Goal: Task Accomplishment & Management: Manage account settings

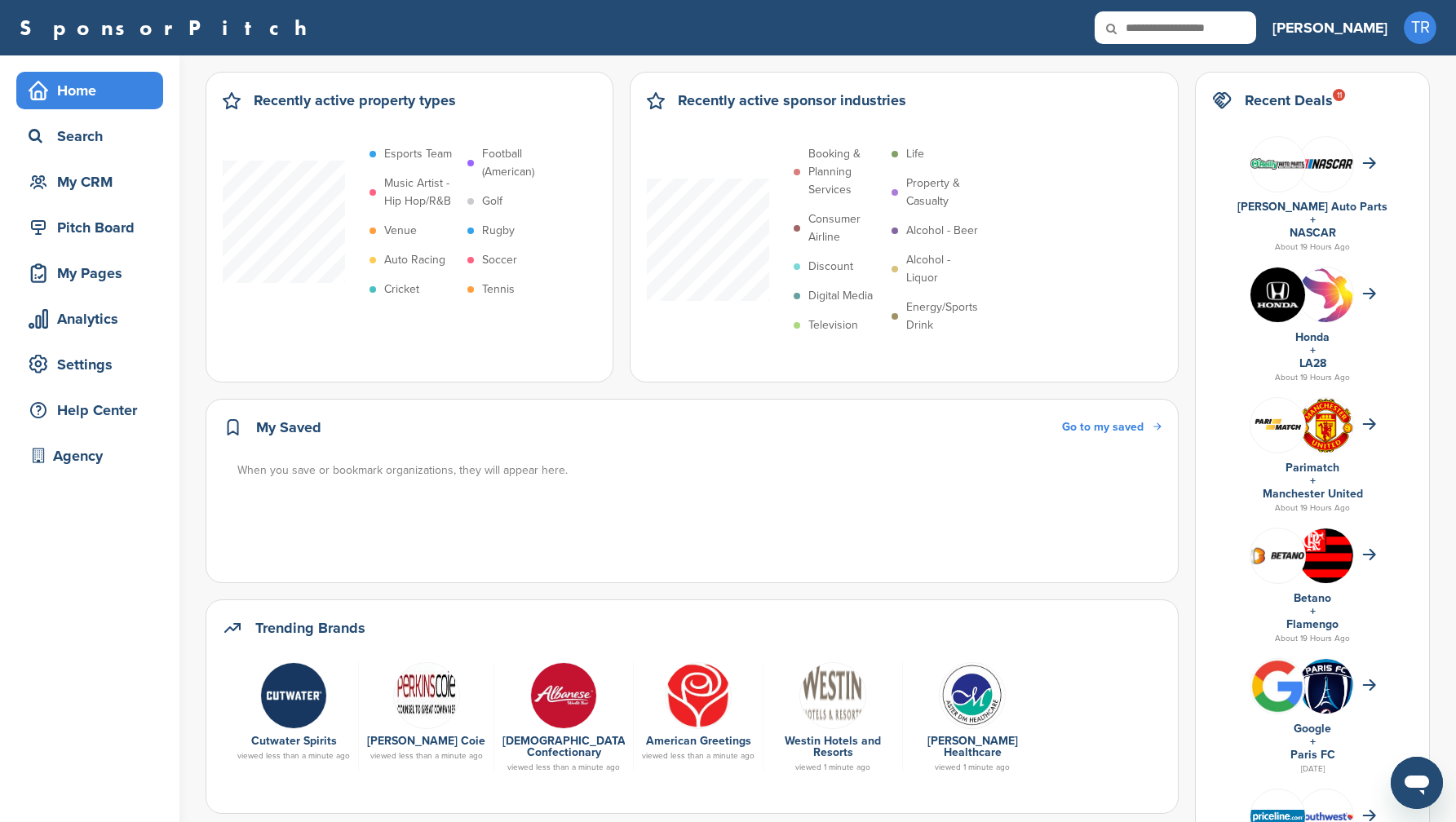
click at [1310, 199] on div at bounding box center [1312, 164] width 201 height 72
click at [1286, 173] on link at bounding box center [1278, 163] width 54 height 53
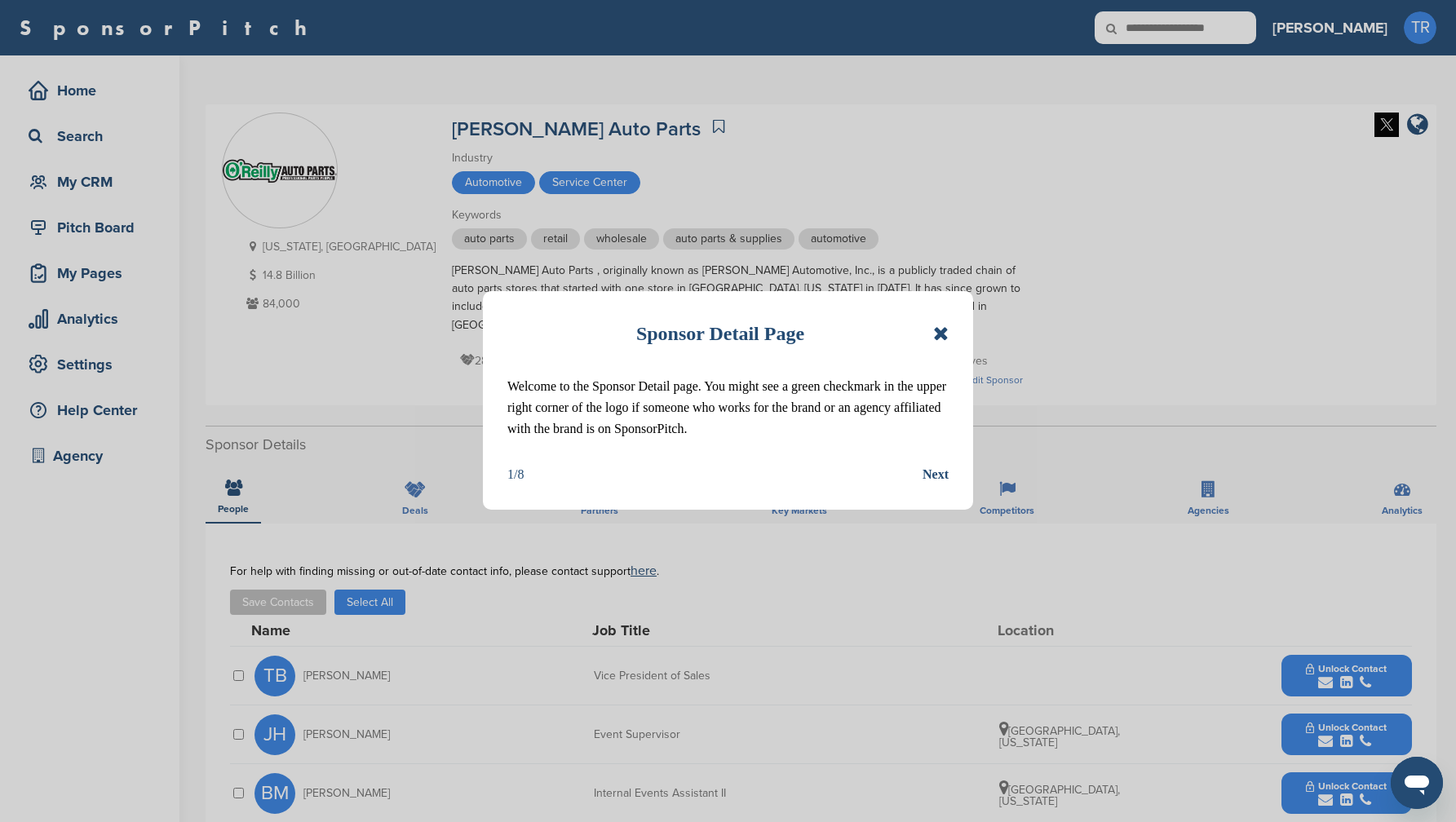
click at [938, 326] on icon at bounding box center [941, 333] width 15 height 20
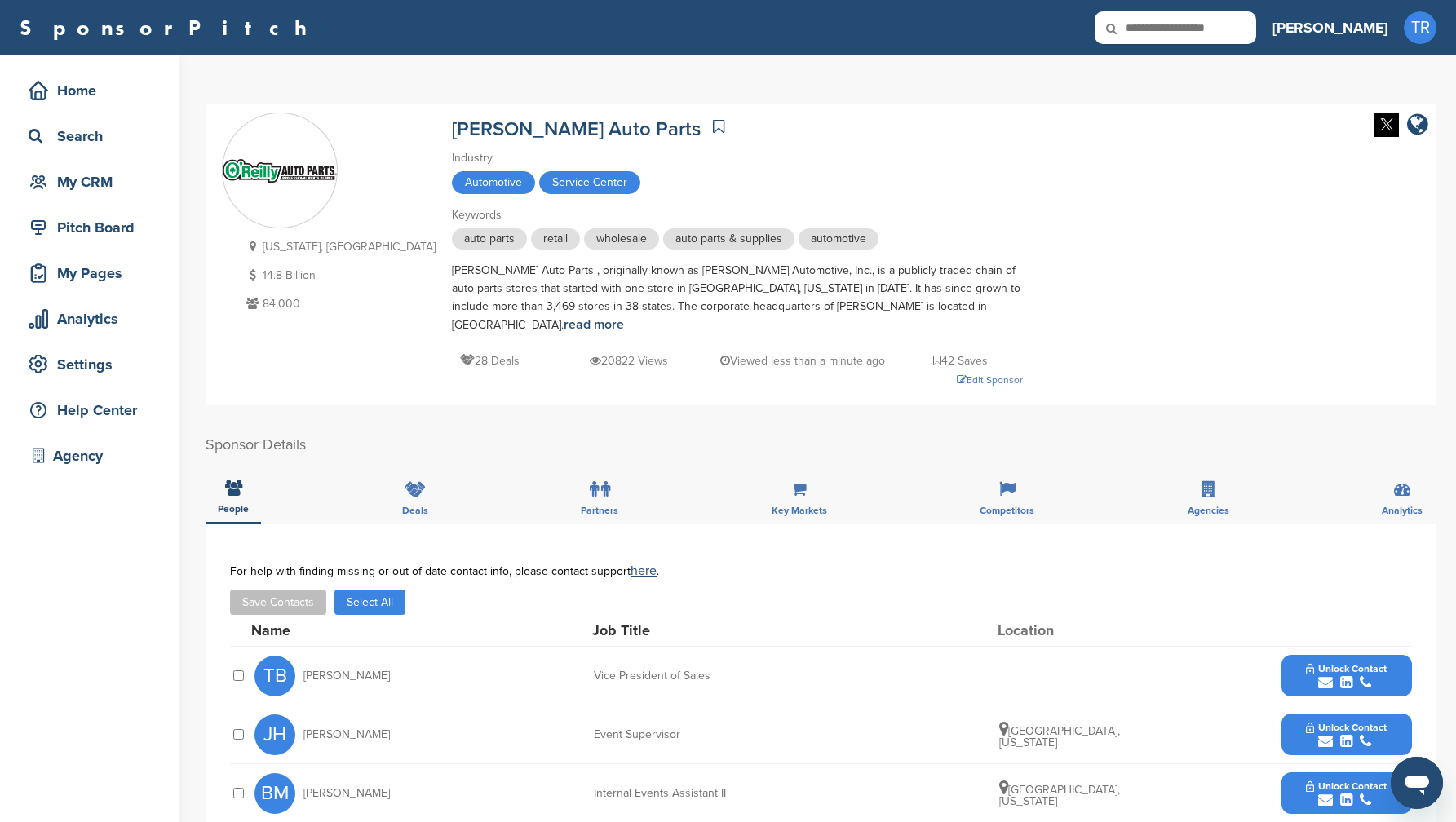
click at [1377, 126] on img at bounding box center [1386, 125] width 24 height 24
click at [890, 371] on div "Edit Sponsor" at bounding box center [737, 380] width 571 height 18
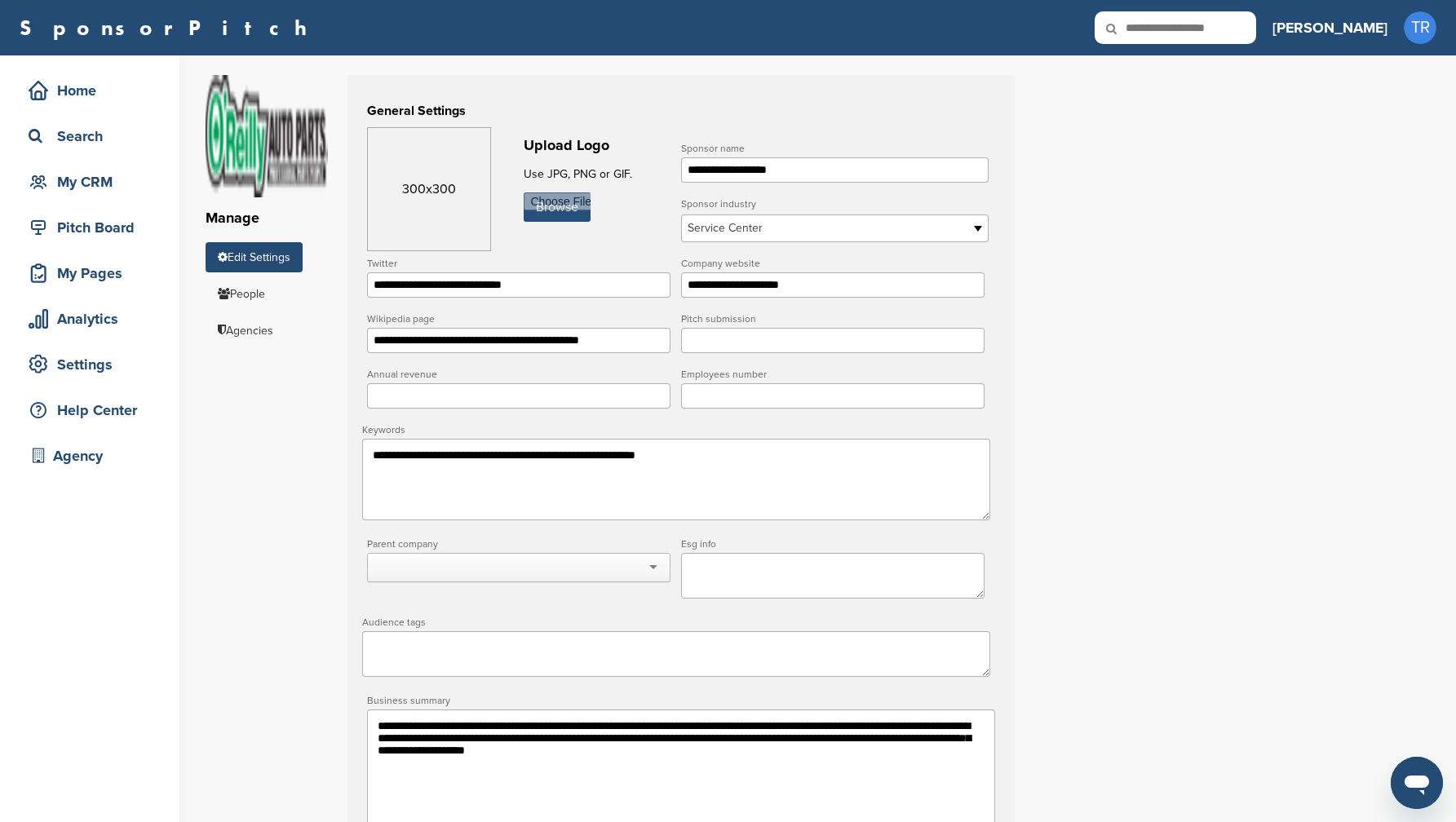
click at [583, 214] on input "file" at bounding box center [558, 207] width 67 height 29
type input "**********"
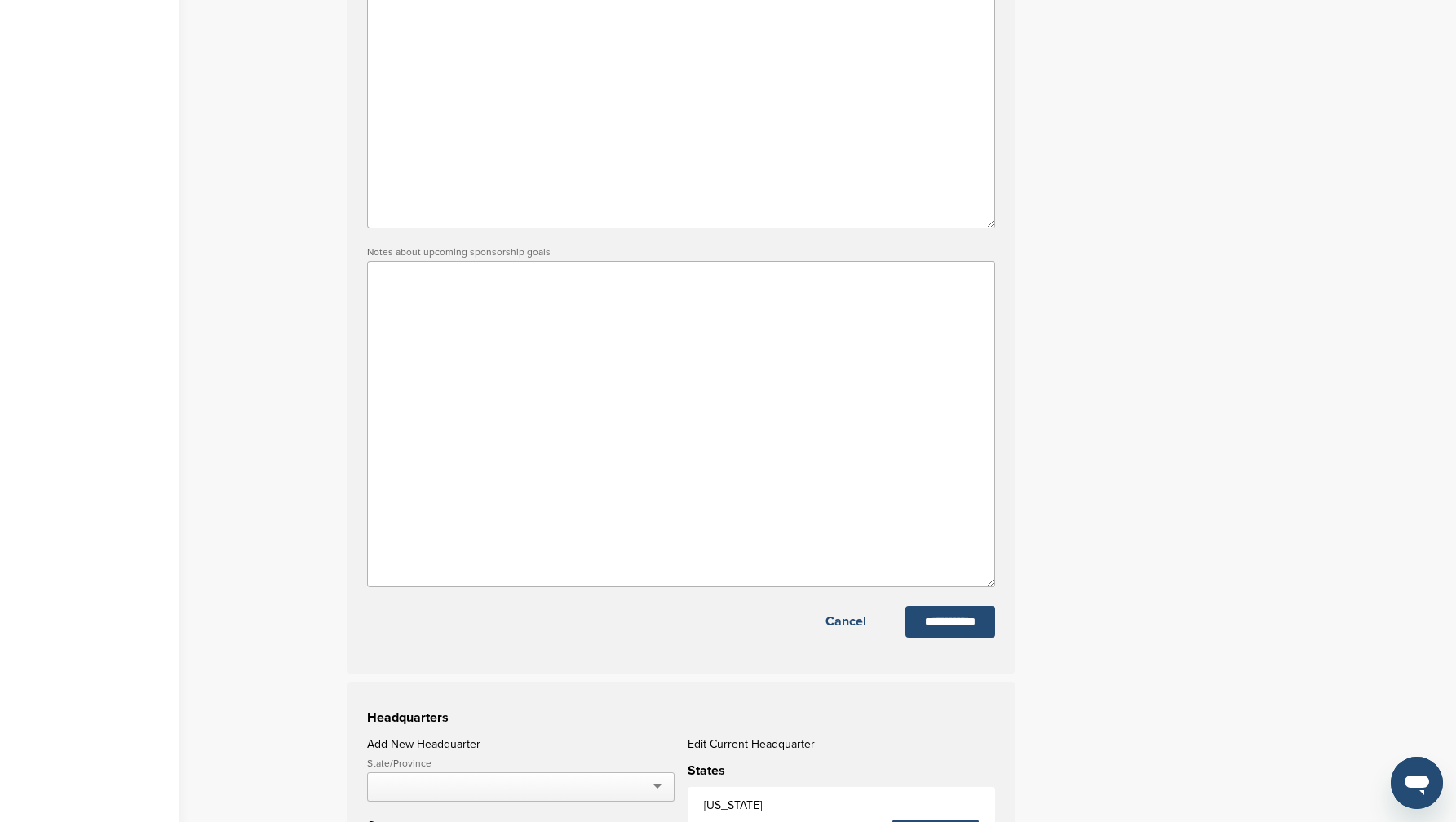
scroll to position [808, 0]
click at [957, 632] on input "**********" at bounding box center [950, 621] width 89 height 32
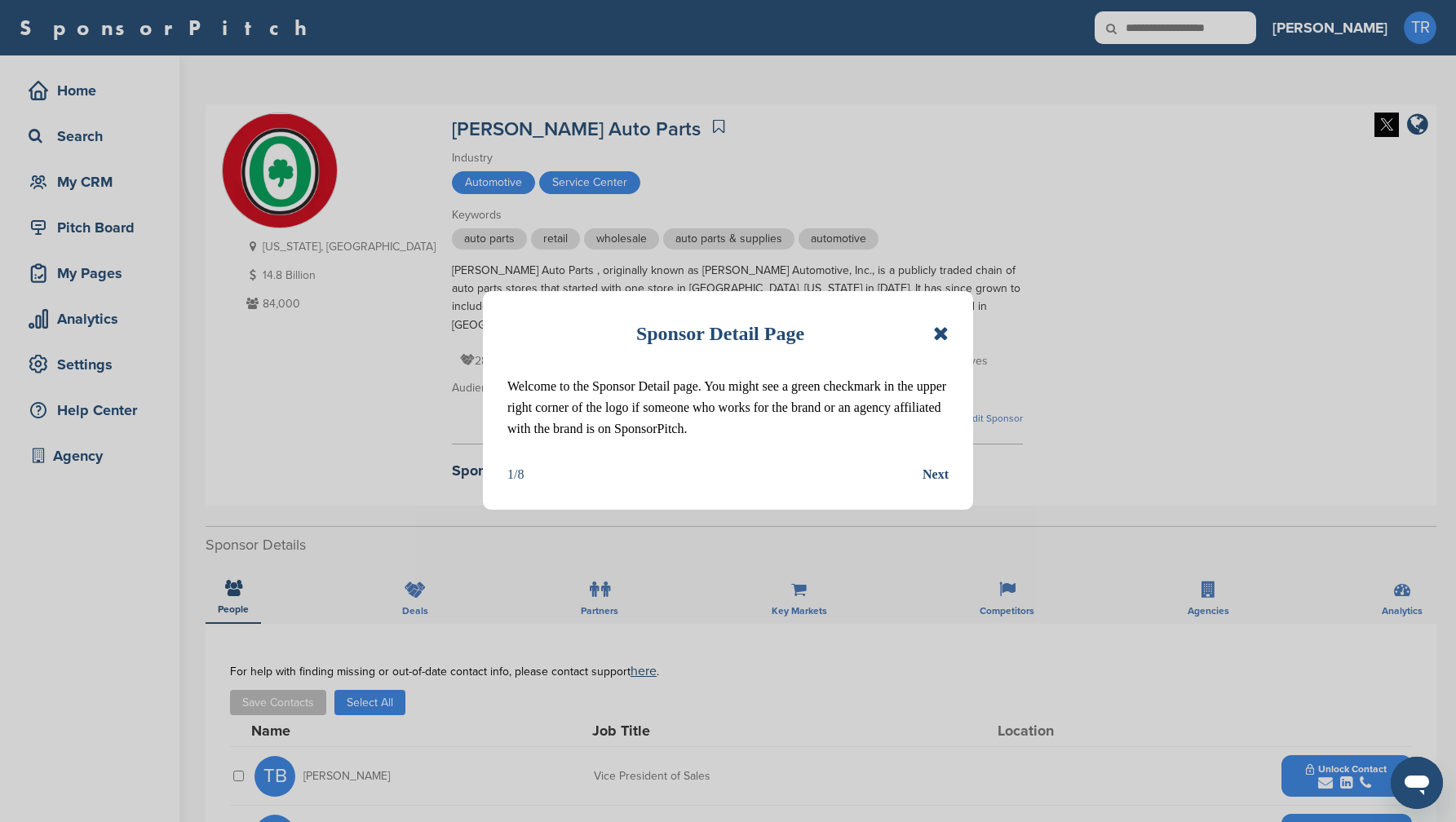
click at [926, 326] on div "Sponsor Detail Page" at bounding box center [728, 333] width 441 height 36
click at [939, 329] on icon at bounding box center [941, 333] width 15 height 20
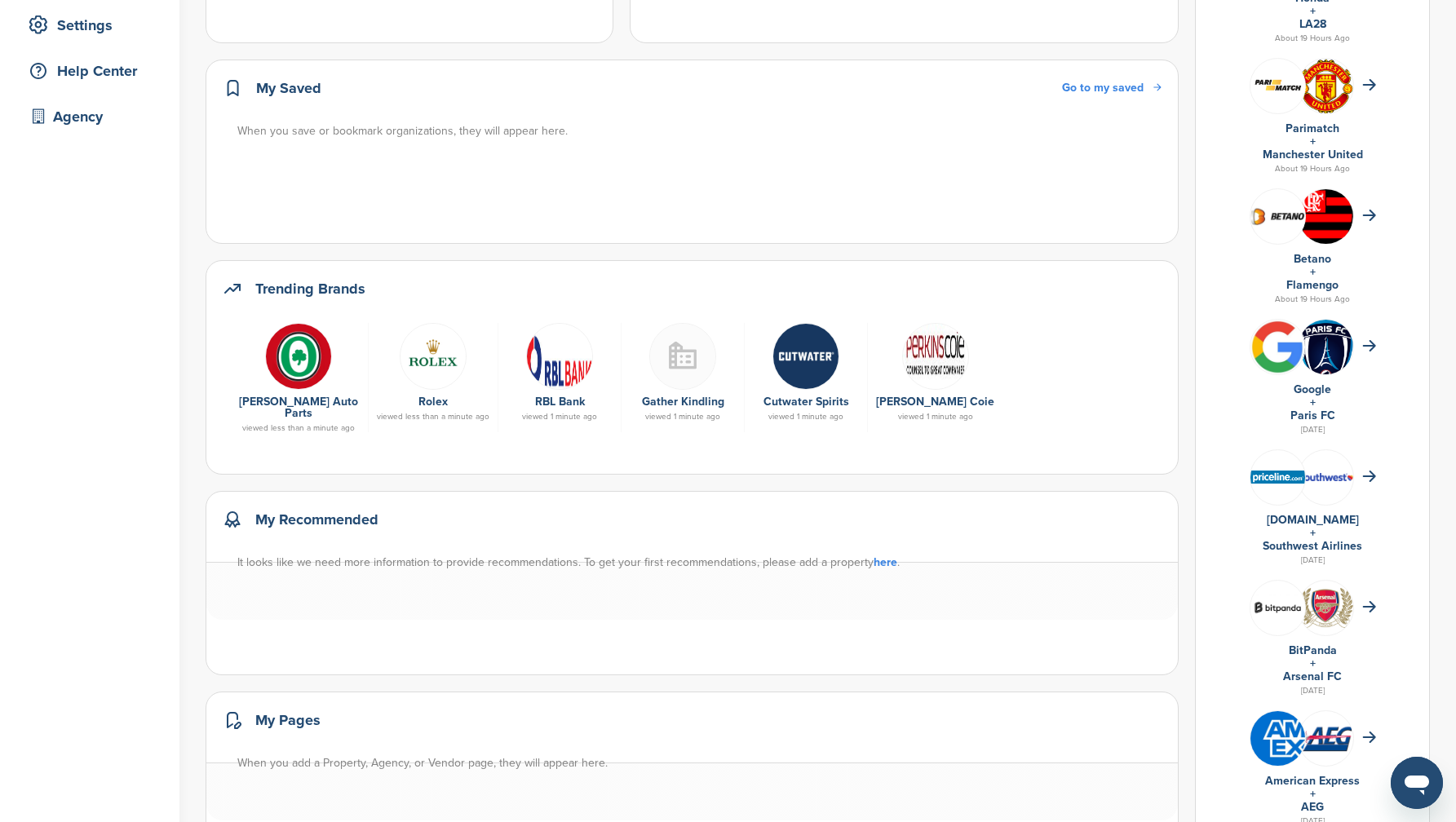
scroll to position [350, 0]
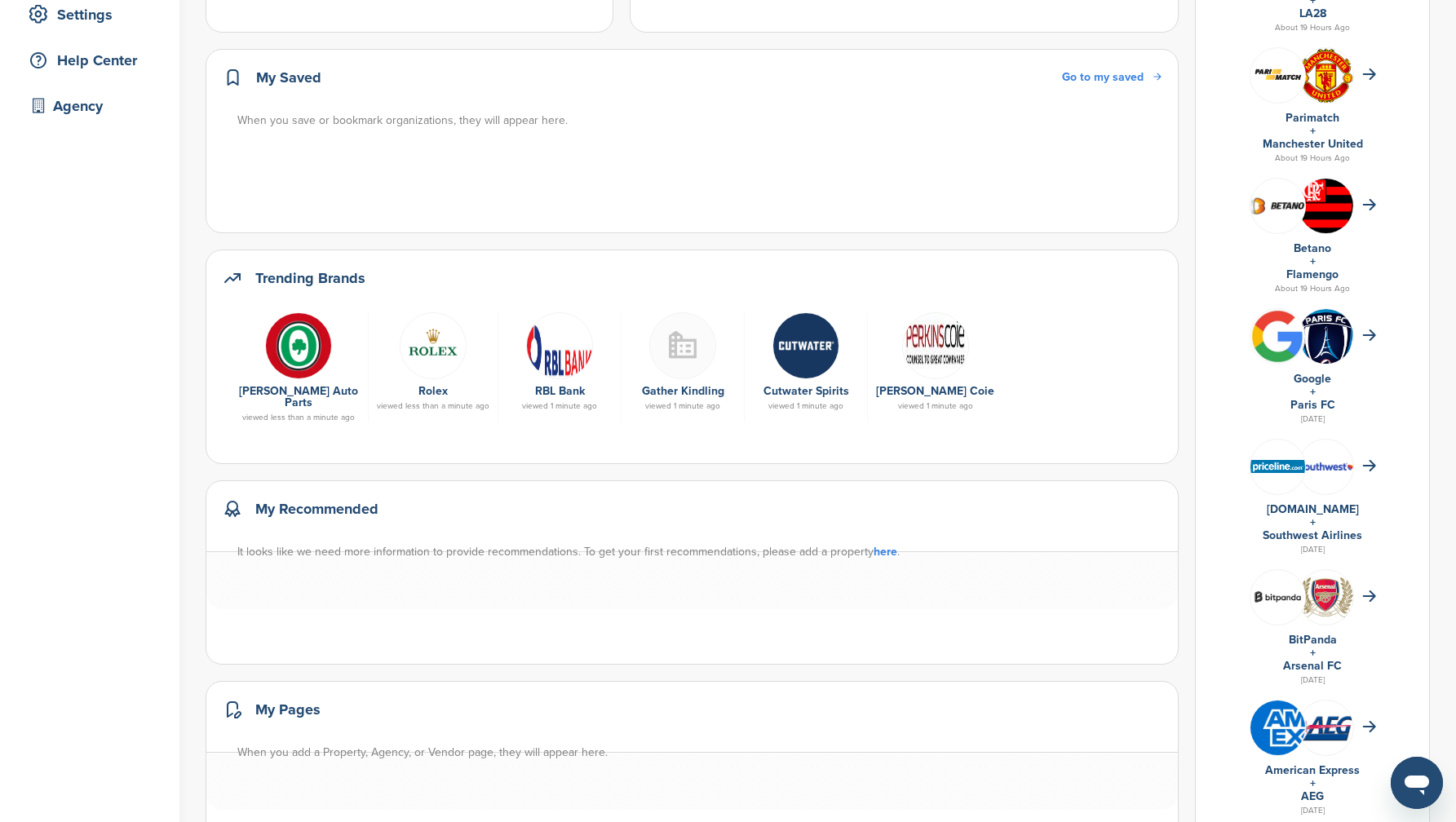
click at [1277, 475] on link at bounding box center [1278, 466] width 54 height 53
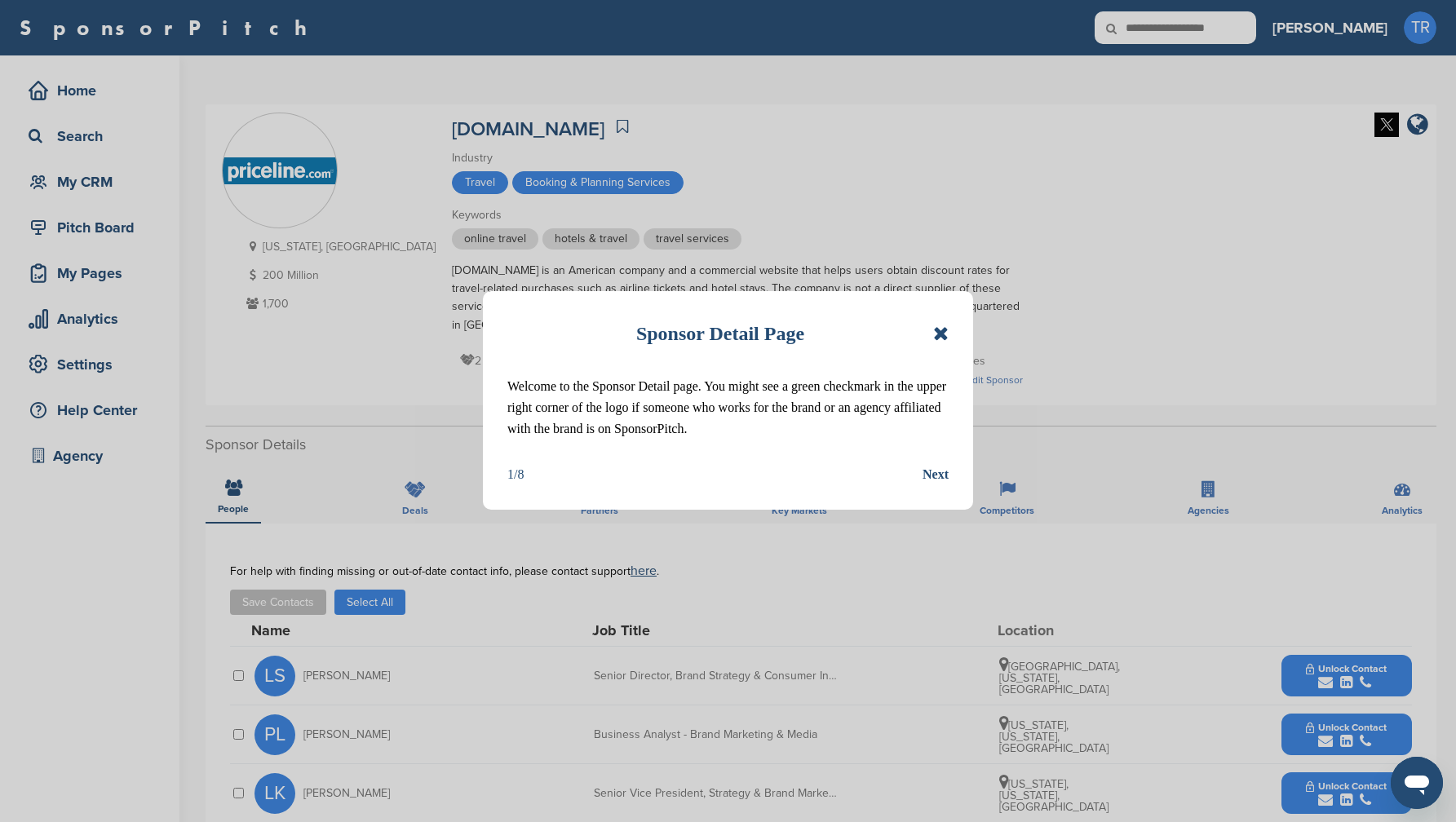
click at [944, 317] on div "Sponsor Detail Page" at bounding box center [728, 333] width 441 height 36
click at [932, 320] on div "Sponsor Detail Page" at bounding box center [728, 333] width 441 height 36
click at [941, 327] on icon at bounding box center [941, 333] width 15 height 20
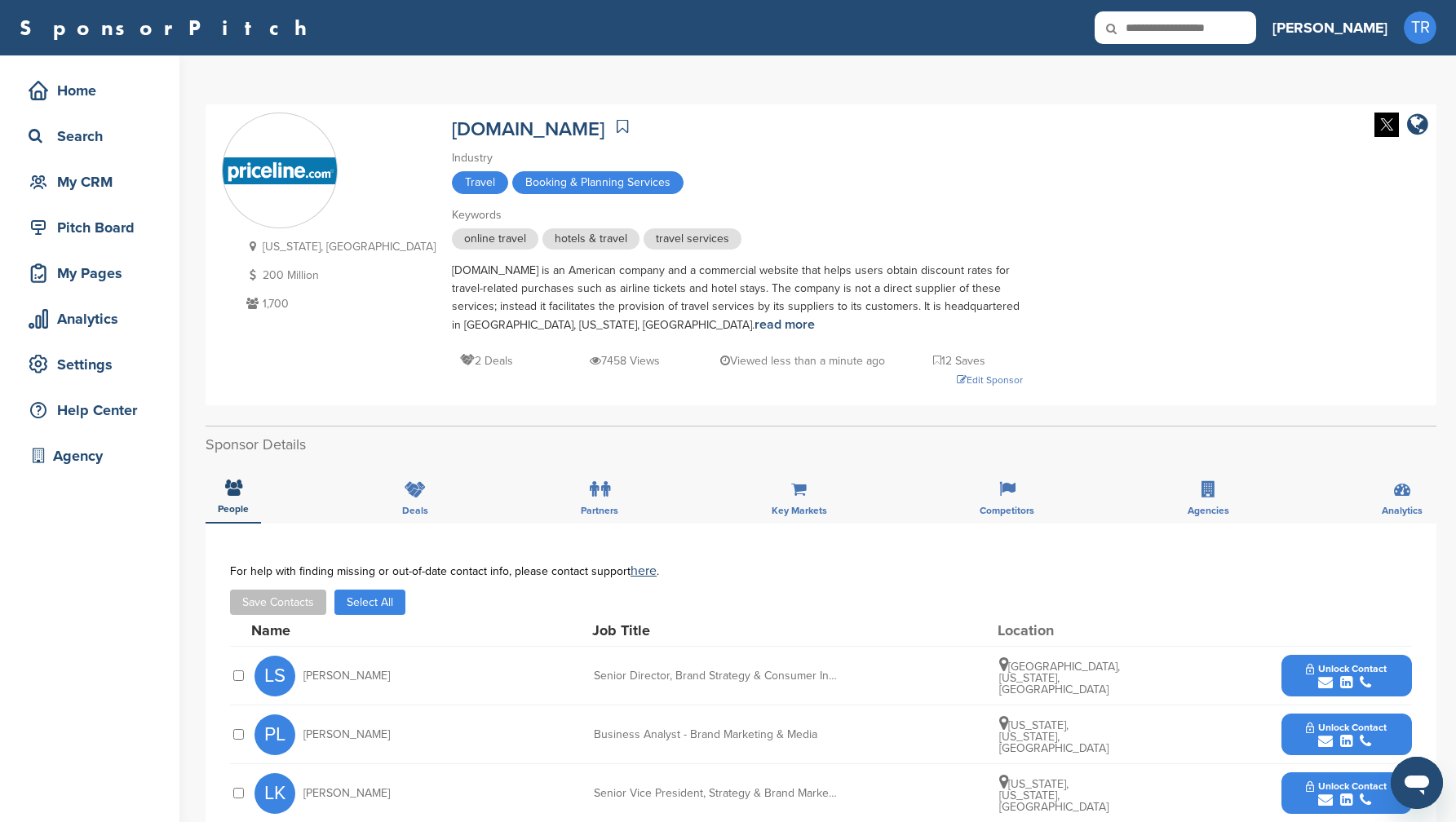
click at [1371, 125] on div at bounding box center [1397, 126] width 62 height 27
click at [1381, 124] on img at bounding box center [1386, 125] width 24 height 24
click at [912, 379] on div "Edit Sponsor" at bounding box center [737, 380] width 571 height 18
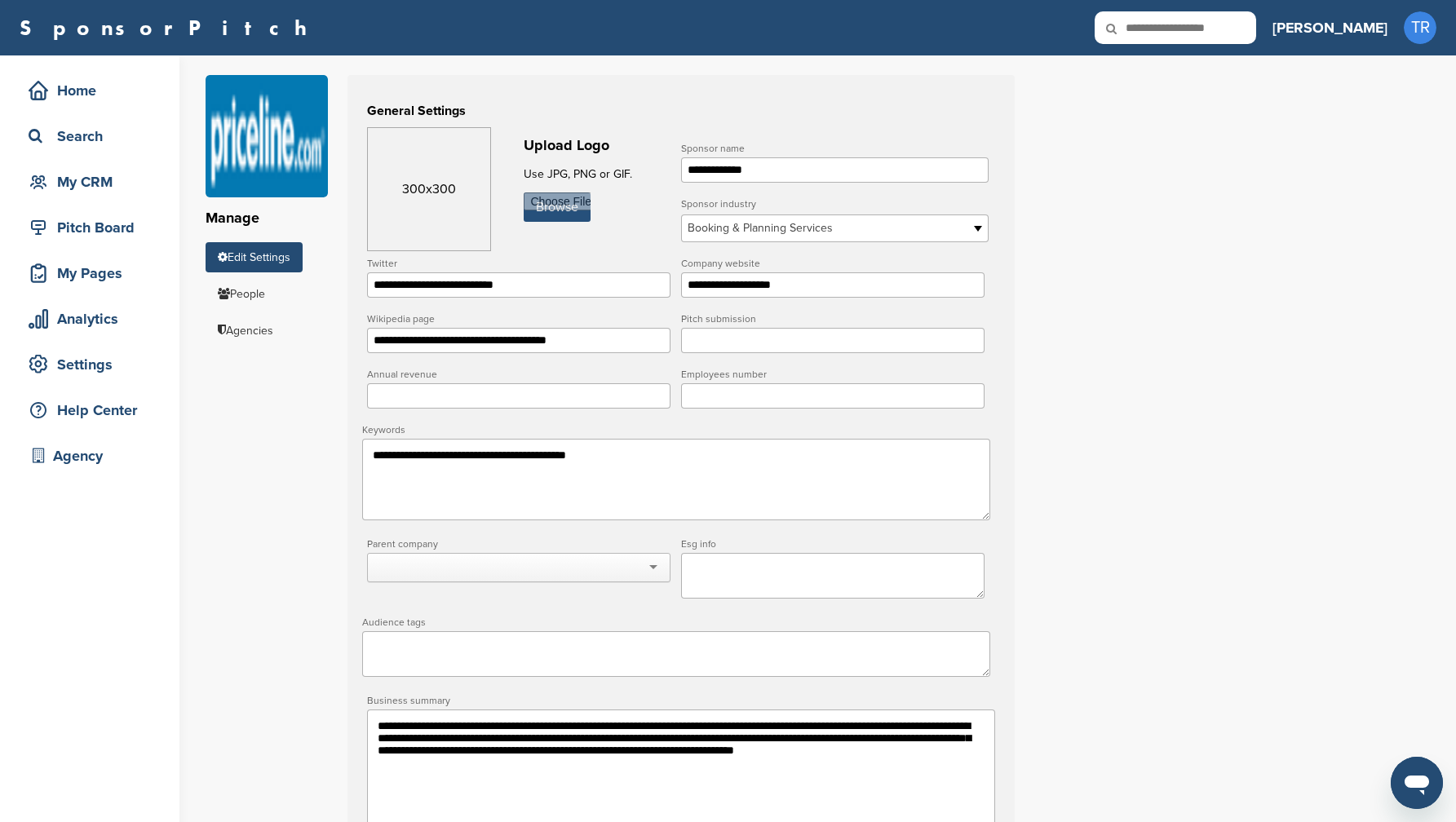
click at [553, 215] on input "file" at bounding box center [558, 207] width 67 height 29
type input "**********"
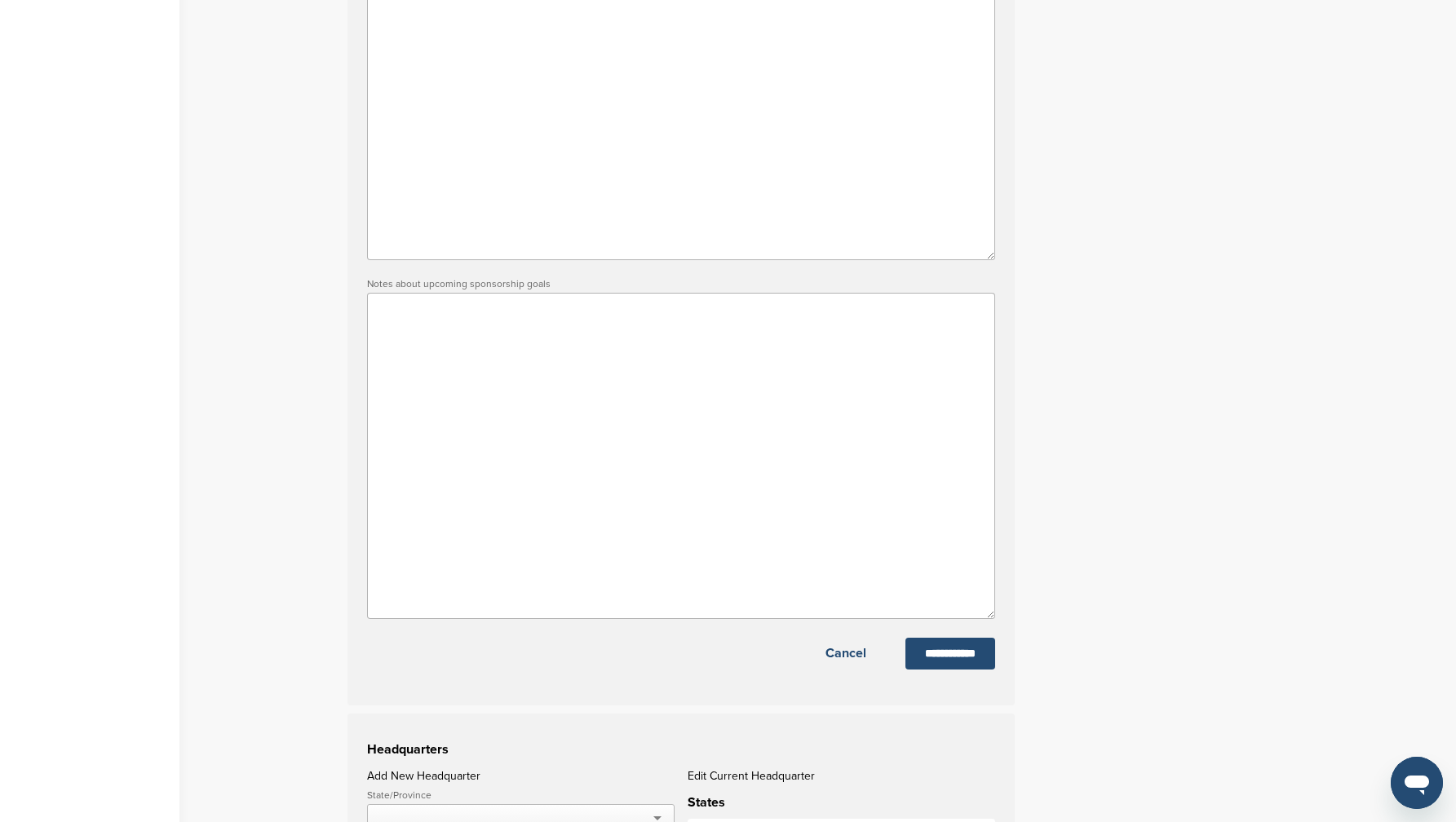
scroll to position [786, 0]
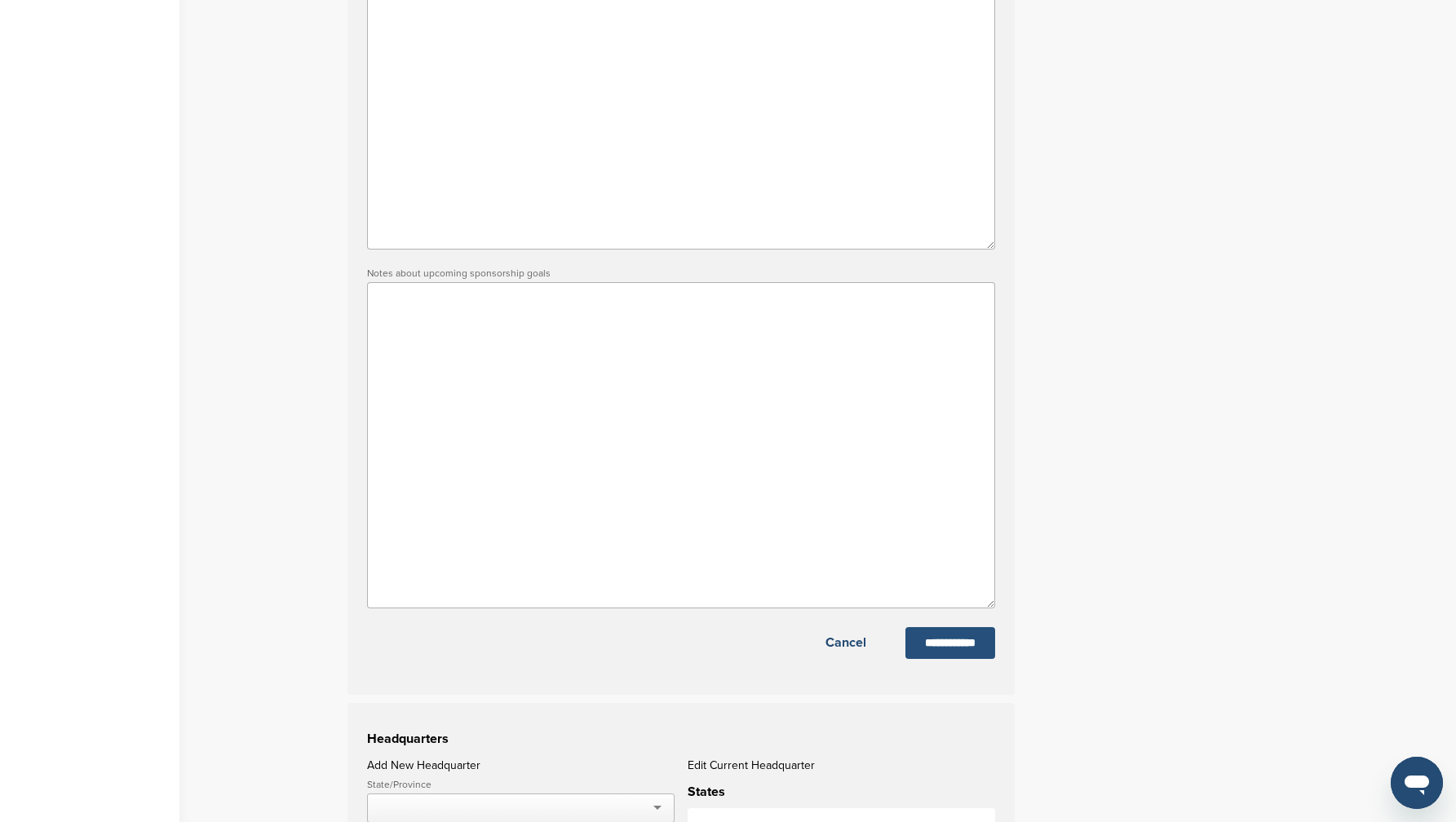
click at [955, 641] on input "**********" at bounding box center [950, 642] width 89 height 32
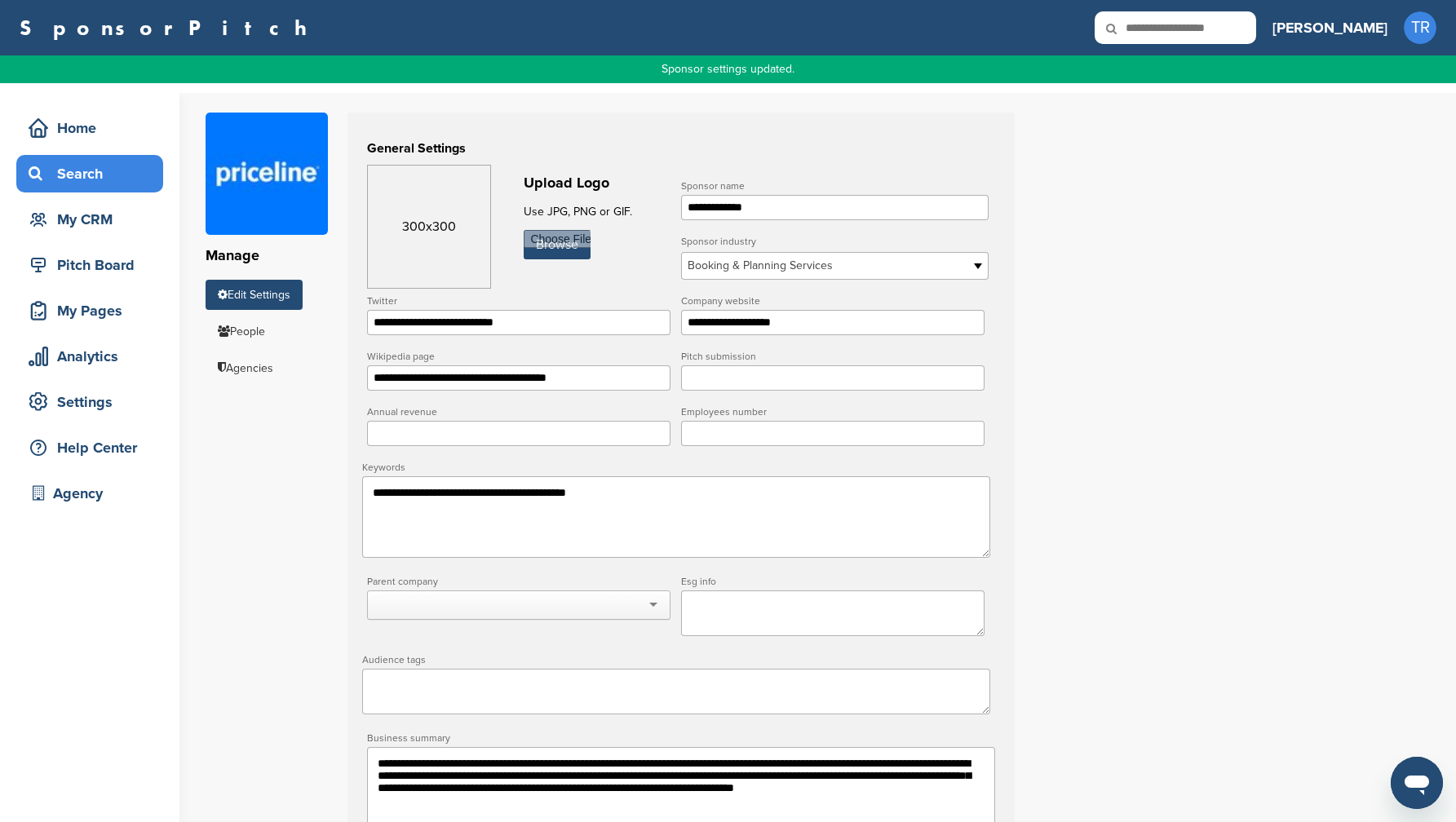
click at [71, 158] on div "Search" at bounding box center [89, 174] width 146 height 38
click at [113, 121] on div "Home" at bounding box center [93, 127] width 138 height 29
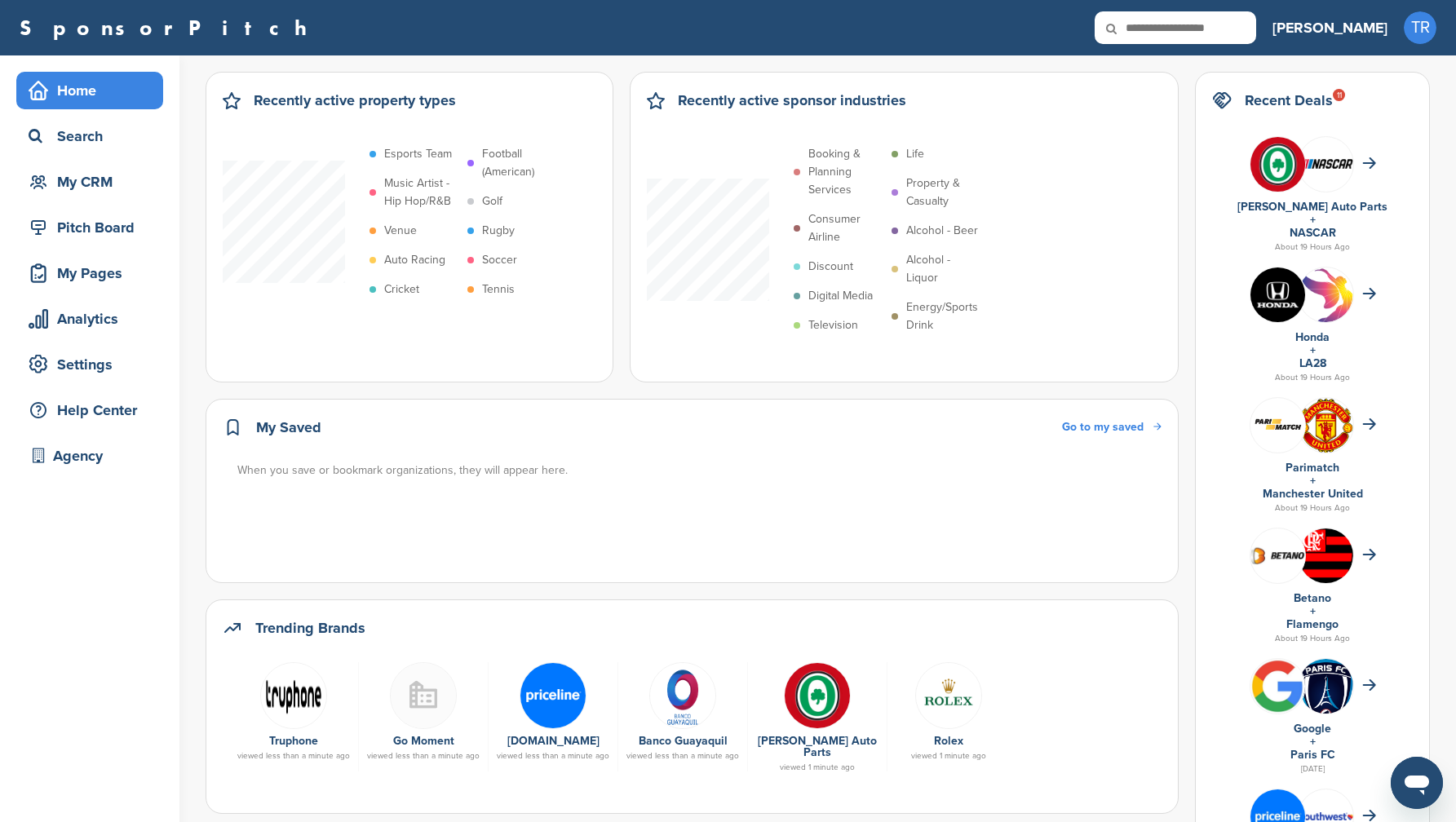
scroll to position [571, 0]
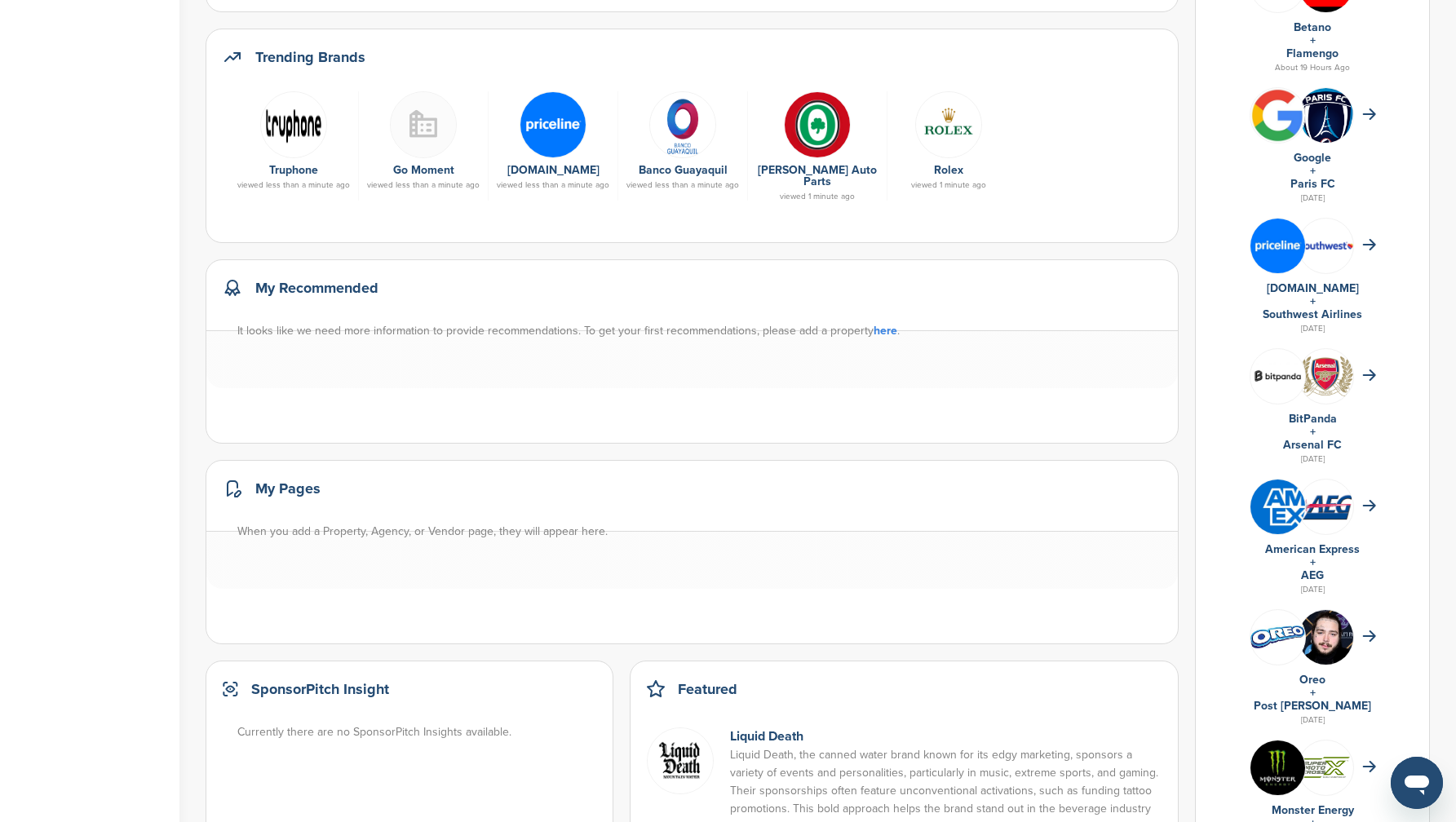
click at [1271, 381] on img at bounding box center [1278, 376] width 54 height 41
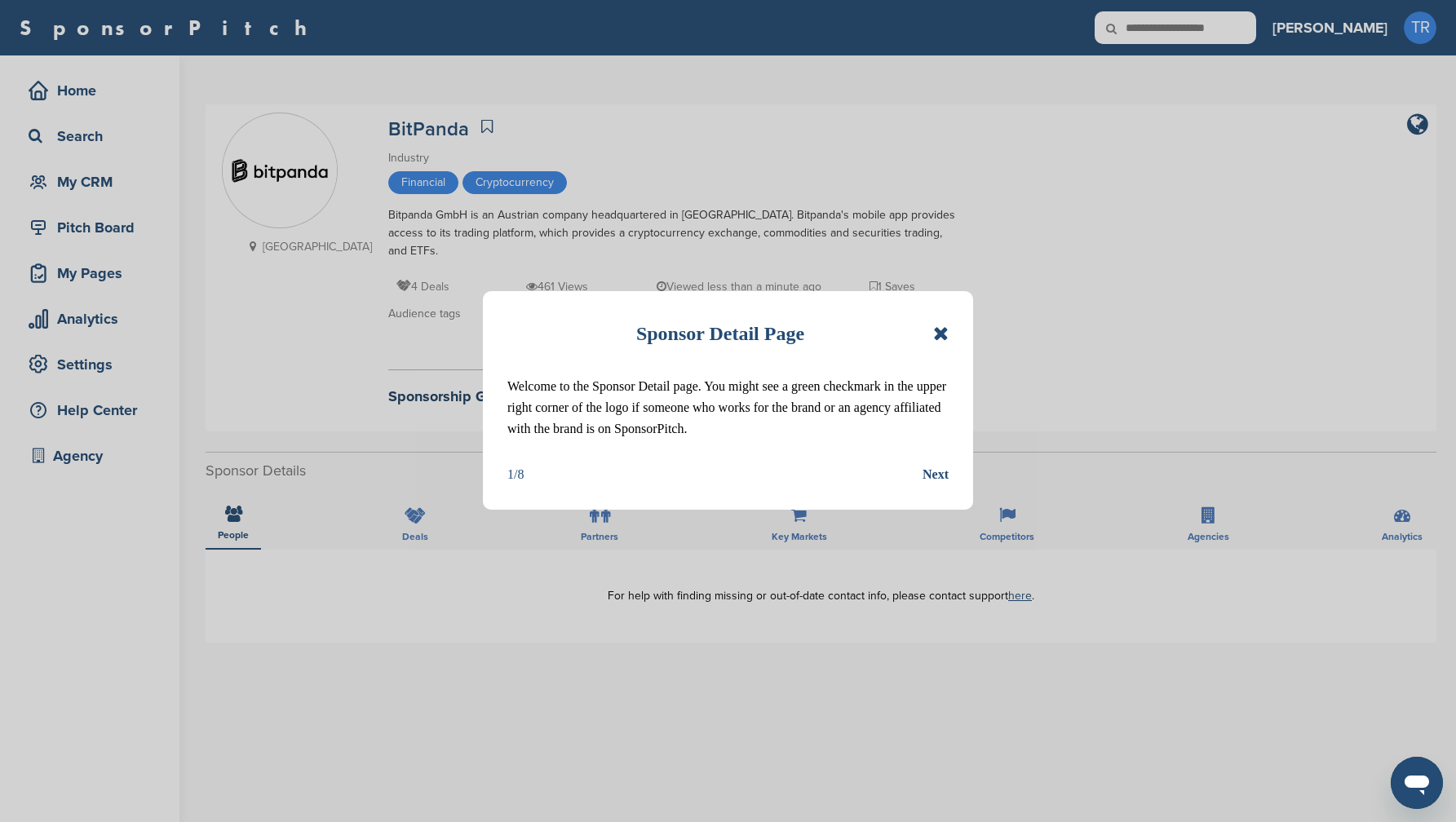
click at [963, 330] on div "Sponsor Detail Page Welcome to the Sponsor Detail page. You might see a green c…" at bounding box center [728, 400] width 491 height 219
click at [949, 328] on div "Sponsor Detail Page Welcome to the Sponsor Detail page. You might see a green c…" at bounding box center [728, 400] width 491 height 219
click at [963, 328] on div "Sponsor Detail Page Welcome to the Sponsor Detail page. You might see a green c…" at bounding box center [728, 400] width 491 height 219
click at [941, 334] on icon at bounding box center [941, 333] width 15 height 20
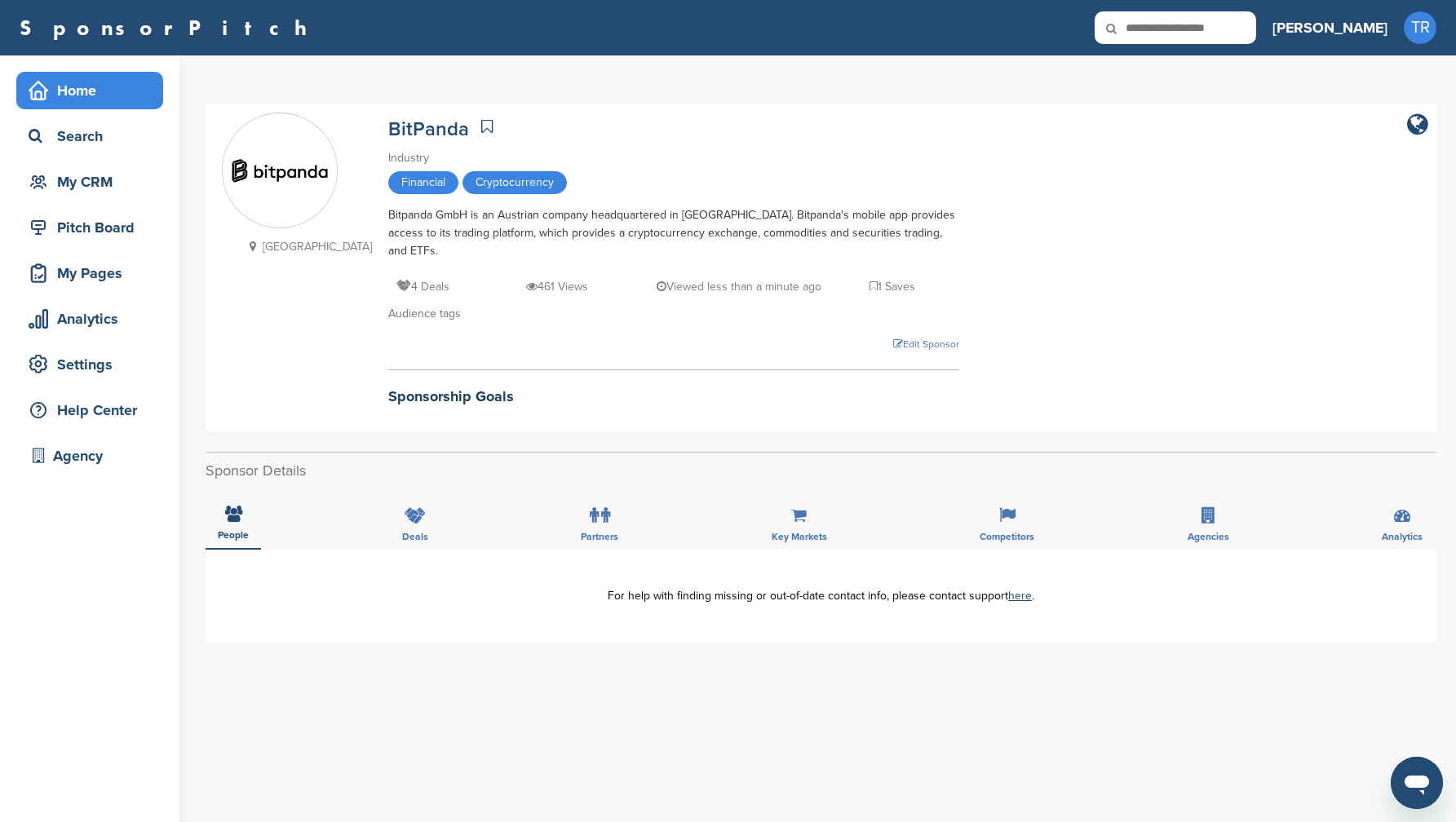
click at [95, 80] on div "Home" at bounding box center [93, 90] width 138 height 29
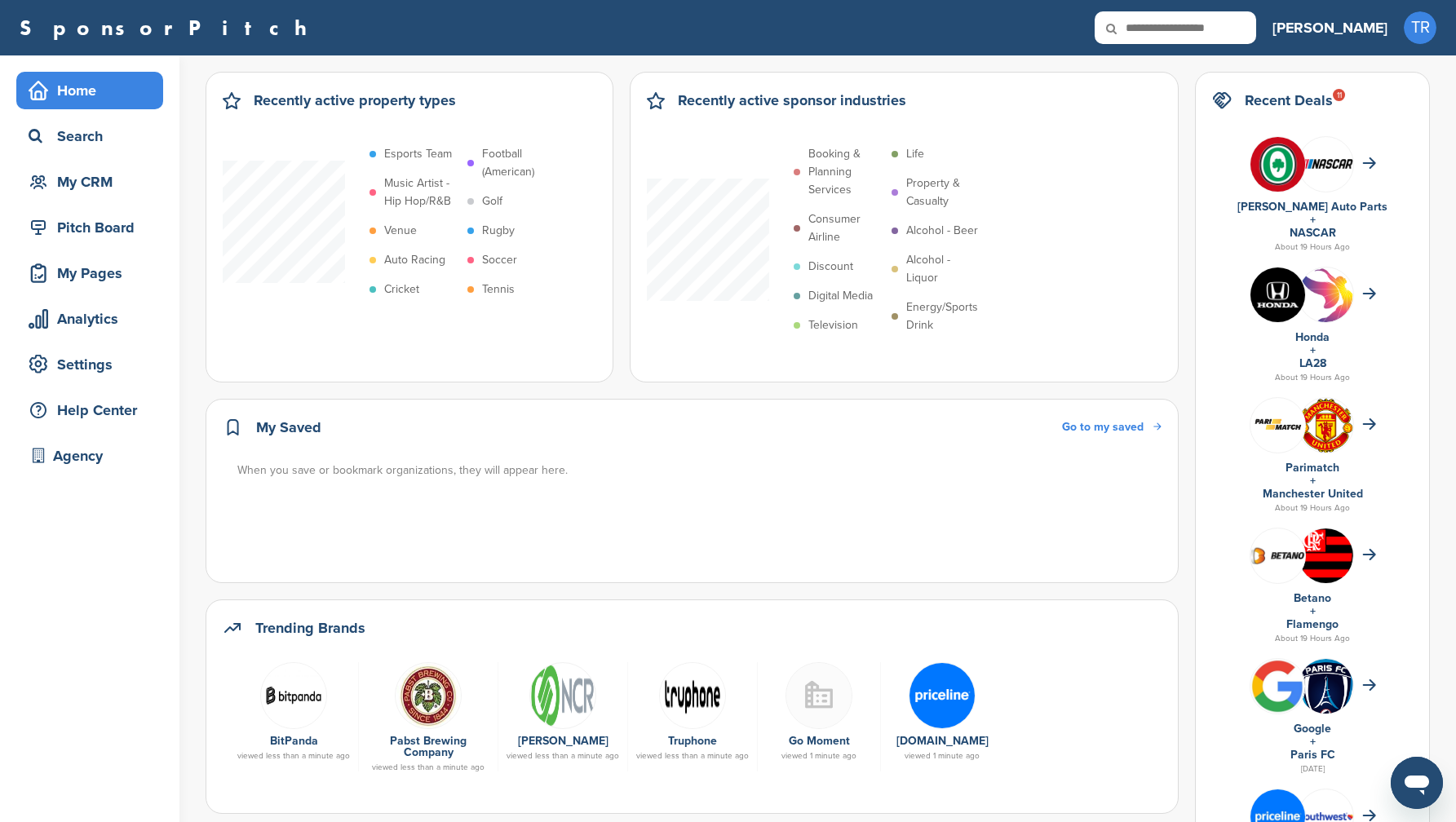
scroll to position [585, 0]
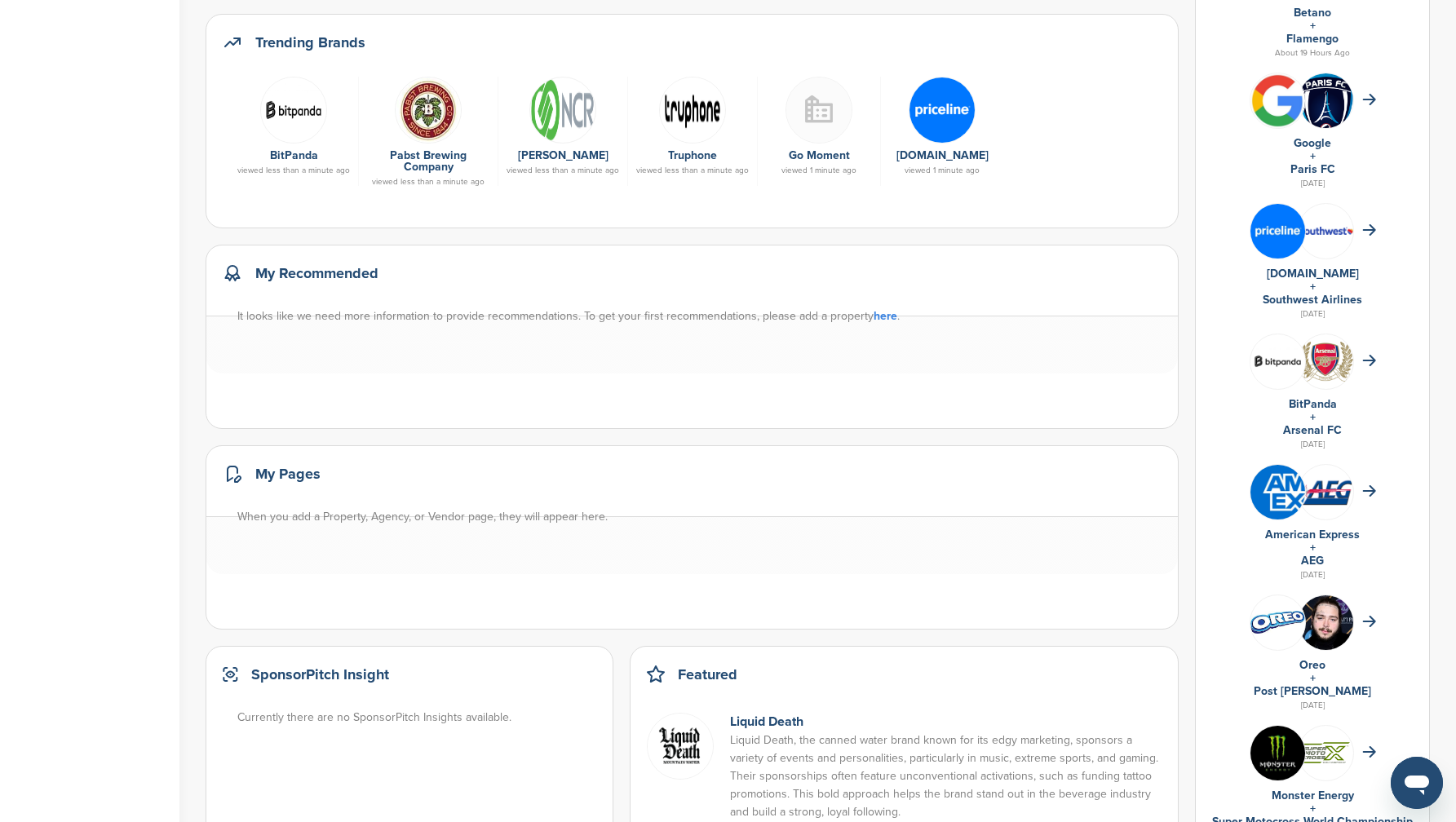
click at [700, 104] on img at bounding box center [692, 110] width 67 height 67
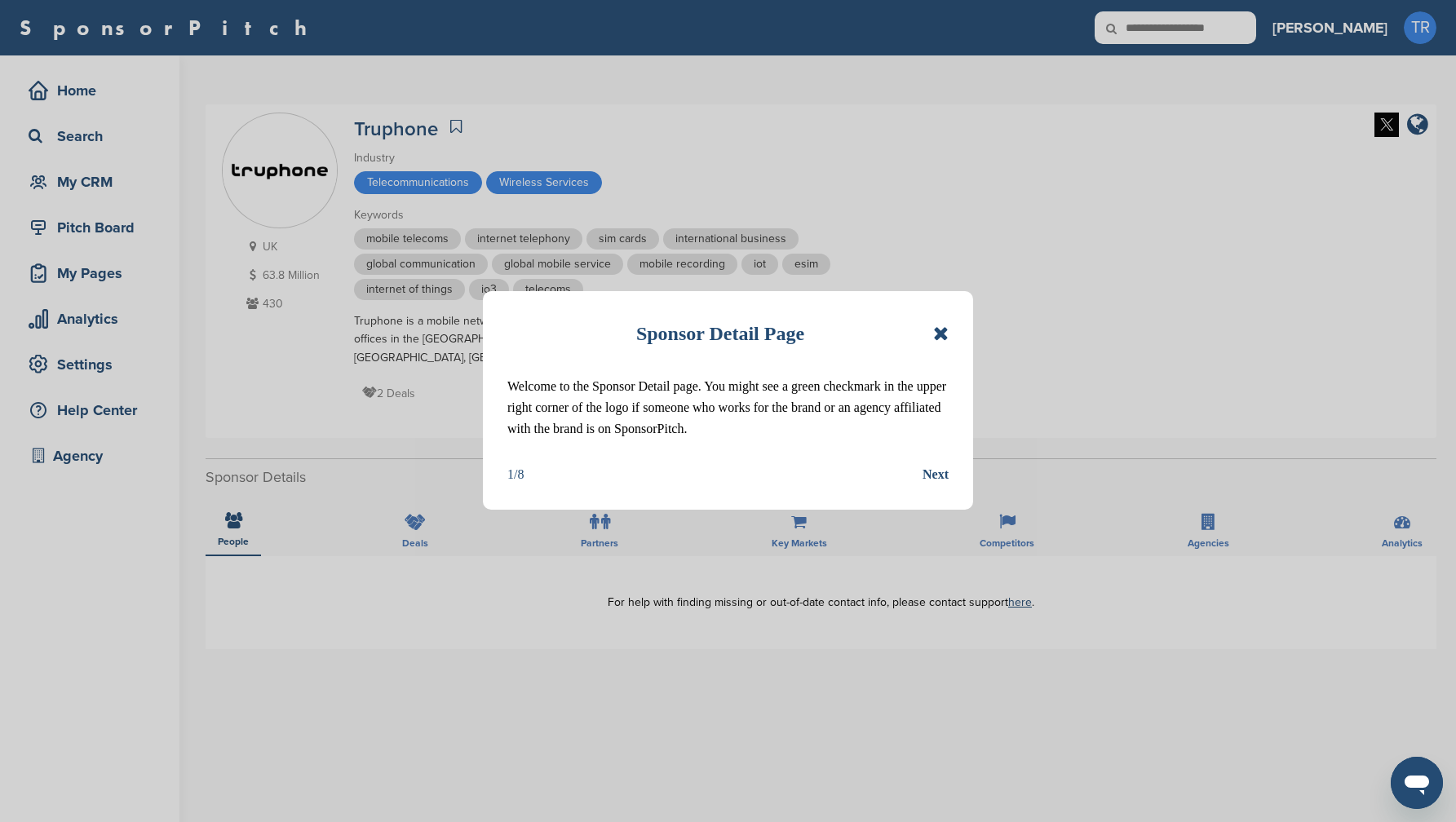
click at [935, 331] on icon at bounding box center [941, 333] width 15 height 20
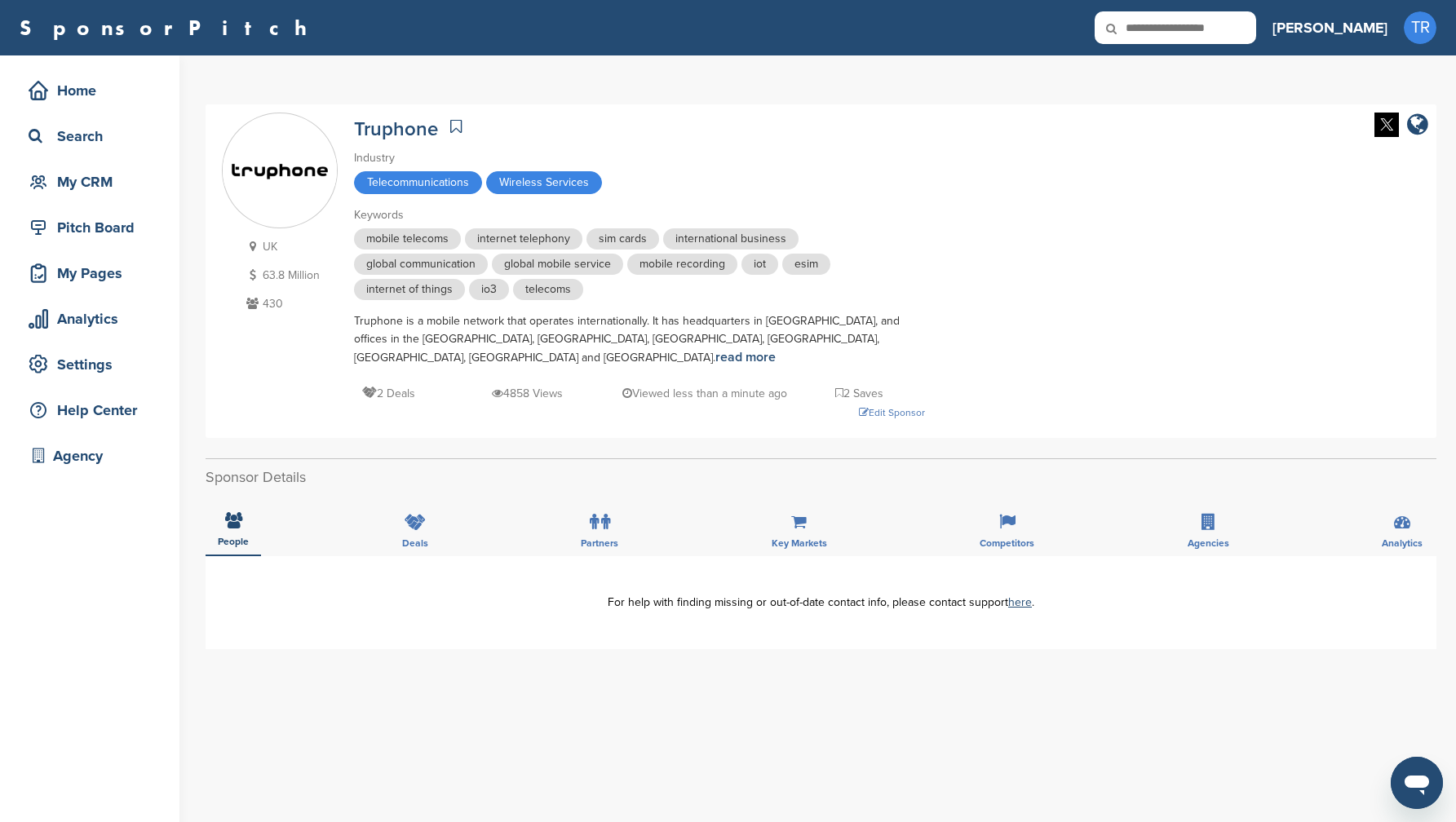
click at [1375, 120] on img at bounding box center [1386, 125] width 24 height 24
click at [909, 404] on div "Edit Sponsor" at bounding box center [640, 413] width 571 height 18
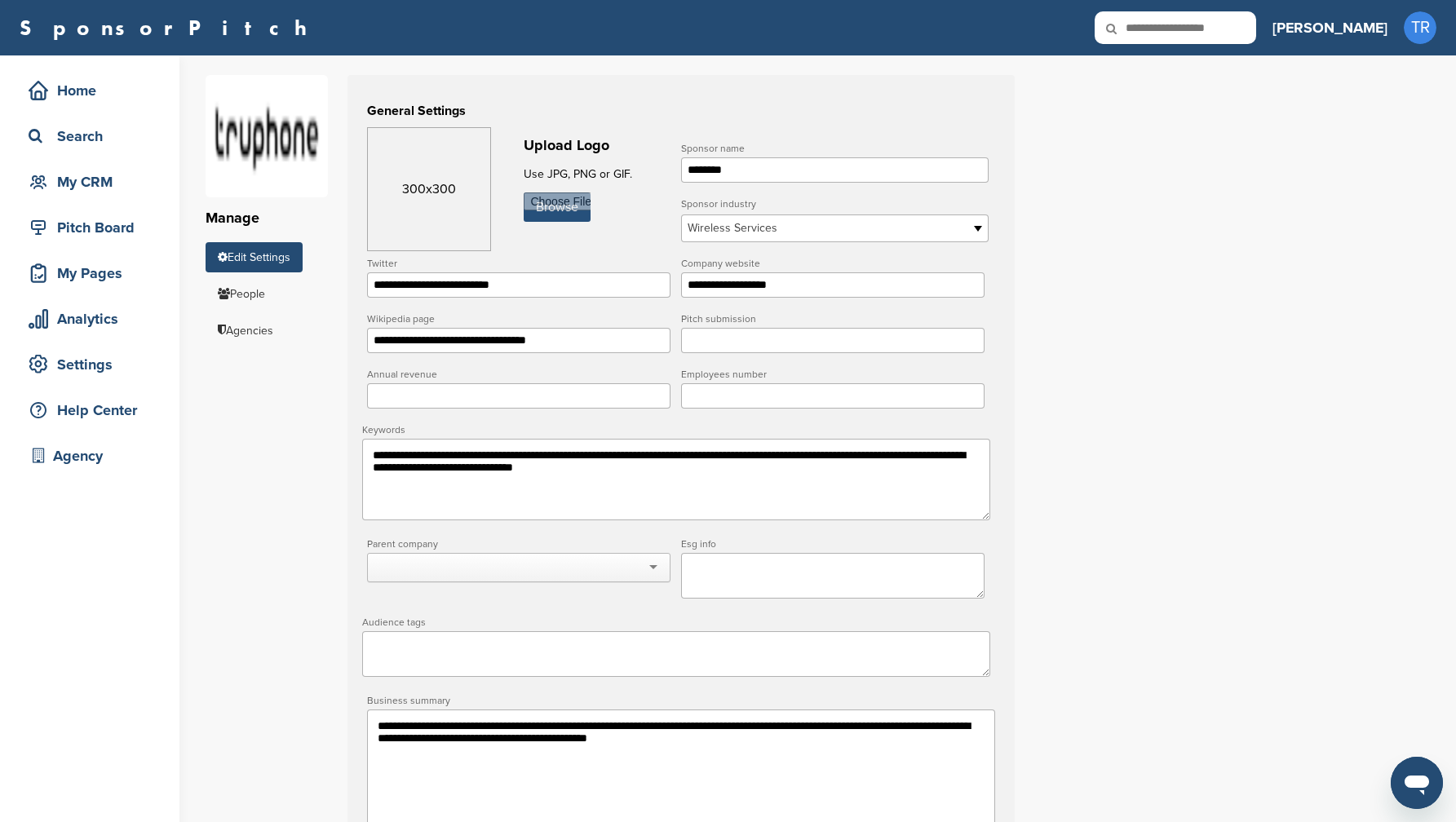
click at [545, 206] on input "file" at bounding box center [558, 207] width 67 height 29
type input "**********"
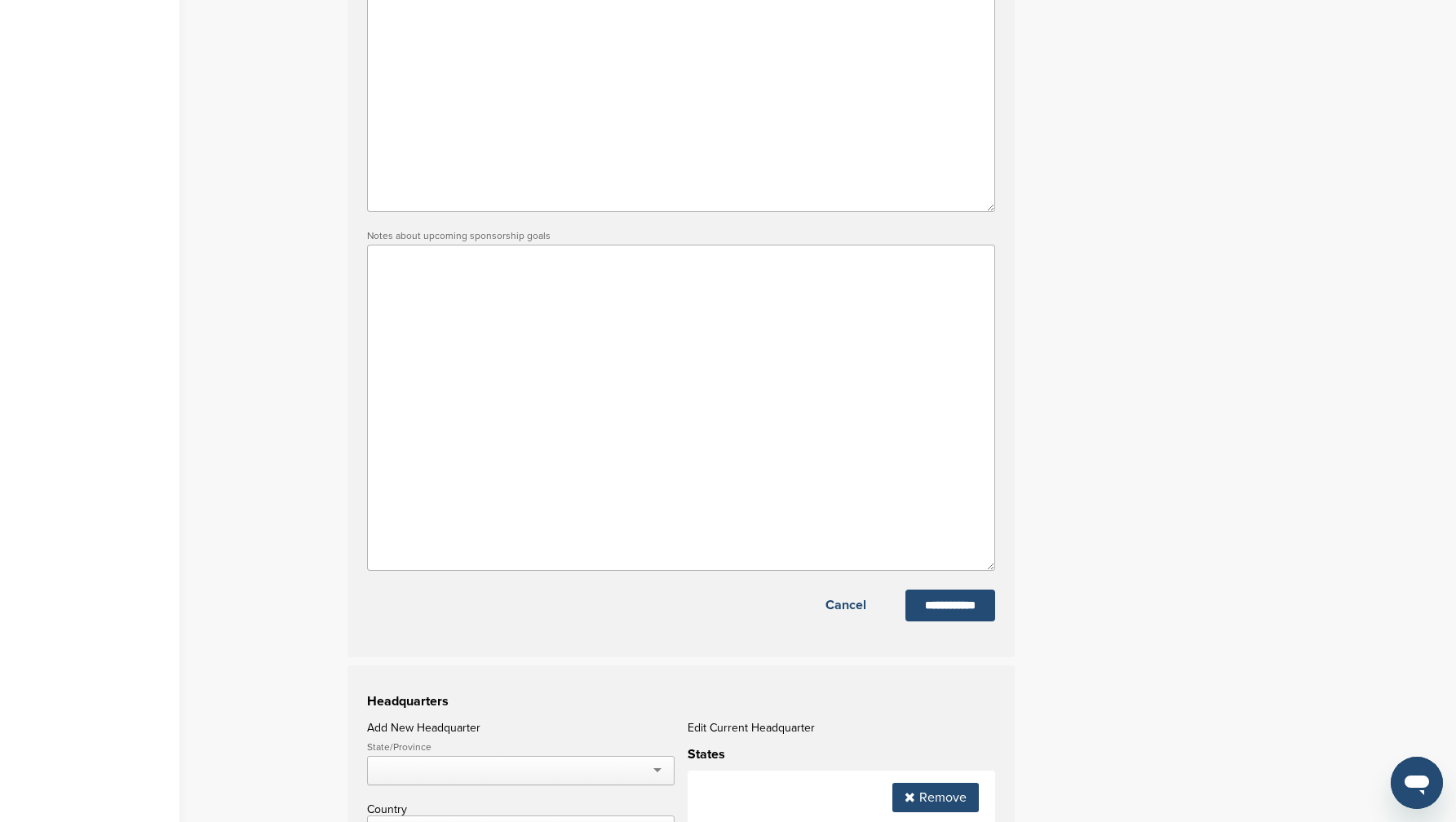
scroll to position [1017, 0]
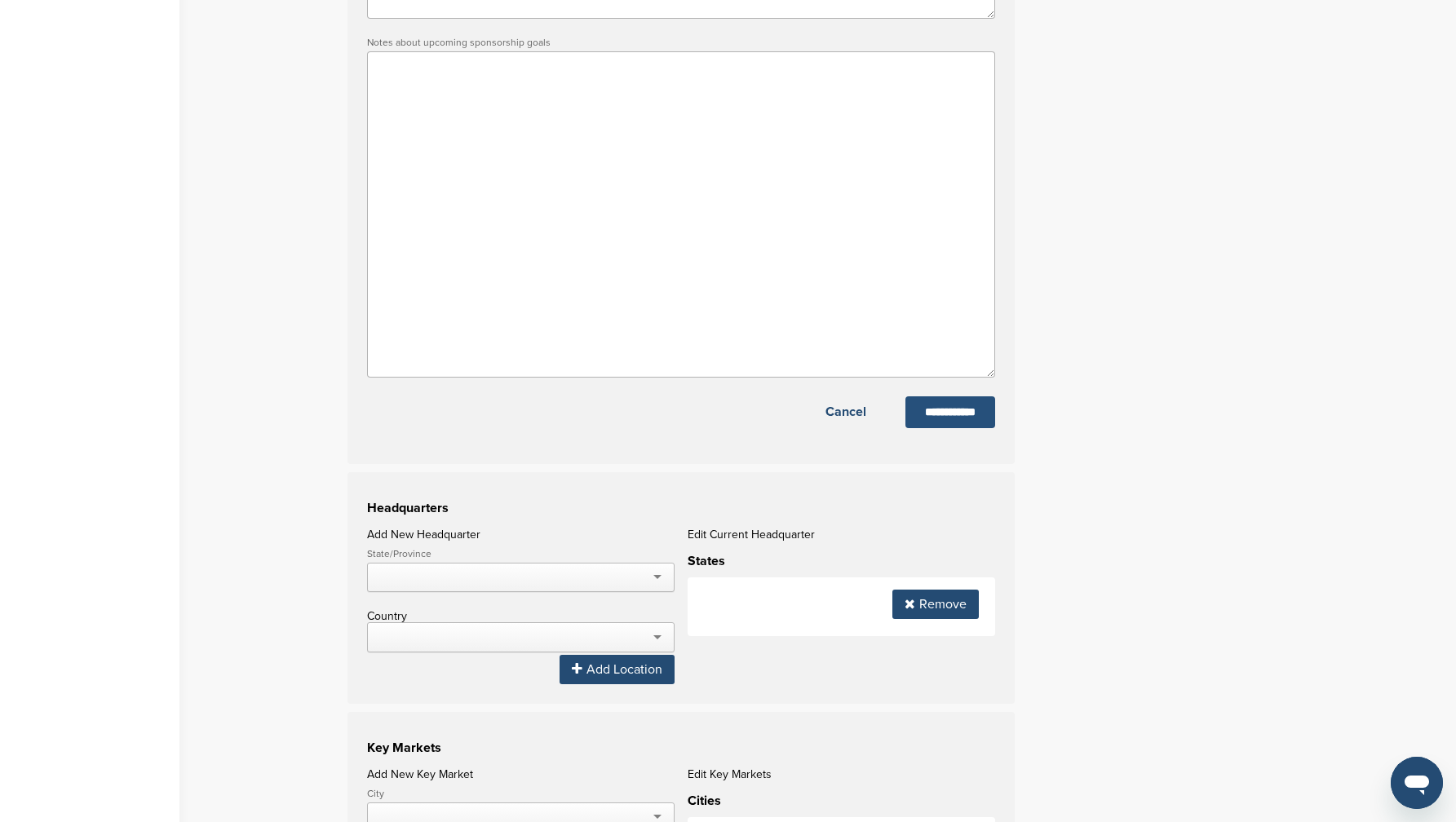
click at [938, 428] on input "**********" at bounding box center [950, 412] width 89 height 32
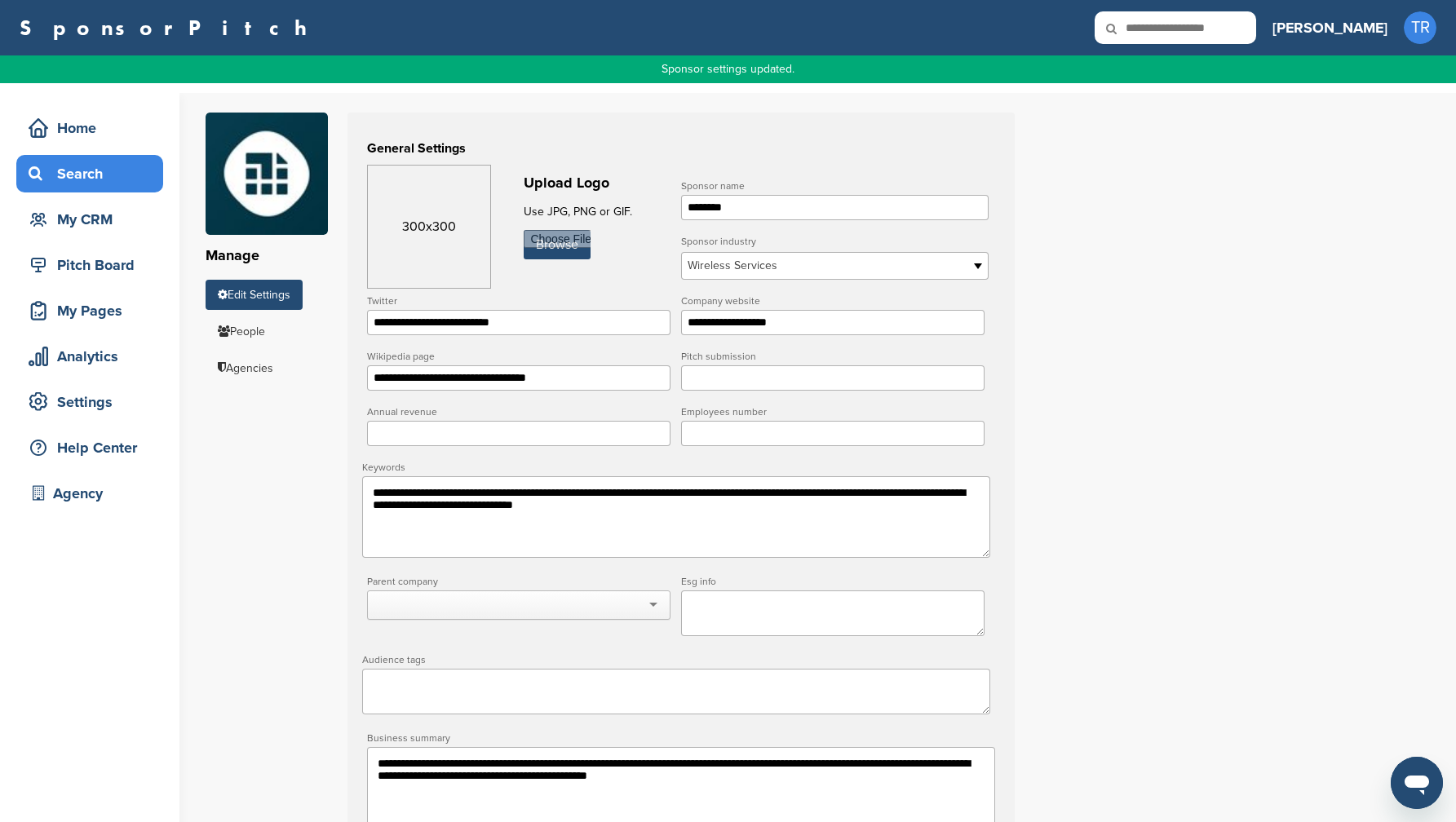
click at [78, 180] on div "Search" at bounding box center [93, 173] width 138 height 29
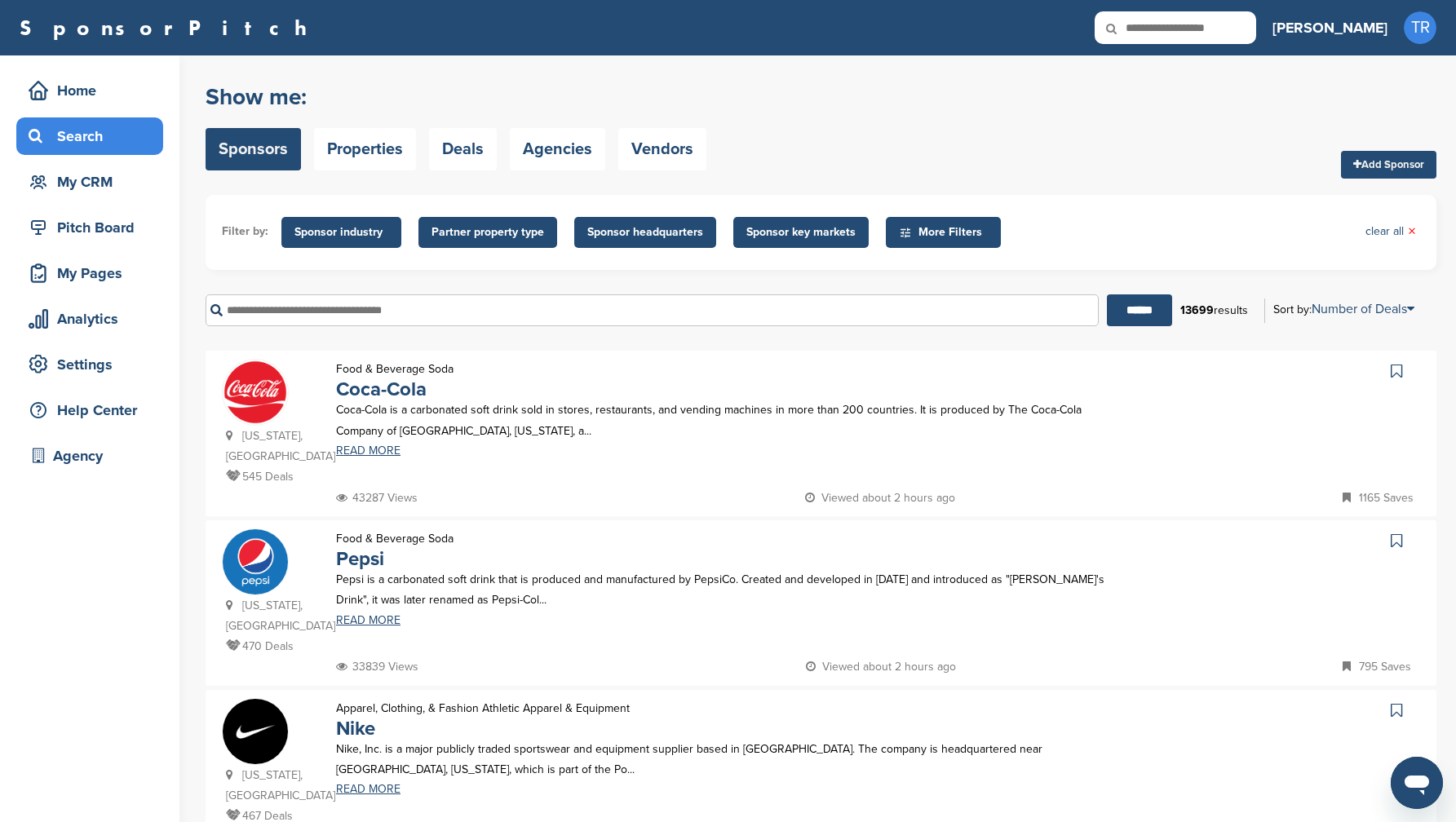
click at [729, 308] on input "text" at bounding box center [652, 310] width 893 height 32
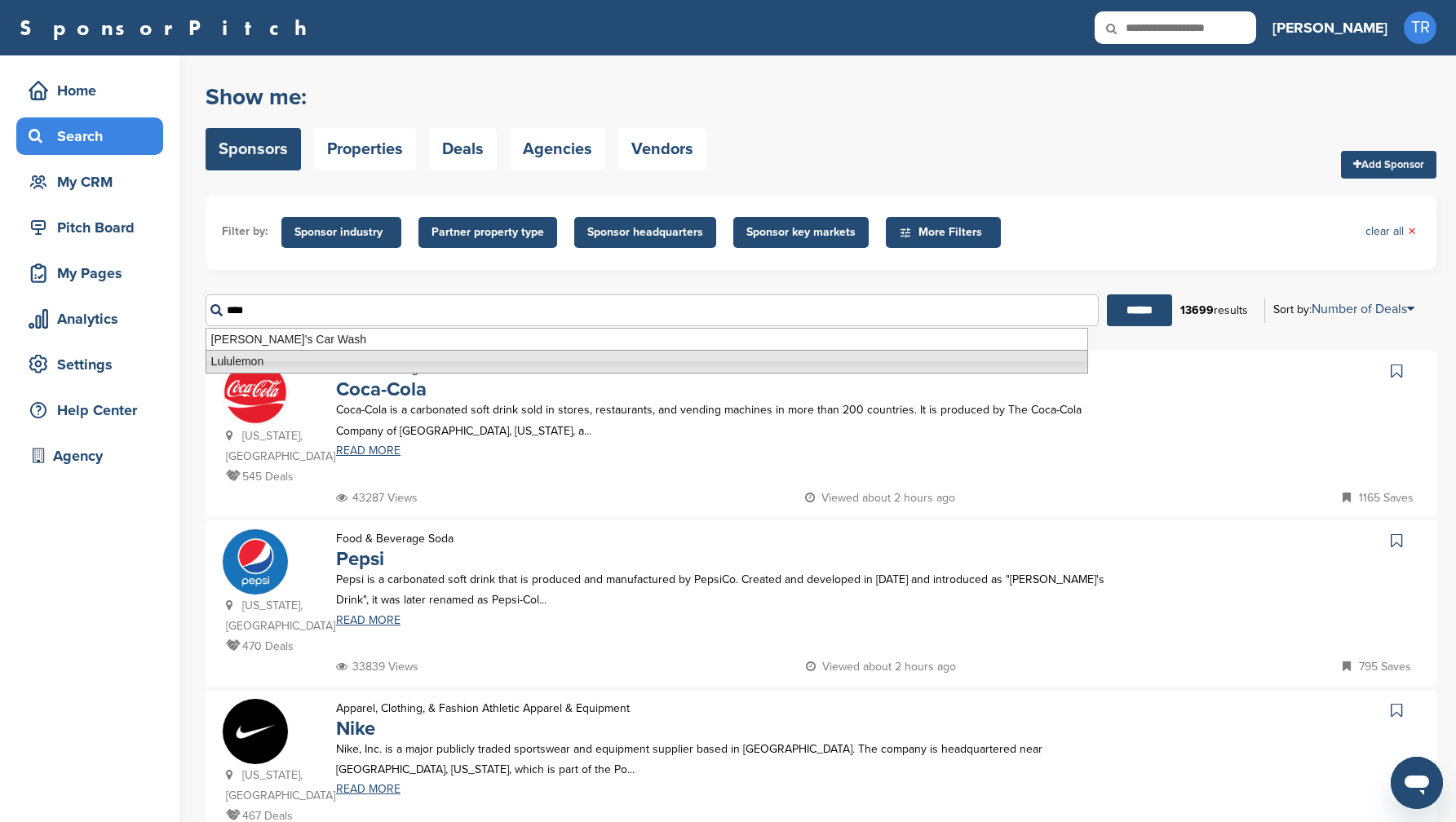
click at [463, 355] on li "Lululemon" at bounding box center [646, 361] width 883 height 23
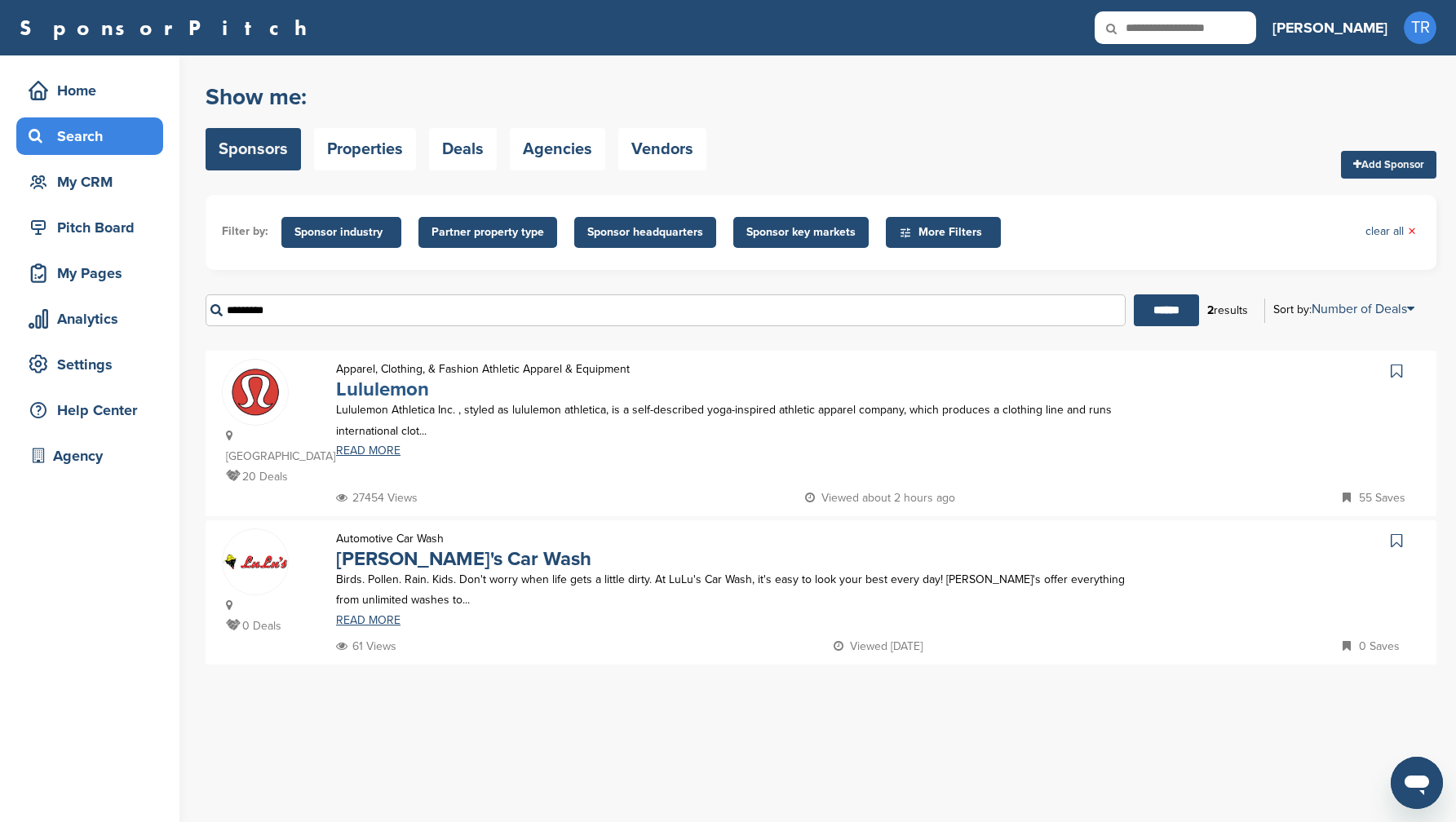
type input "*********"
click at [393, 394] on link "Lululemon" at bounding box center [382, 389] width 93 height 23
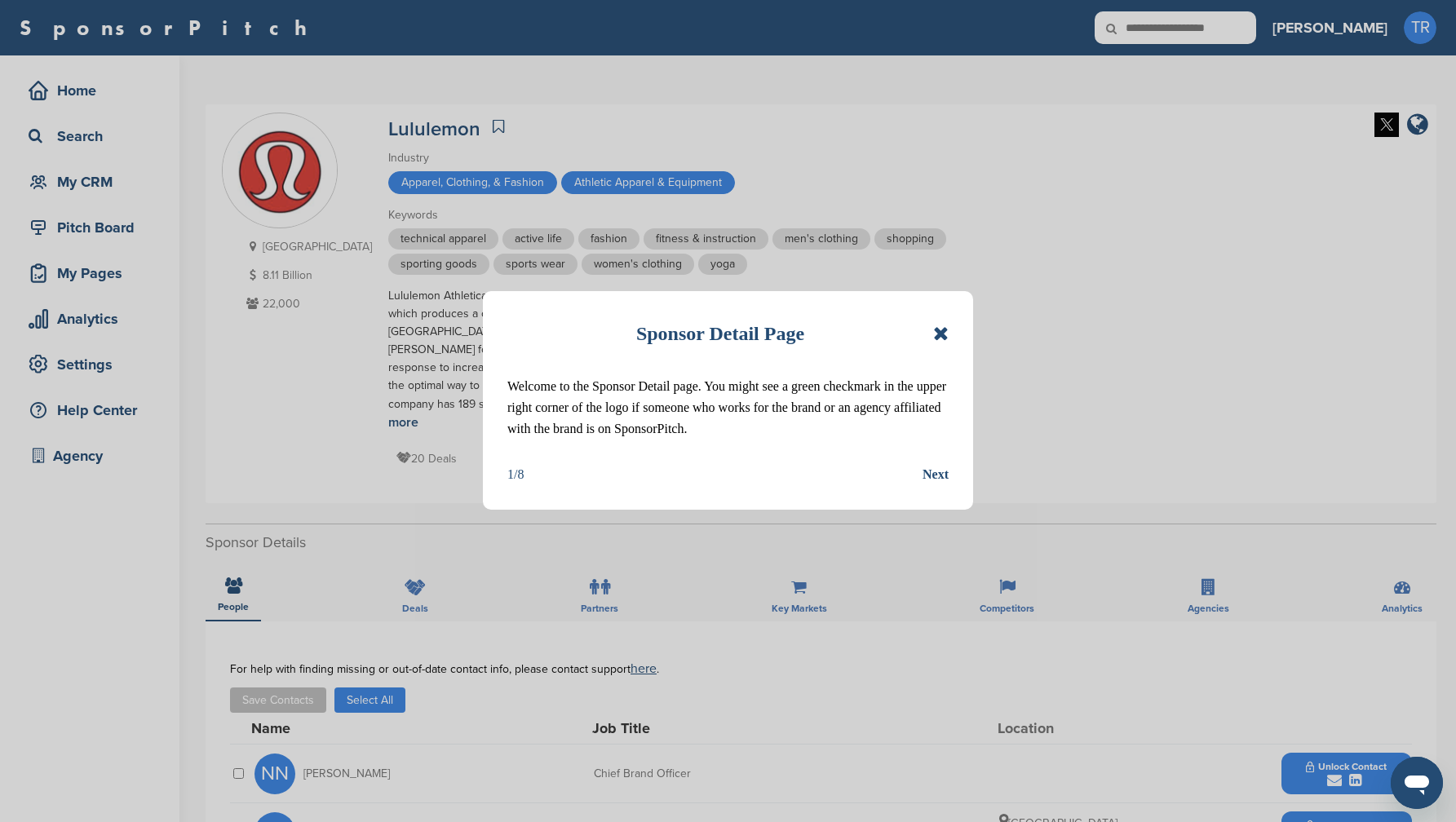
click at [934, 331] on icon at bounding box center [941, 333] width 15 height 20
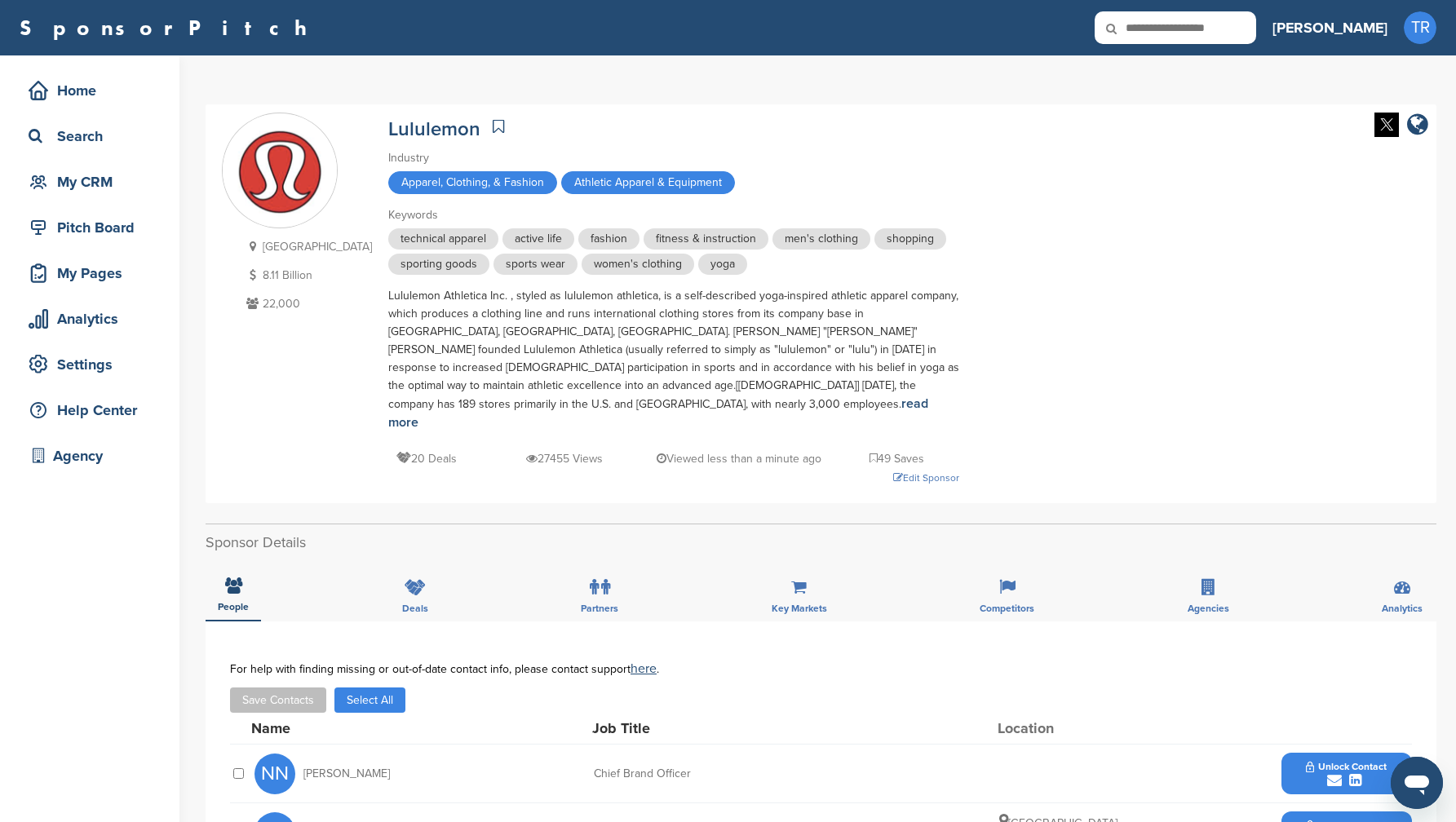
click at [1395, 121] on img at bounding box center [1386, 125] width 24 height 24
click at [909, 469] on div "Edit Sponsor" at bounding box center [674, 478] width 571 height 18
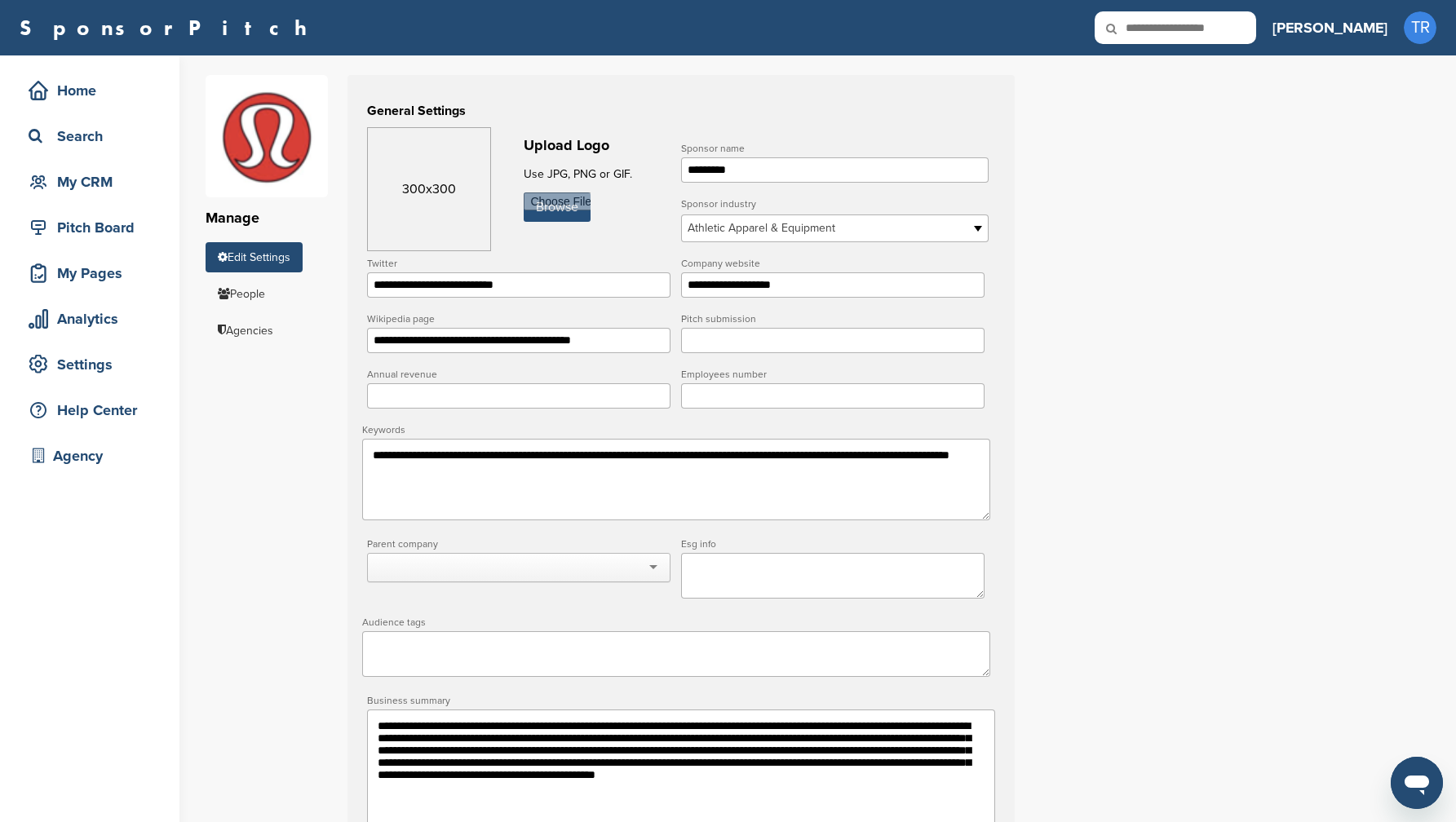
click at [577, 214] on input "file" at bounding box center [558, 207] width 67 height 29
type input "**********"
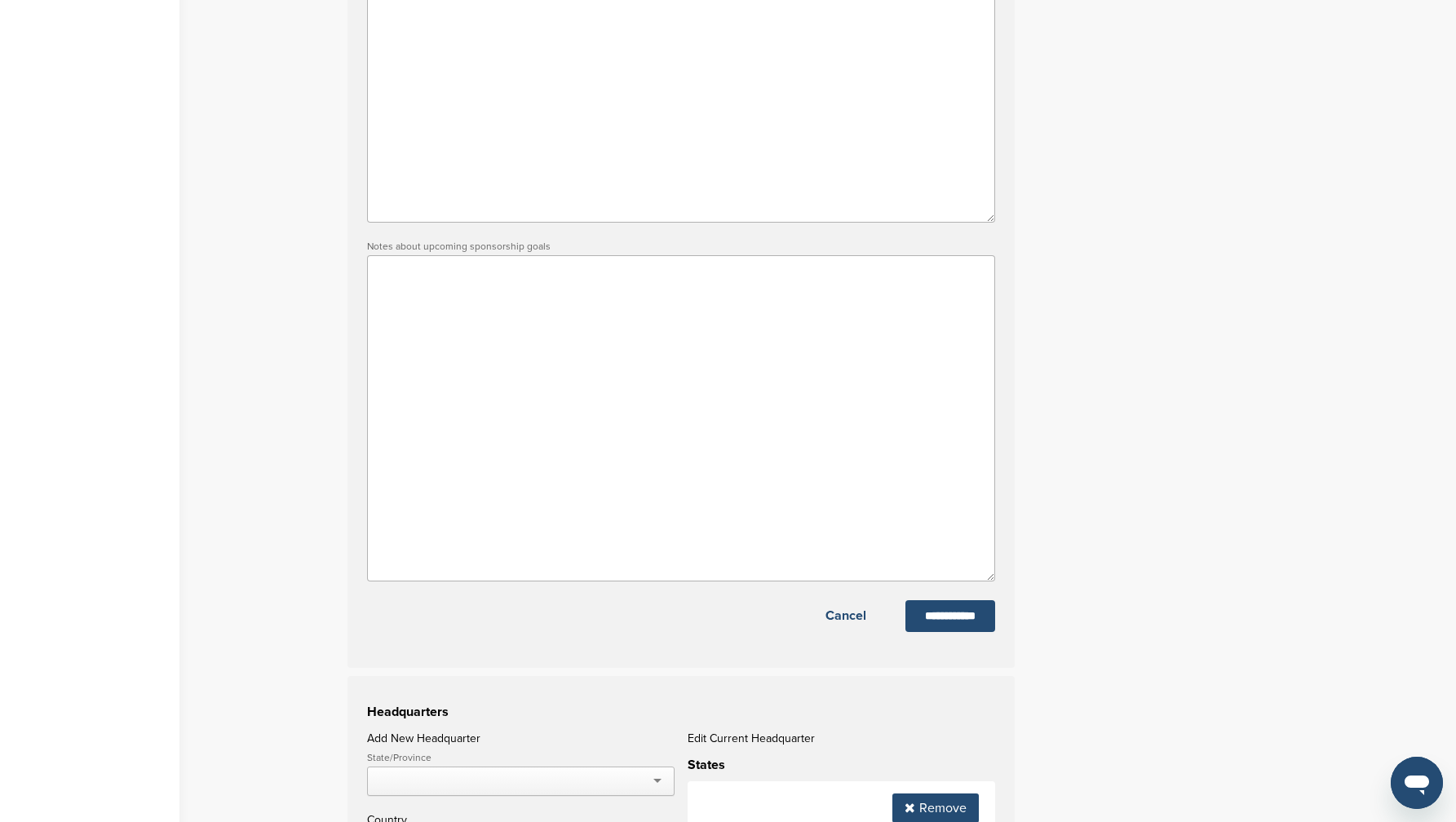
scroll to position [823, 0]
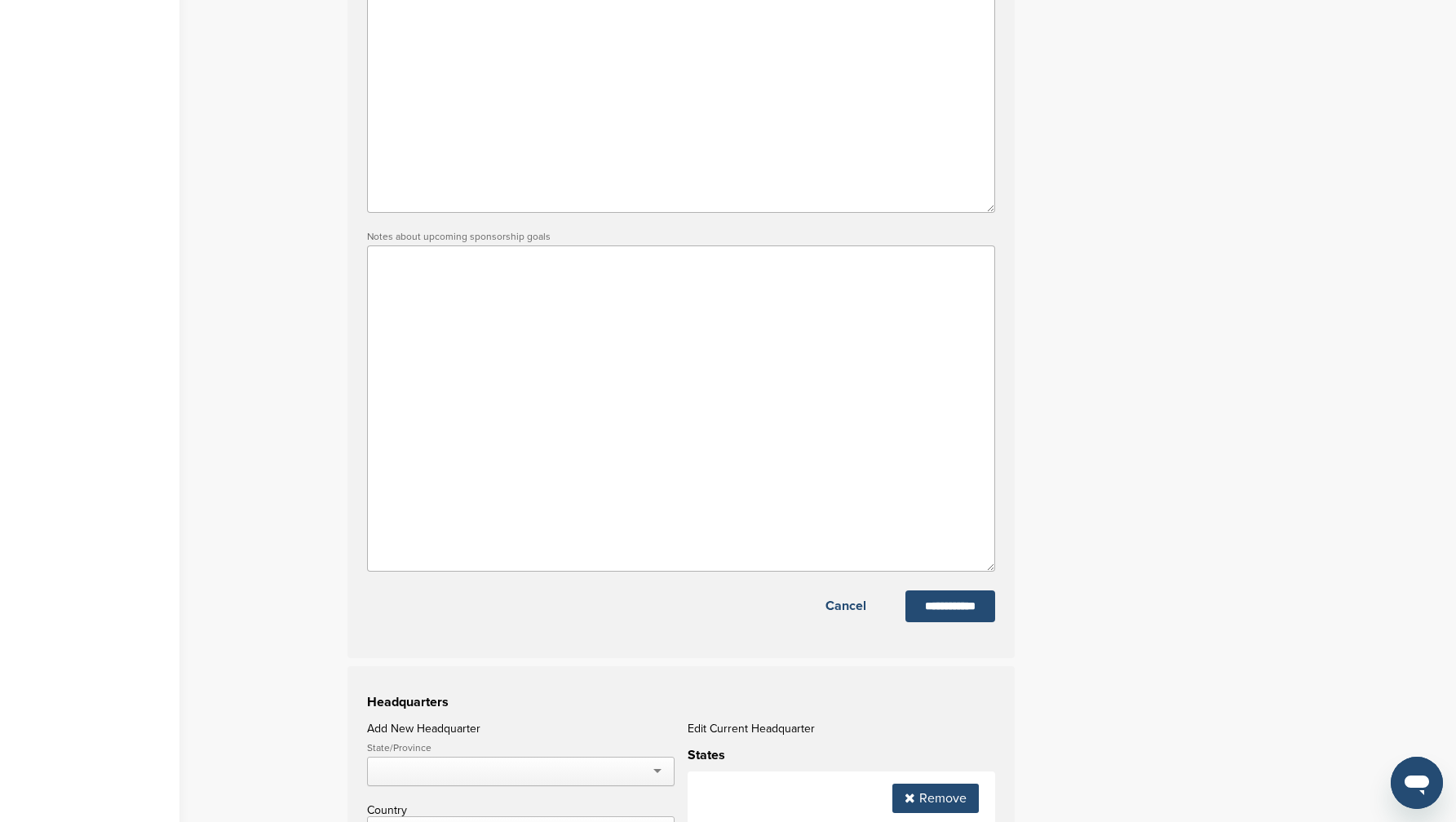
drag, startPoint x: 992, startPoint y: 623, endPoint x: 999, endPoint y: 604, distance: 20.2
click at [992, 622] on input "**********" at bounding box center [950, 606] width 89 height 32
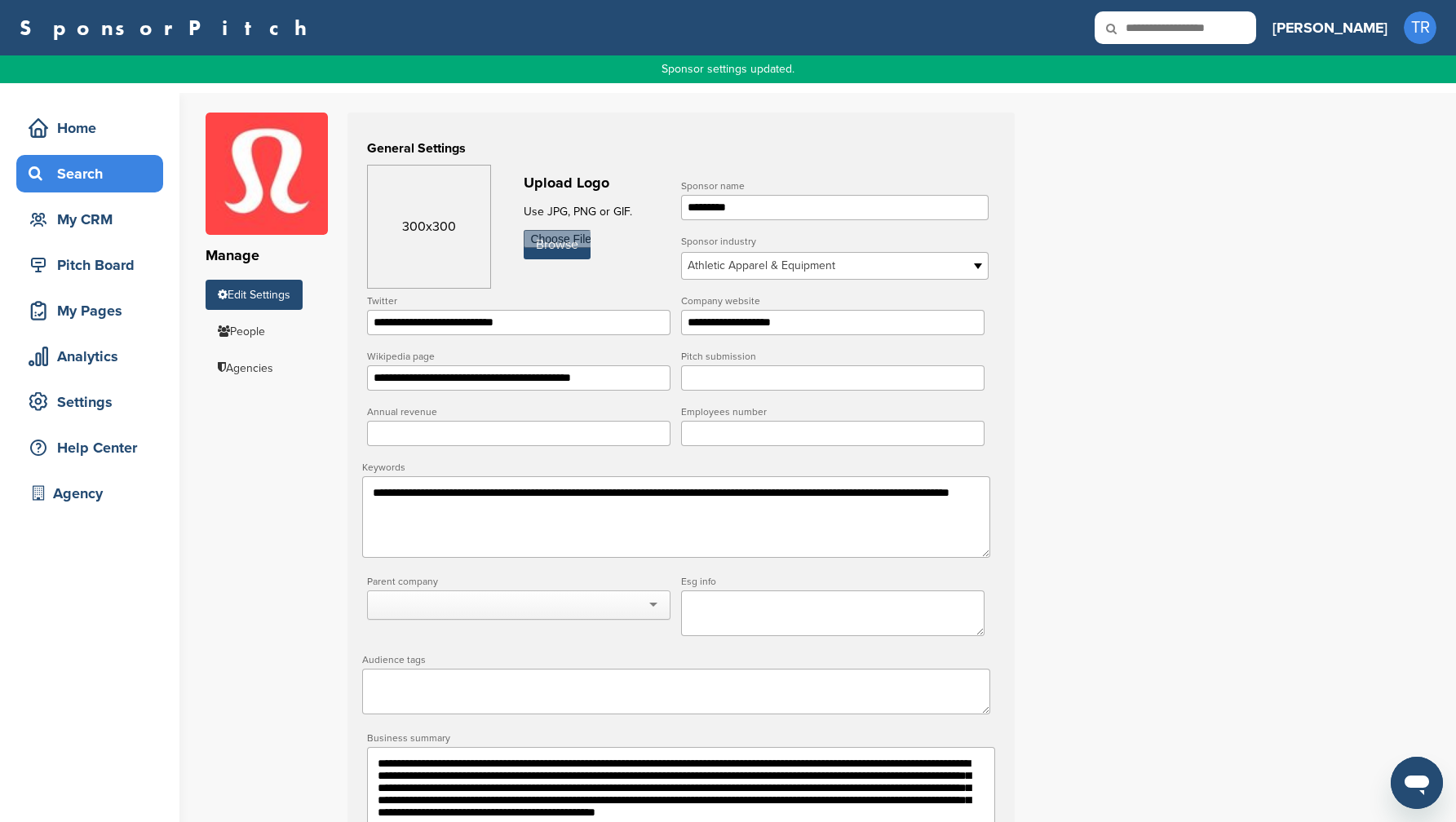
click at [113, 171] on div "Search" at bounding box center [93, 173] width 138 height 29
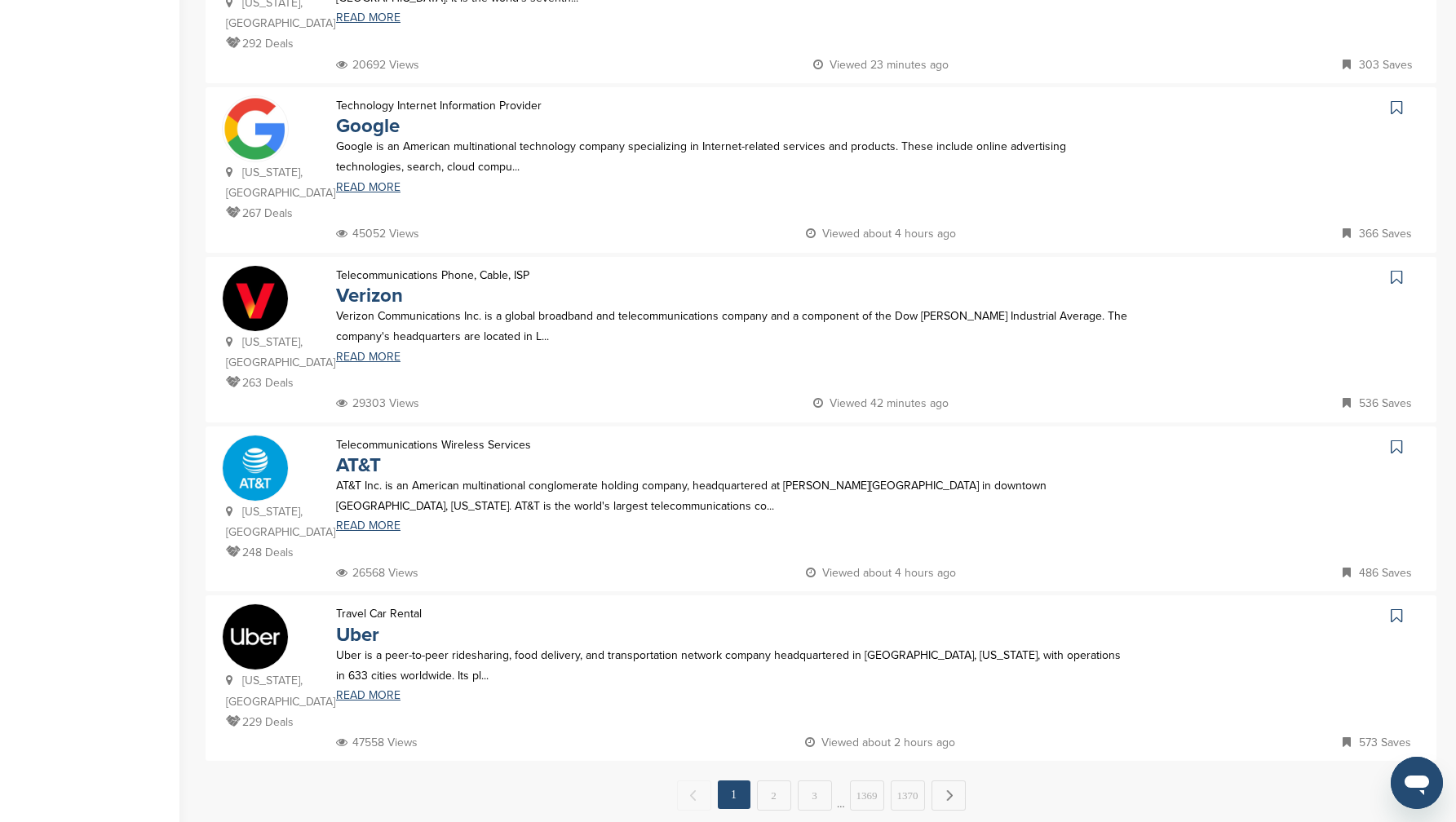
scroll to position [1579, 0]
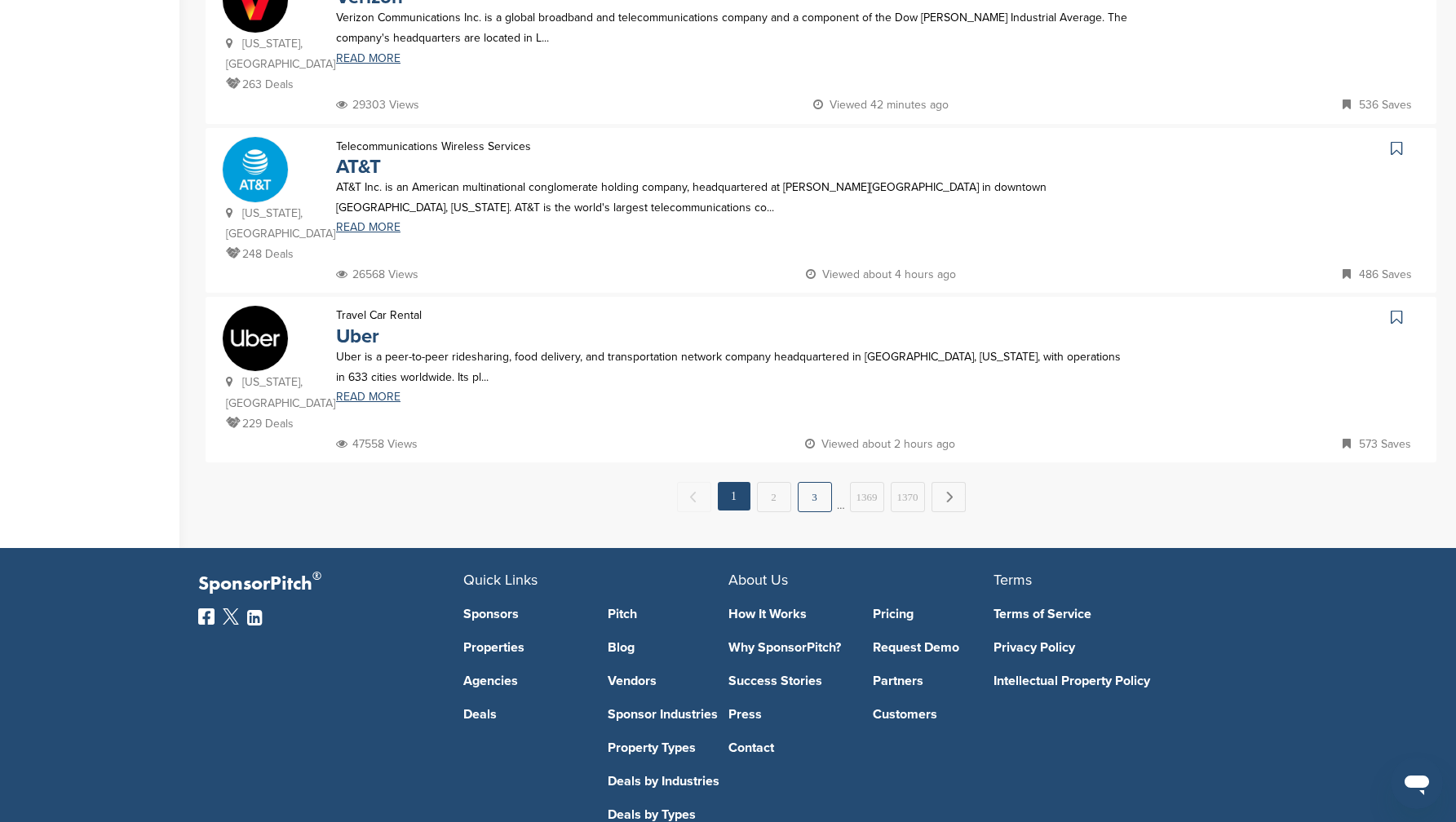
click at [829, 481] on link "3" at bounding box center [815, 496] width 34 height 30
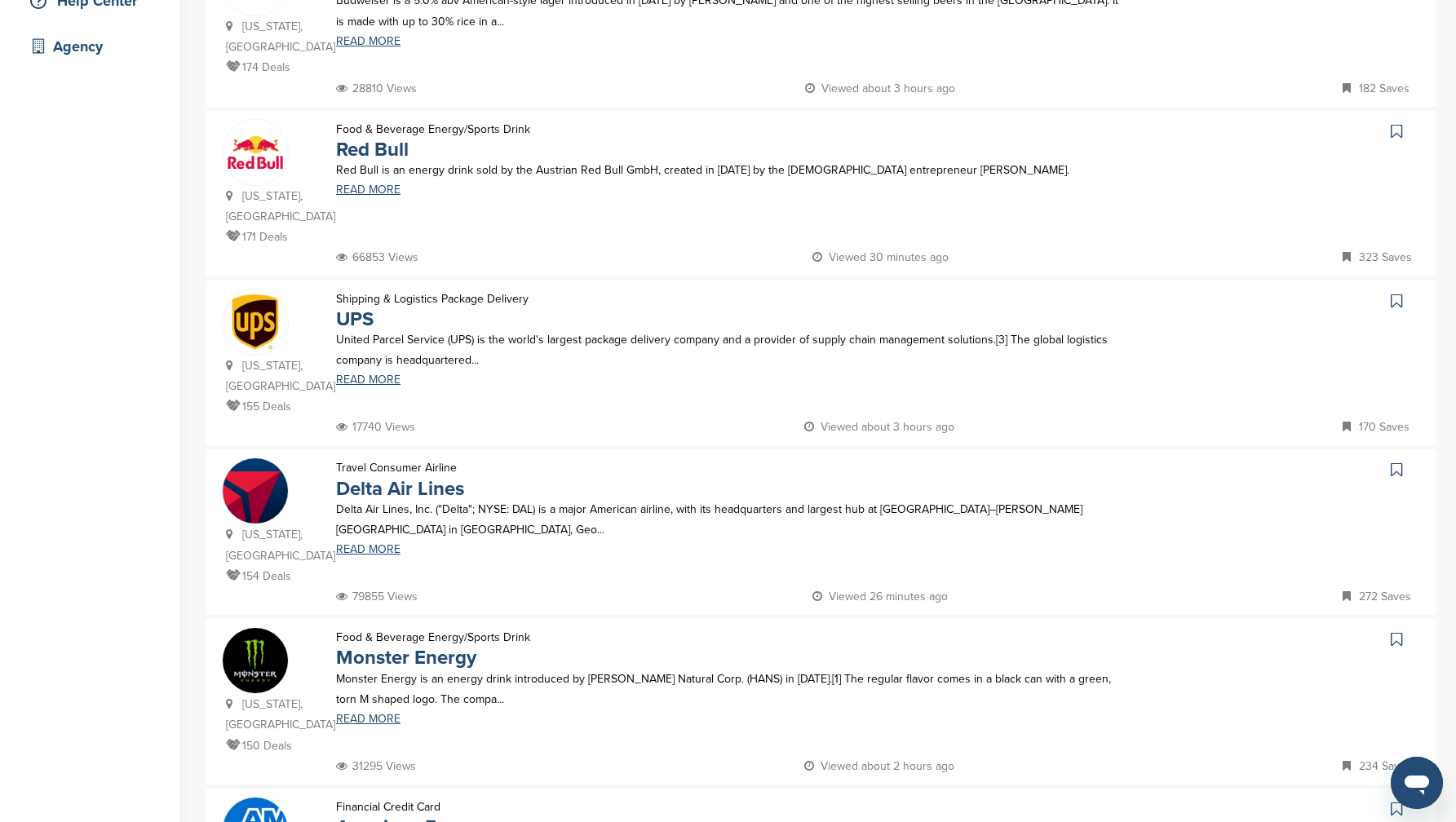
scroll to position [1599, 0]
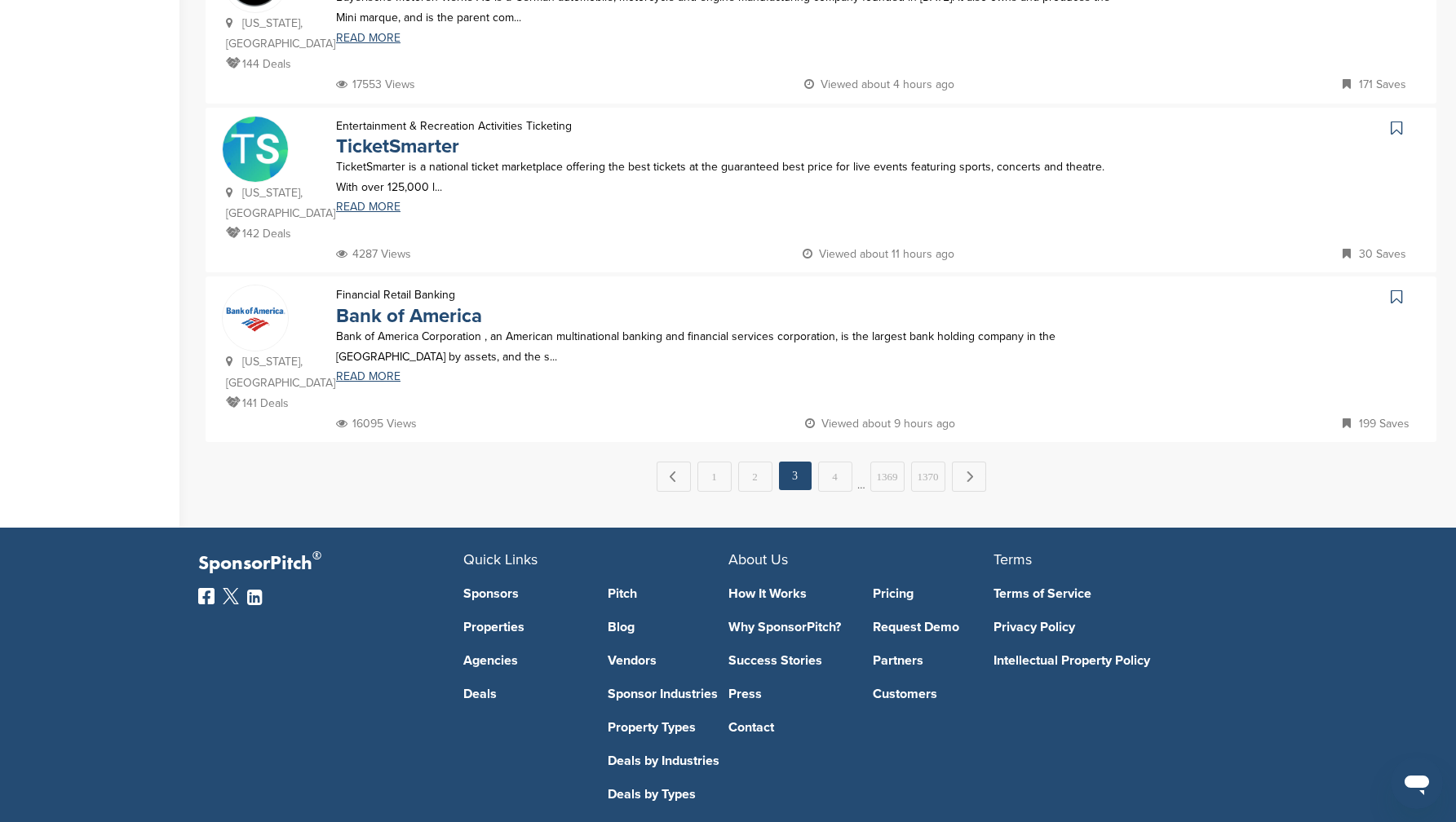
click at [860, 462] on span "…" at bounding box center [861, 476] width 8 height 29
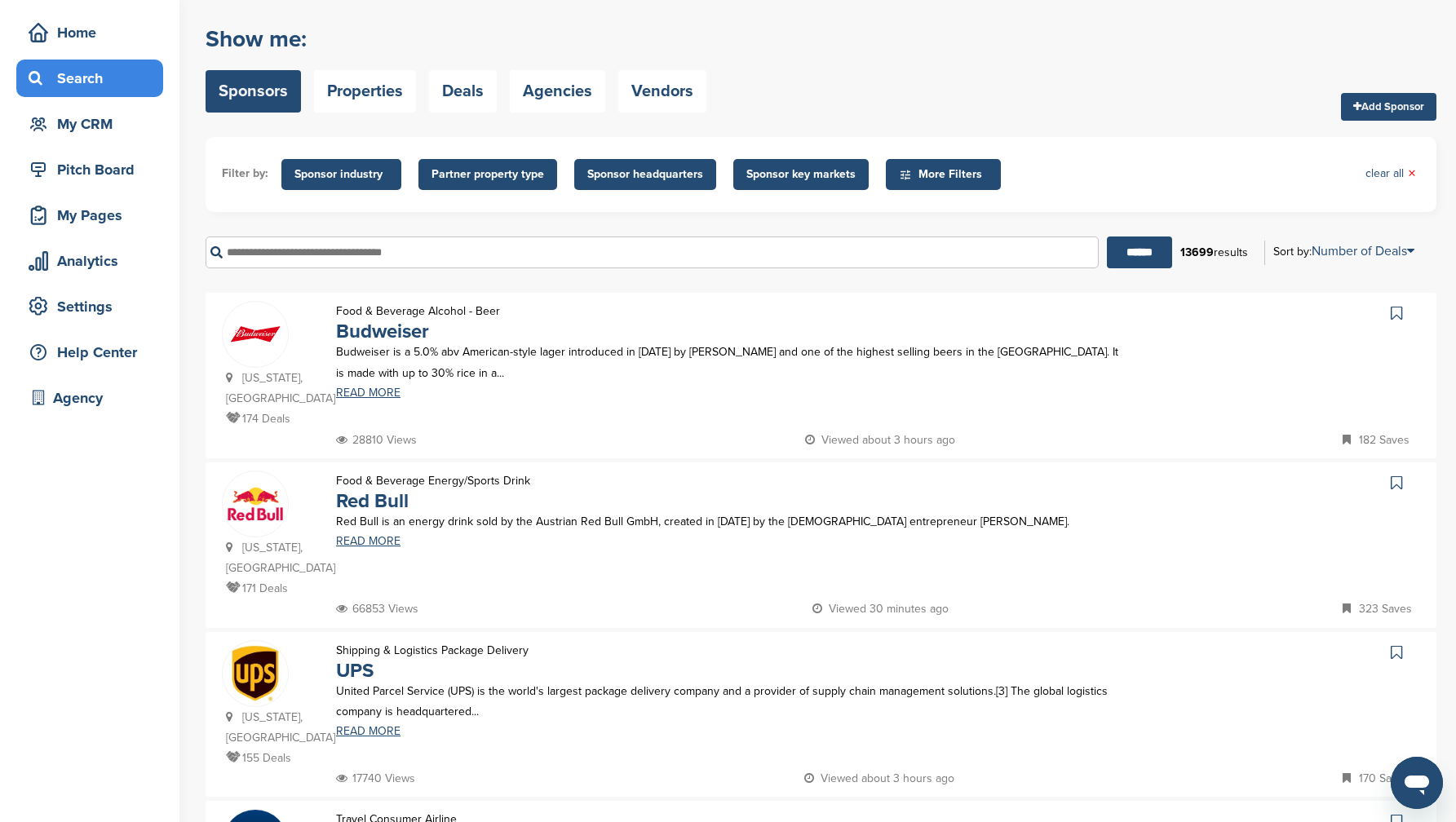
scroll to position [0, 0]
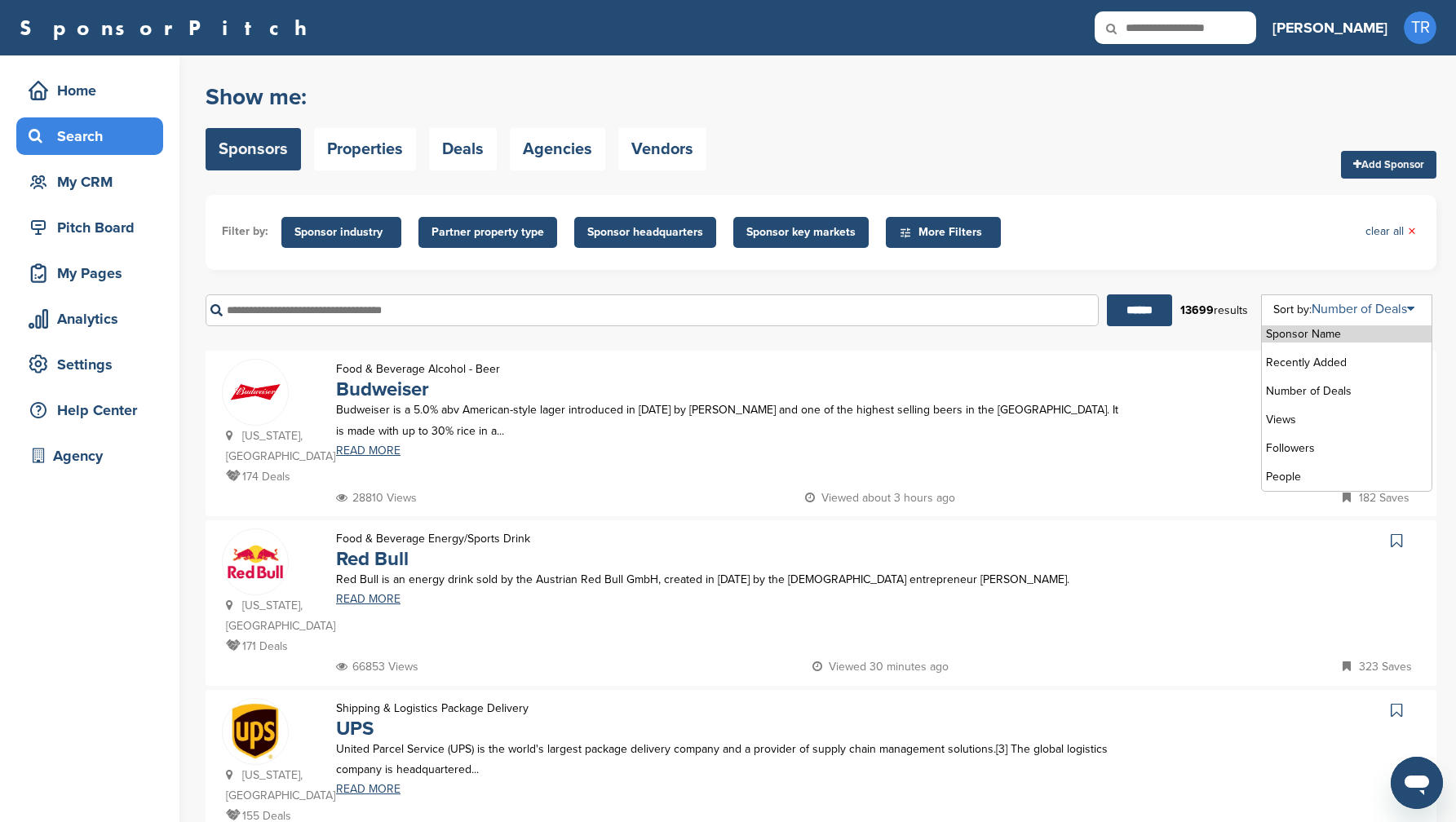
click at [1354, 304] on link "Number of Deals" at bounding box center [1364, 309] width 103 height 16
click at [1312, 417] on li "Views" at bounding box center [1347, 419] width 170 height 17
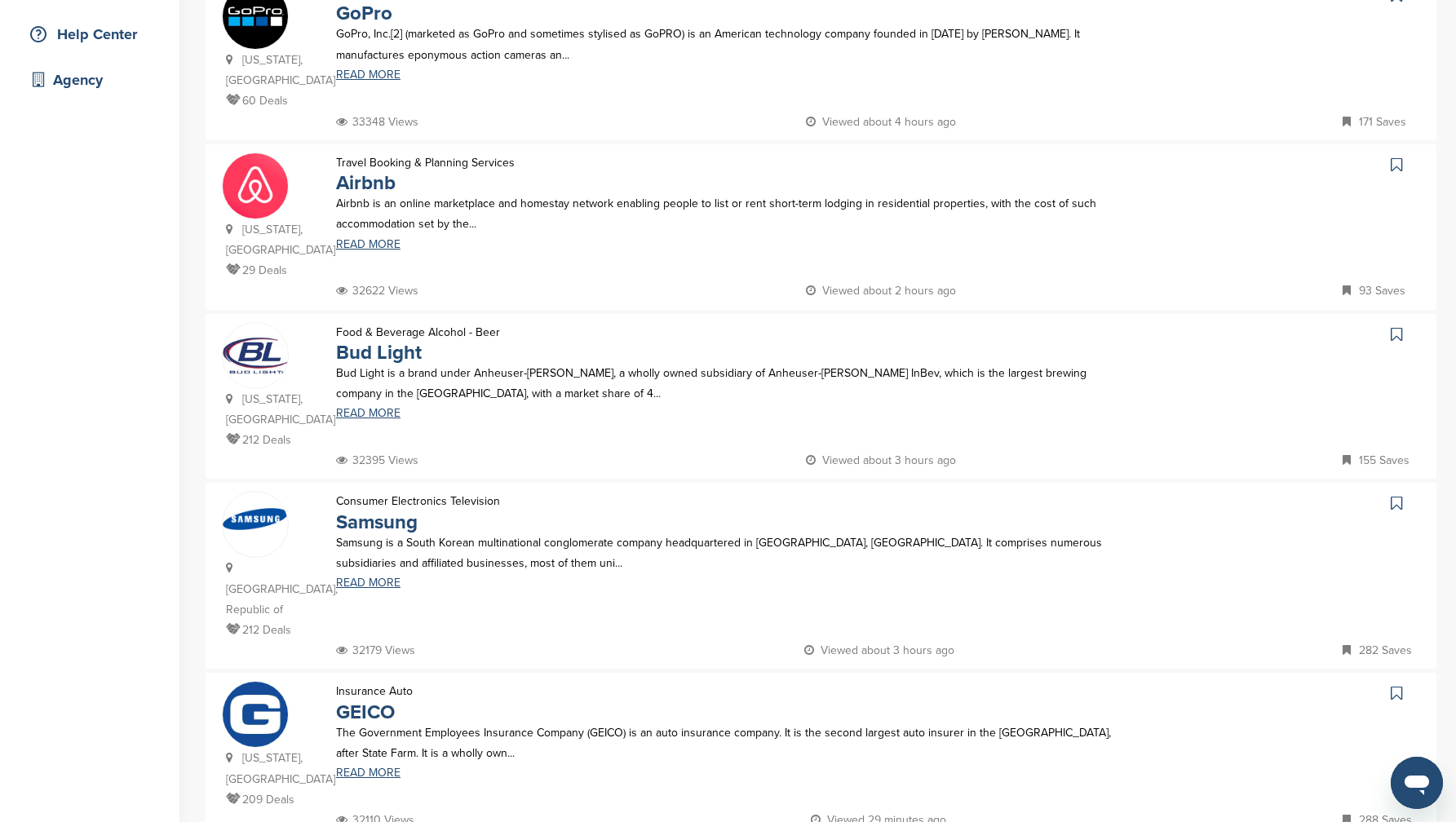
scroll to position [702, 0]
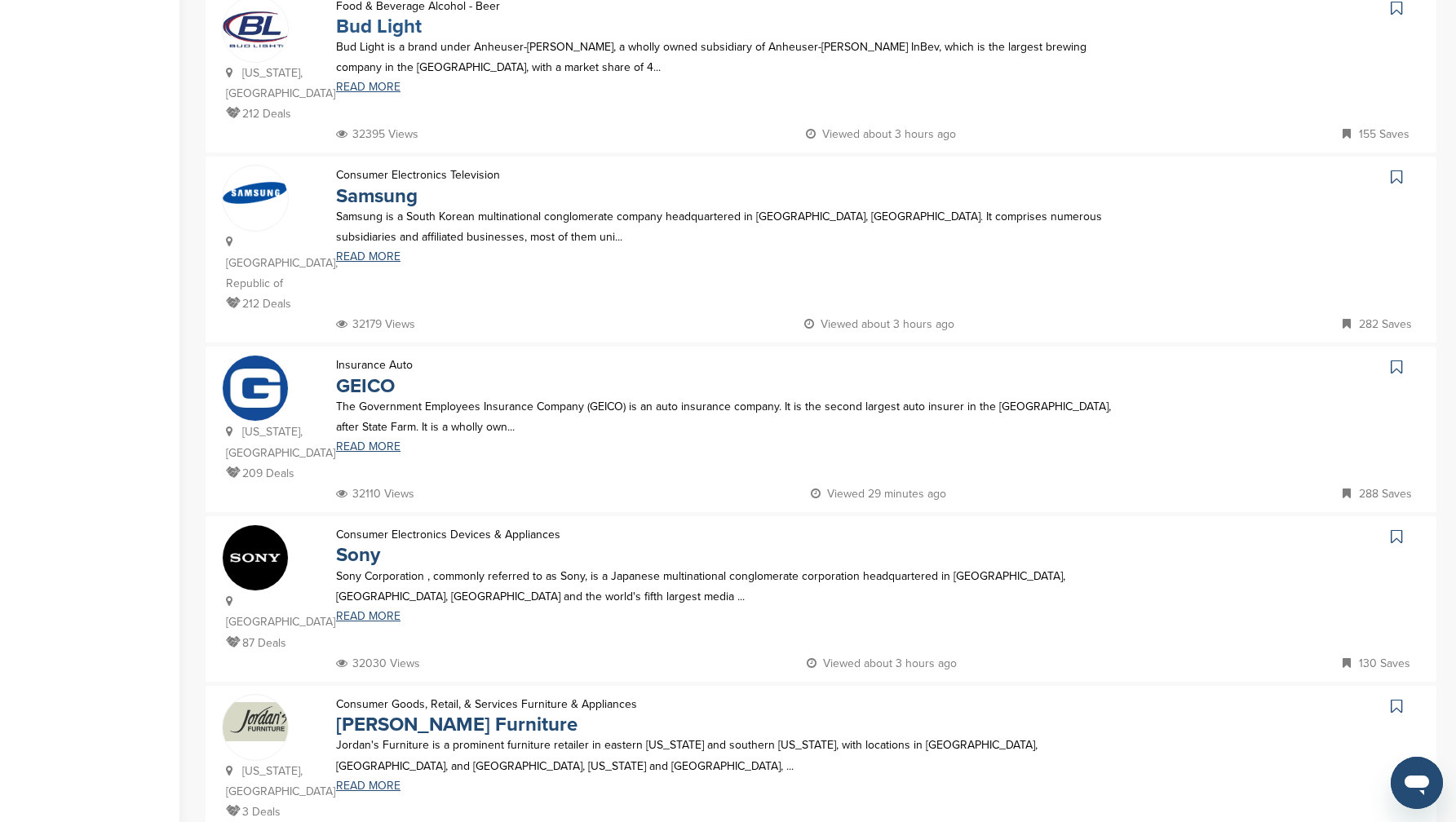
click at [378, 25] on link "Bud Light" at bounding box center [379, 26] width 86 height 23
click at [394, 184] on link "Samsung" at bounding box center [377, 196] width 81 height 23
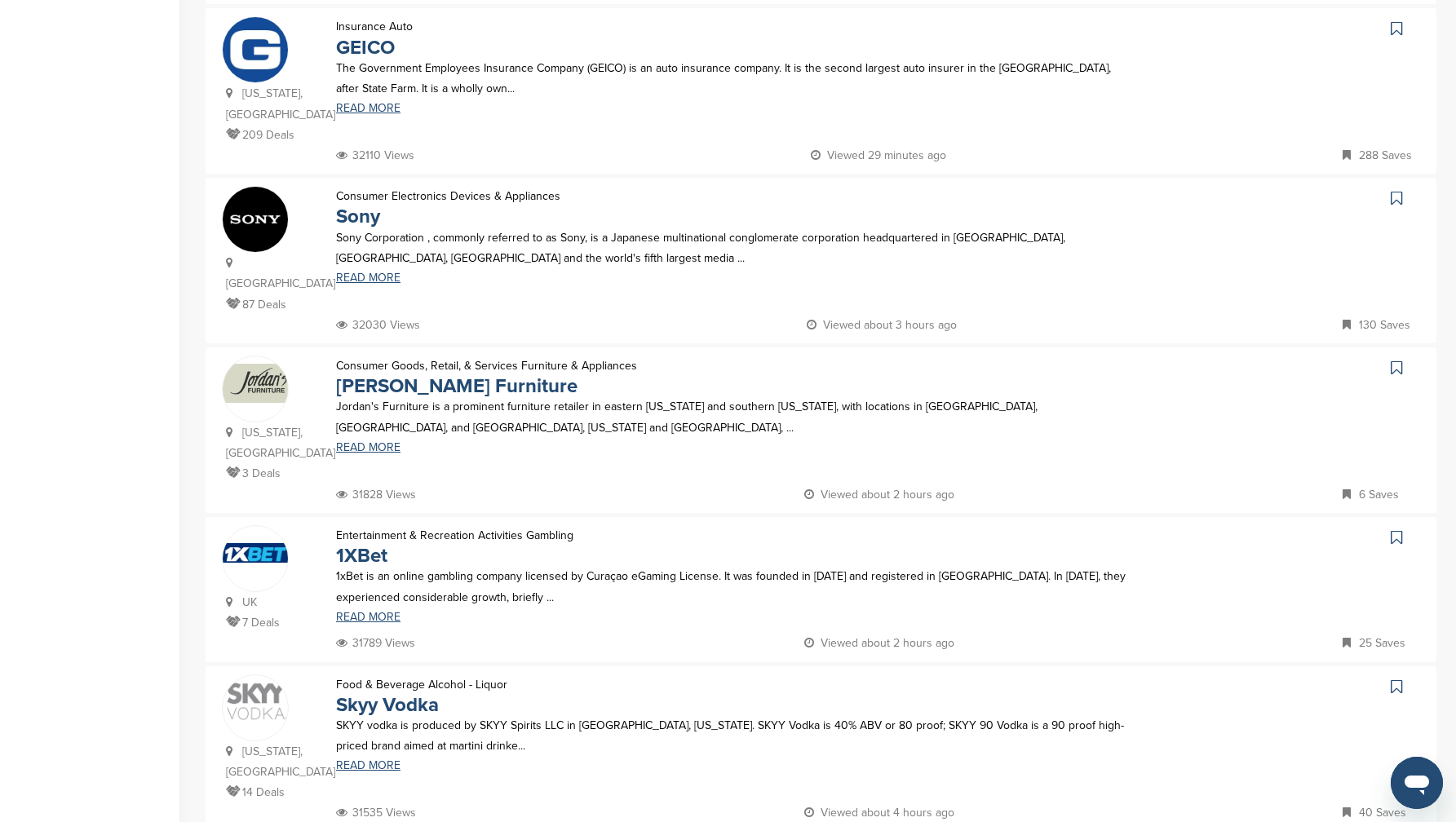
scroll to position [1042, 0]
click at [423, 373] on link "Jordan's Furniture" at bounding box center [456, 385] width 241 height 23
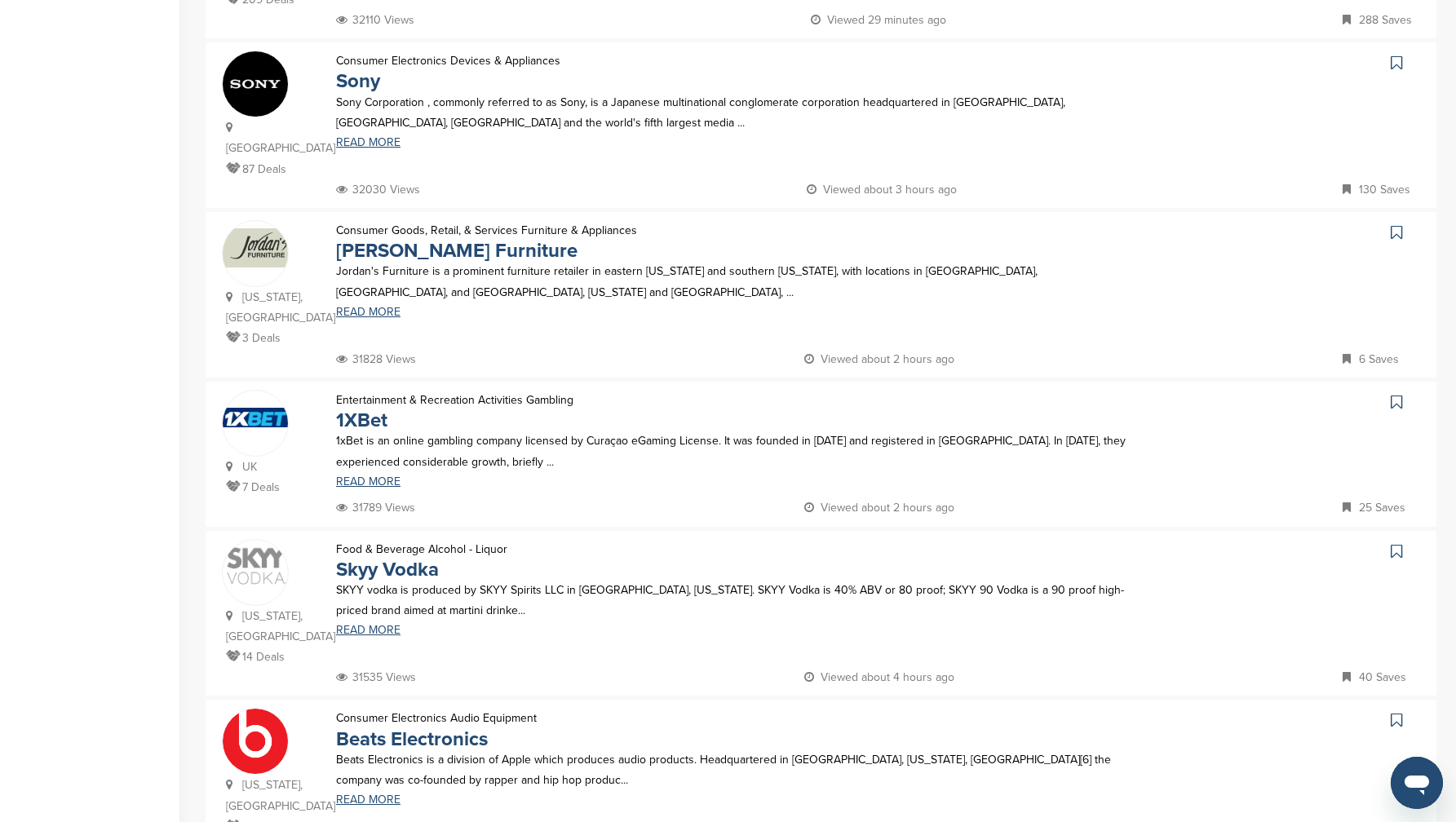
scroll to position [1197, 0]
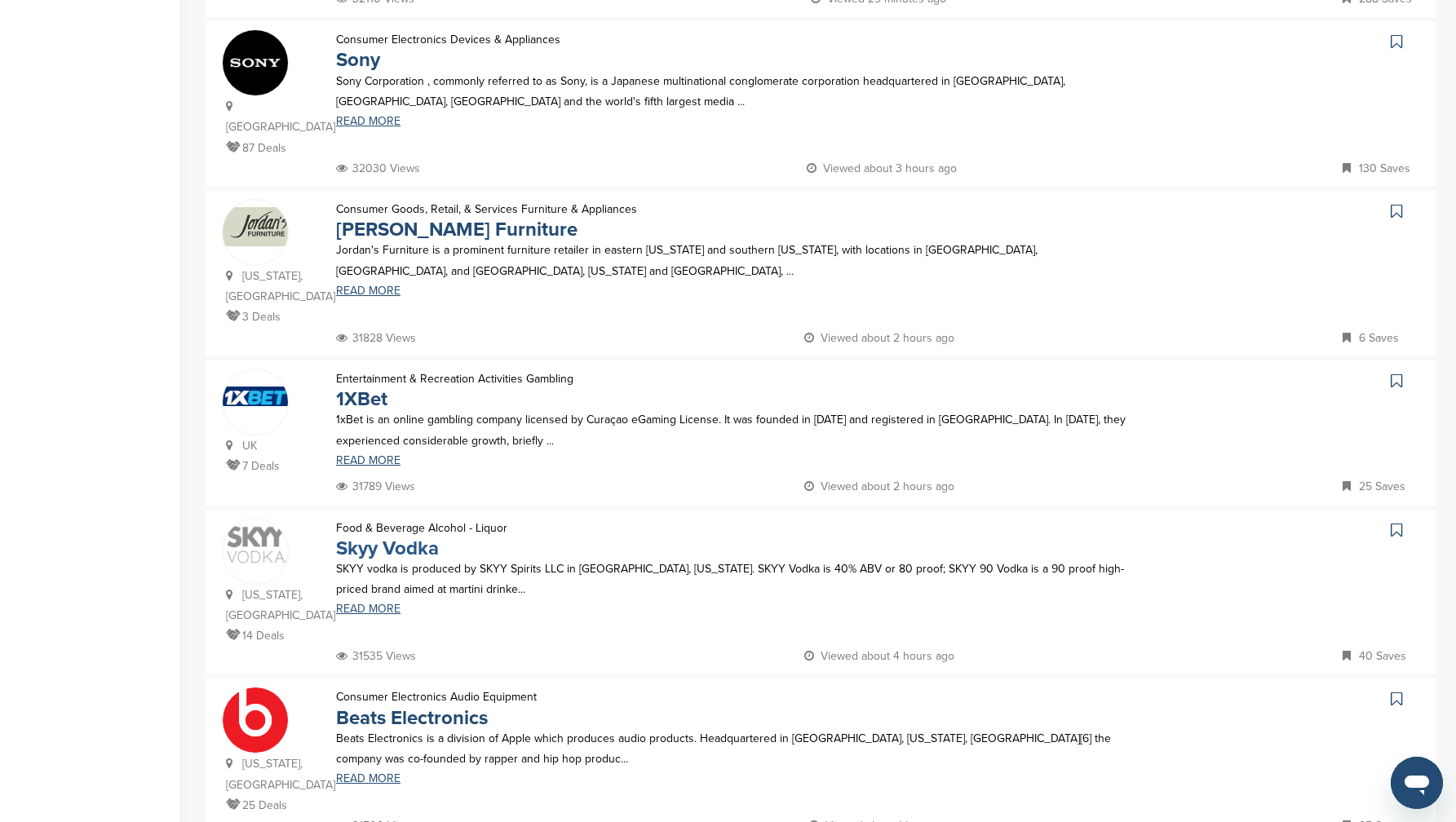
click at [419, 537] on link "Skyy Vodka" at bounding box center [388, 548] width 103 height 23
click at [346, 369] on p "Entertainment & Recreation Activities Gambling" at bounding box center [455, 378] width 238 height 21
click at [361, 388] on link "1XBet" at bounding box center [362, 399] width 52 height 23
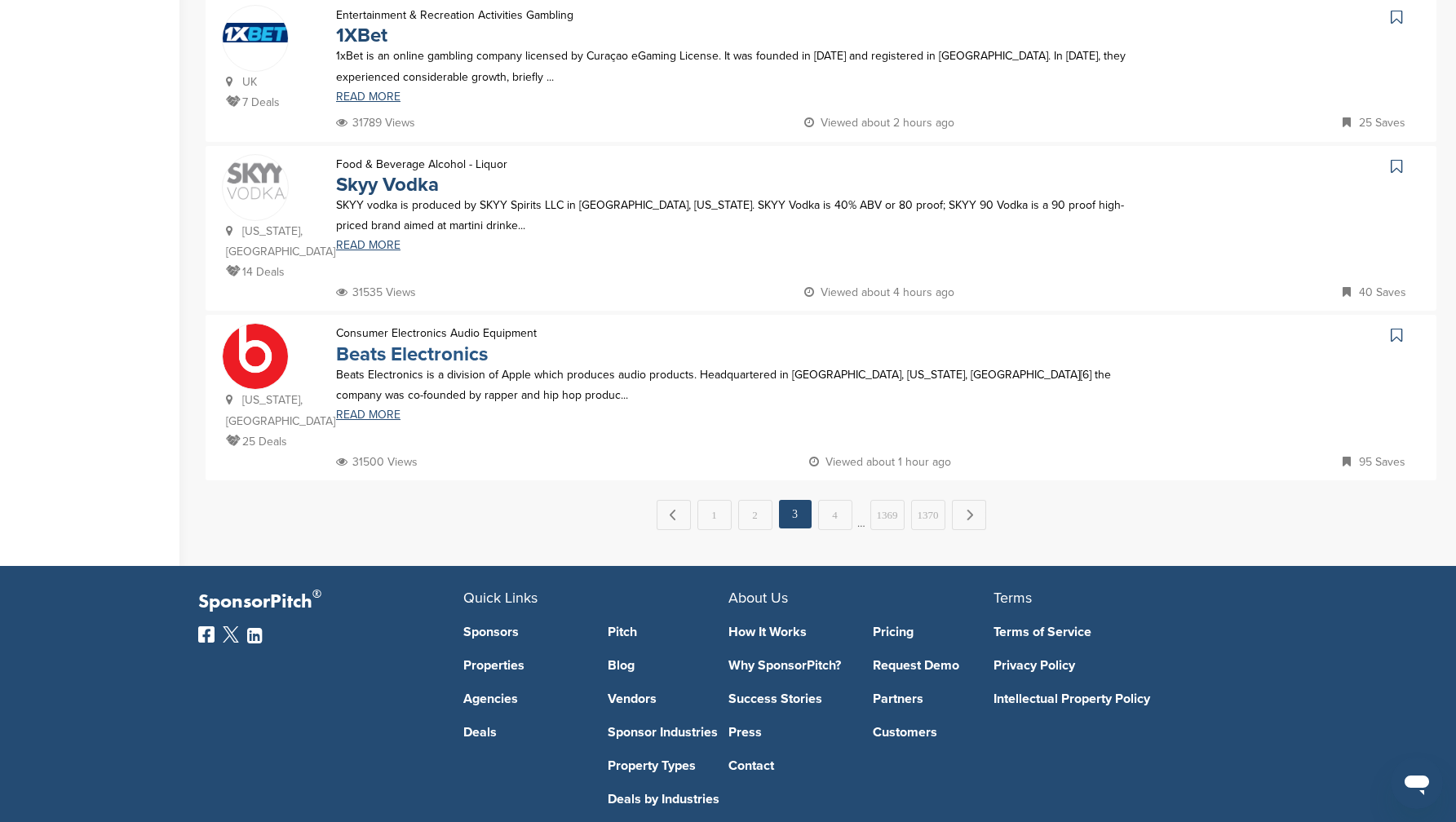
click at [443, 342] on link "Beats Electronics" at bounding box center [412, 354] width 152 height 23
click at [831, 500] on link "4" at bounding box center [835, 514] width 34 height 30
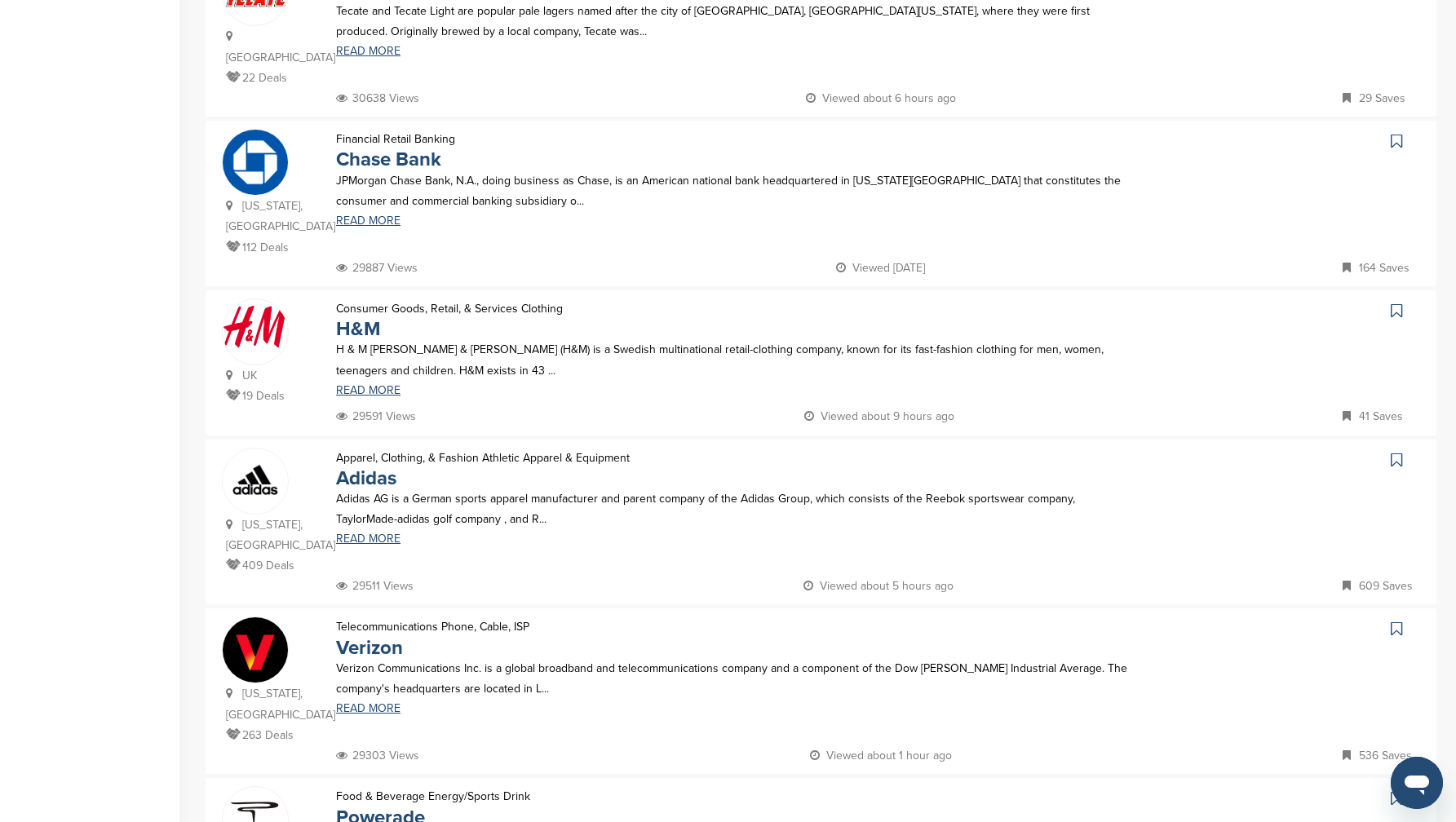
scroll to position [909, 0]
click at [359, 315] on link "H&M" at bounding box center [359, 327] width 45 height 23
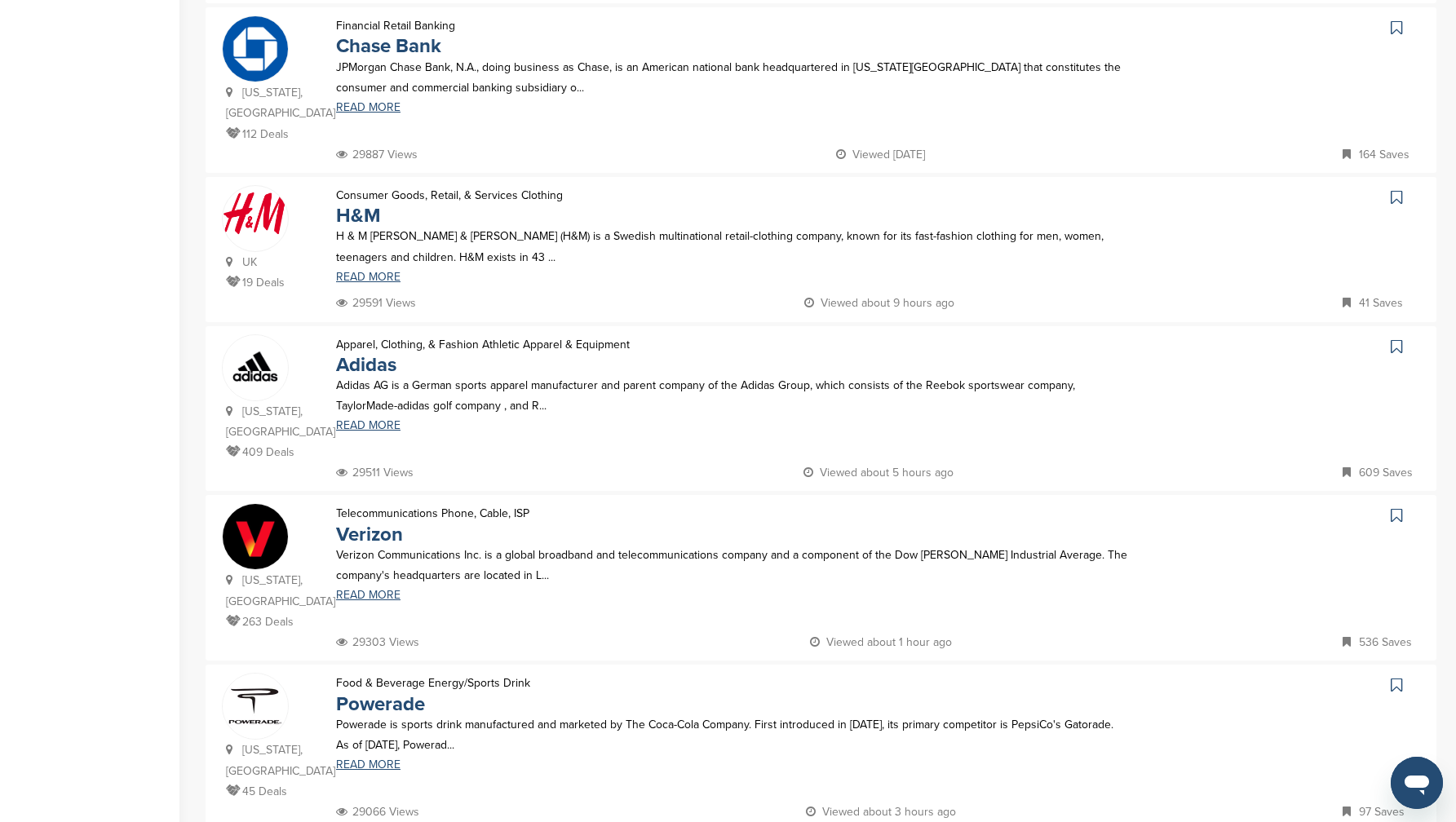
scroll to position [1236, 0]
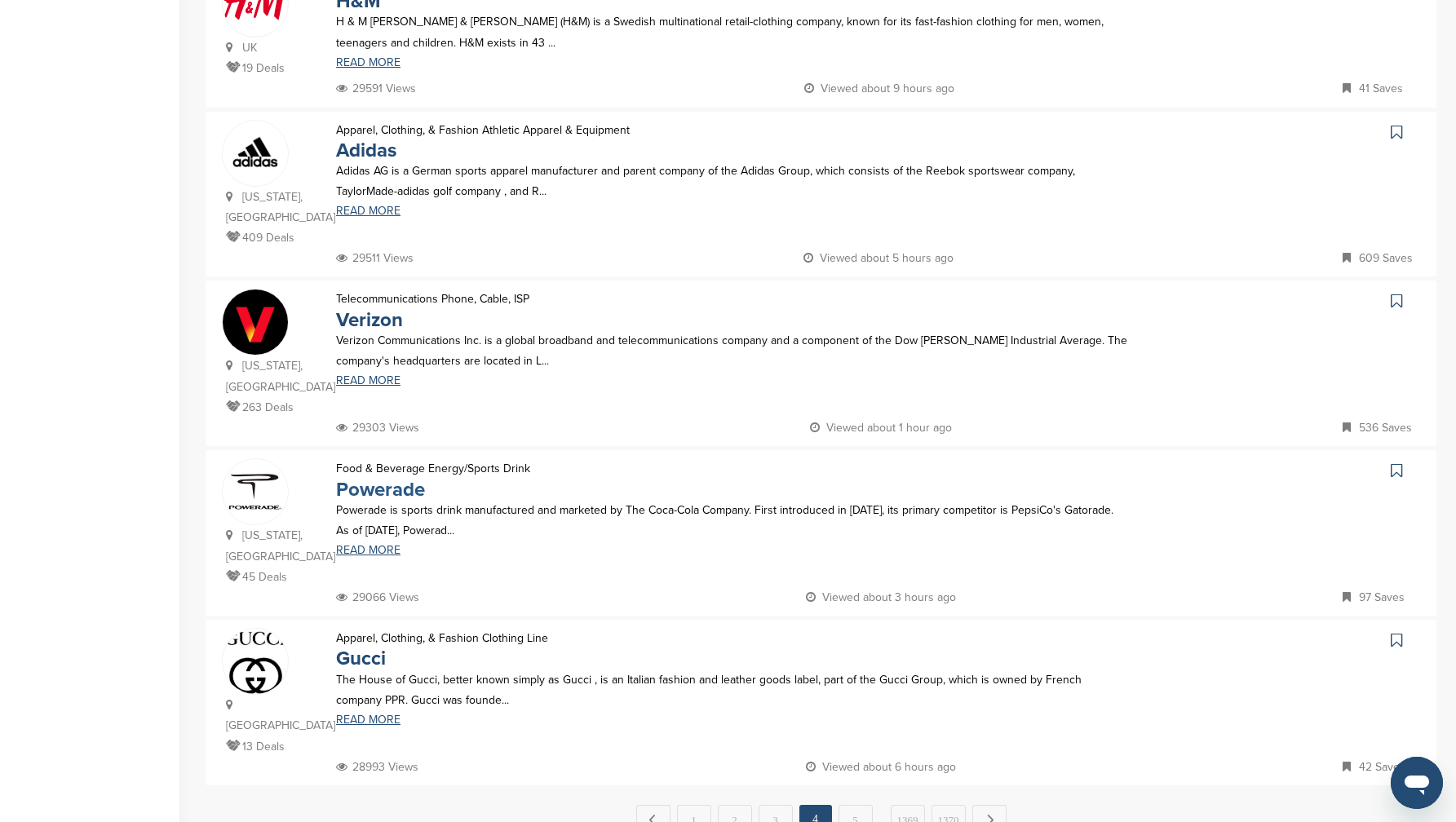
click at [376, 478] on link "Powerade" at bounding box center [380, 490] width 89 height 23
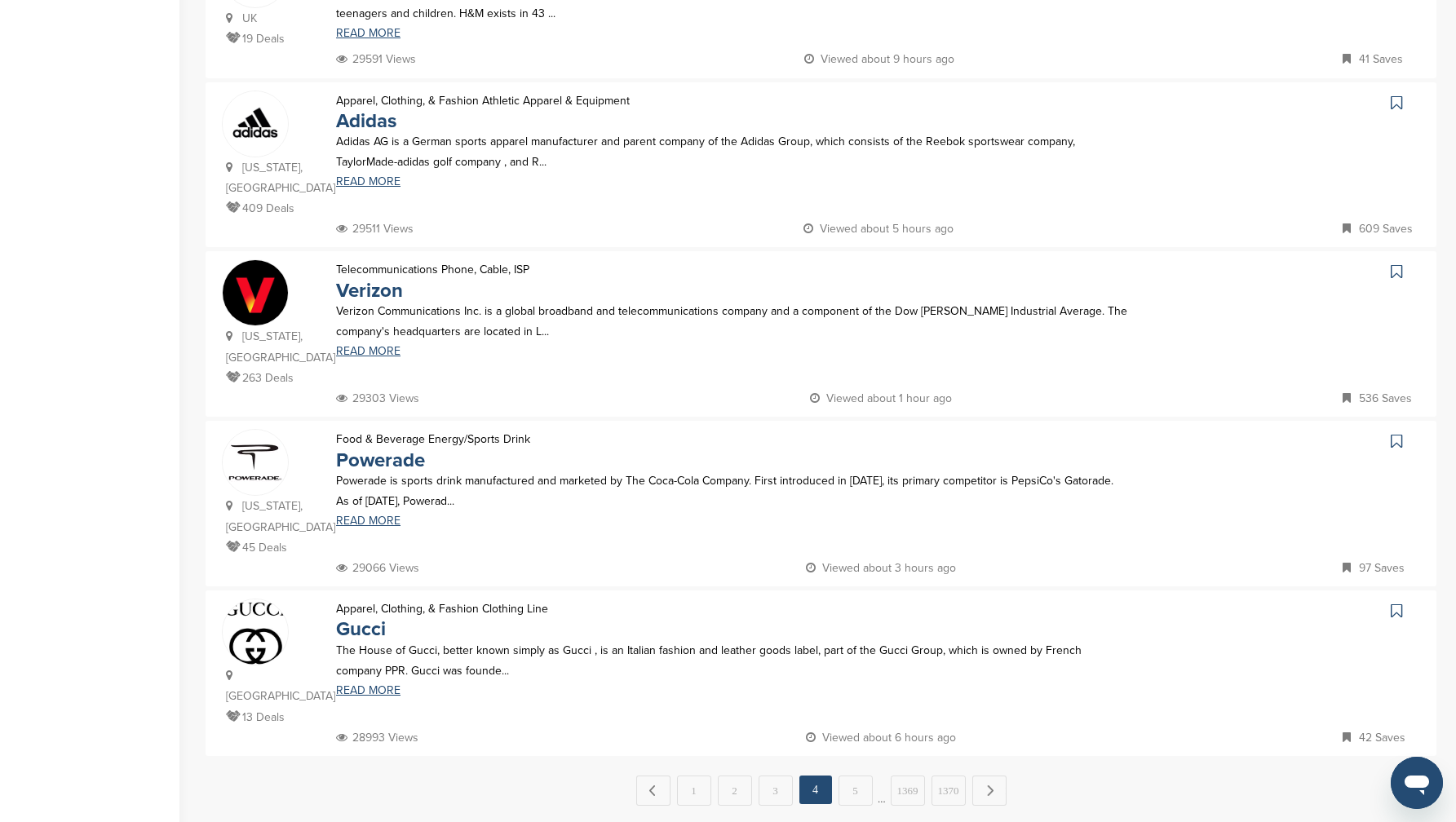
scroll to position [1267, 0]
click at [364, 615] on link "Gucci" at bounding box center [361, 627] width 50 height 23
click at [692, 773] on link "1" at bounding box center [694, 788] width 34 height 30
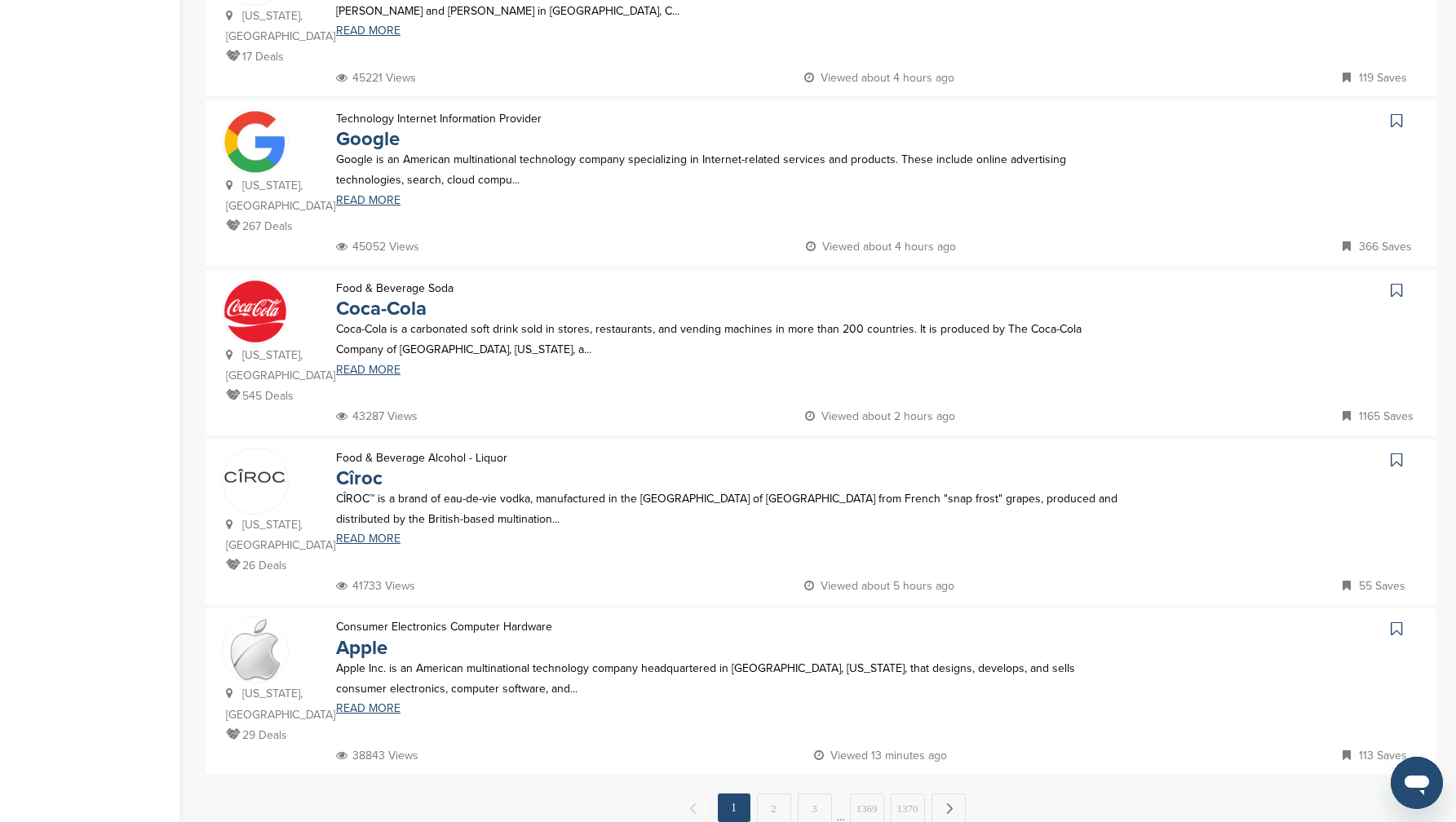
scroll to position [0, 0]
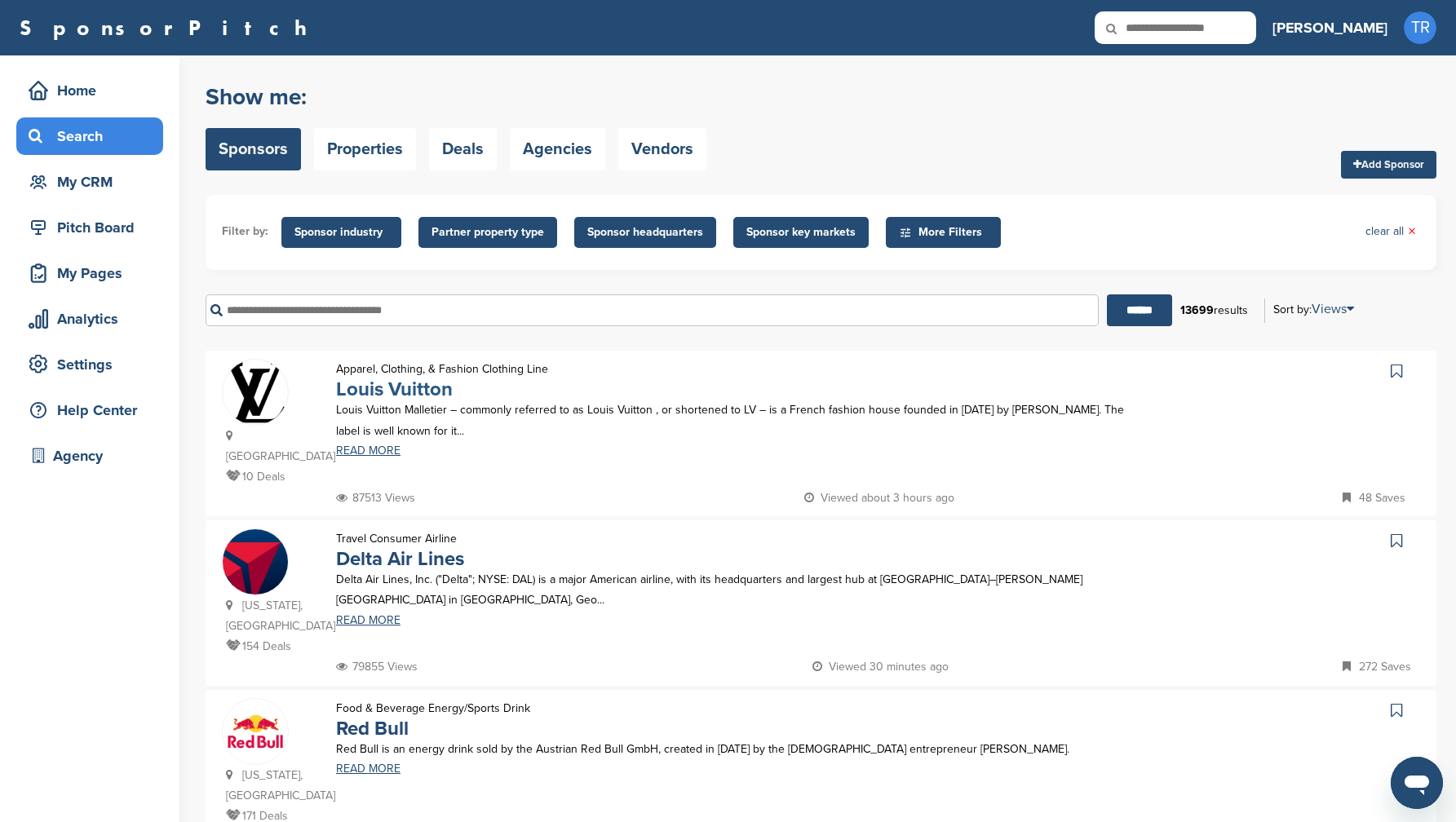
click at [408, 387] on link "Louis Vuitton" at bounding box center [394, 389] width 117 height 23
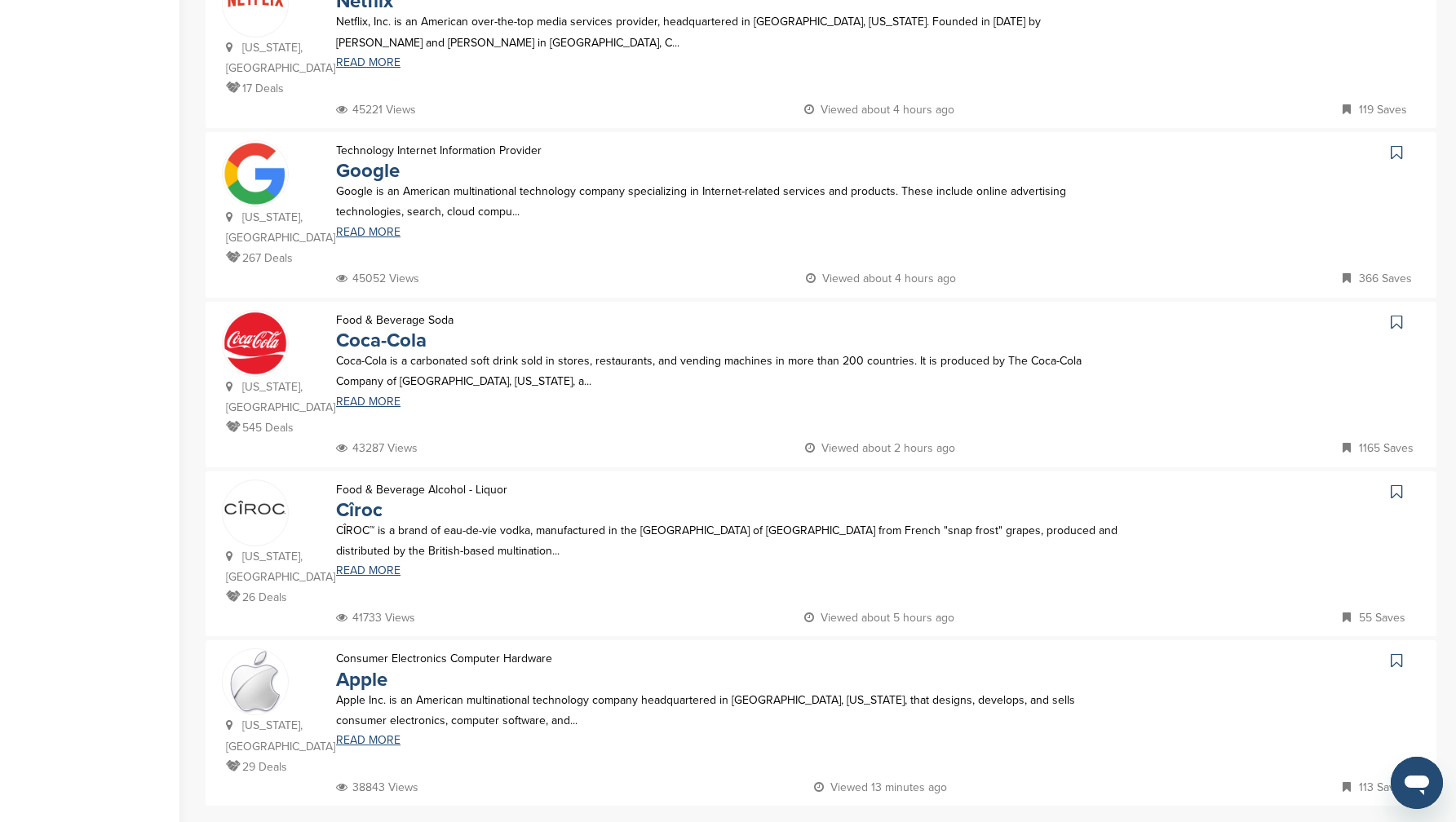
scroll to position [1246, 0]
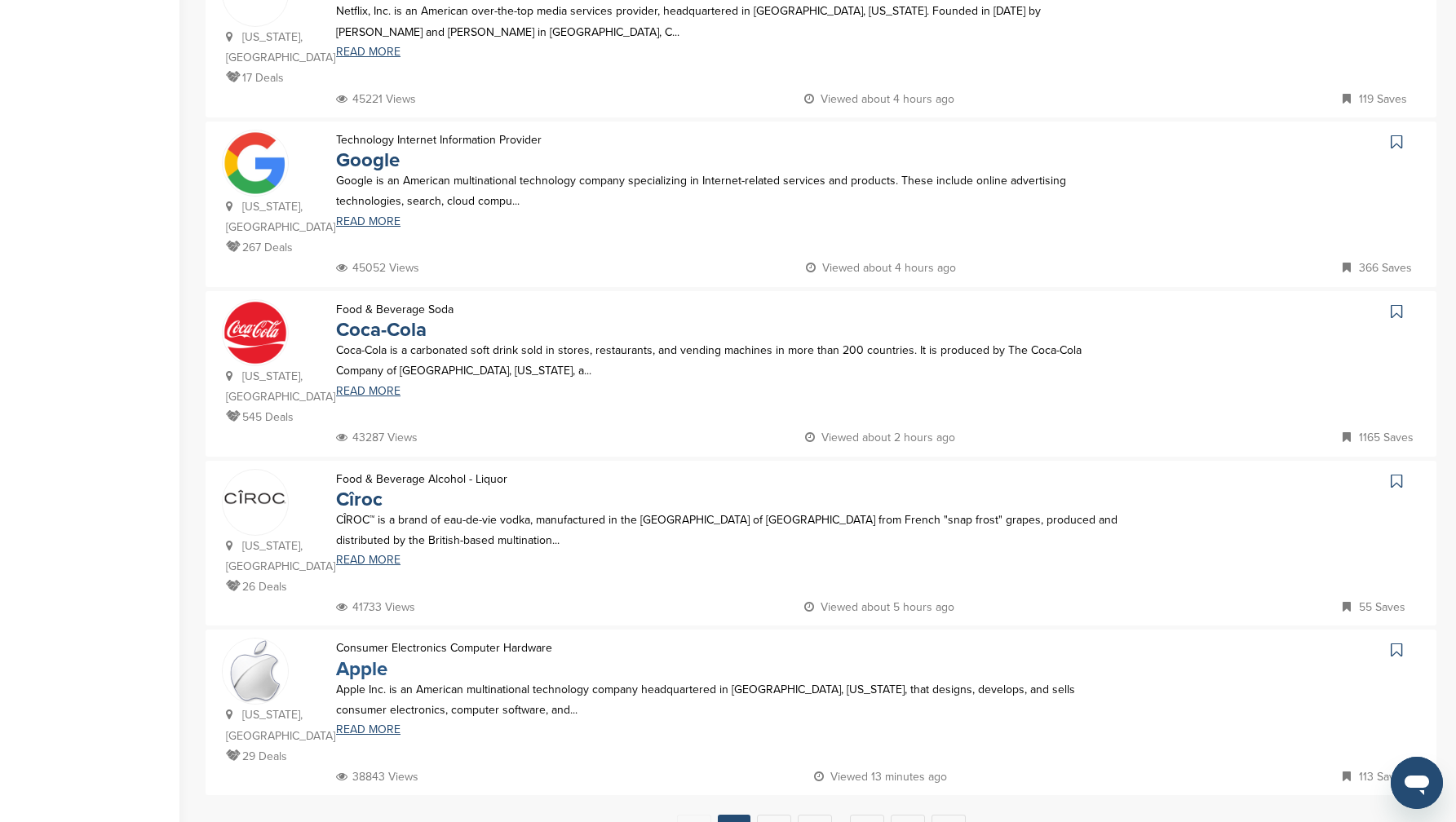
click at [349, 658] on link "Apple" at bounding box center [362, 669] width 52 height 23
click at [769, 815] on link "2" at bounding box center [775, 829] width 34 height 30
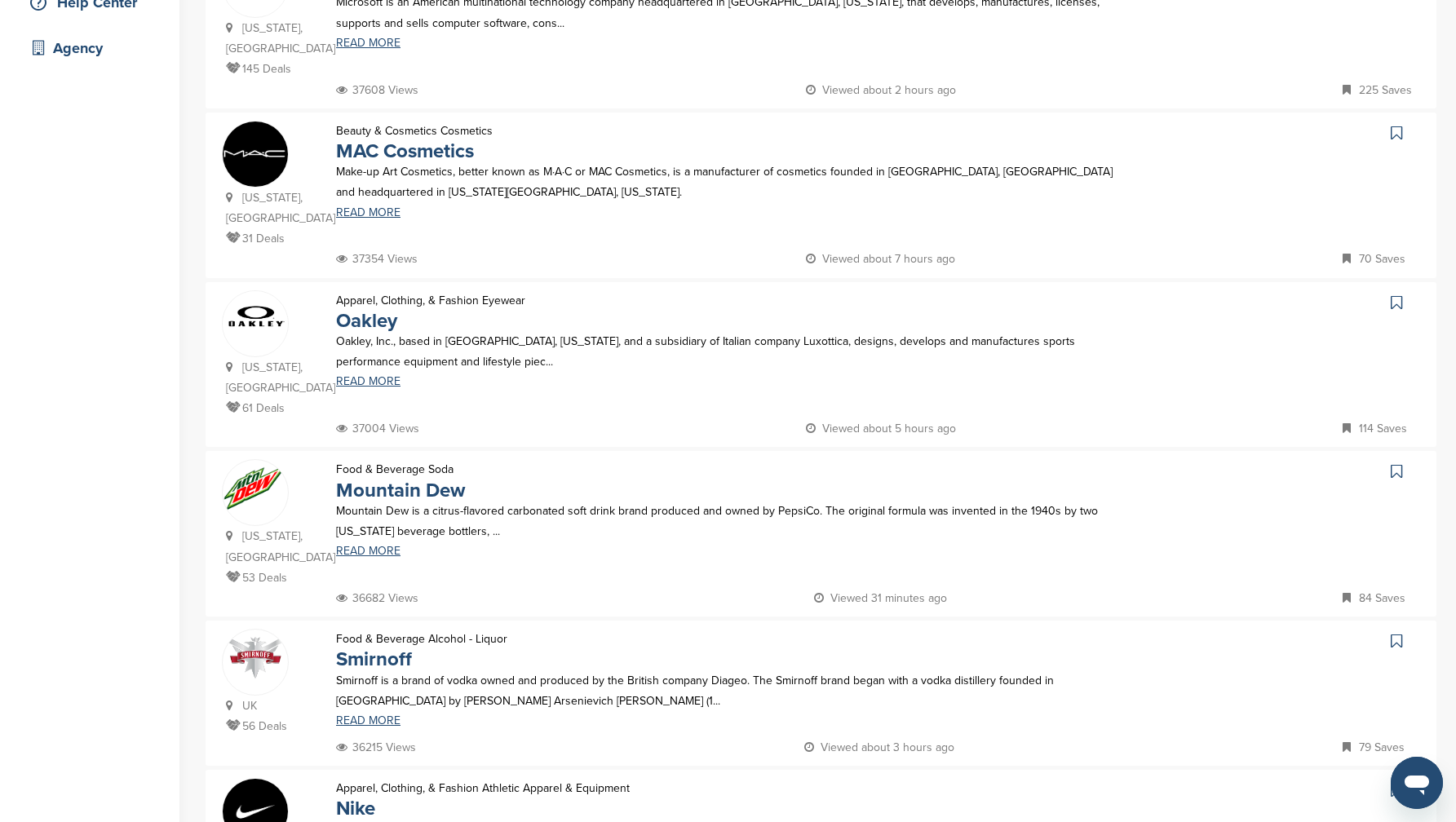
scroll to position [458, 0]
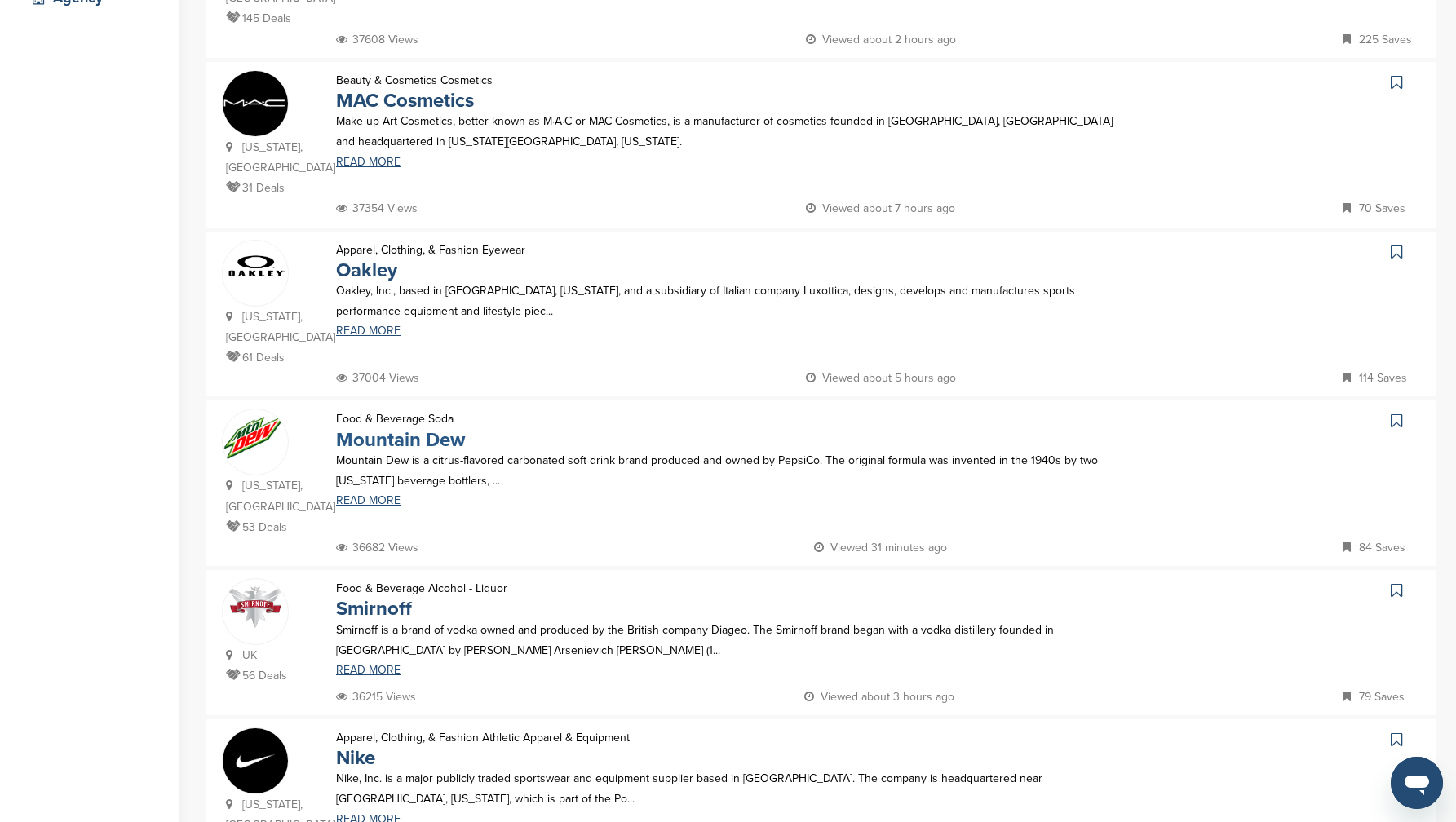
click at [410, 436] on link "Mountain Dew" at bounding box center [400, 440] width 129 height 23
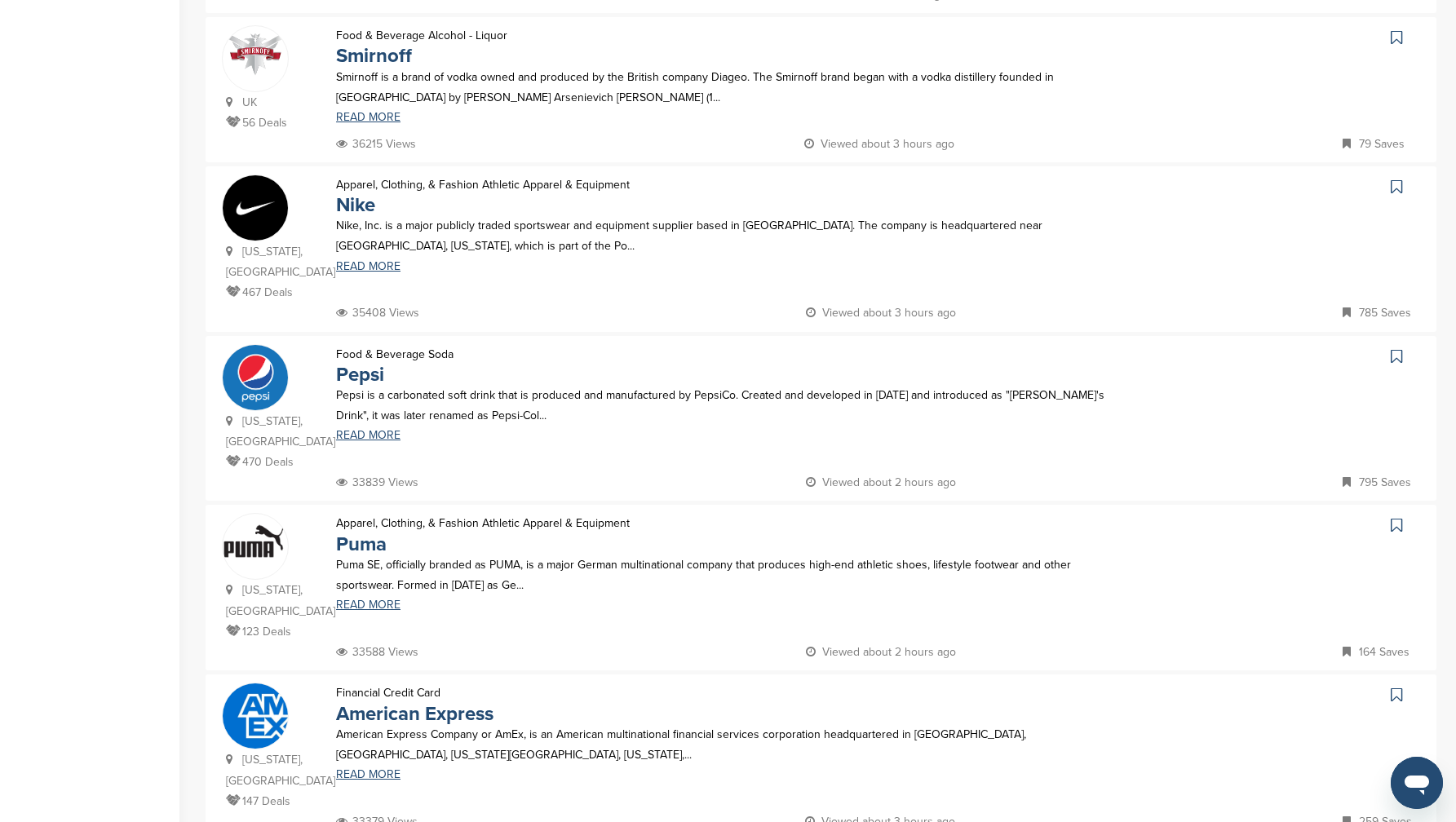
scroll to position [1013, 0]
click at [360, 44] on link "Smirnoff" at bounding box center [374, 53] width 76 height 23
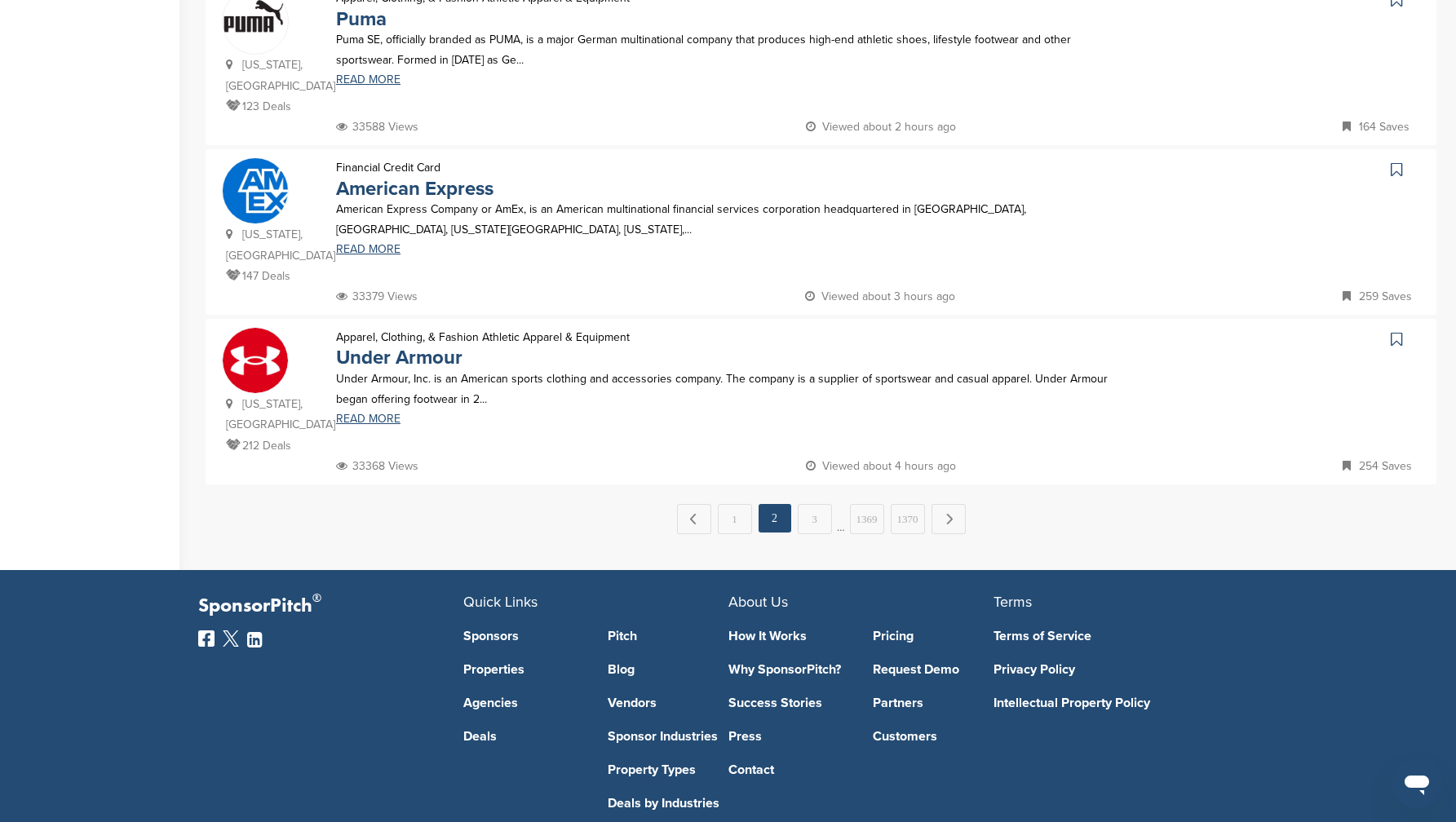
scroll to position [1563, 0]
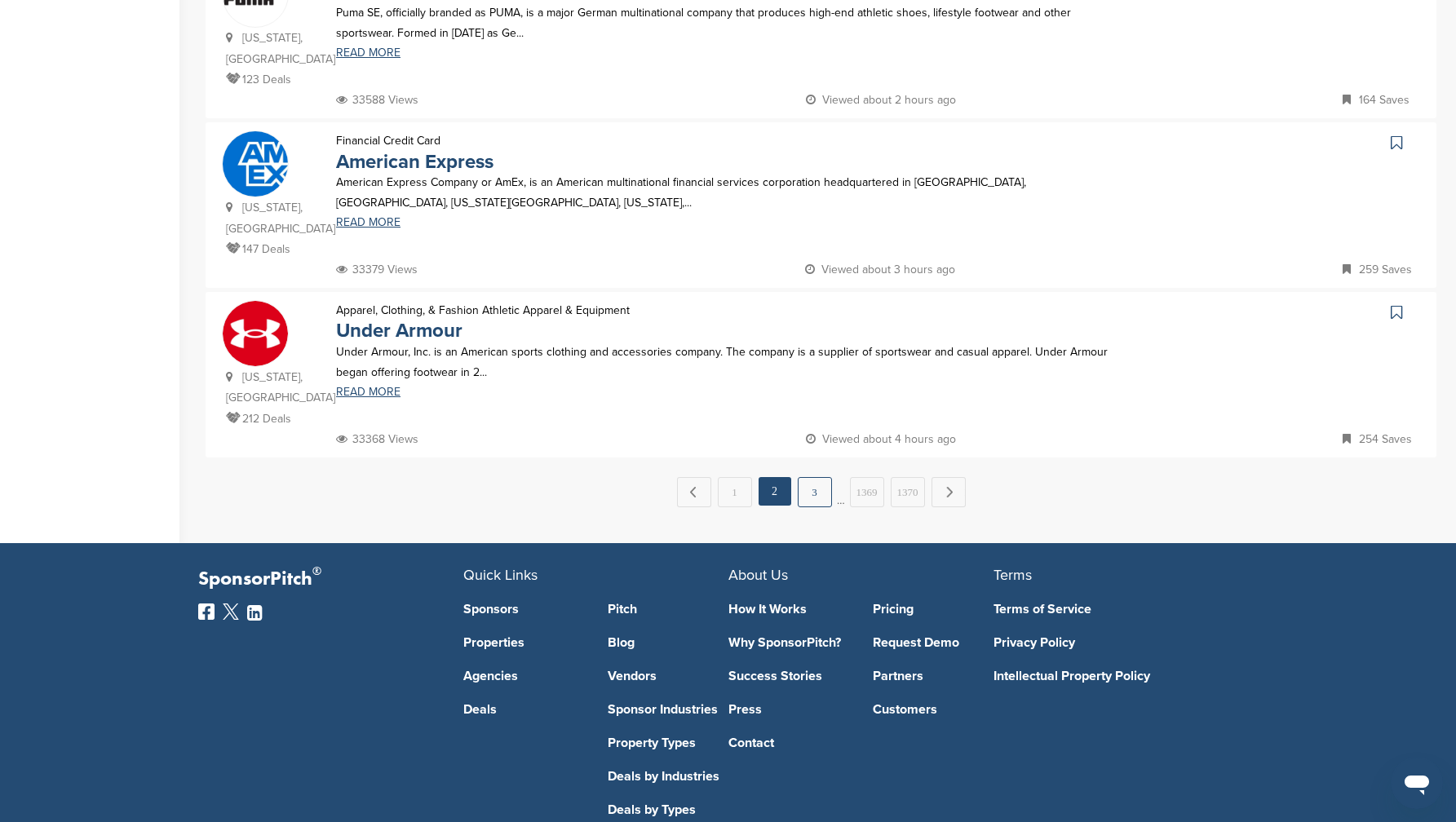
click at [803, 478] on link "3" at bounding box center [815, 491] width 34 height 30
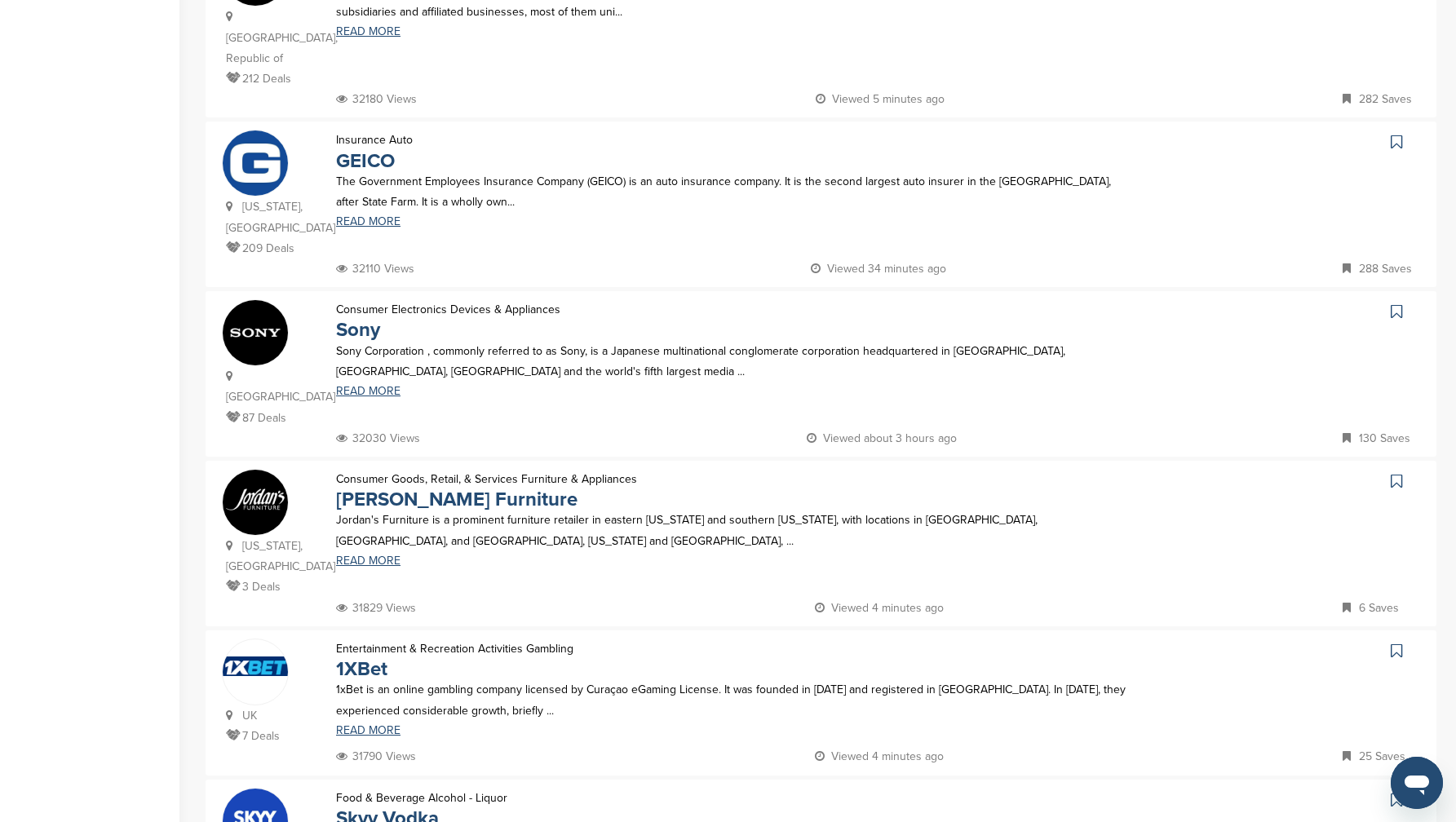
scroll to position [1379, 0]
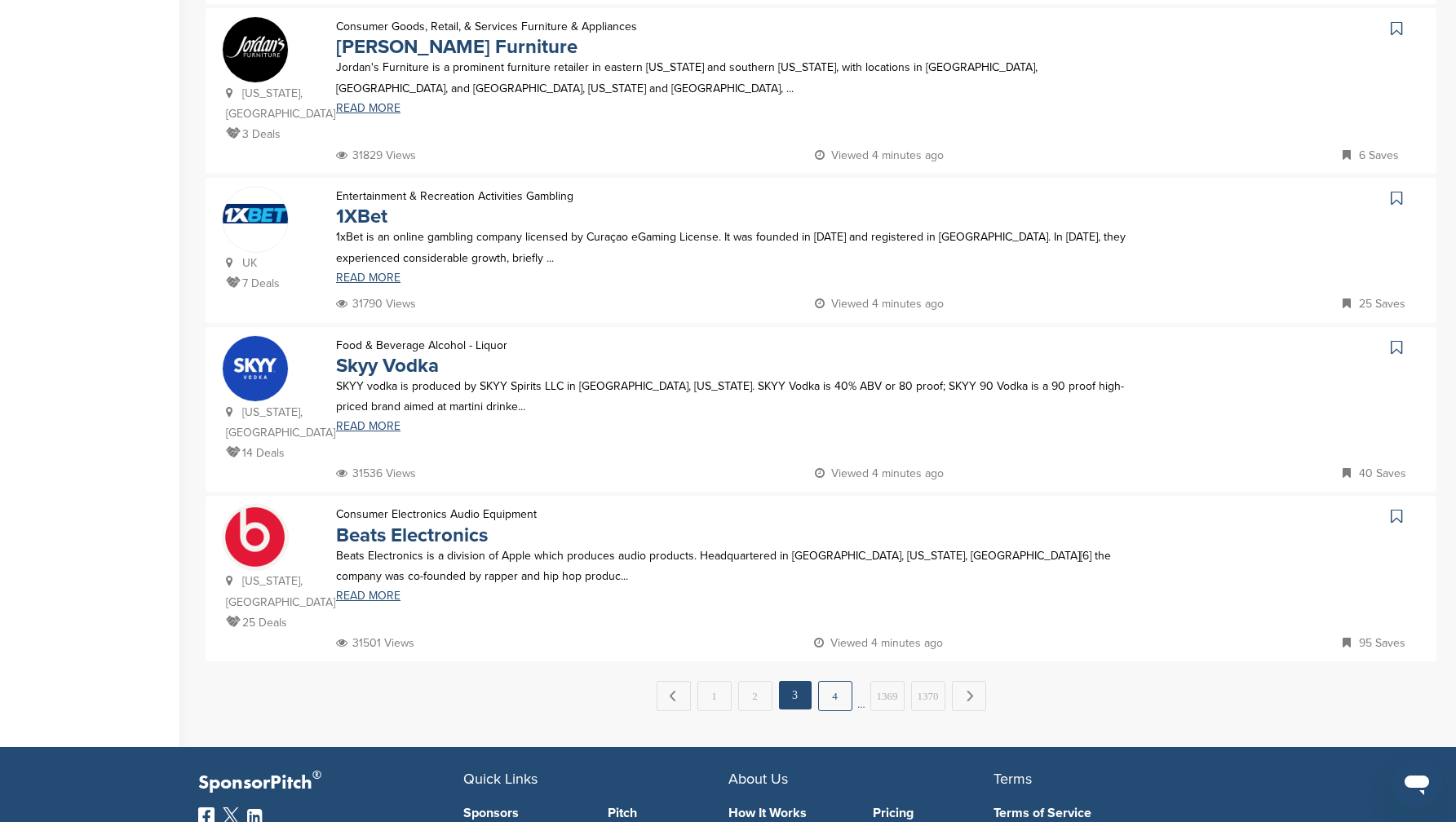
click at [850, 681] on div "← Previous 1 2 3 4 … 1369 1370 Next →" at bounding box center [821, 696] width 1231 height 30
click at [841, 681] on link "4" at bounding box center [835, 696] width 34 height 30
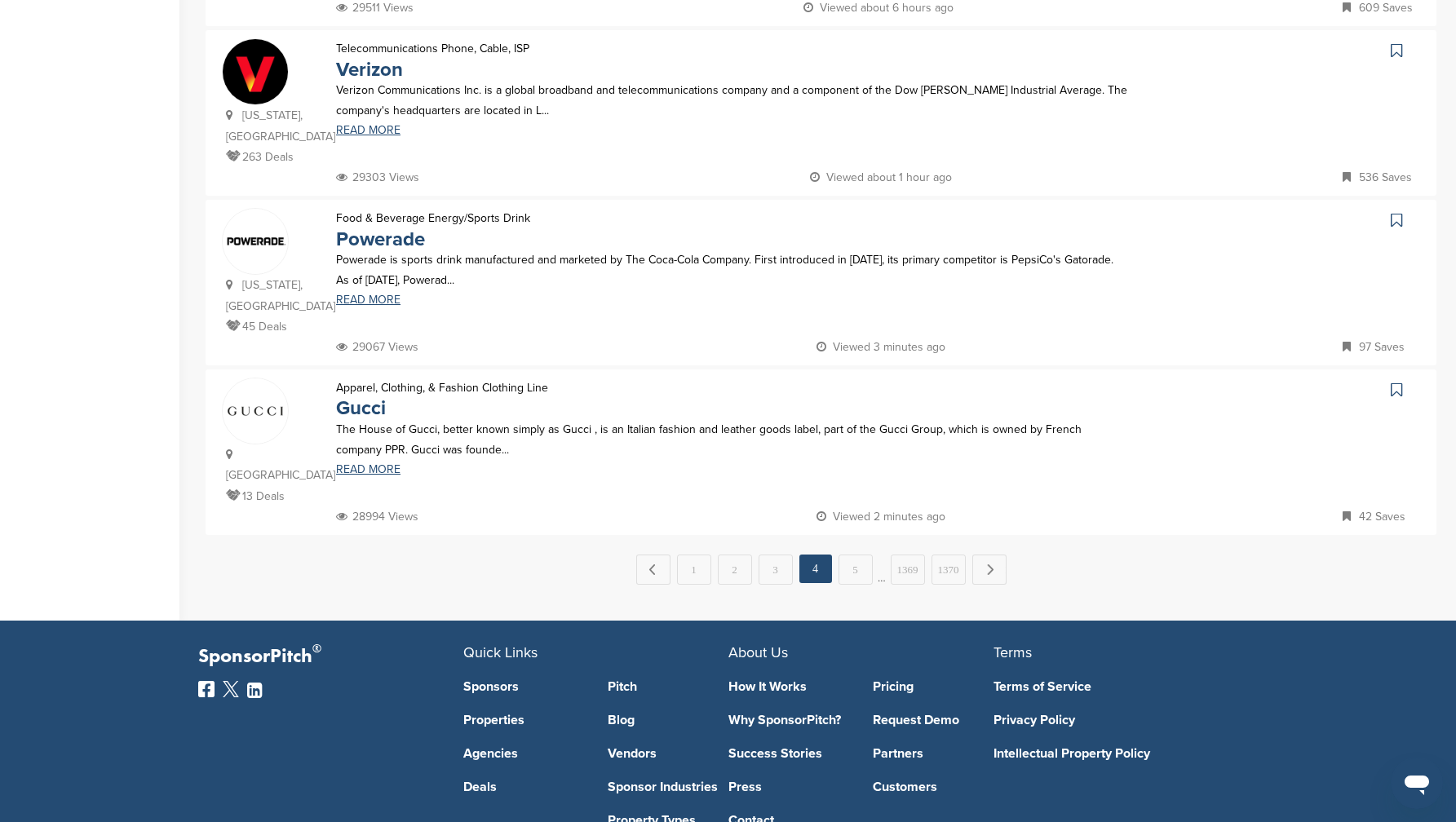
scroll to position [1599, 0]
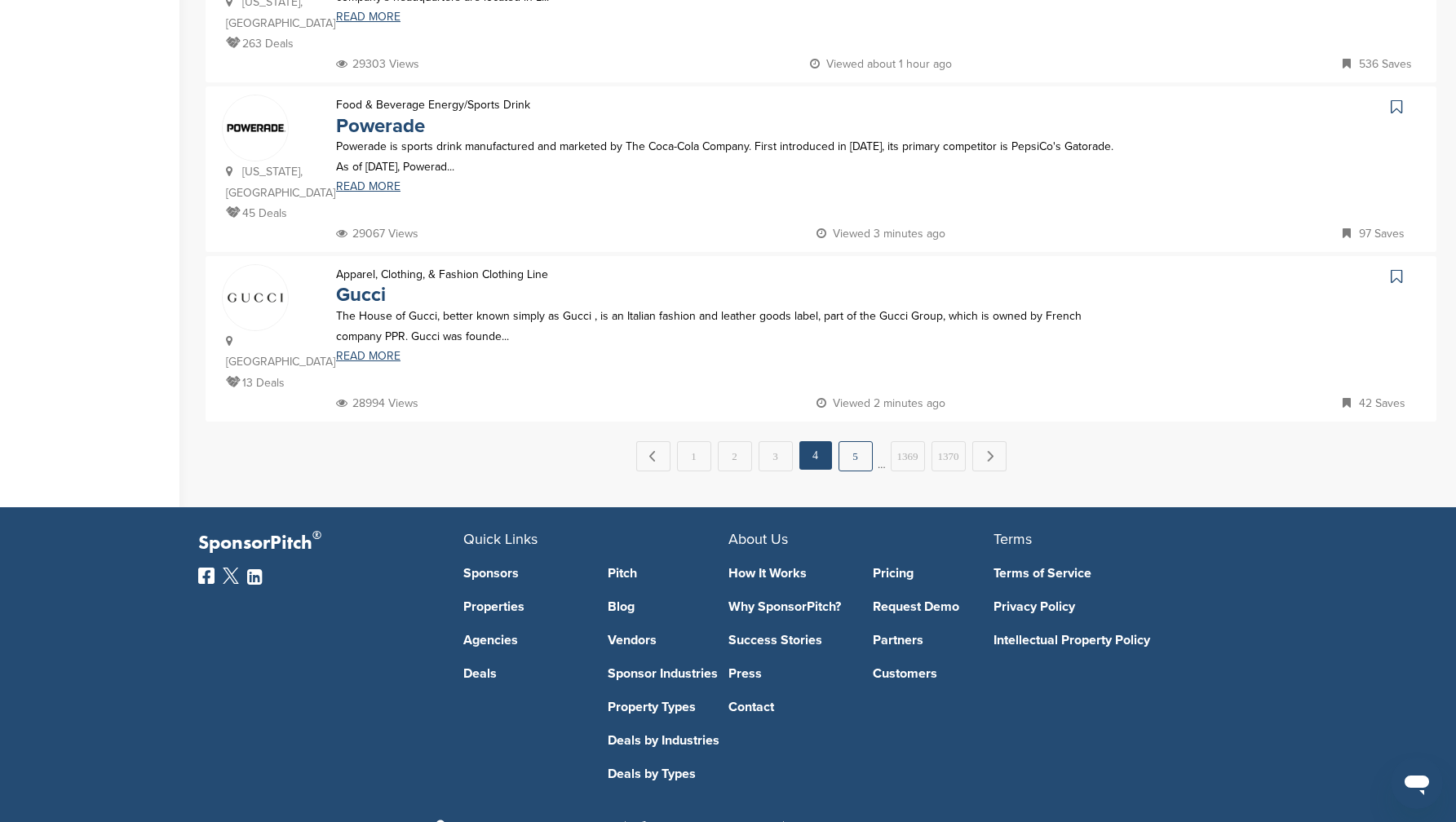
click at [852, 441] on link "5" at bounding box center [856, 455] width 34 height 30
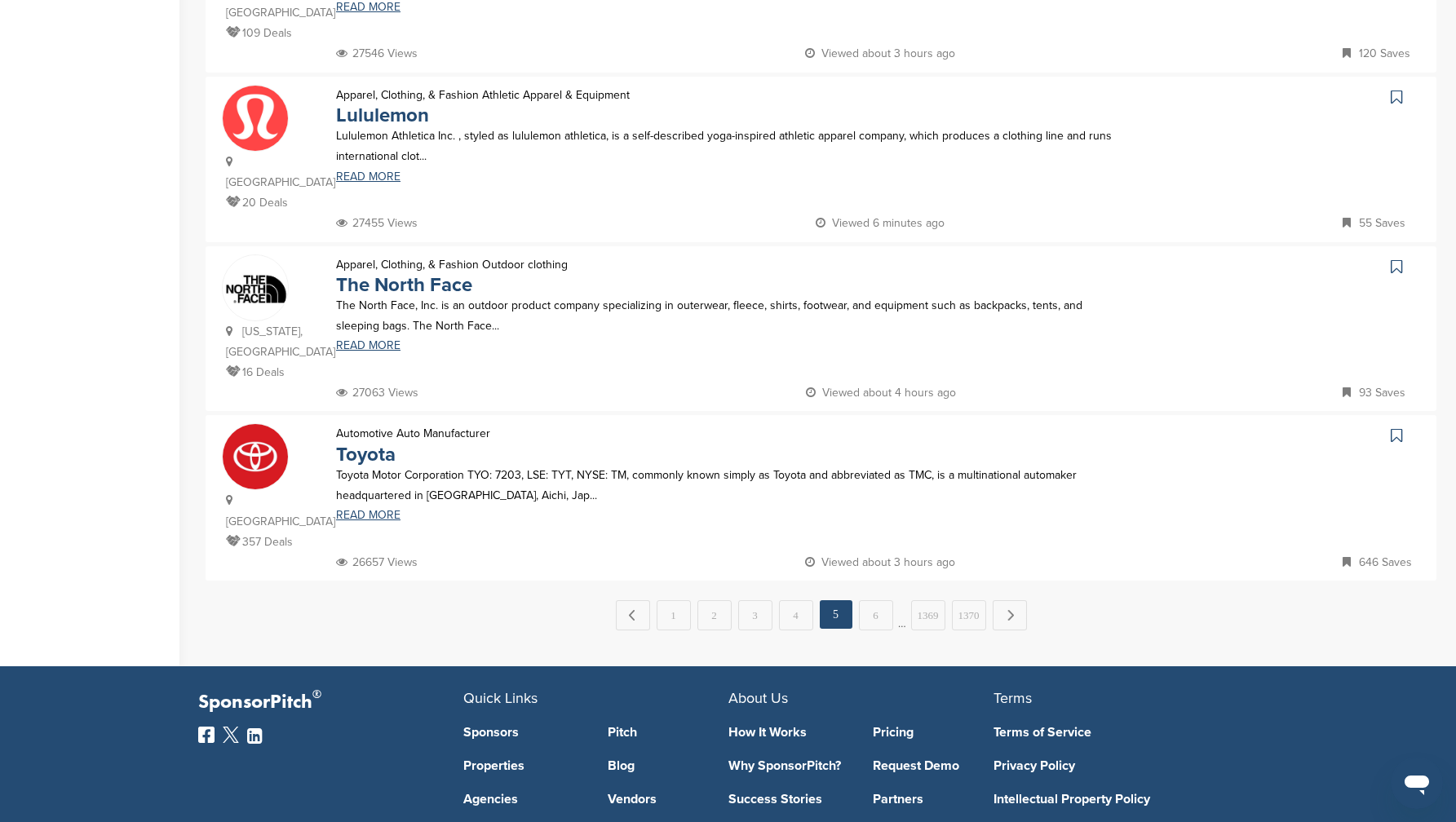
scroll to position [1462, 0]
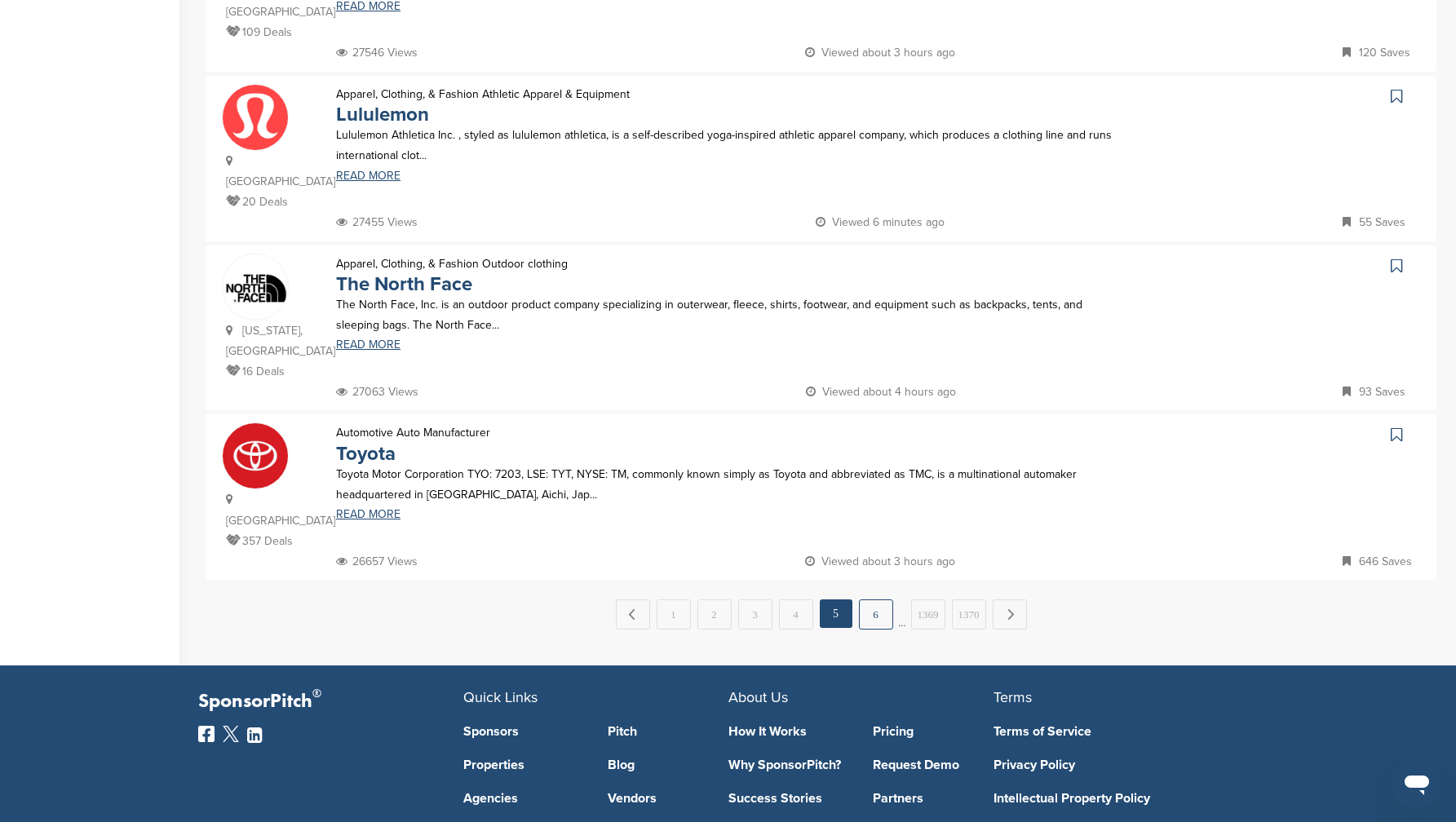
click at [882, 599] on link "6" at bounding box center [877, 613] width 34 height 30
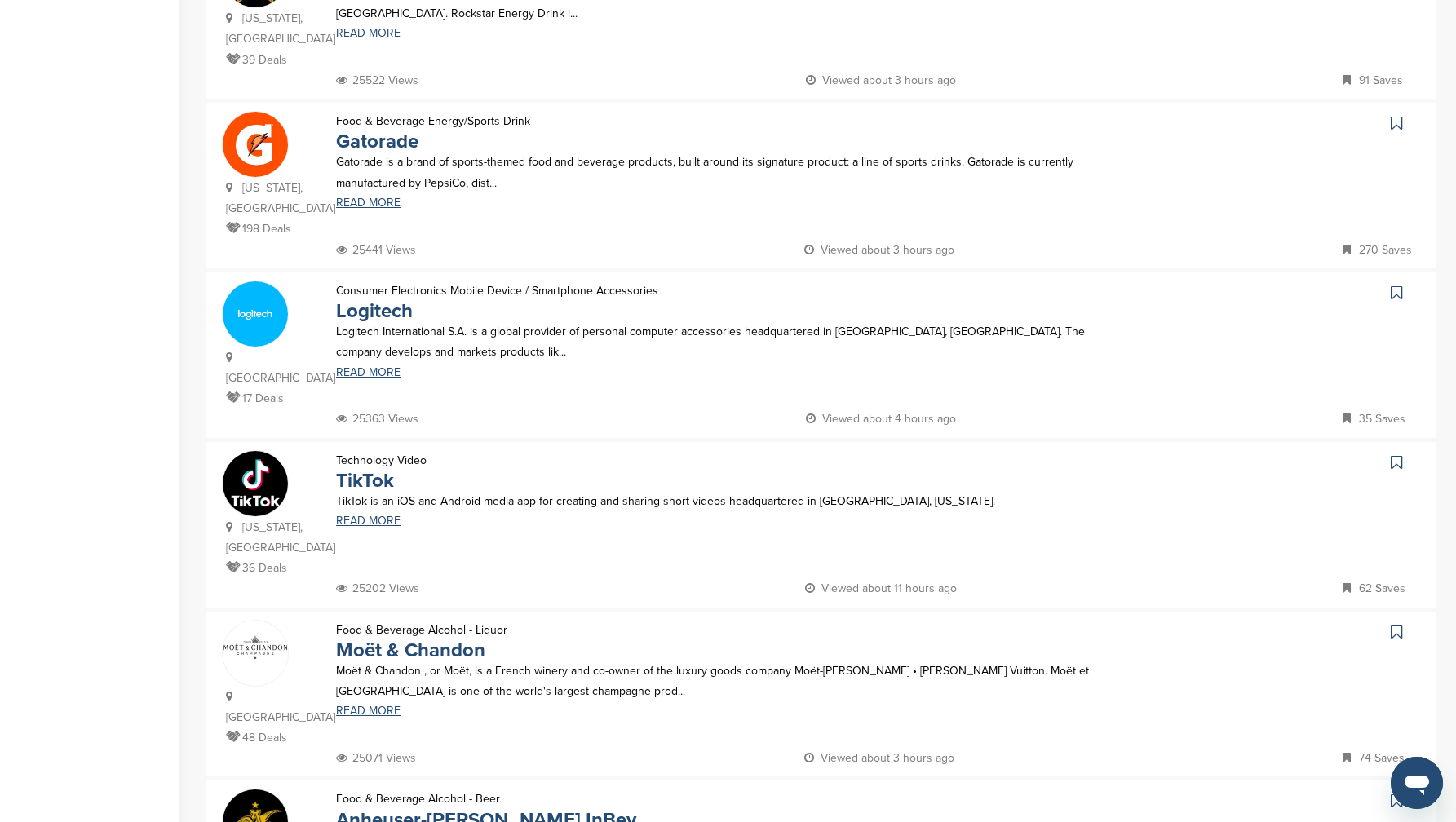
scroll to position [1100, 0]
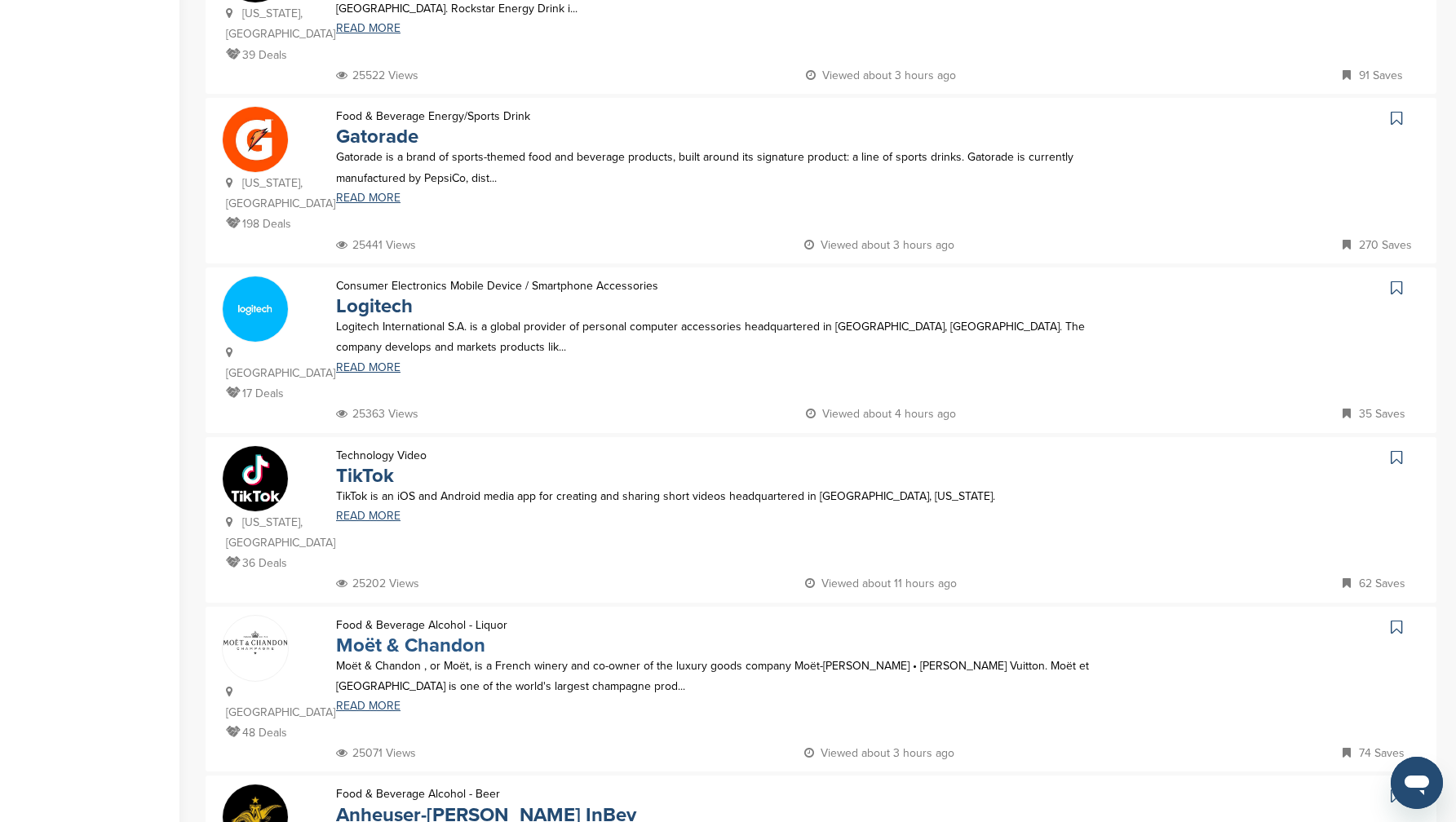
click at [443, 633] on link "Moët & Chandon" at bounding box center [410, 645] width 149 height 23
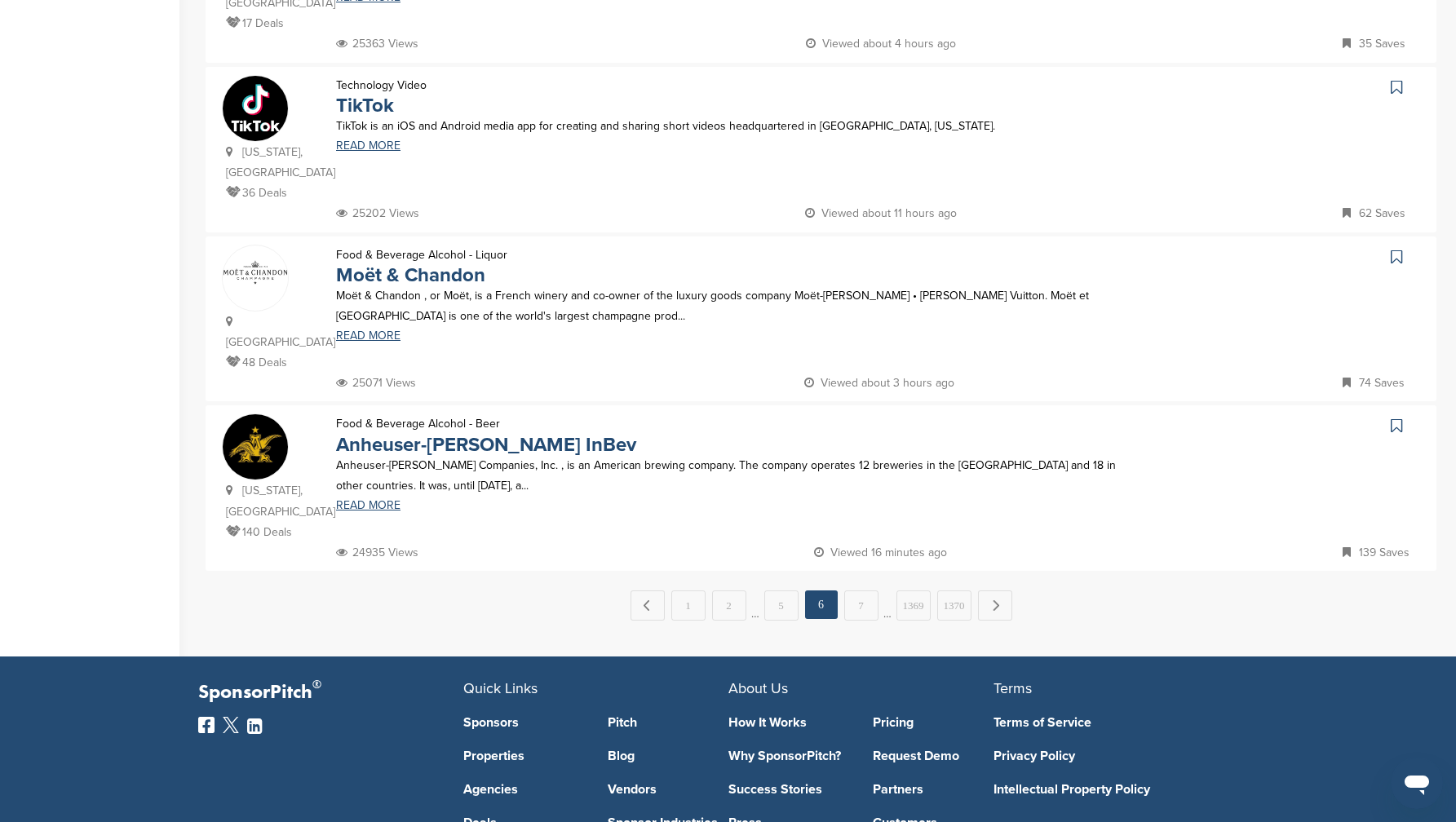
scroll to position [1537, 0]
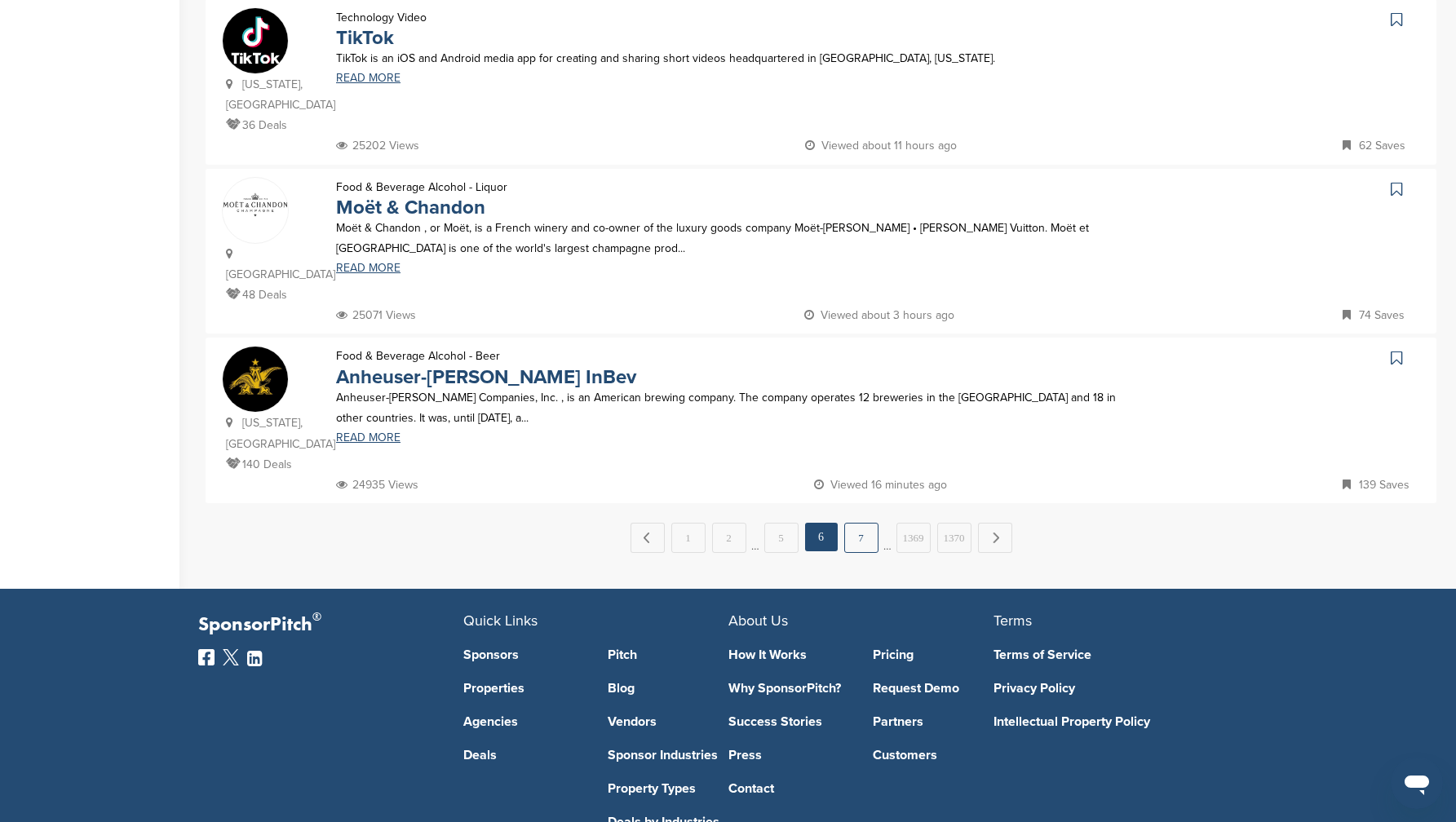
click at [863, 523] on link "7" at bounding box center [861, 537] width 34 height 30
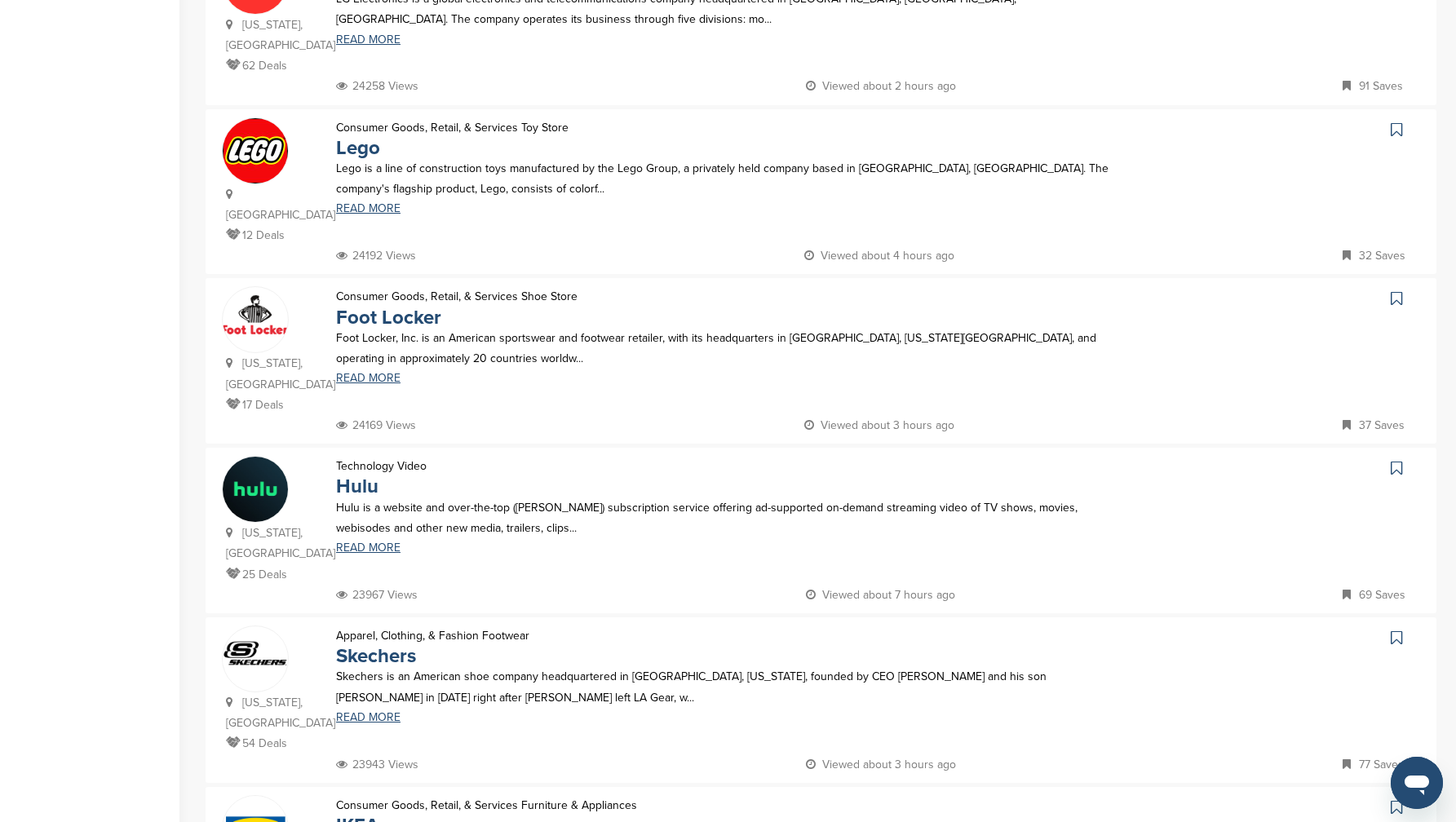
scroll to position [923, 0]
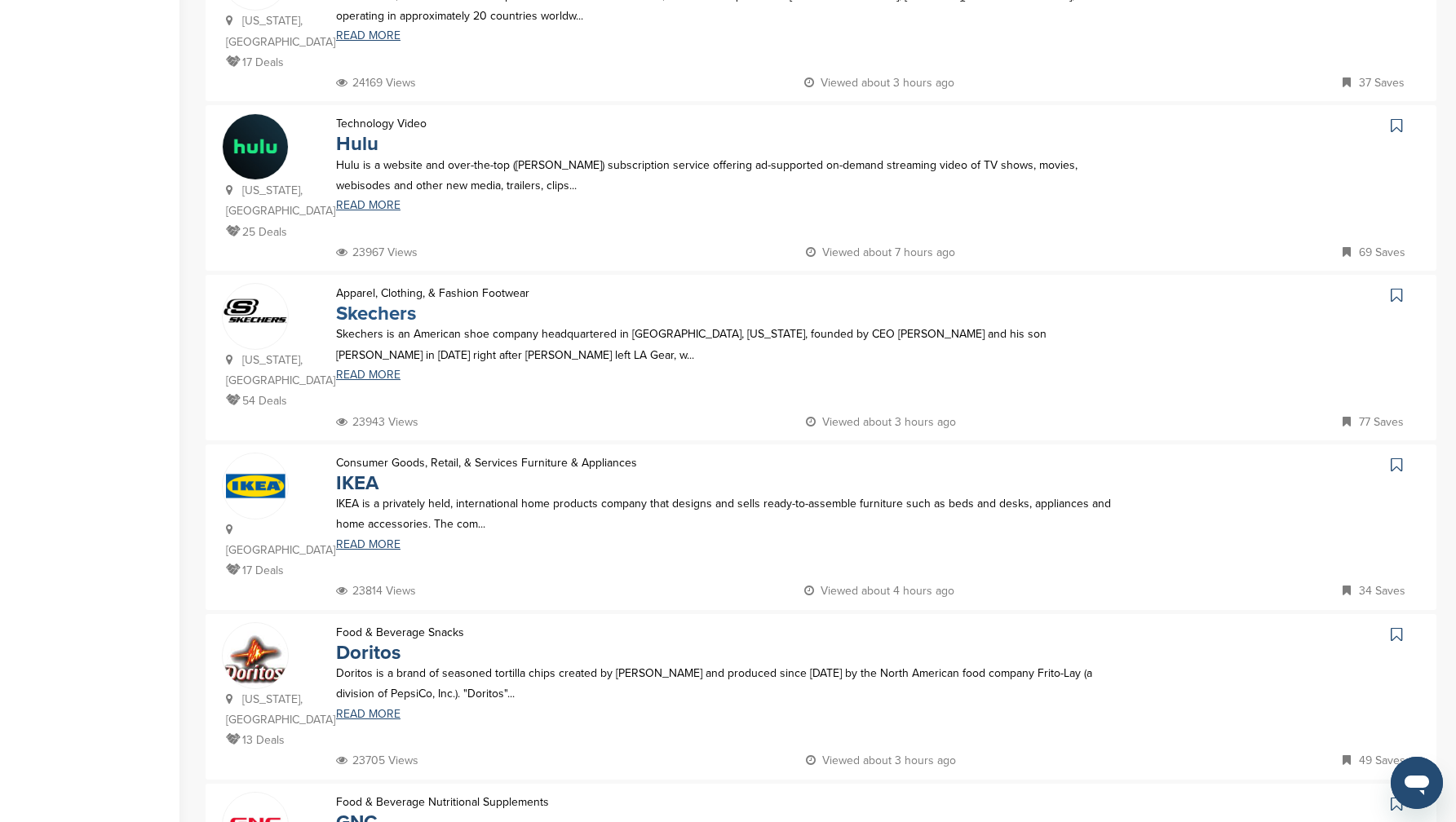
click at [386, 302] on link "Skechers" at bounding box center [376, 313] width 80 height 23
click at [268, 623] on img at bounding box center [255, 659] width 65 height 73
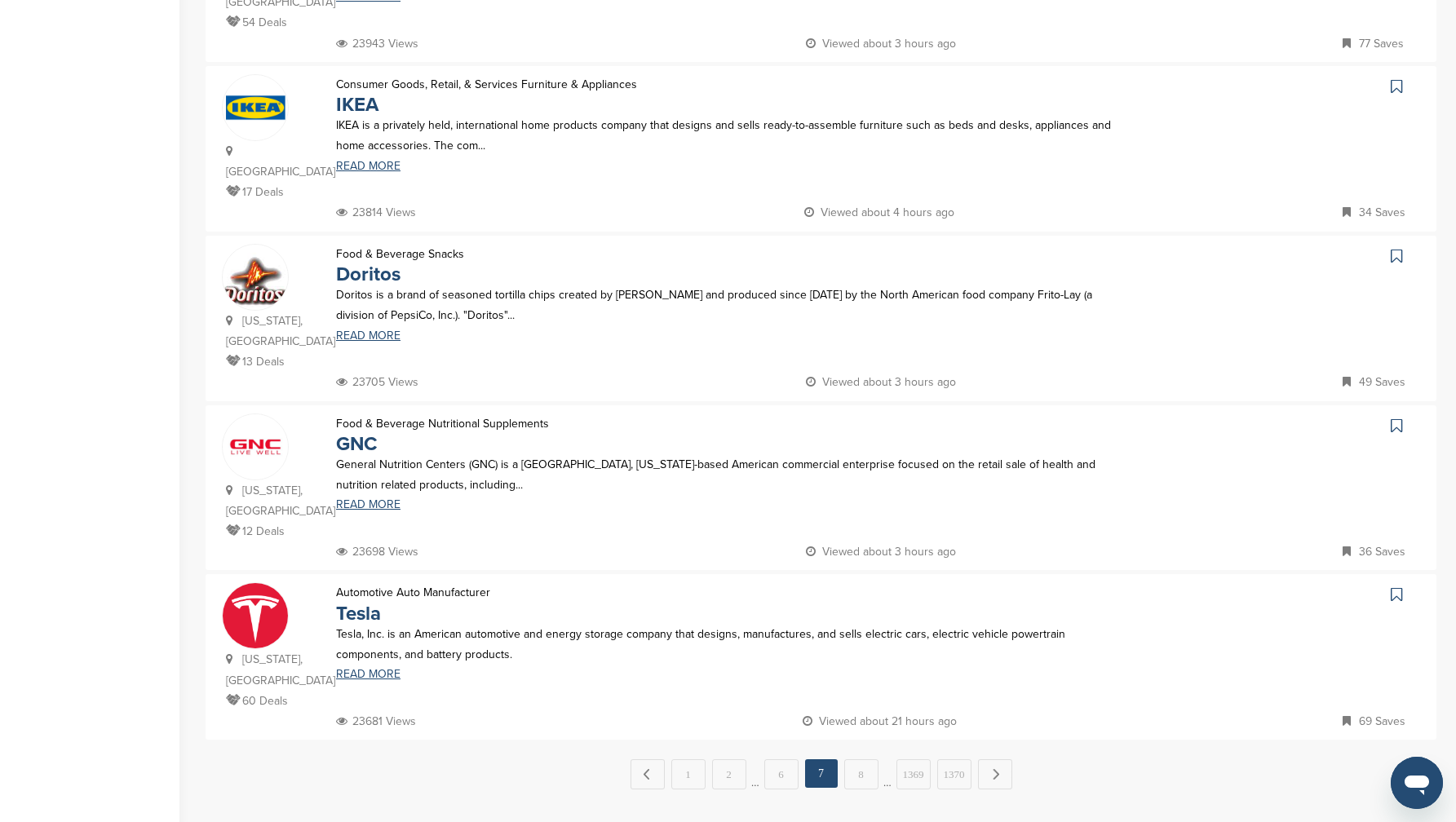
scroll to position [1101, 0]
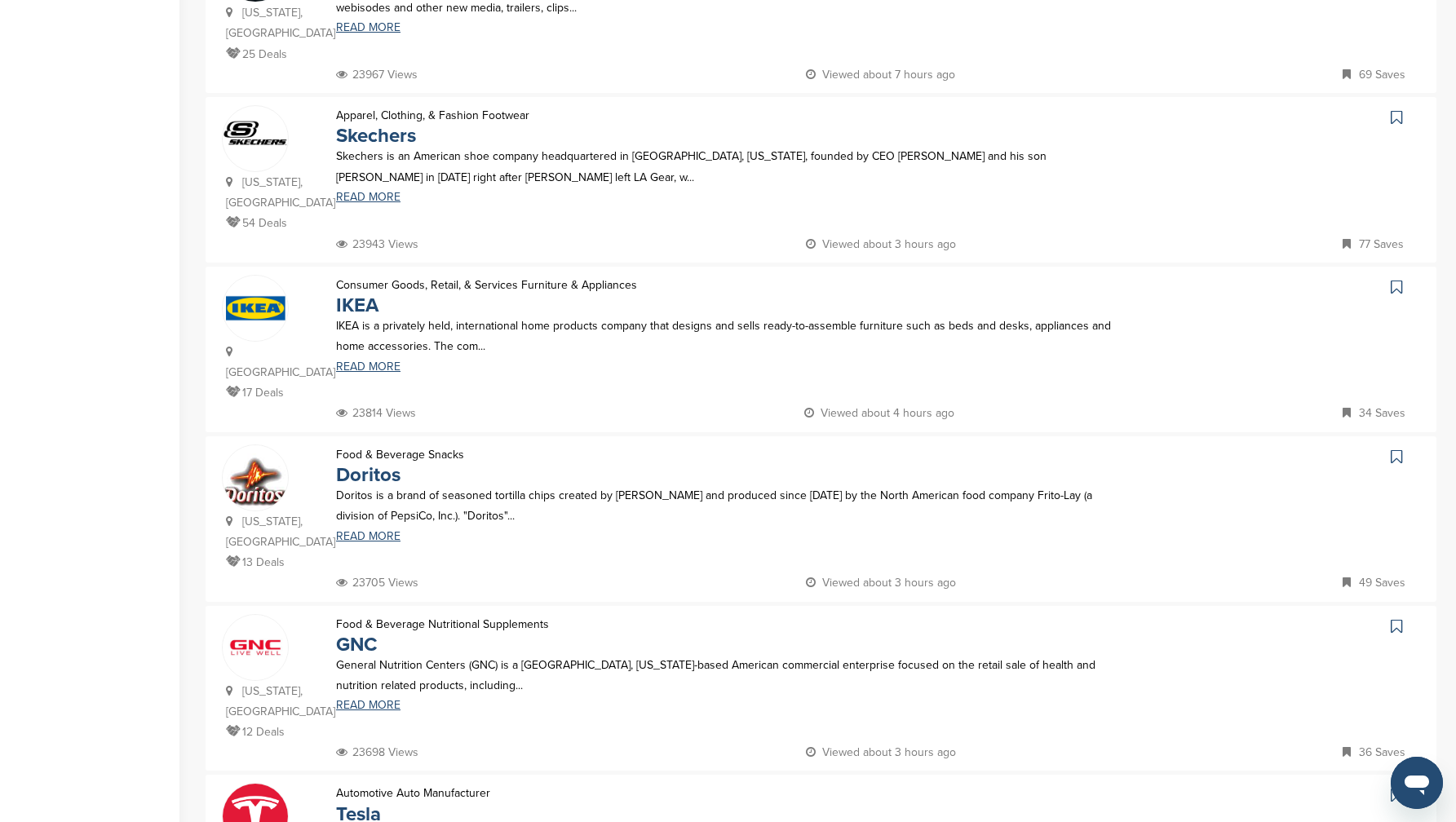
click at [272, 295] on img at bounding box center [255, 308] width 65 height 65
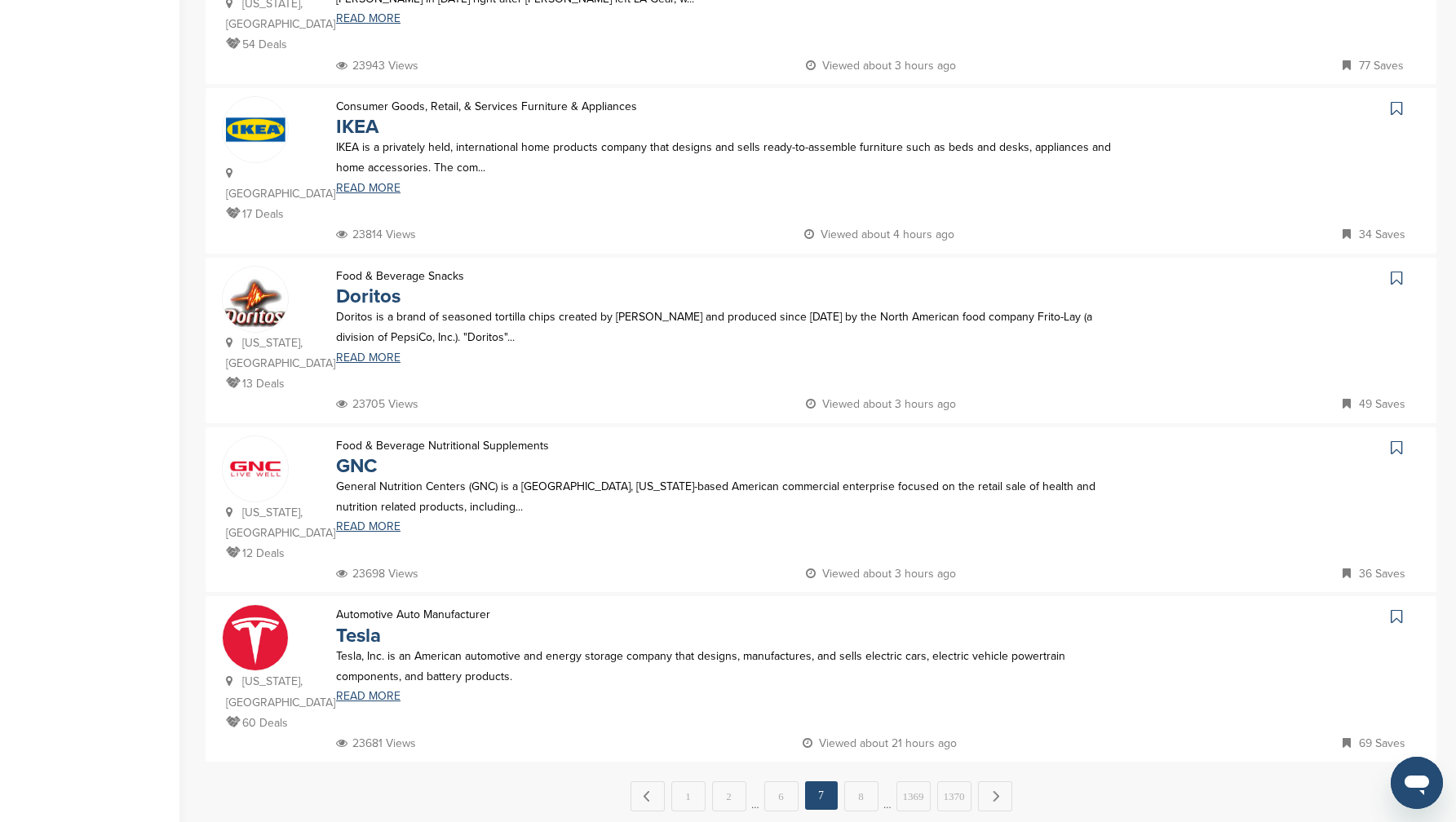
scroll to position [1599, 0]
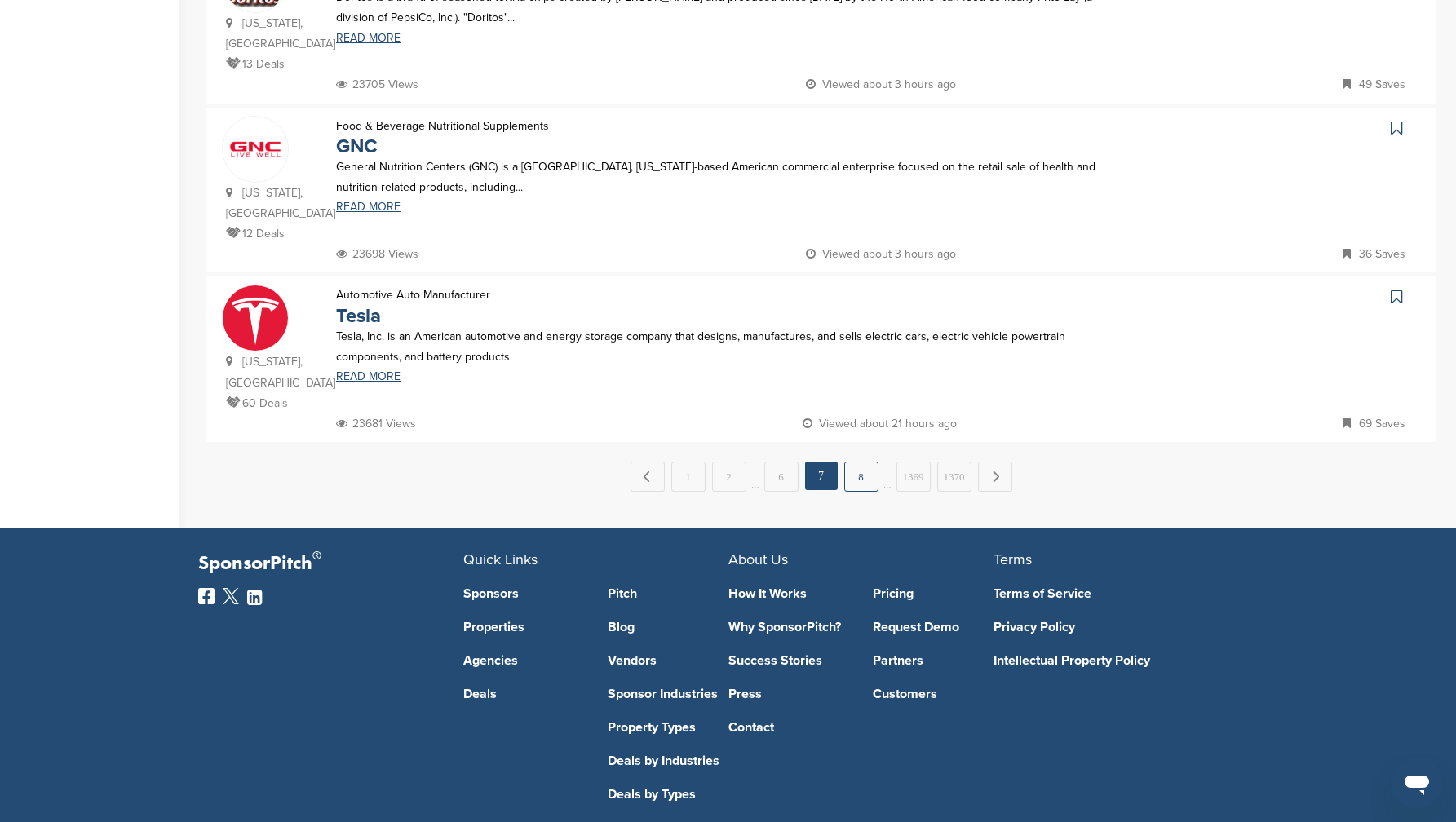
click at [860, 462] on link "8" at bounding box center [861, 476] width 34 height 30
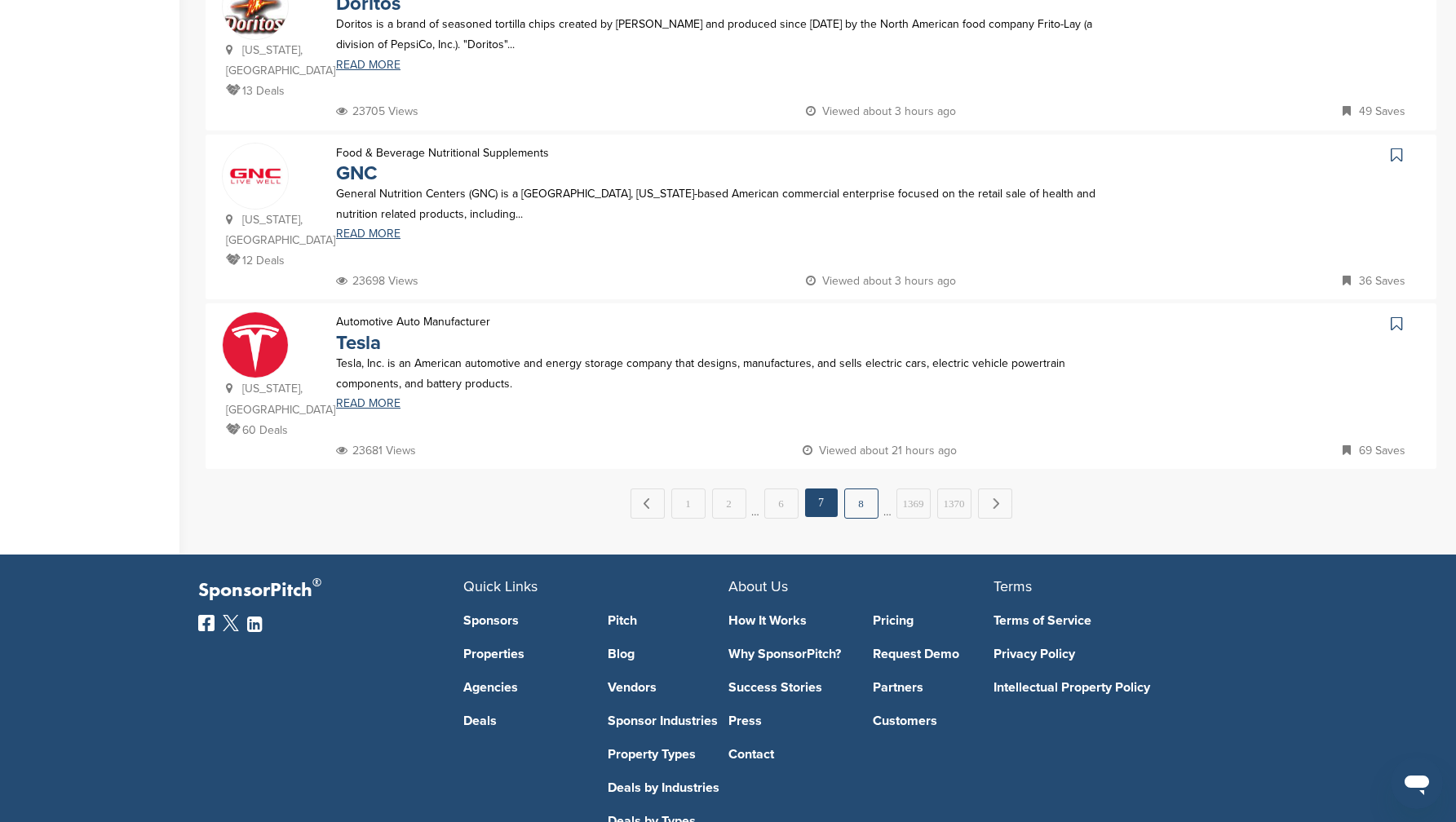
scroll to position [0, 0]
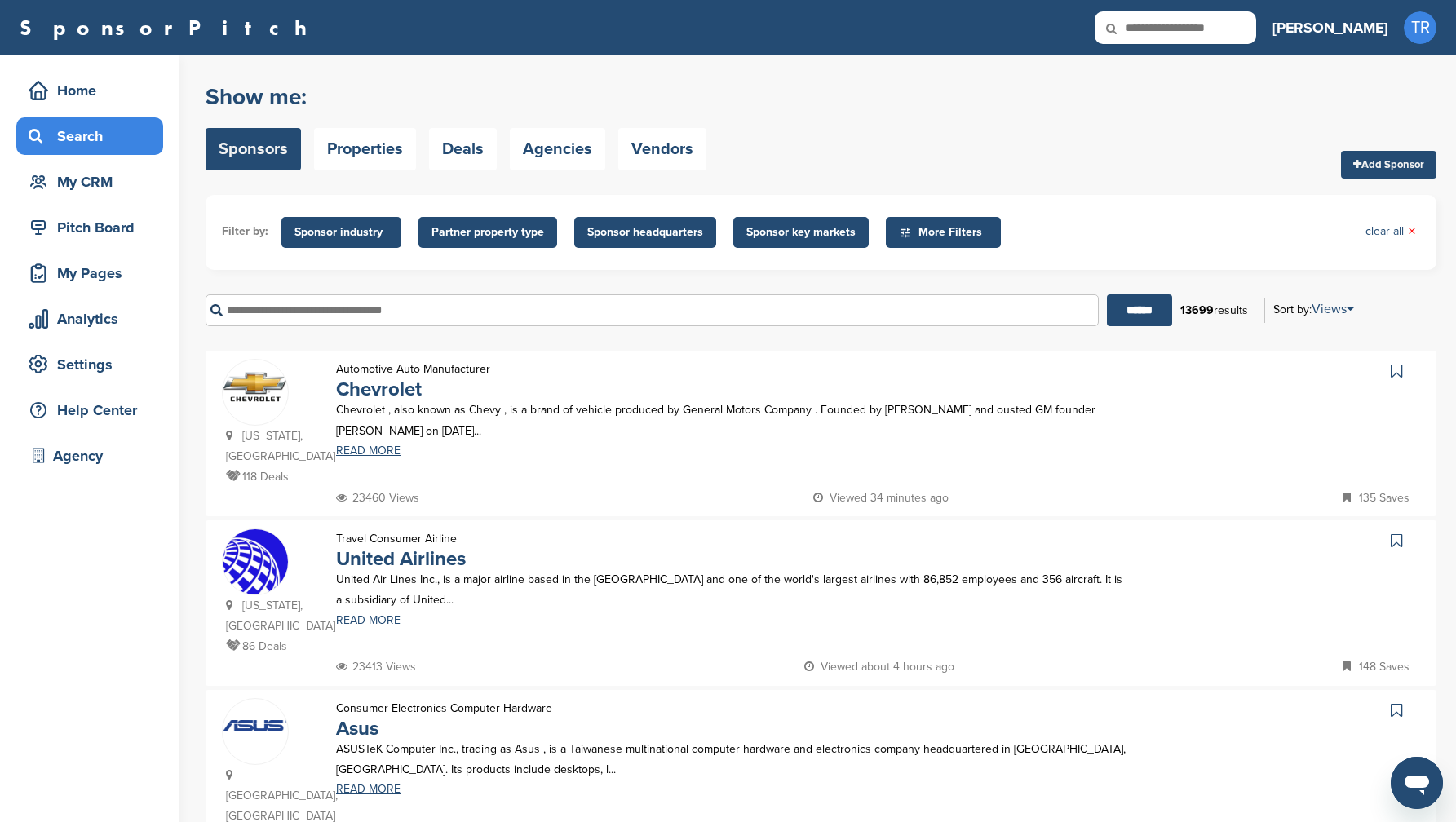
click at [264, 389] on img at bounding box center [255, 387] width 65 height 49
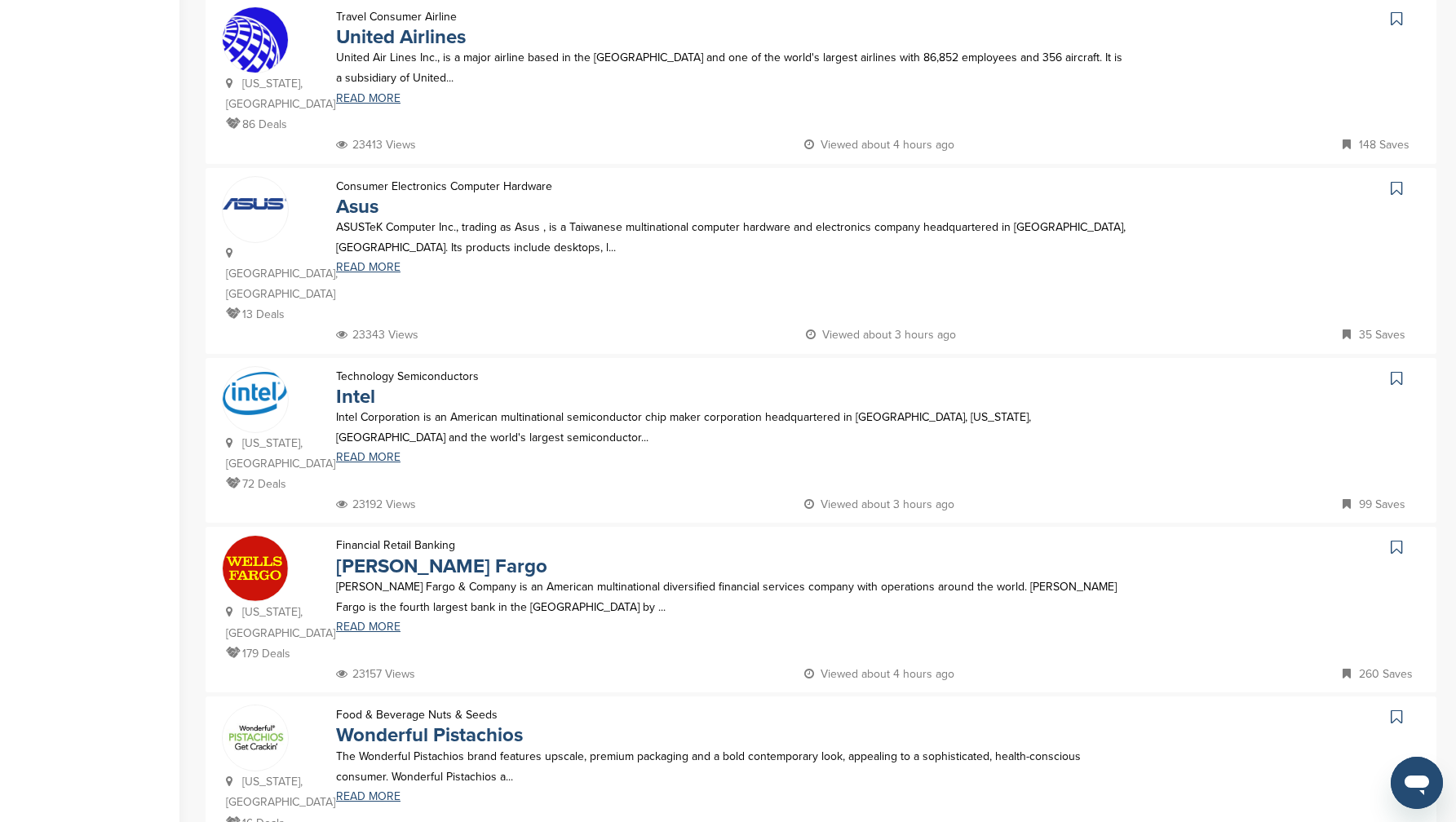
scroll to position [563, 0]
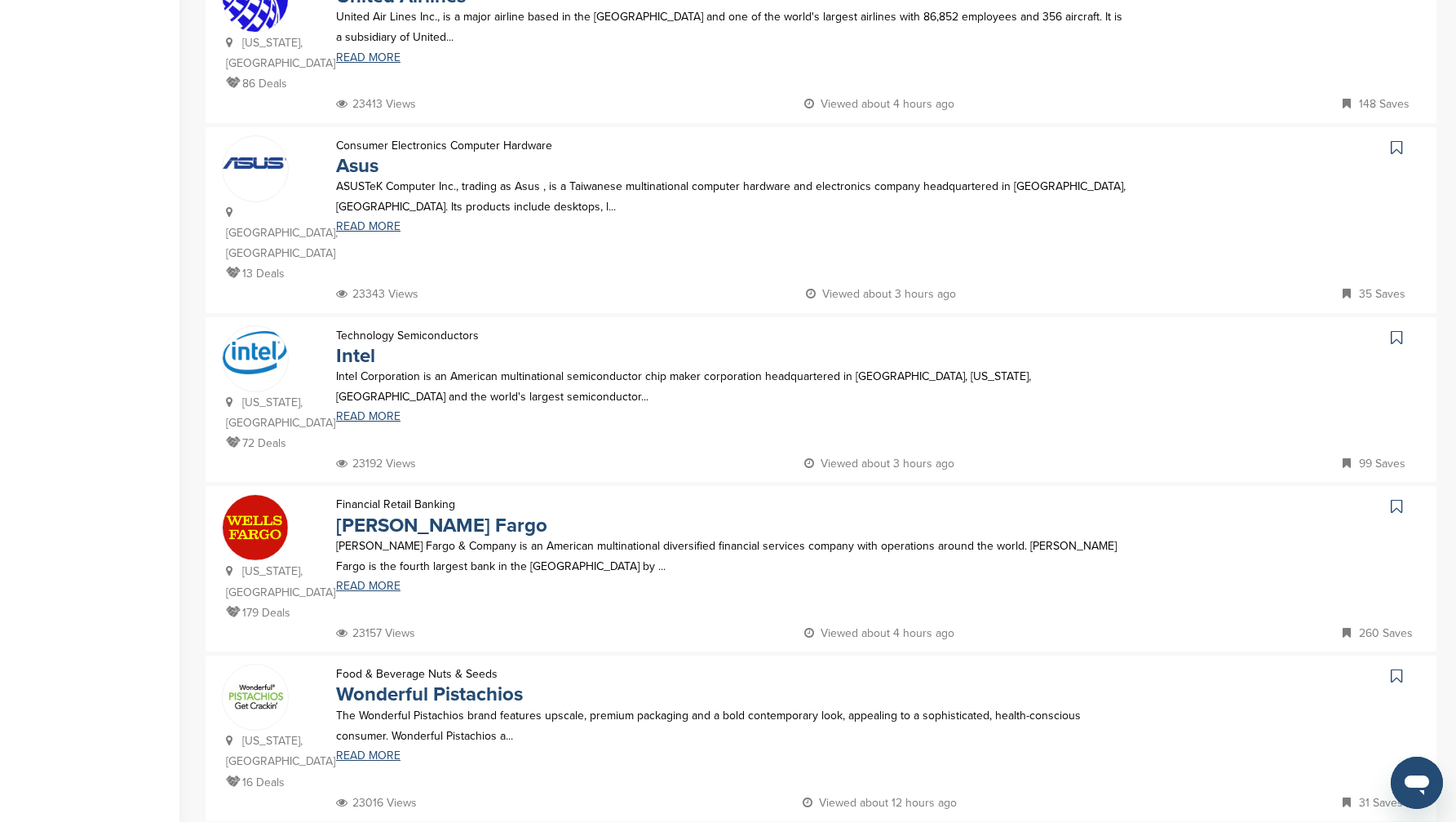
click at [255, 331] on img at bounding box center [255, 352] width 65 height 43
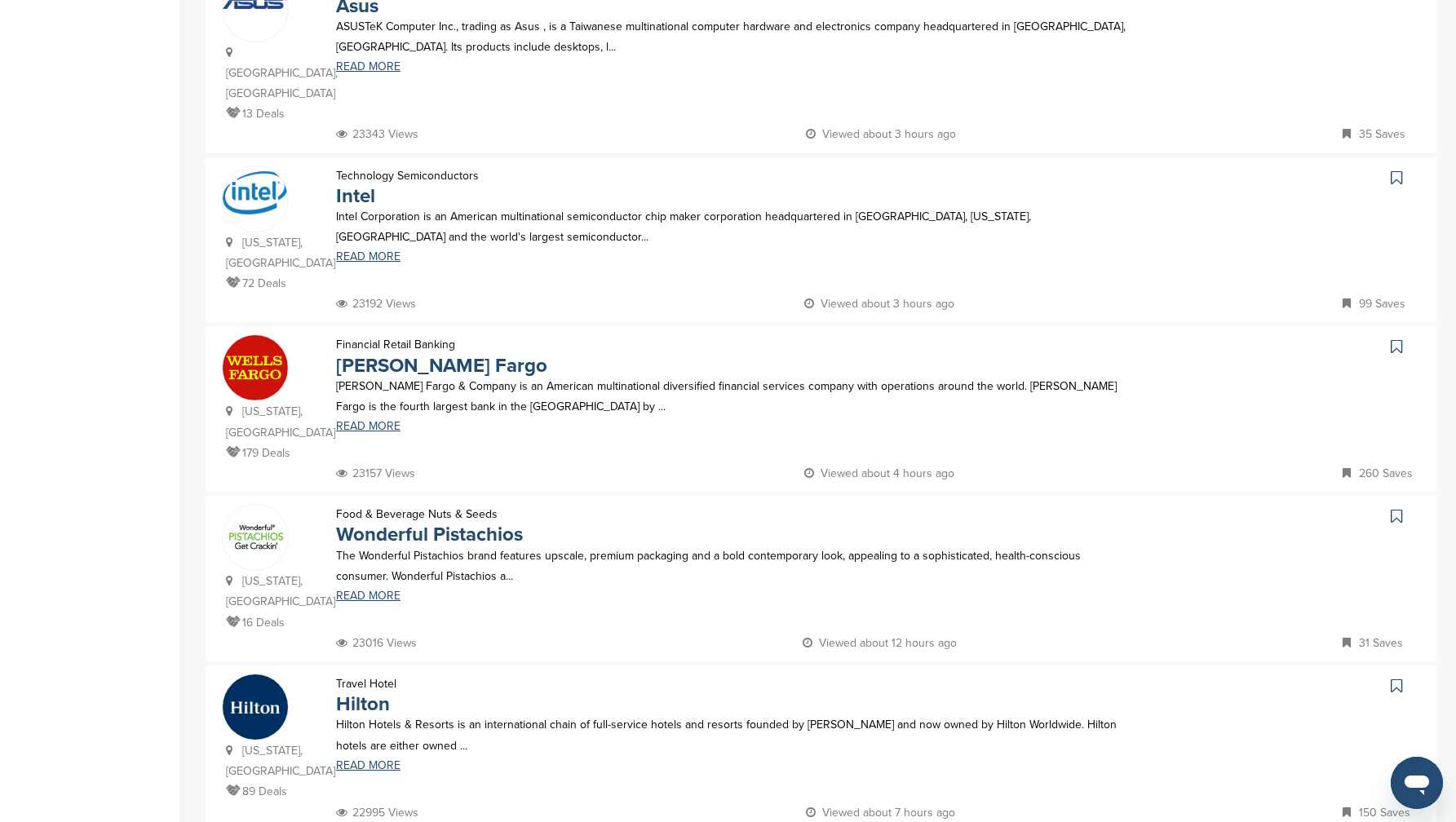
scroll to position [908, 0]
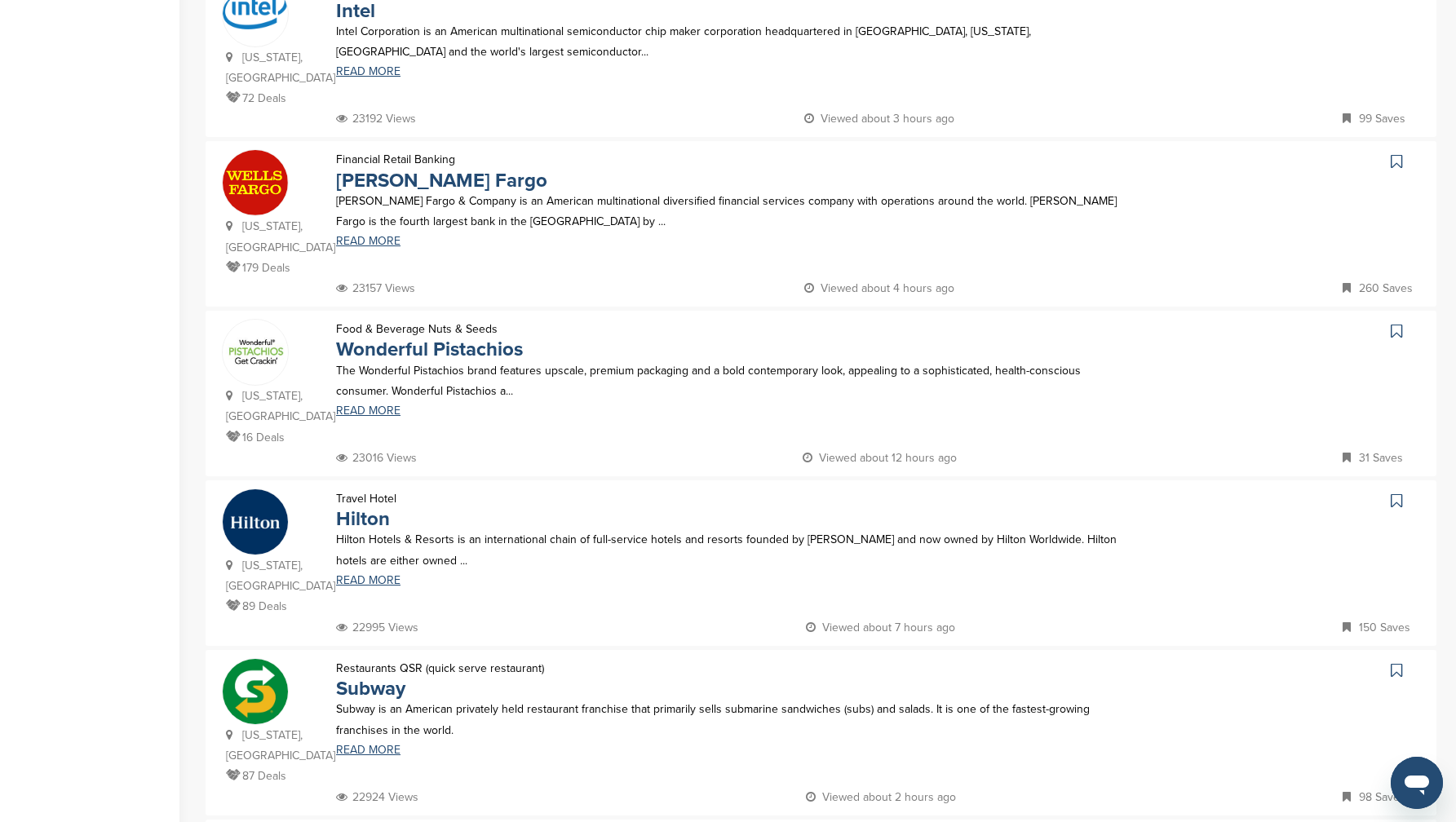
click at [248, 150] on img at bounding box center [255, 182] width 65 height 65
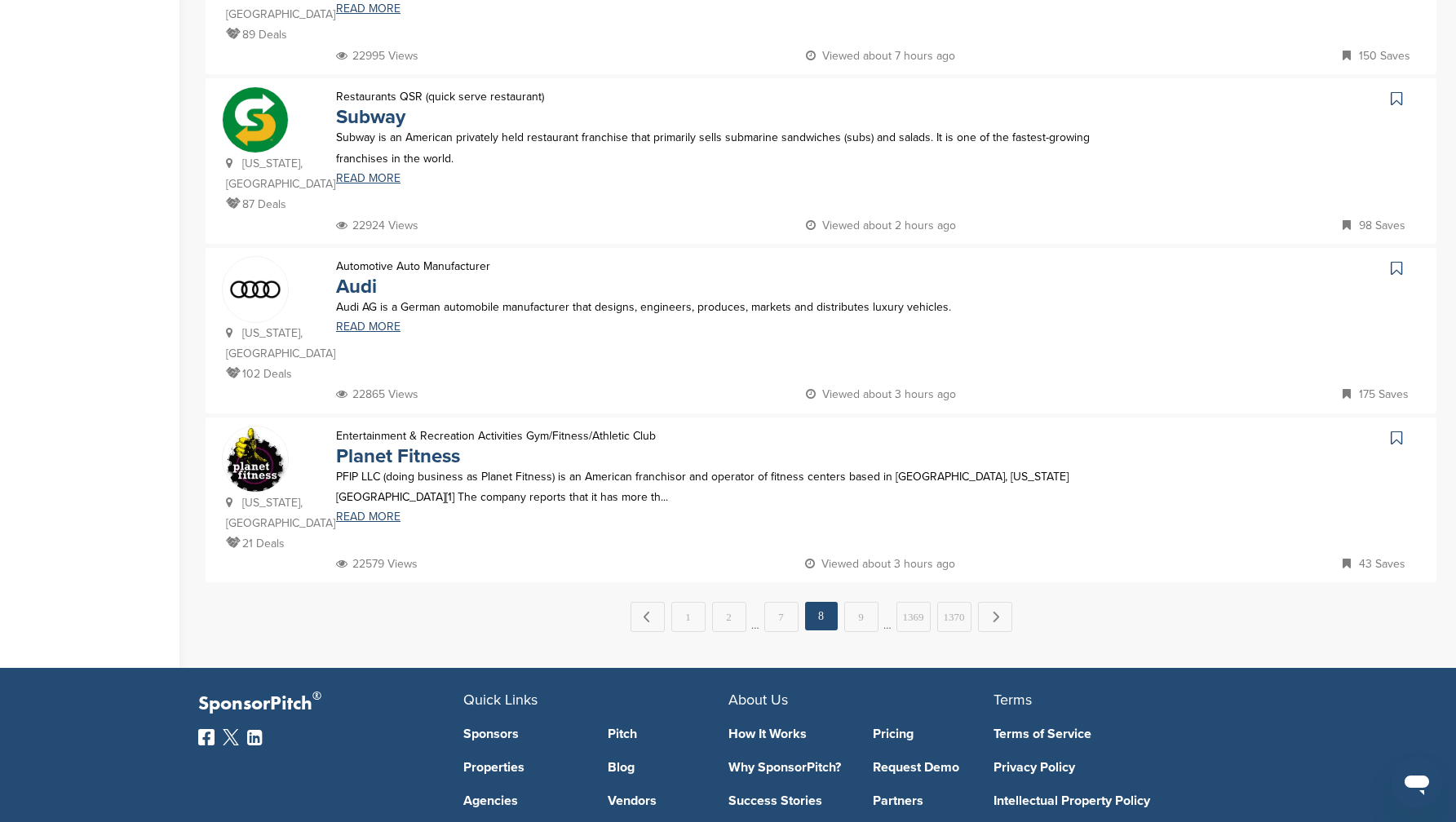
scroll to position [1480, 0]
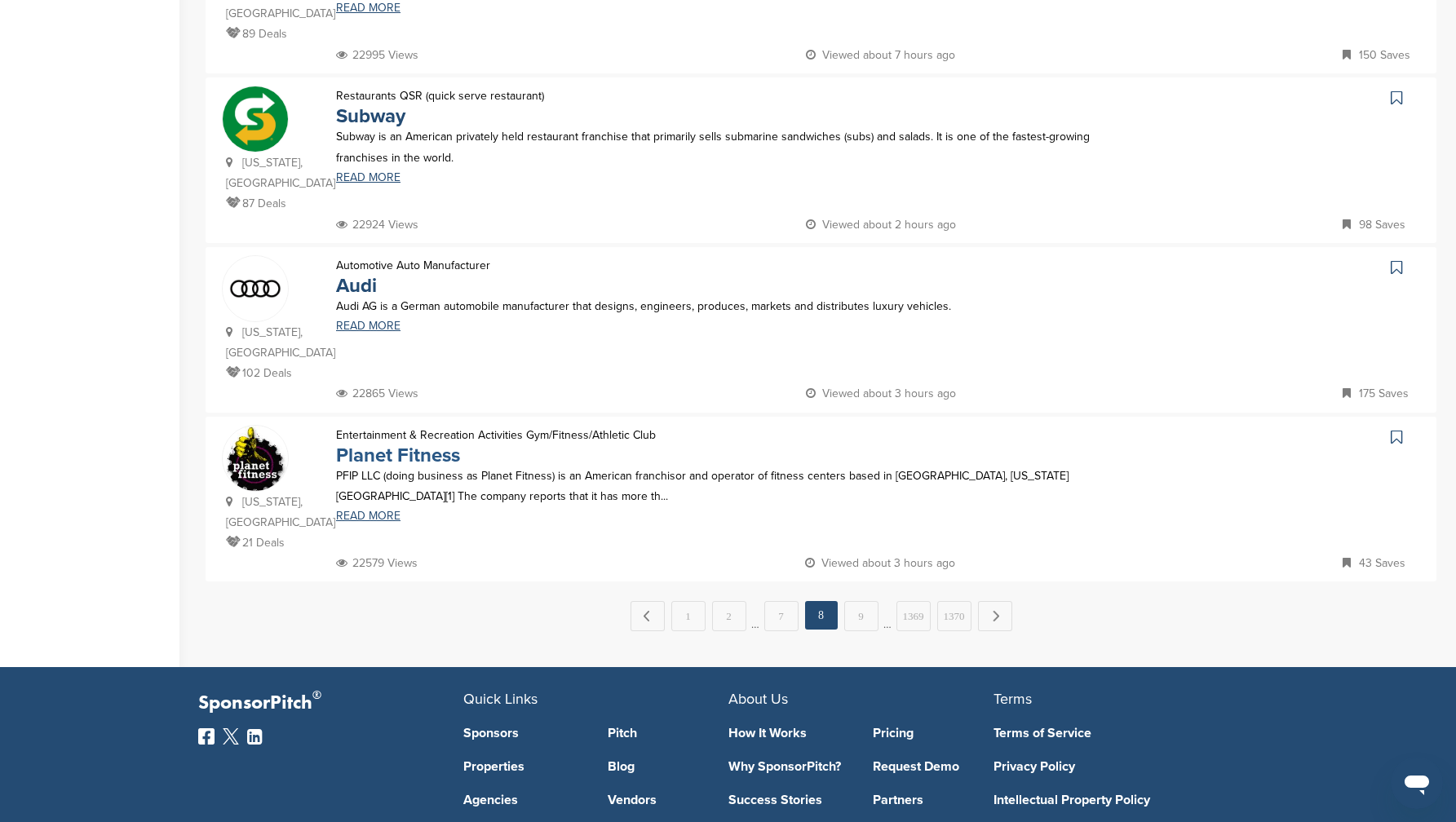
click at [407, 444] on link "Planet Fitness" at bounding box center [398, 455] width 124 height 23
click at [861, 601] on link "9" at bounding box center [861, 615] width 34 height 30
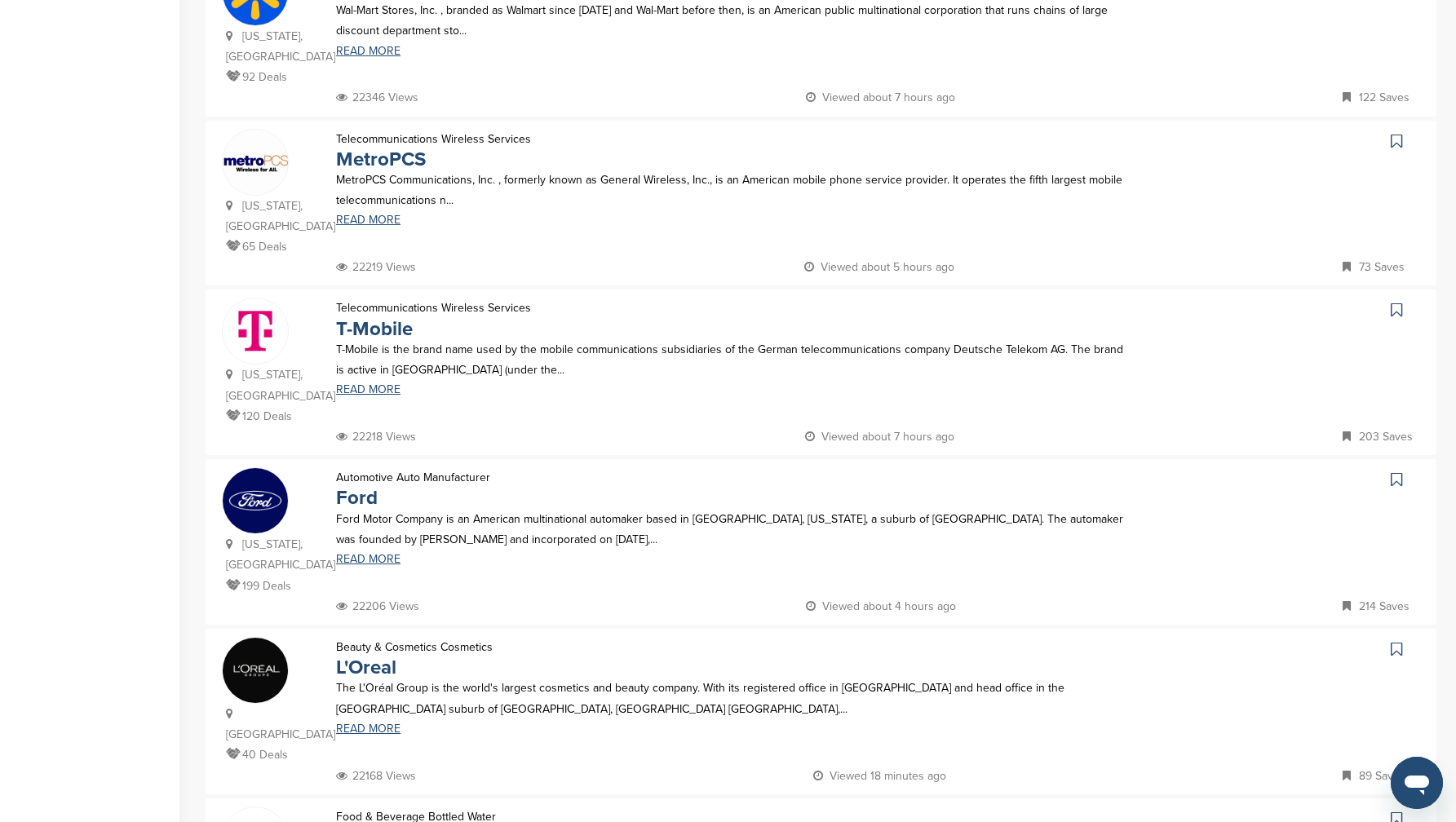
scroll to position [573, 0]
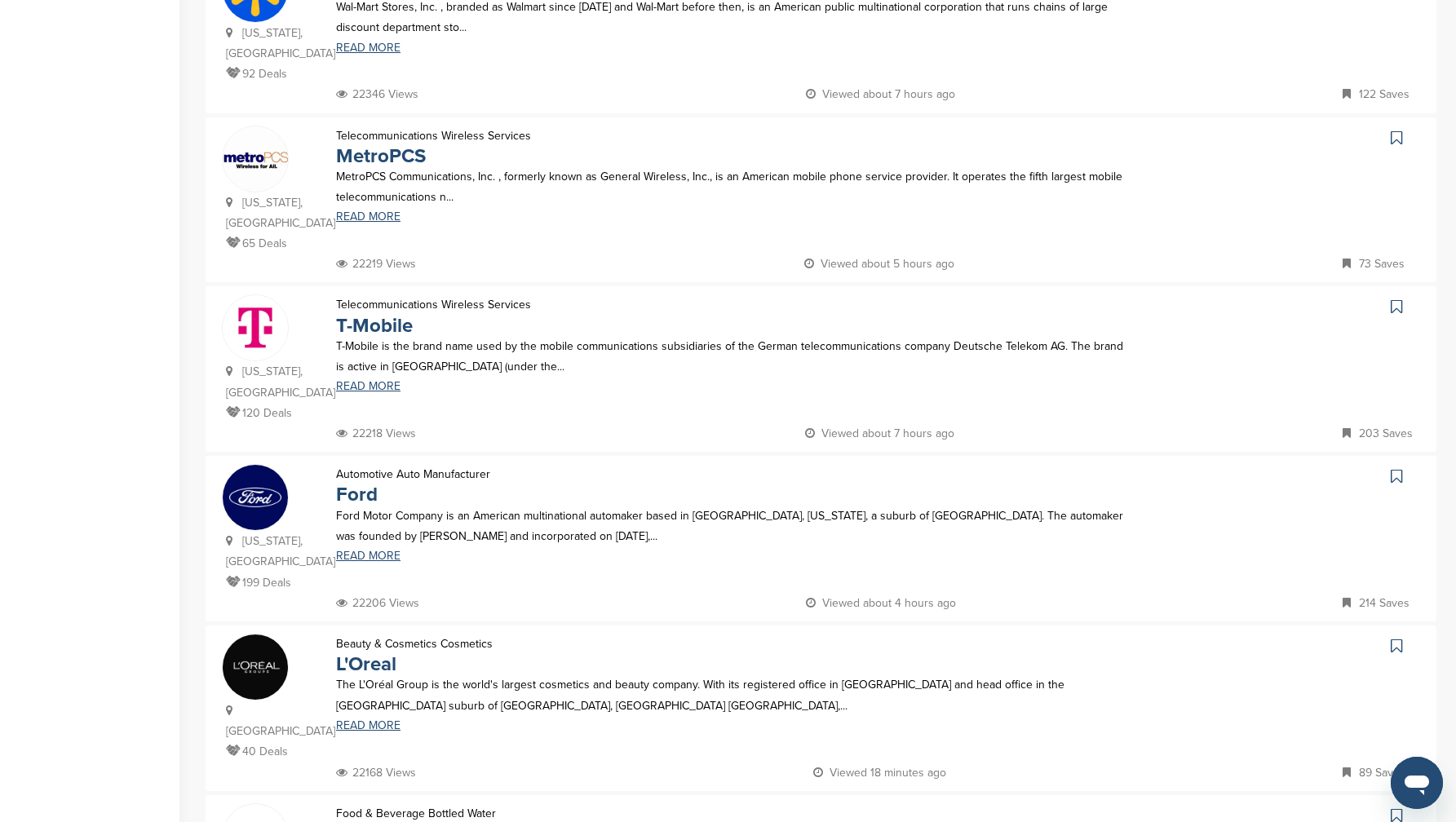
click at [281, 126] on img at bounding box center [255, 159] width 65 height 65
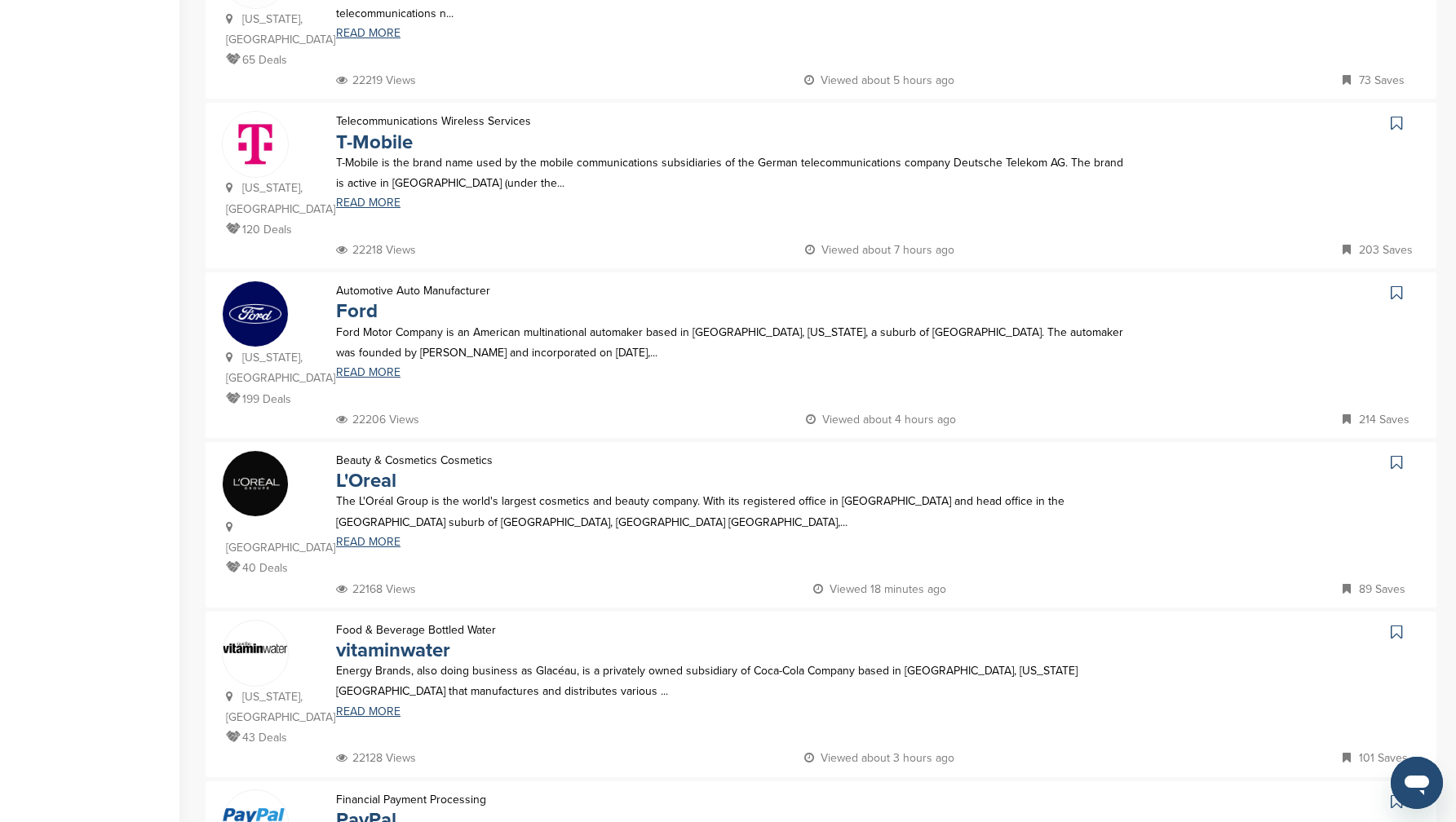
scroll to position [778, 0]
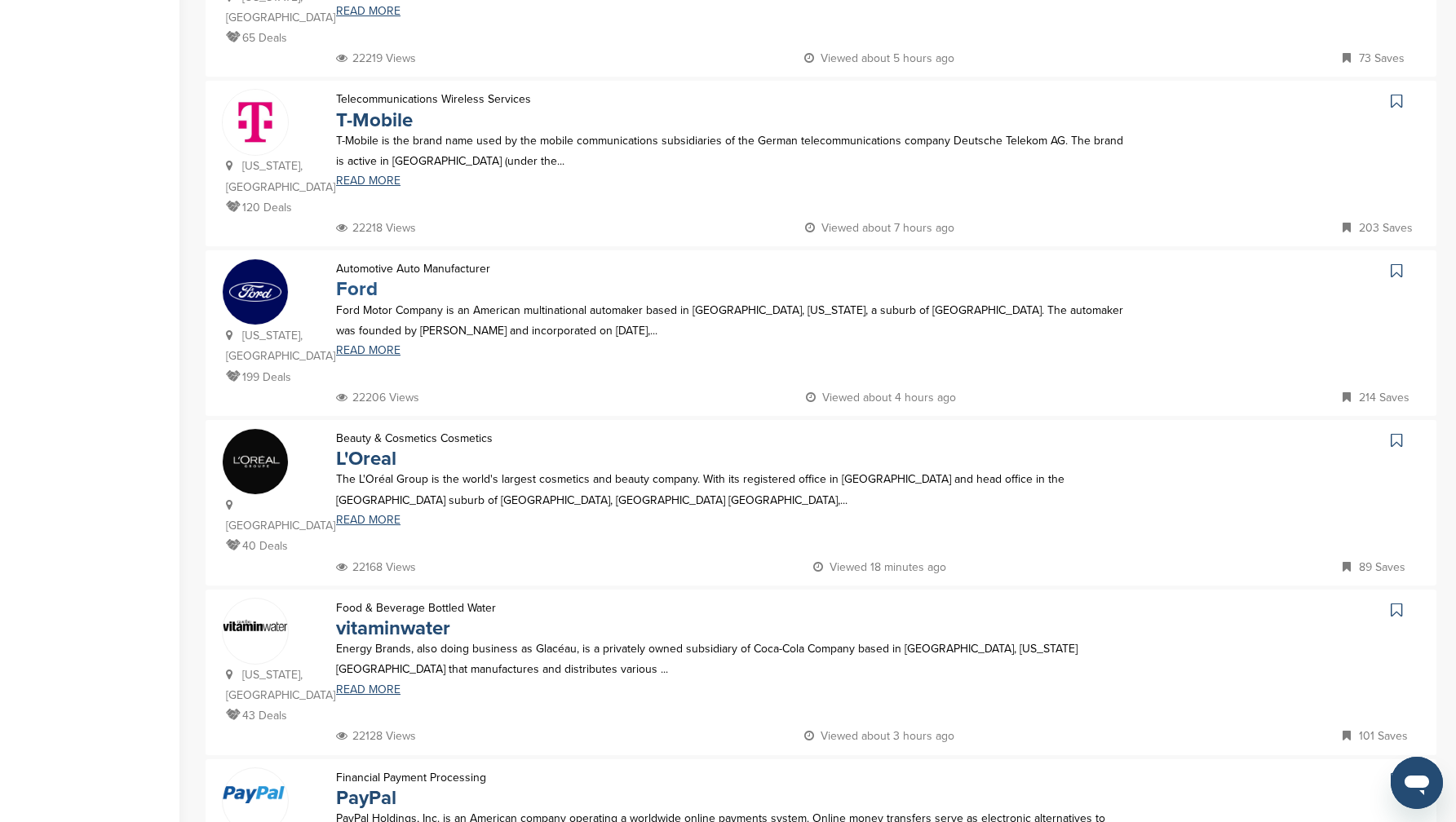
click at [364, 277] on link "Ford" at bounding box center [357, 289] width 42 height 23
click at [262, 599] on span at bounding box center [255, 625] width 65 height 53
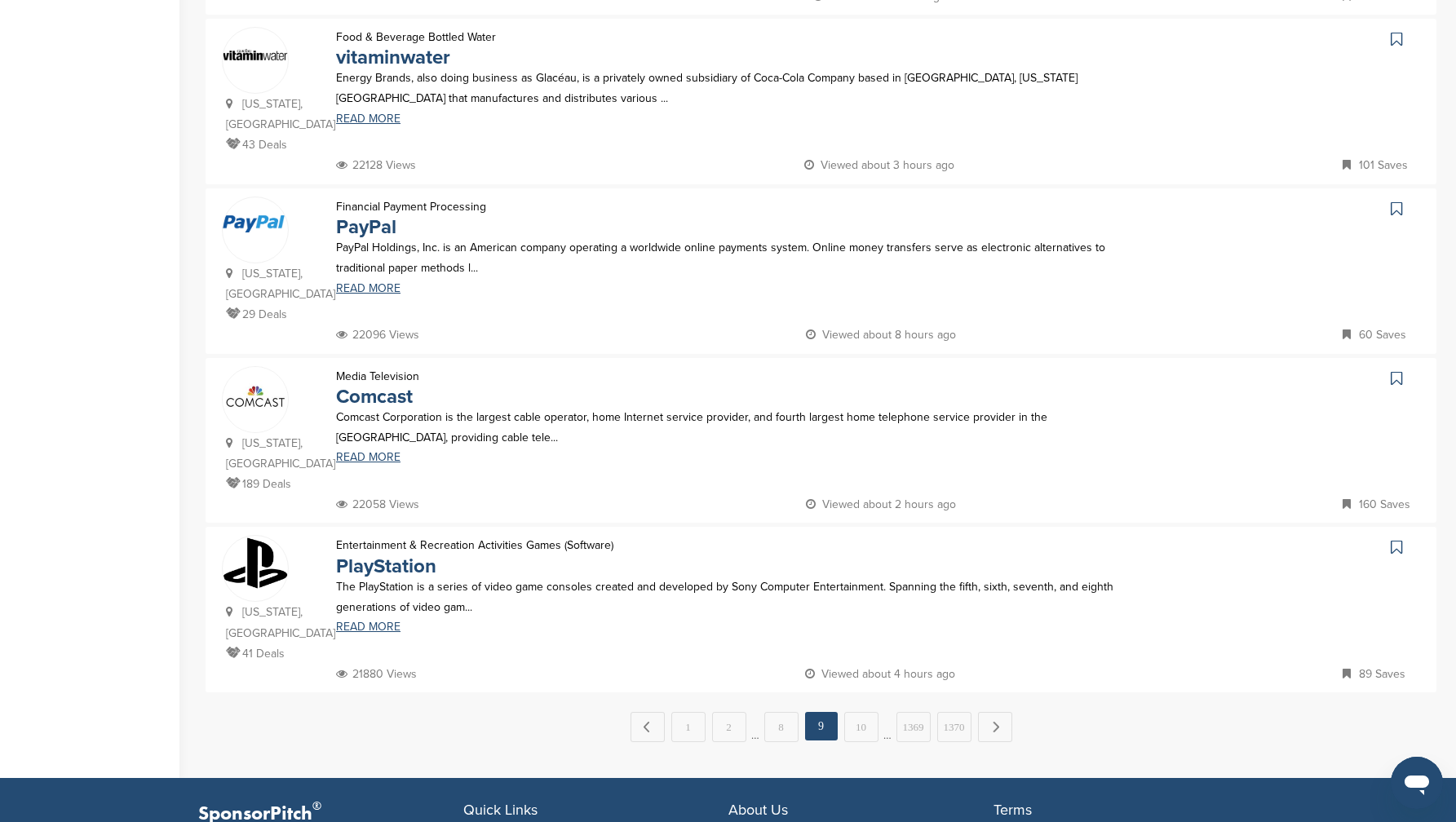
scroll to position [1354, 0]
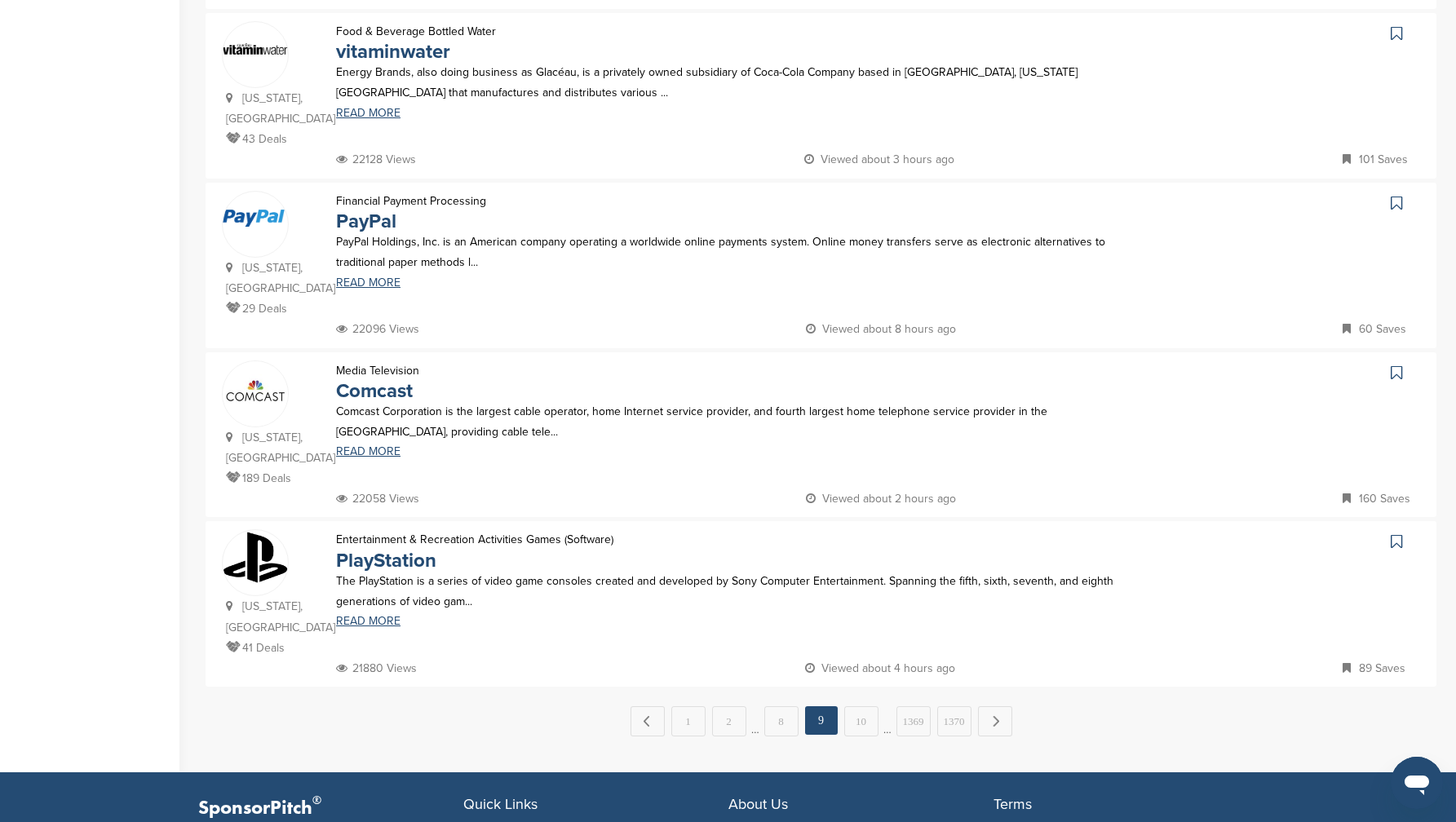
click at [249, 191] on span at bounding box center [255, 218] width 65 height 53
click at [380, 379] on link "Comcast" at bounding box center [374, 391] width 77 height 23
click at [876, 706] on link "10" at bounding box center [861, 721] width 34 height 30
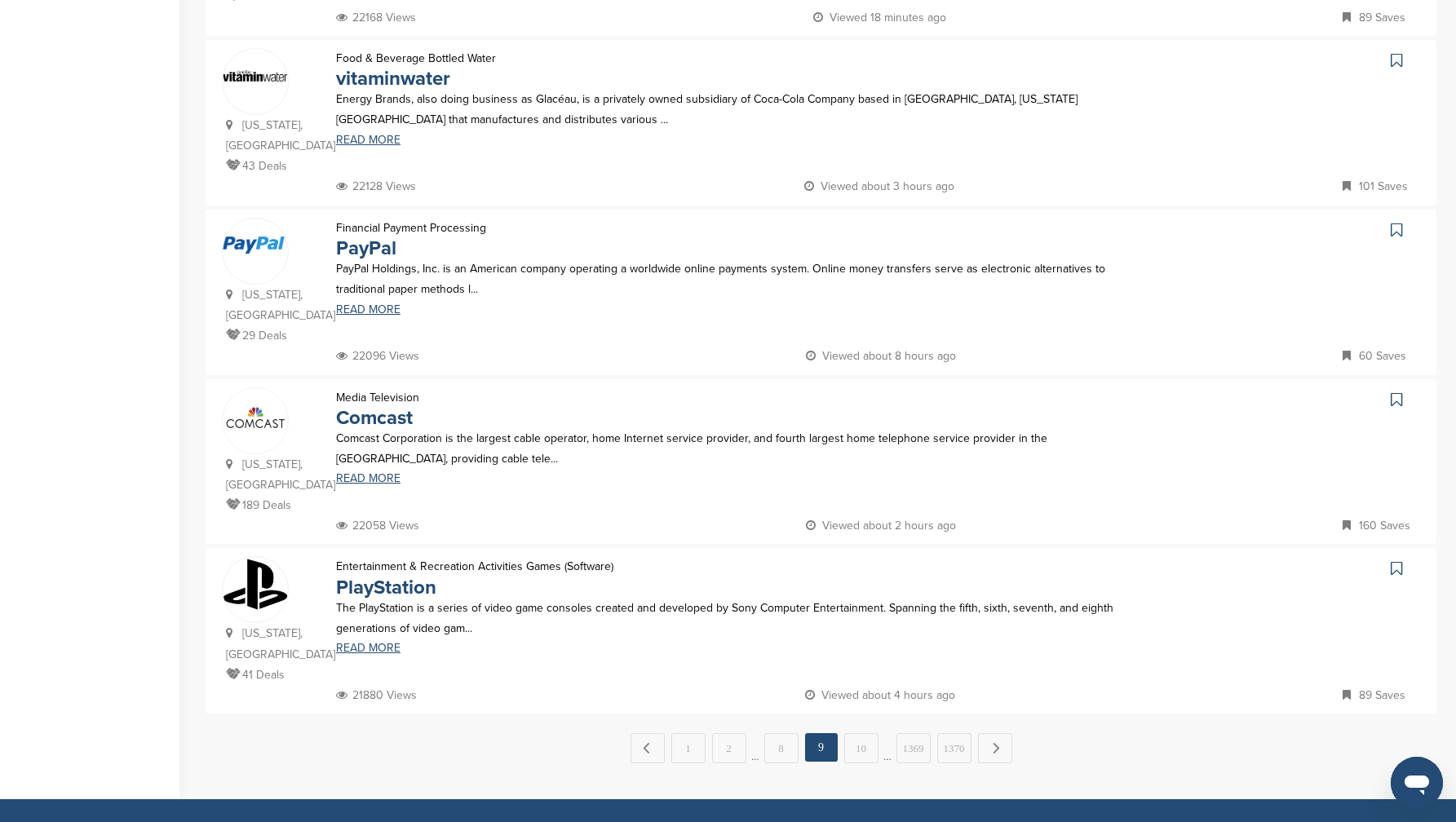
scroll to position [0, 0]
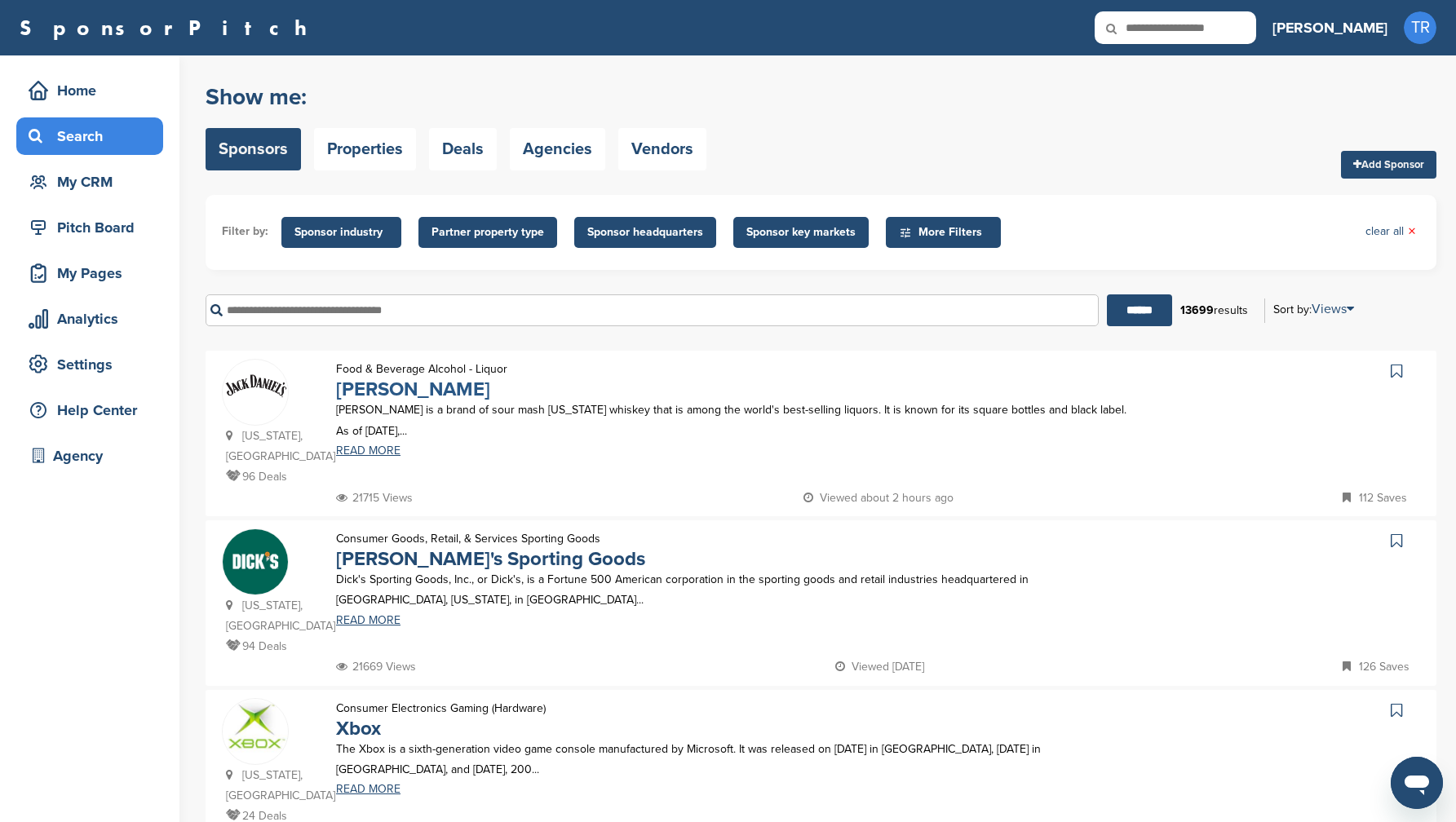
click at [394, 378] on link "Jack Daniel's" at bounding box center [413, 389] width 155 height 23
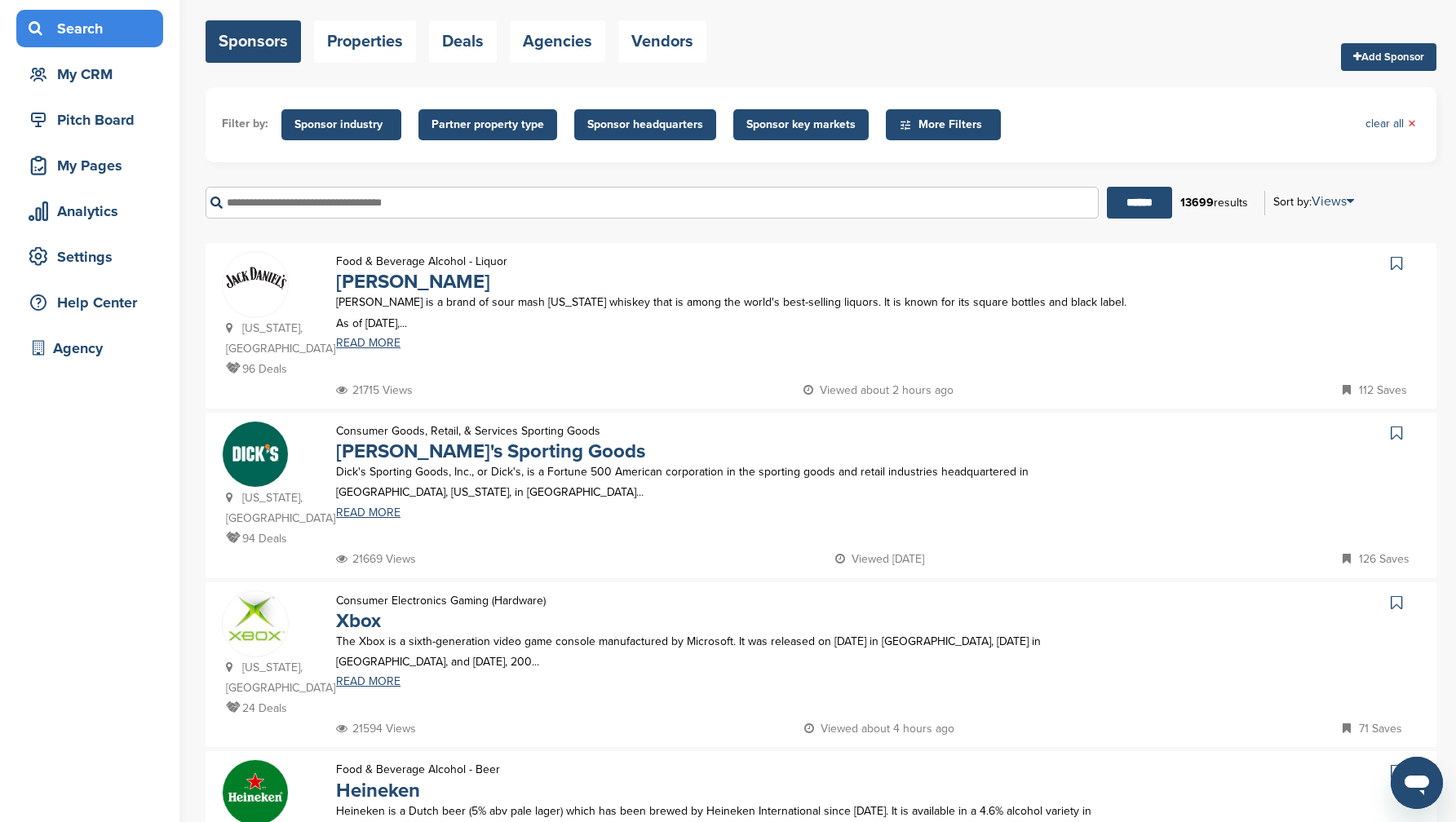
scroll to position [546, 0]
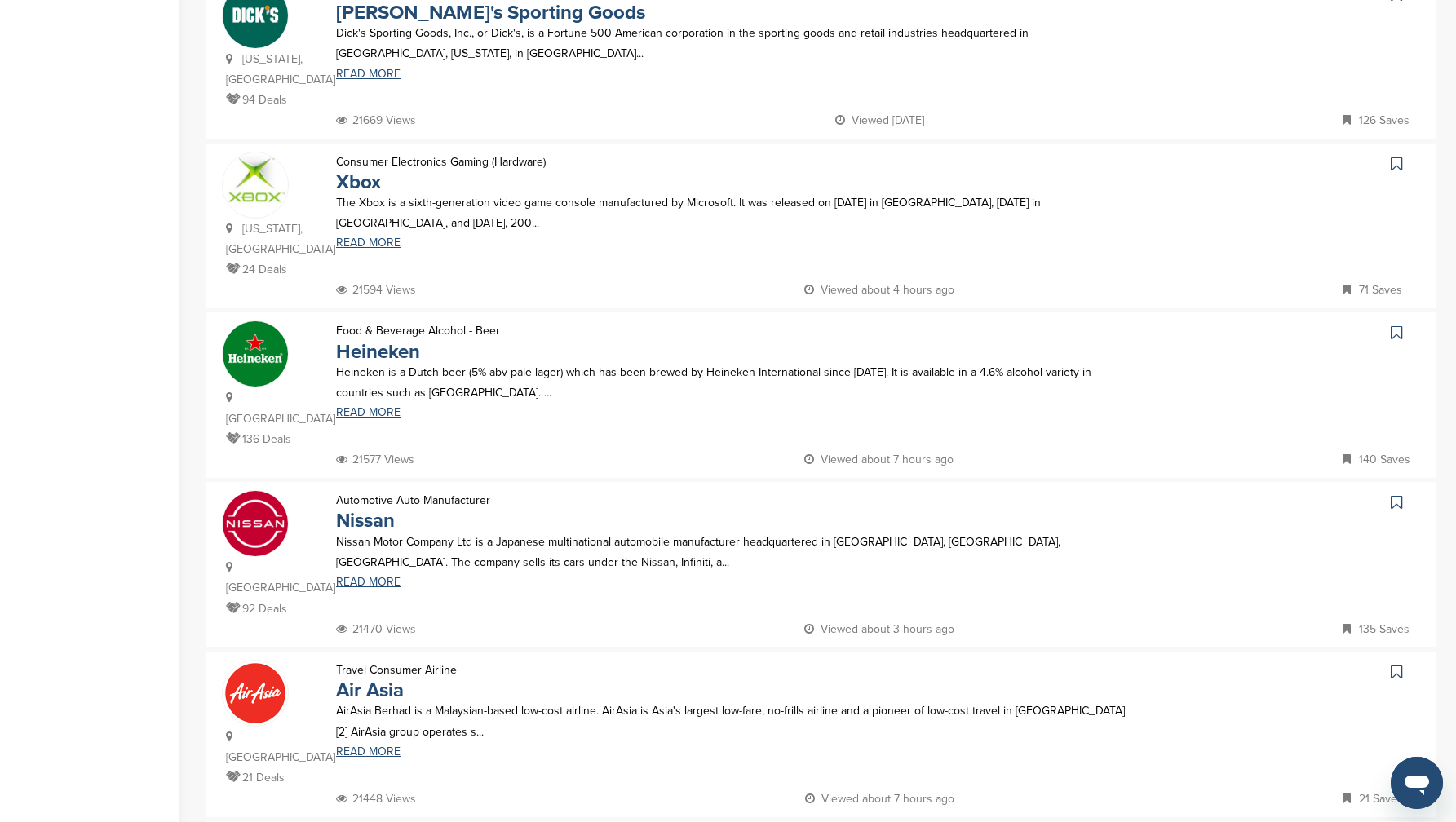
click at [258, 205] on img at bounding box center [255, 180] width 65 height 54
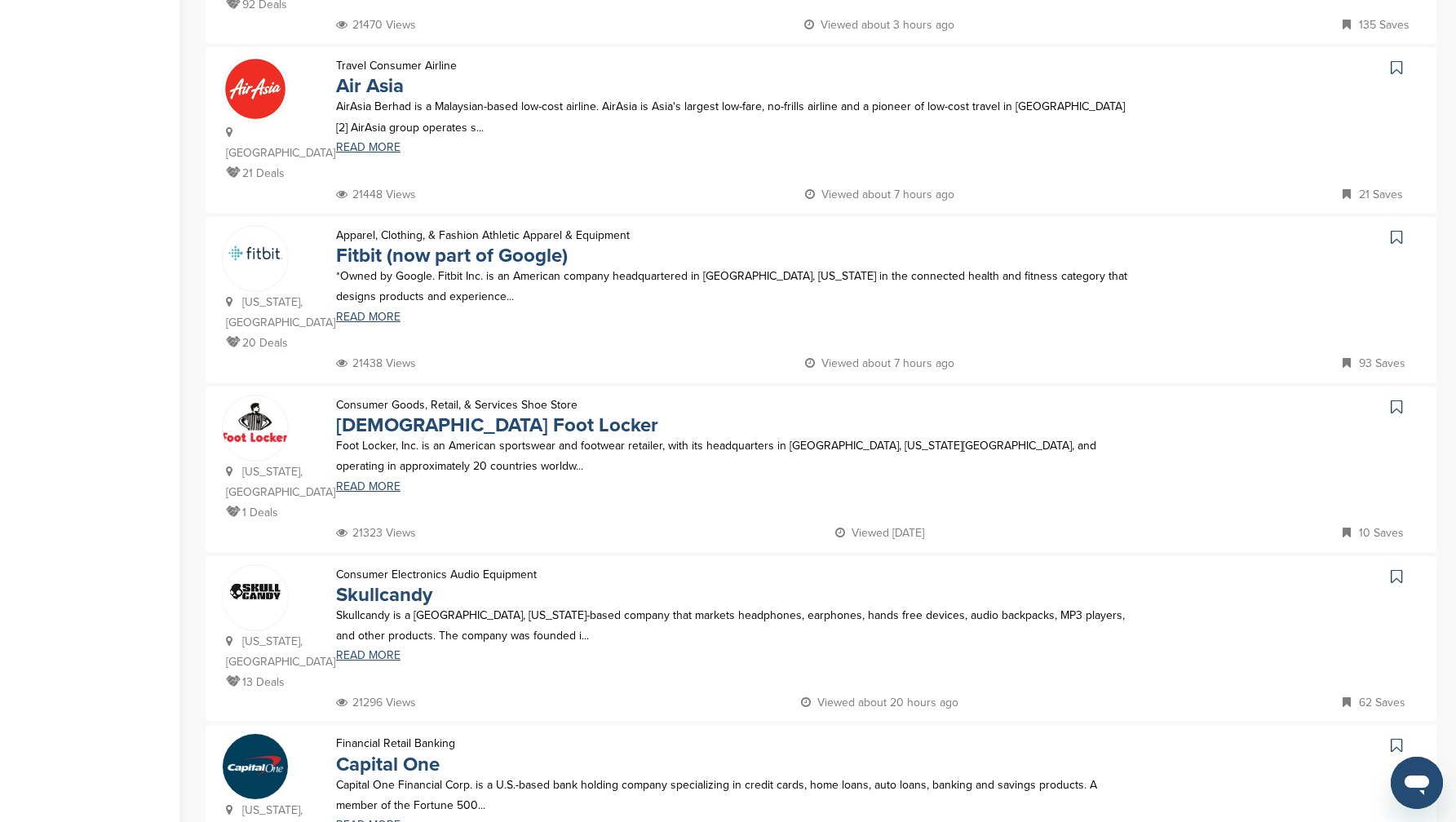
scroll to position [1294, 0]
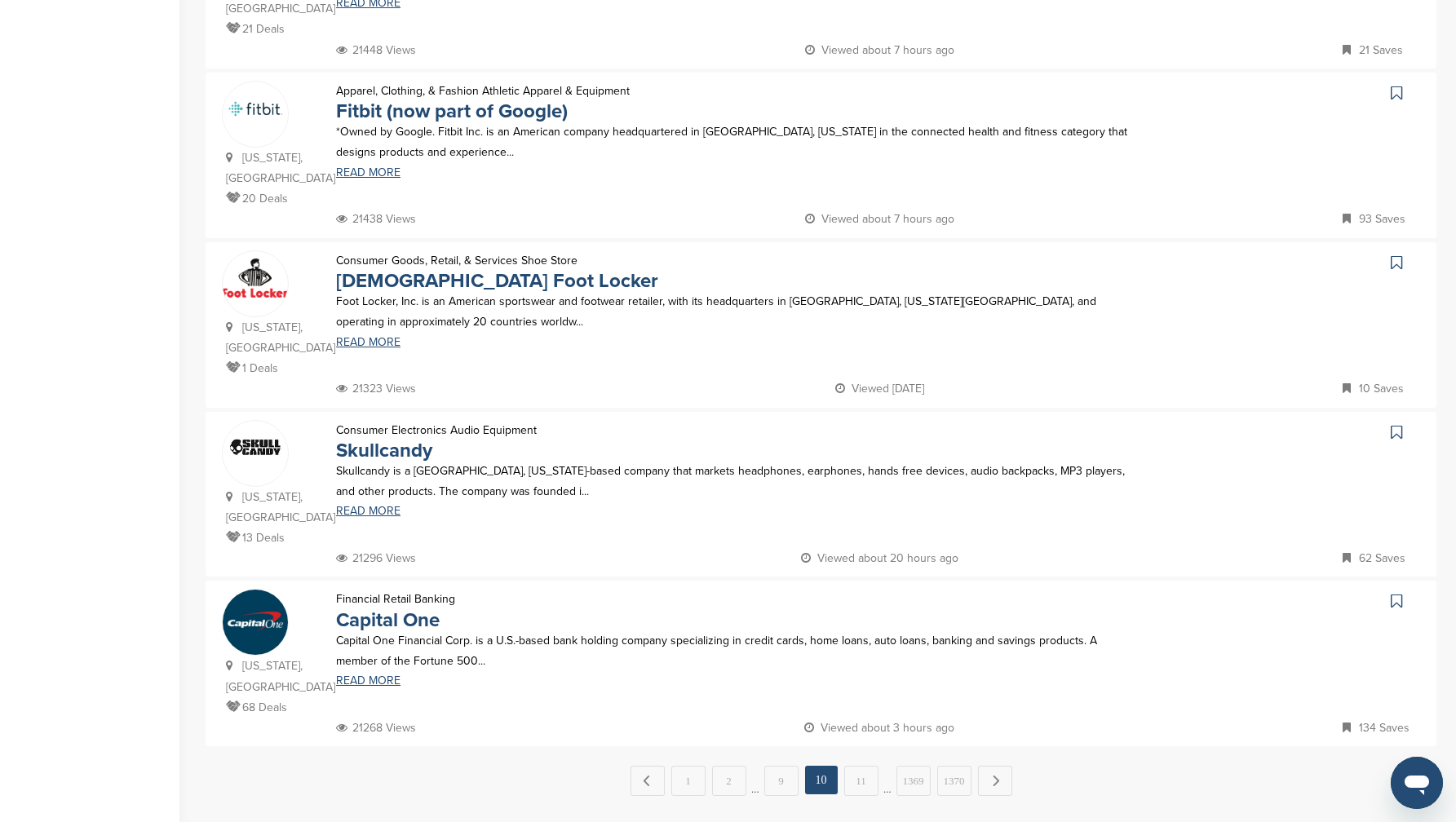
click at [855, 766] on link "11" at bounding box center [861, 780] width 34 height 30
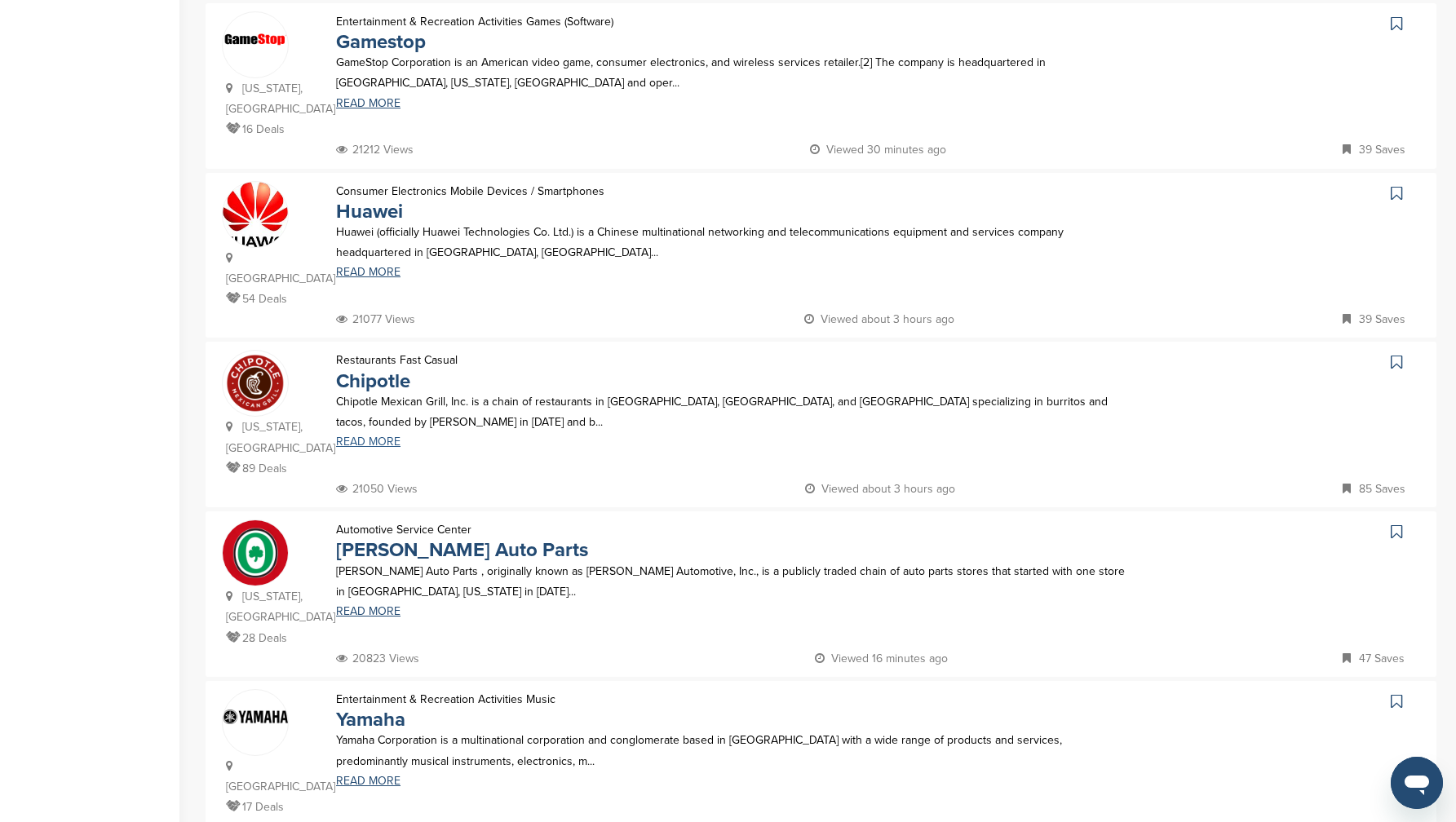
scroll to position [565, 0]
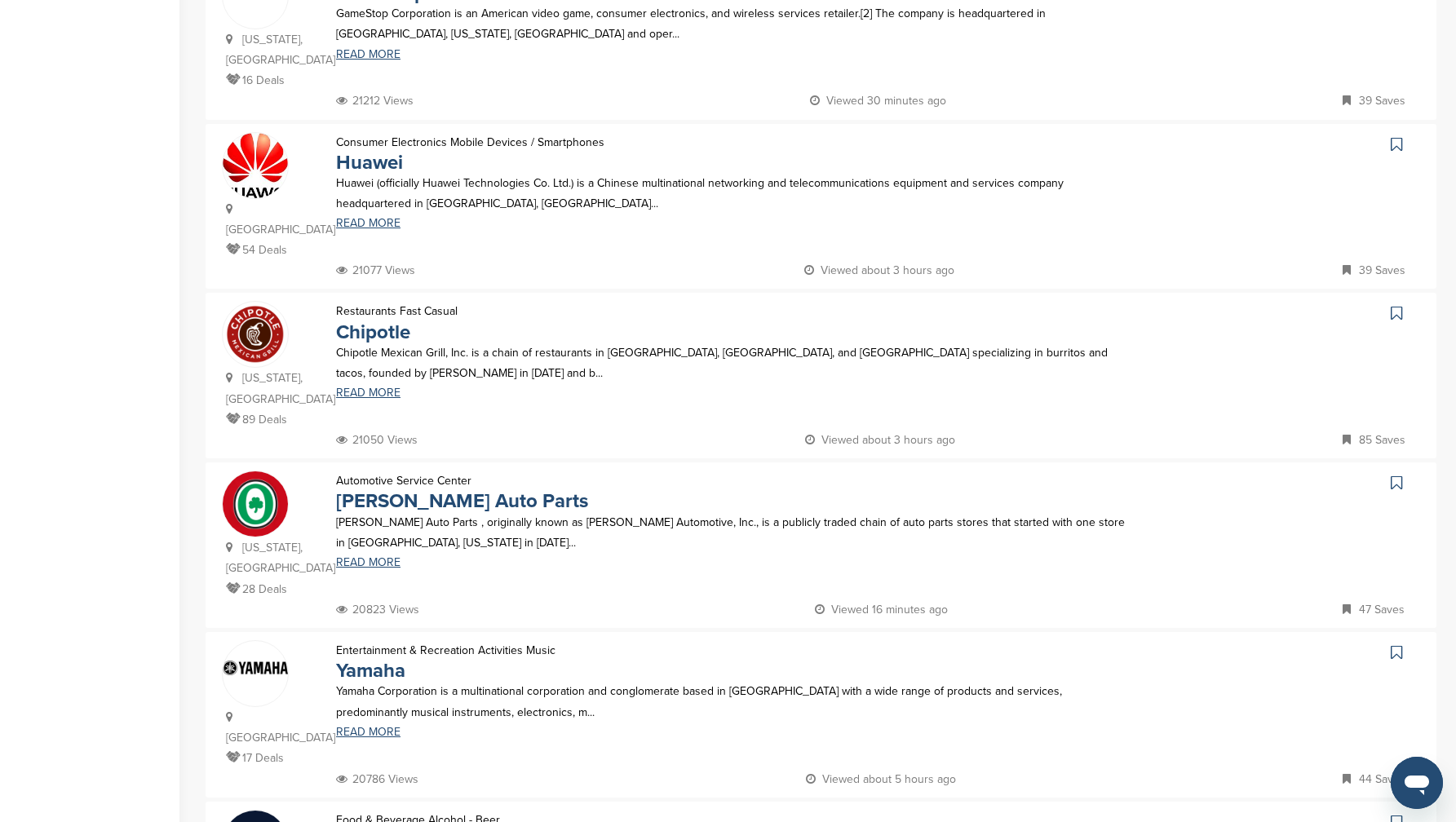
click at [254, 133] on img at bounding box center [255, 165] width 65 height 65
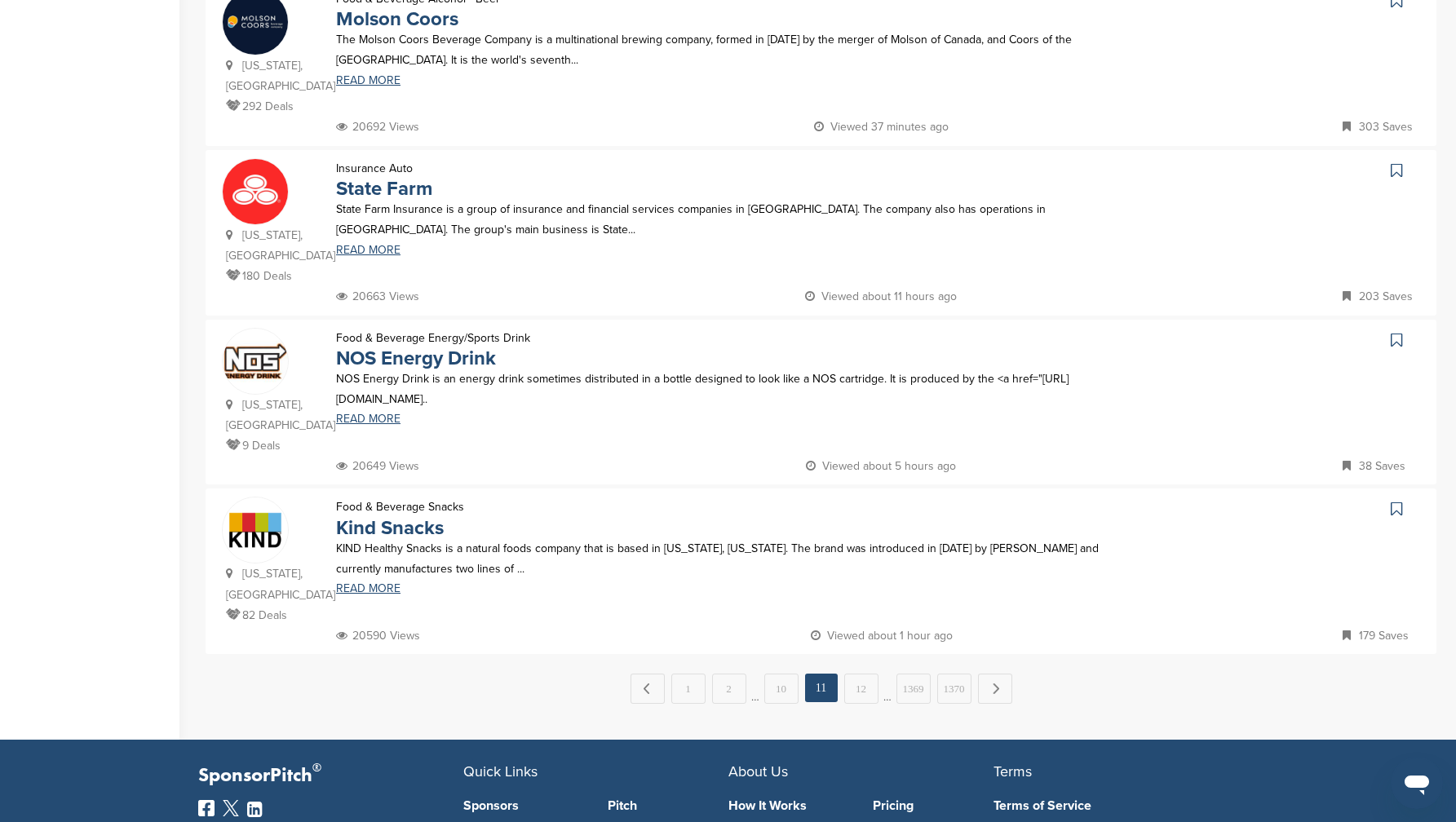
scroll to position [1400, 0]
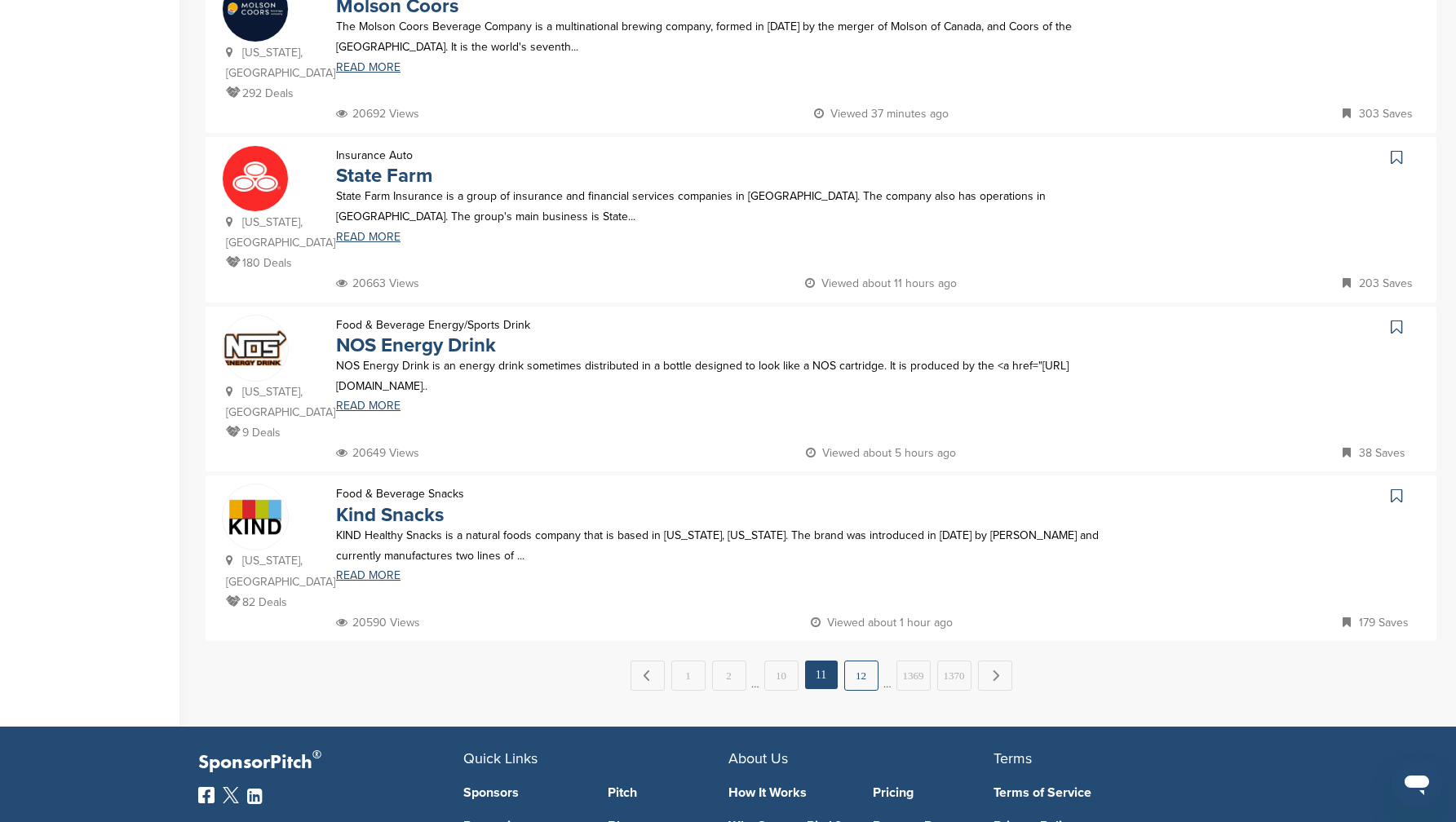
click at [854, 660] on link "12" at bounding box center [861, 675] width 34 height 30
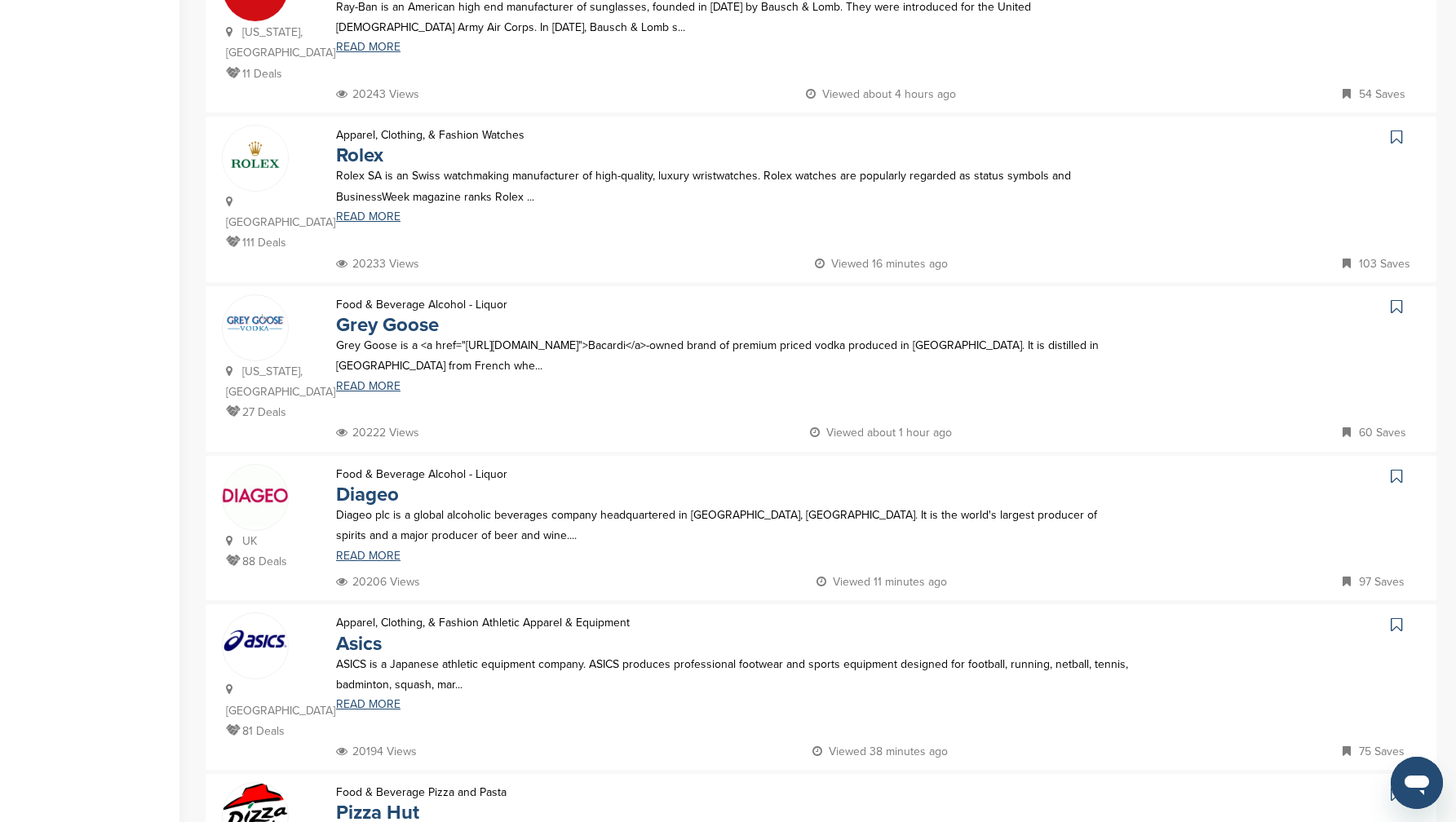
scroll to position [1406, 0]
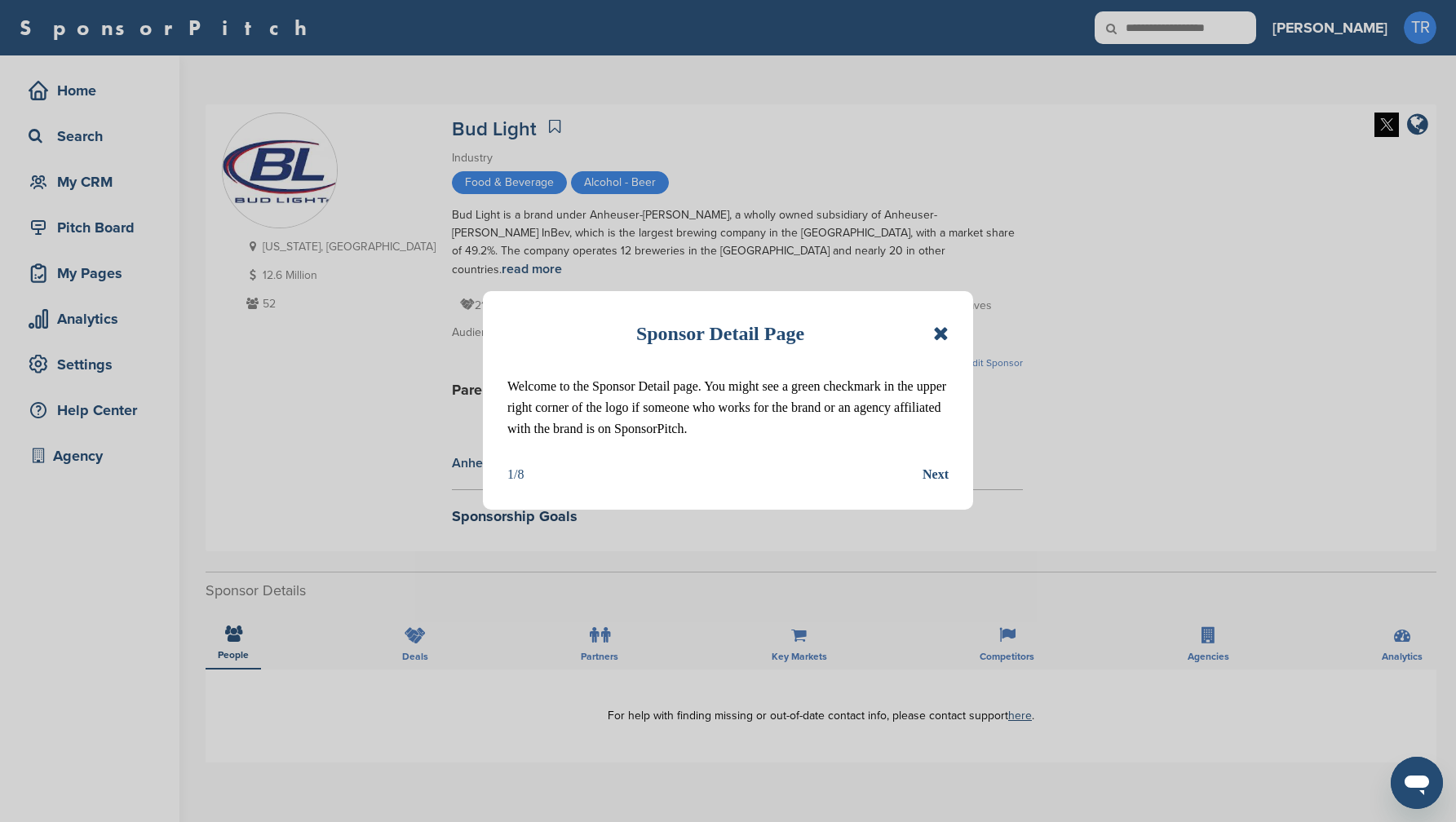
click at [937, 332] on icon at bounding box center [941, 333] width 15 height 20
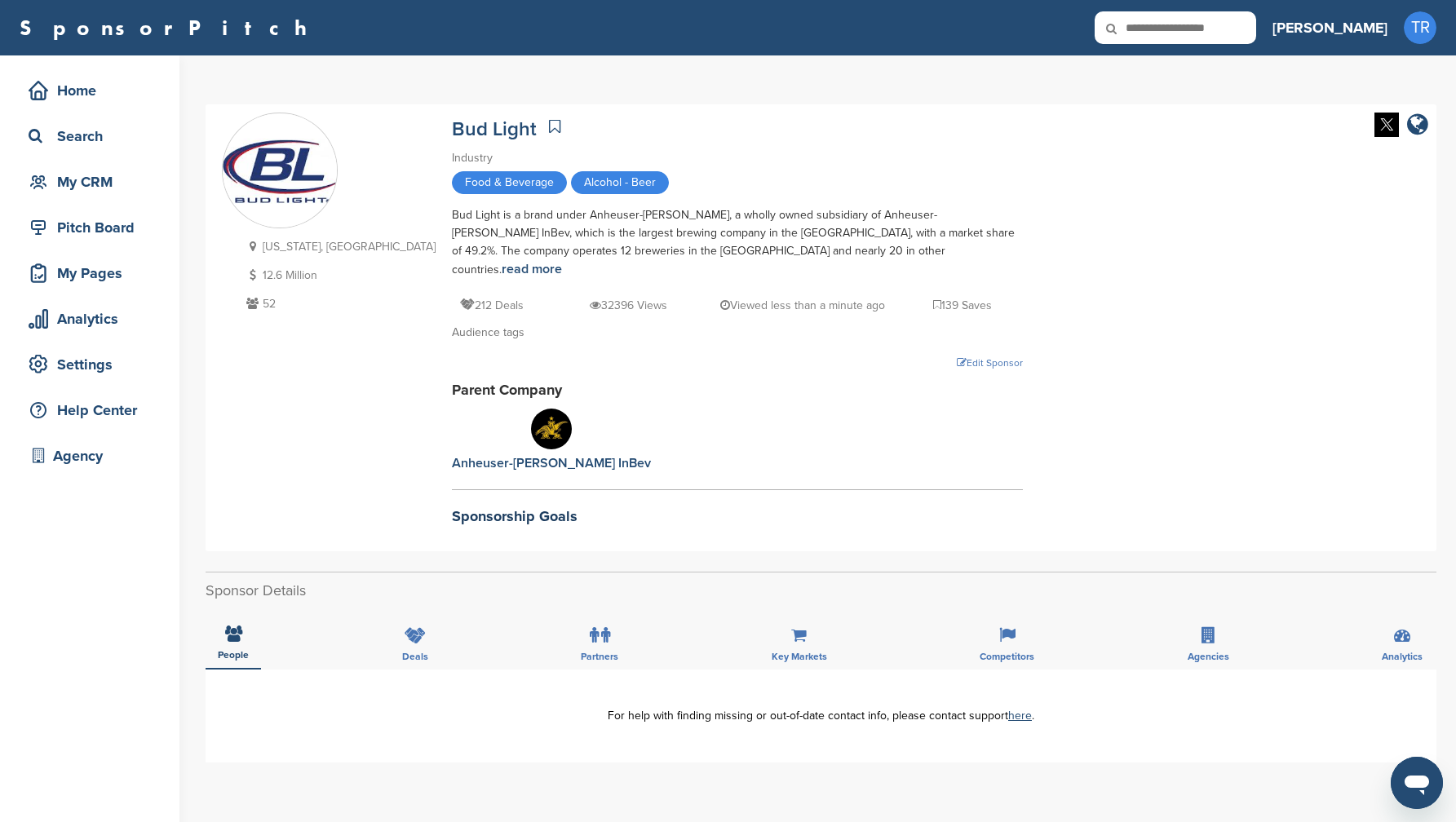
click at [1389, 123] on img at bounding box center [1386, 125] width 24 height 24
click at [1404, 256] on div "Missouri, USA 12.6 Million 52 Bud Light Industry Food & Beverage Alcohol - Beer…" at bounding box center [822, 328] width 1198 height 431
click at [1380, 116] on img at bounding box center [1386, 125] width 24 height 24
click at [908, 354] on div "Edit Sponsor" at bounding box center [737, 363] width 571 height 18
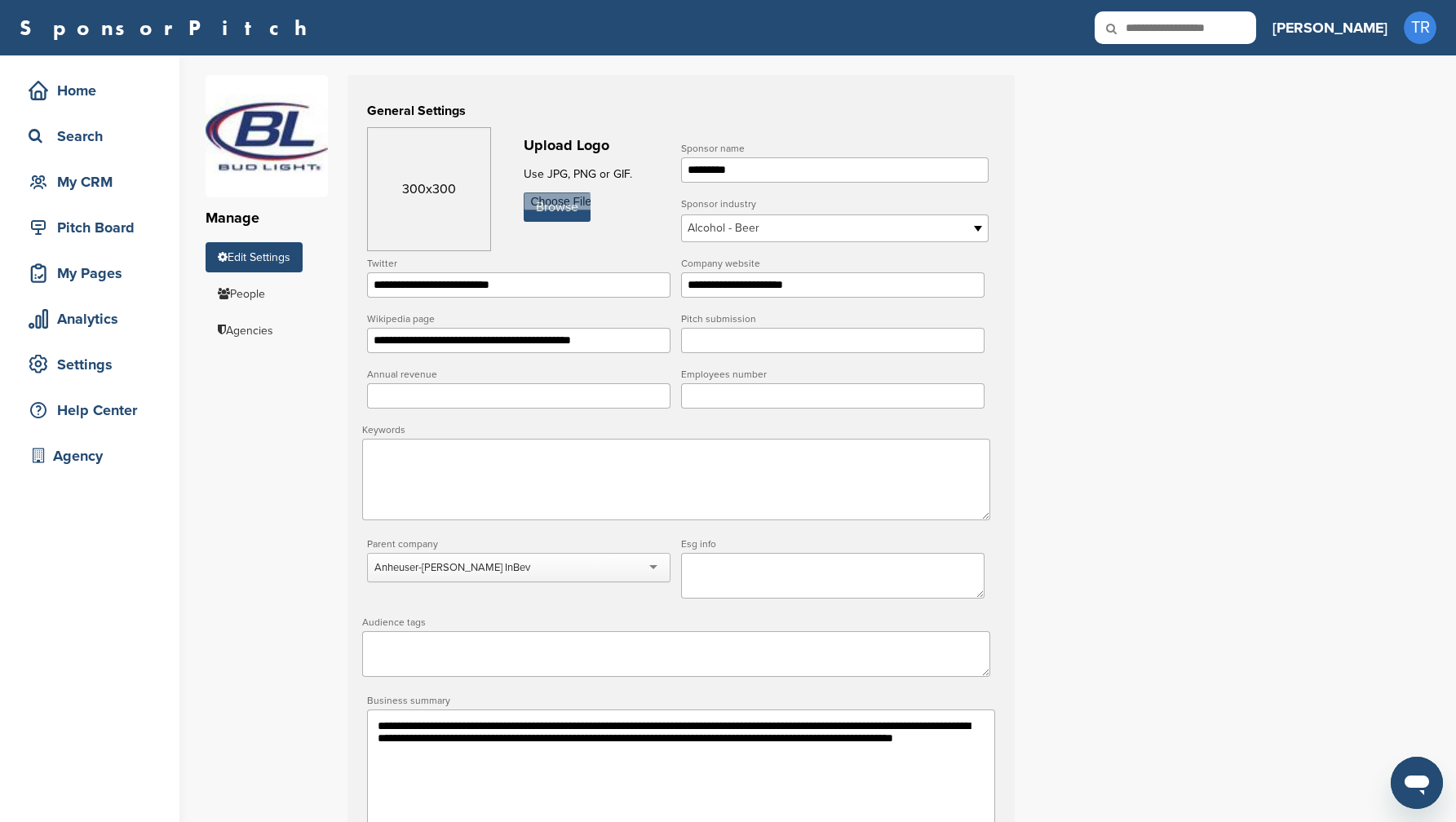
click at [557, 209] on input "file" at bounding box center [558, 207] width 67 height 29
type input "**********"
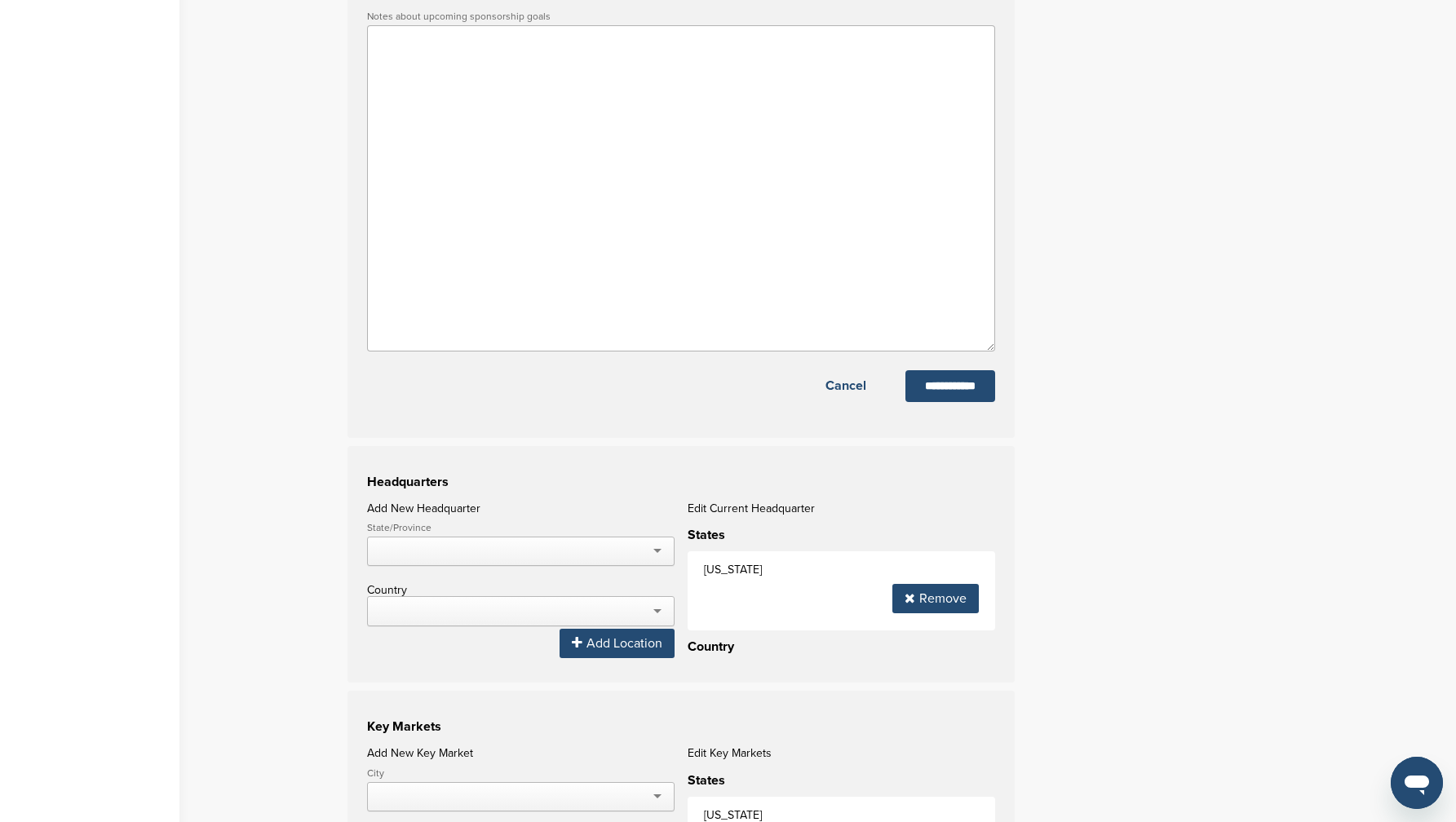
scroll to position [1051, 0]
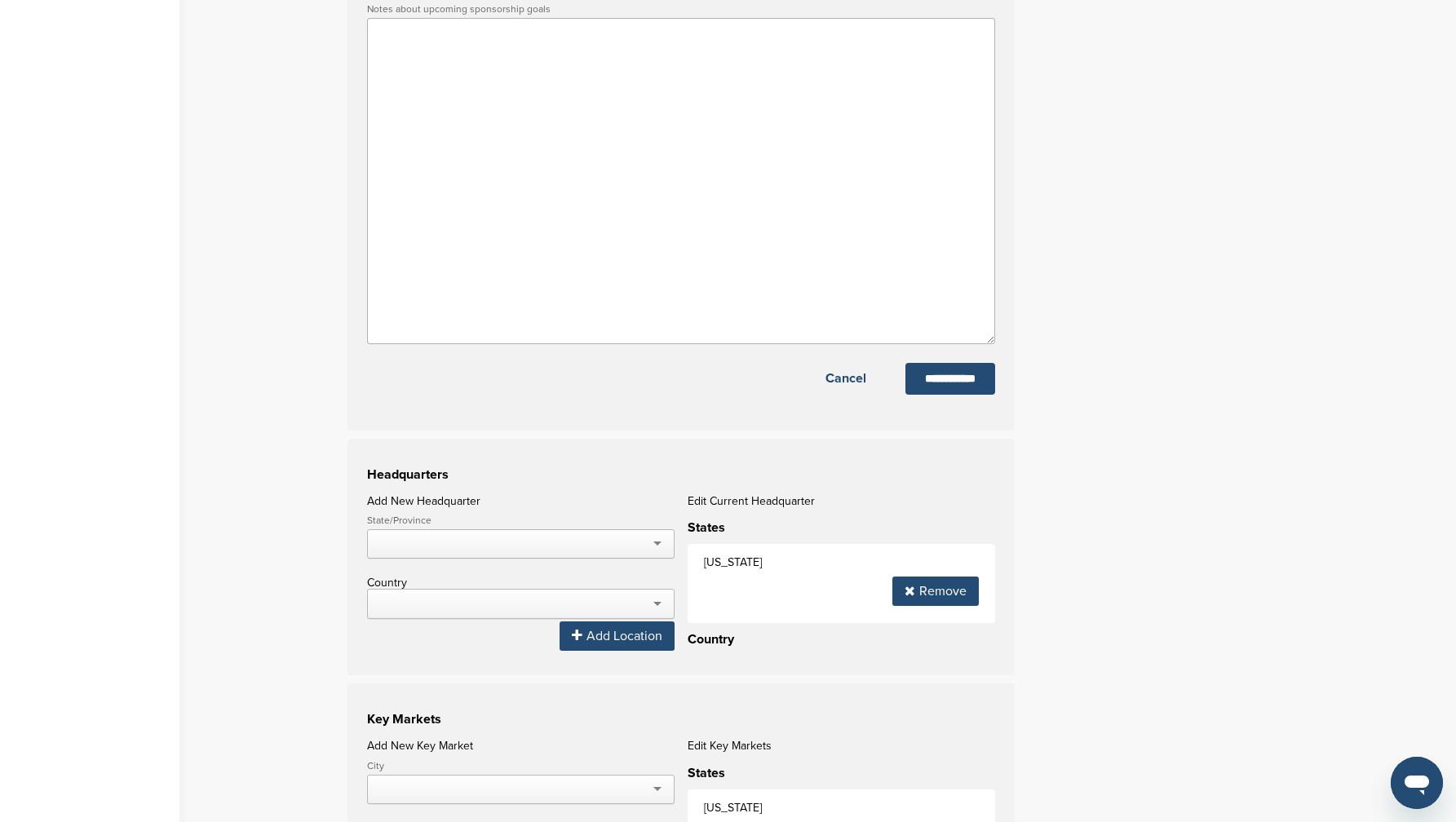
click at [931, 384] on input "**********" at bounding box center [950, 378] width 89 height 32
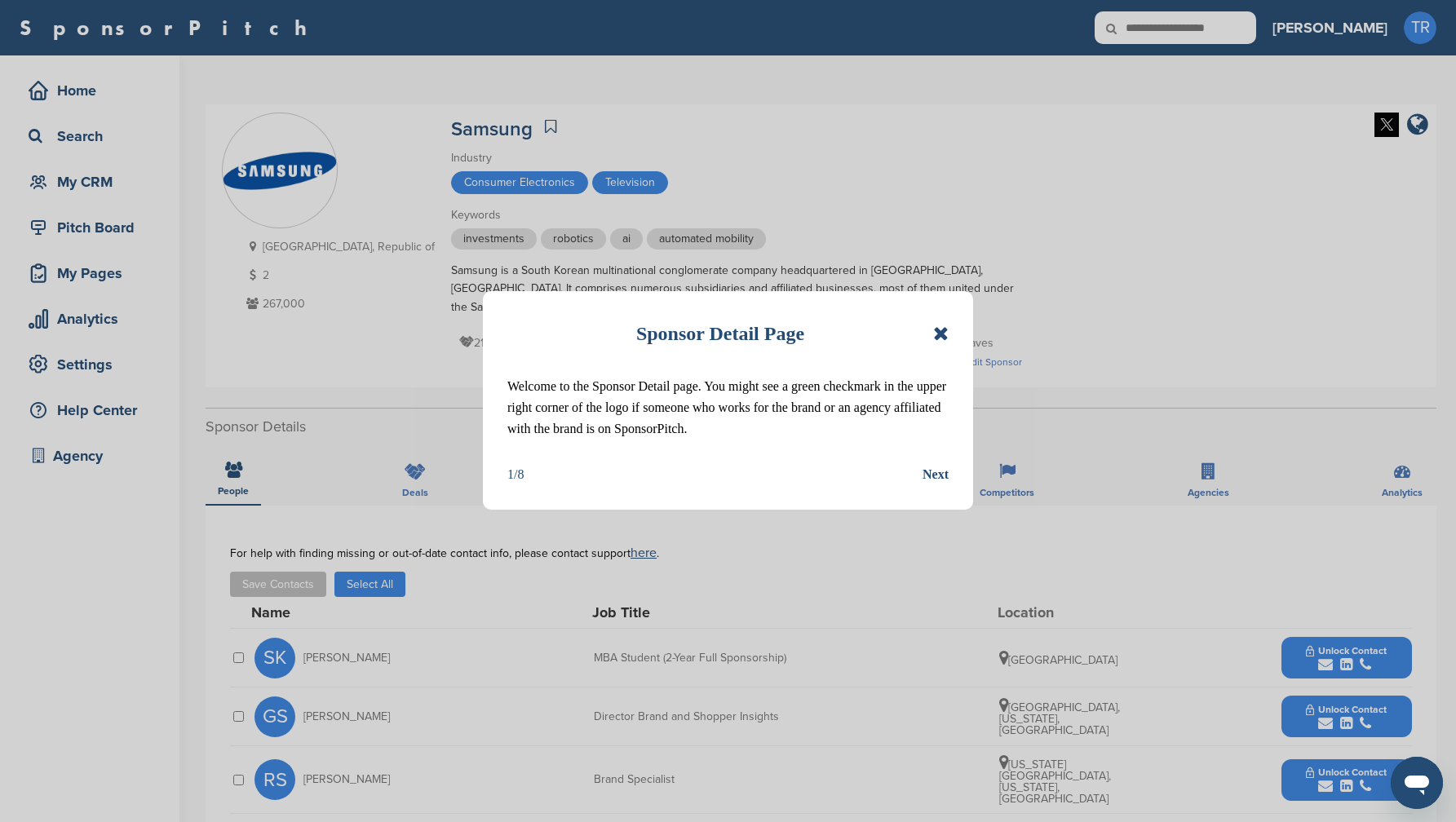
click at [943, 332] on icon at bounding box center [941, 333] width 15 height 20
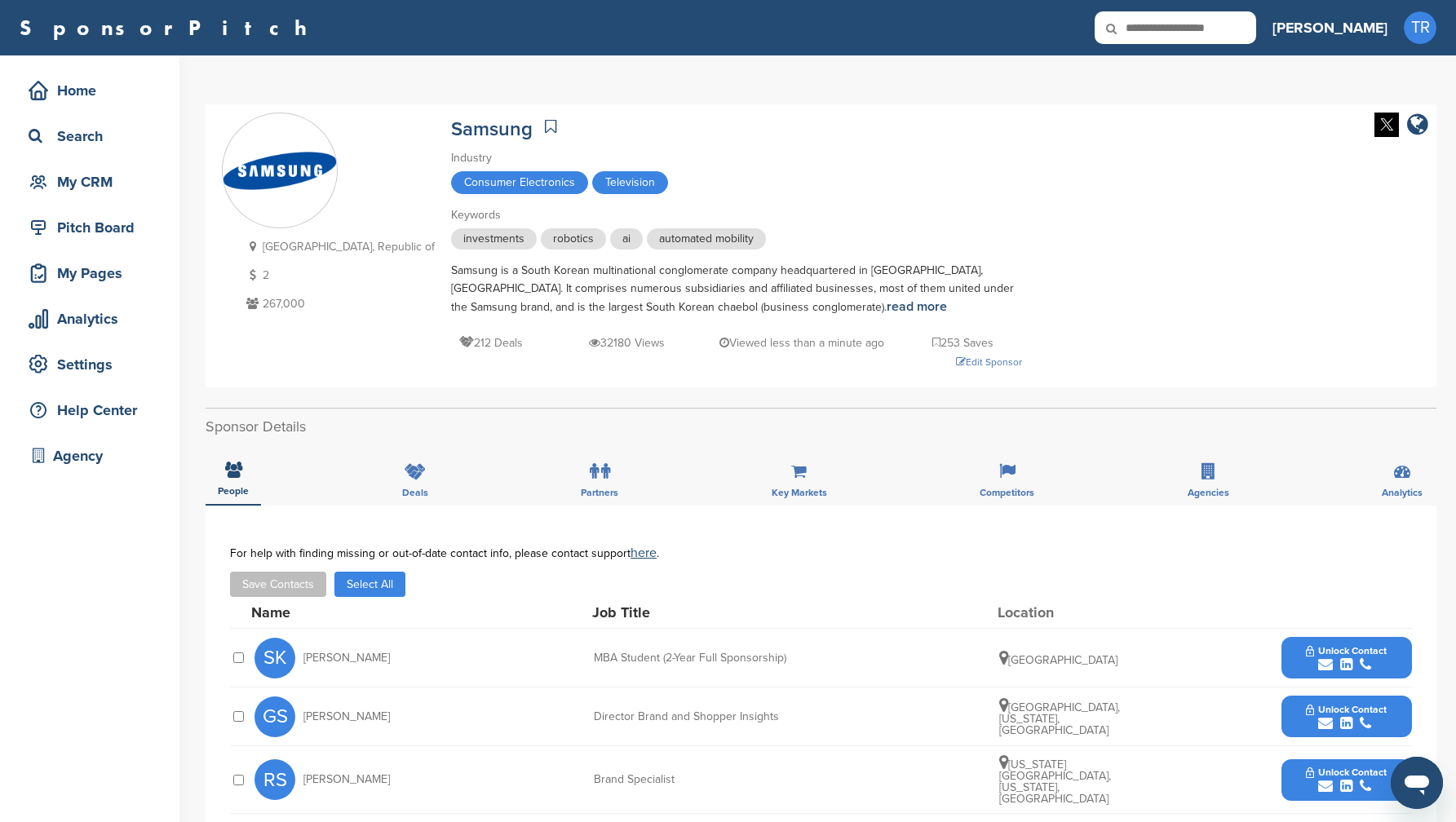
click at [1376, 118] on img at bounding box center [1386, 125] width 24 height 24
click at [1129, 286] on div "[GEOGRAPHIC_DATA], Republic of 2 267,000 Samsung Industry Consumer Electronics …" at bounding box center [822, 246] width 1198 height 266
click at [898, 353] on div "Edit Sponsor" at bounding box center [737, 362] width 571 height 18
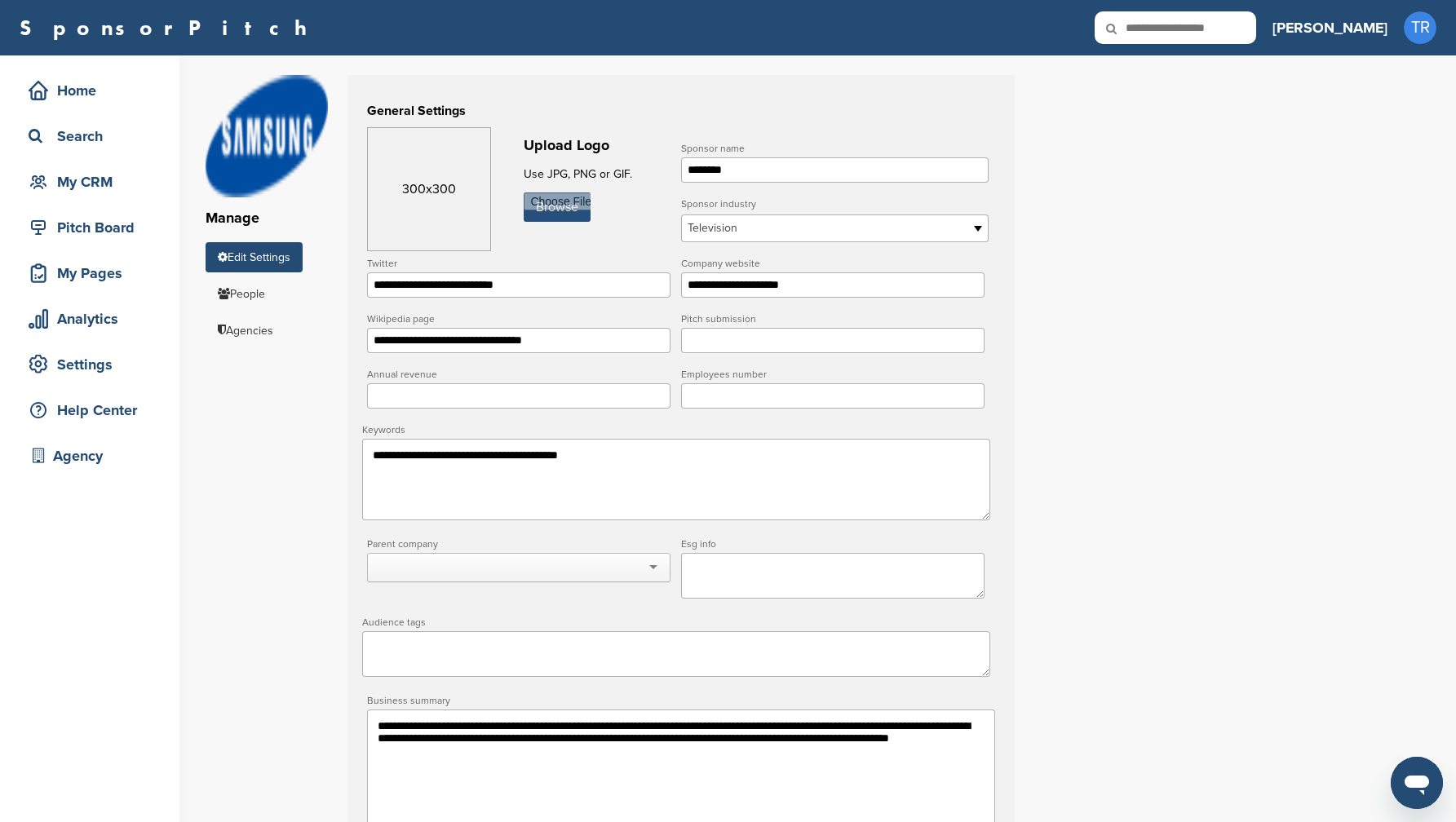
click at [549, 205] on input "file" at bounding box center [558, 207] width 67 height 29
type input "**********"
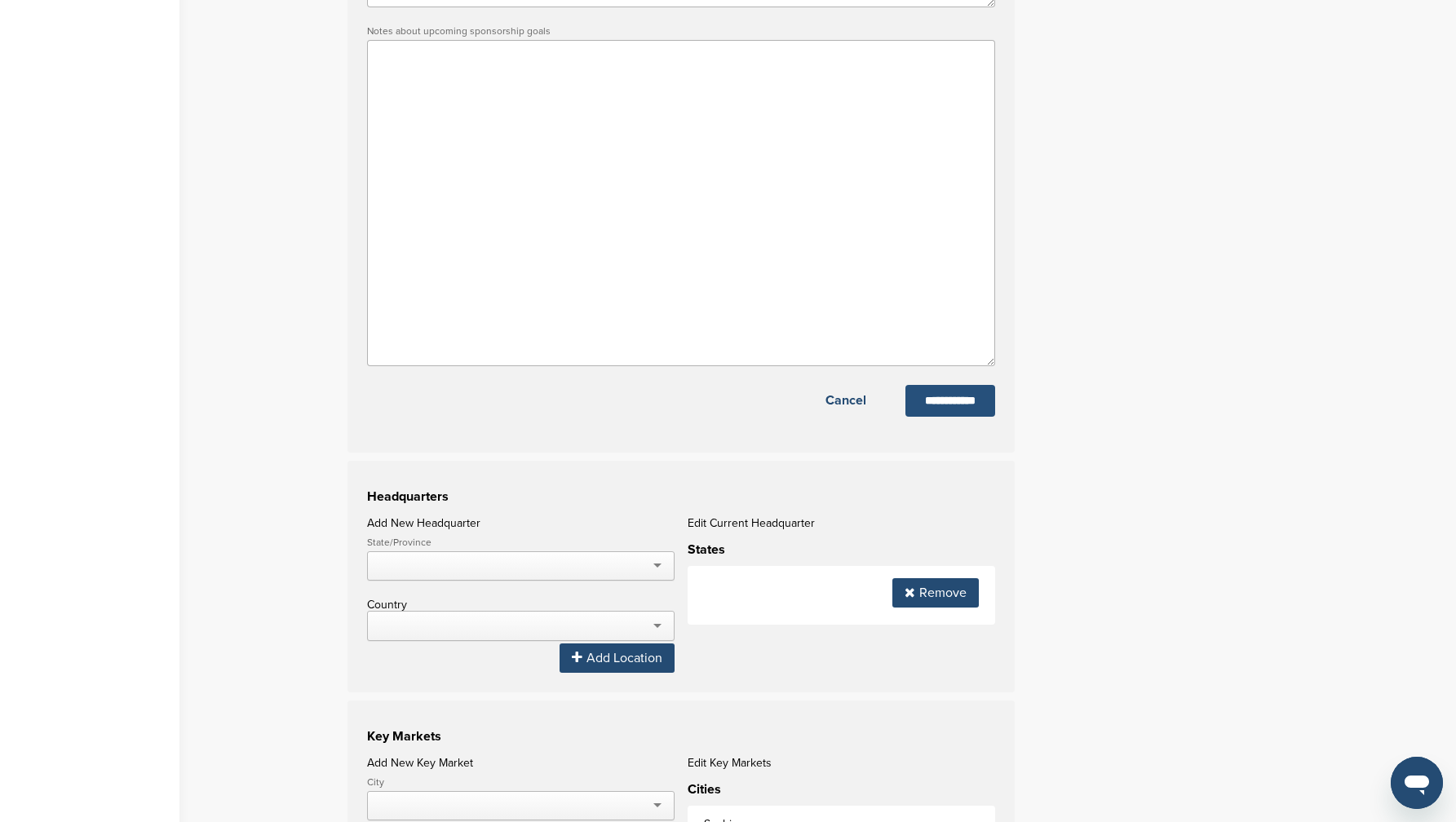
scroll to position [1026, 0]
click at [942, 414] on input "**********" at bounding box center [950, 402] width 89 height 32
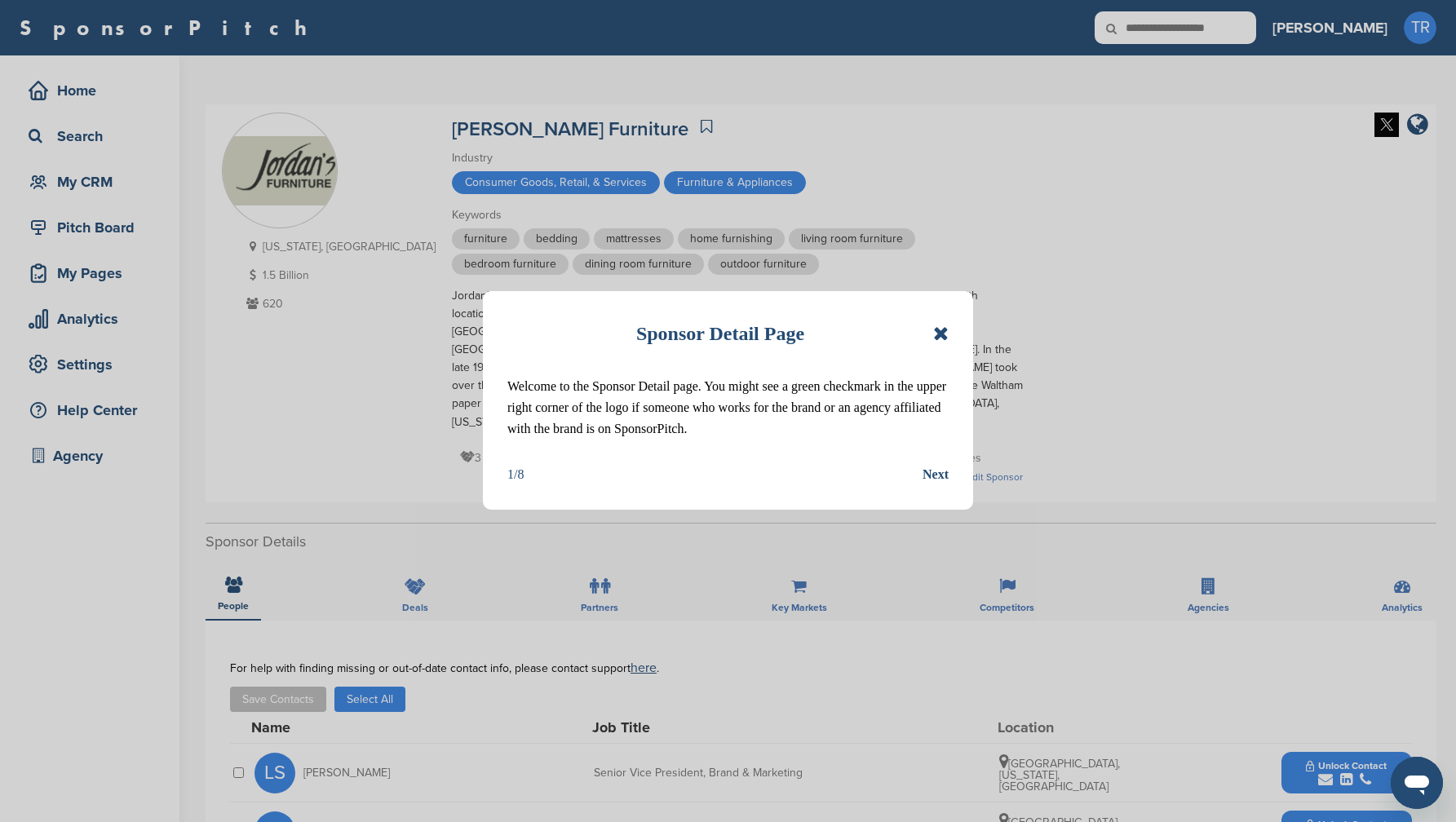
drag, startPoint x: 930, startPoint y: 334, endPoint x: 1001, endPoint y: 321, distance: 72.2
click at [930, 333] on div "Sponsor Detail Page" at bounding box center [728, 333] width 441 height 36
click at [947, 334] on icon at bounding box center [941, 333] width 15 height 20
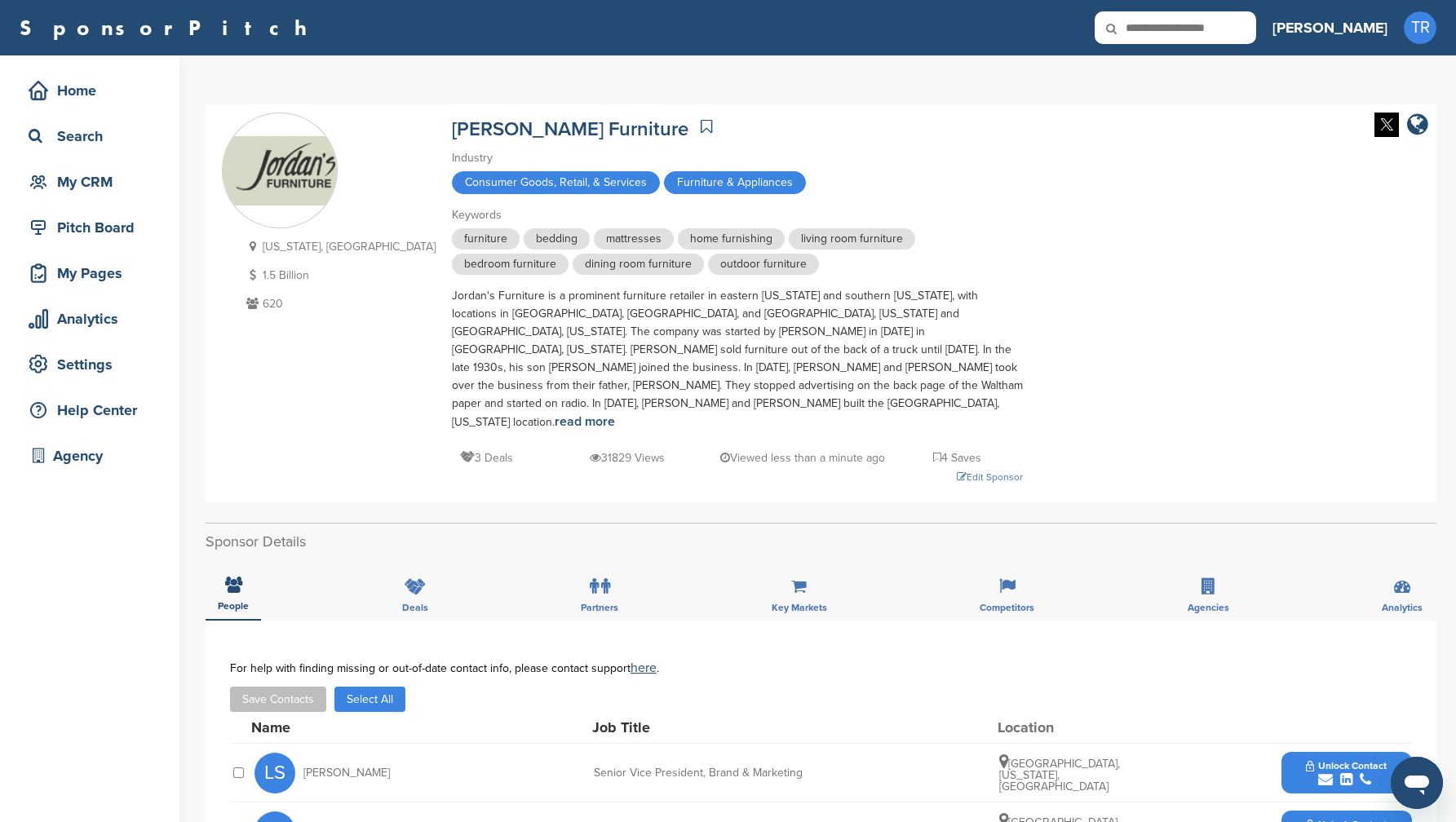
click at [1376, 127] on img at bounding box center [1386, 125] width 24 height 24
click at [936, 468] on div "Edit Sponsor" at bounding box center [737, 477] width 571 height 18
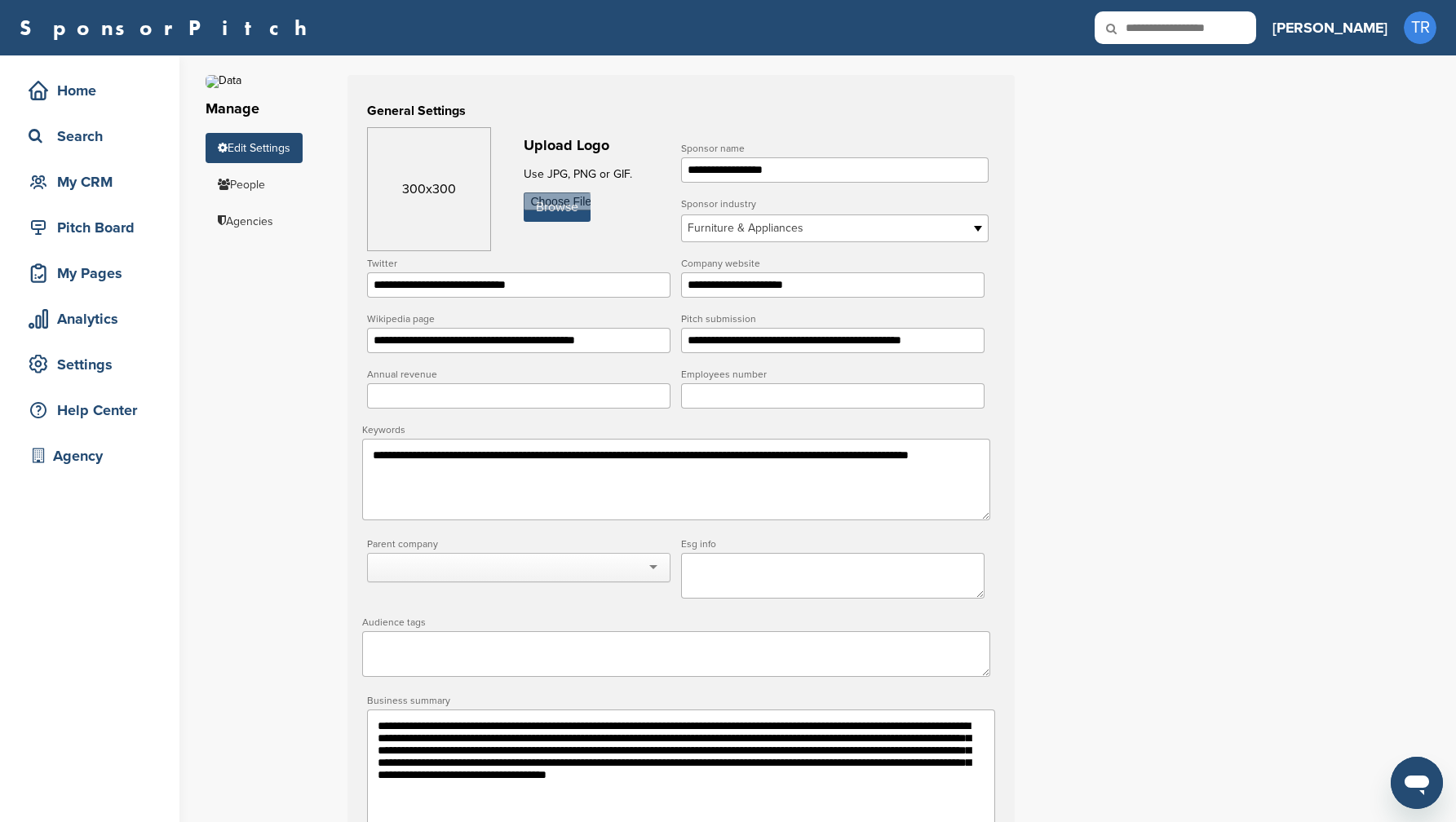
click at [550, 205] on input "file" at bounding box center [558, 207] width 67 height 29
type input "**********"
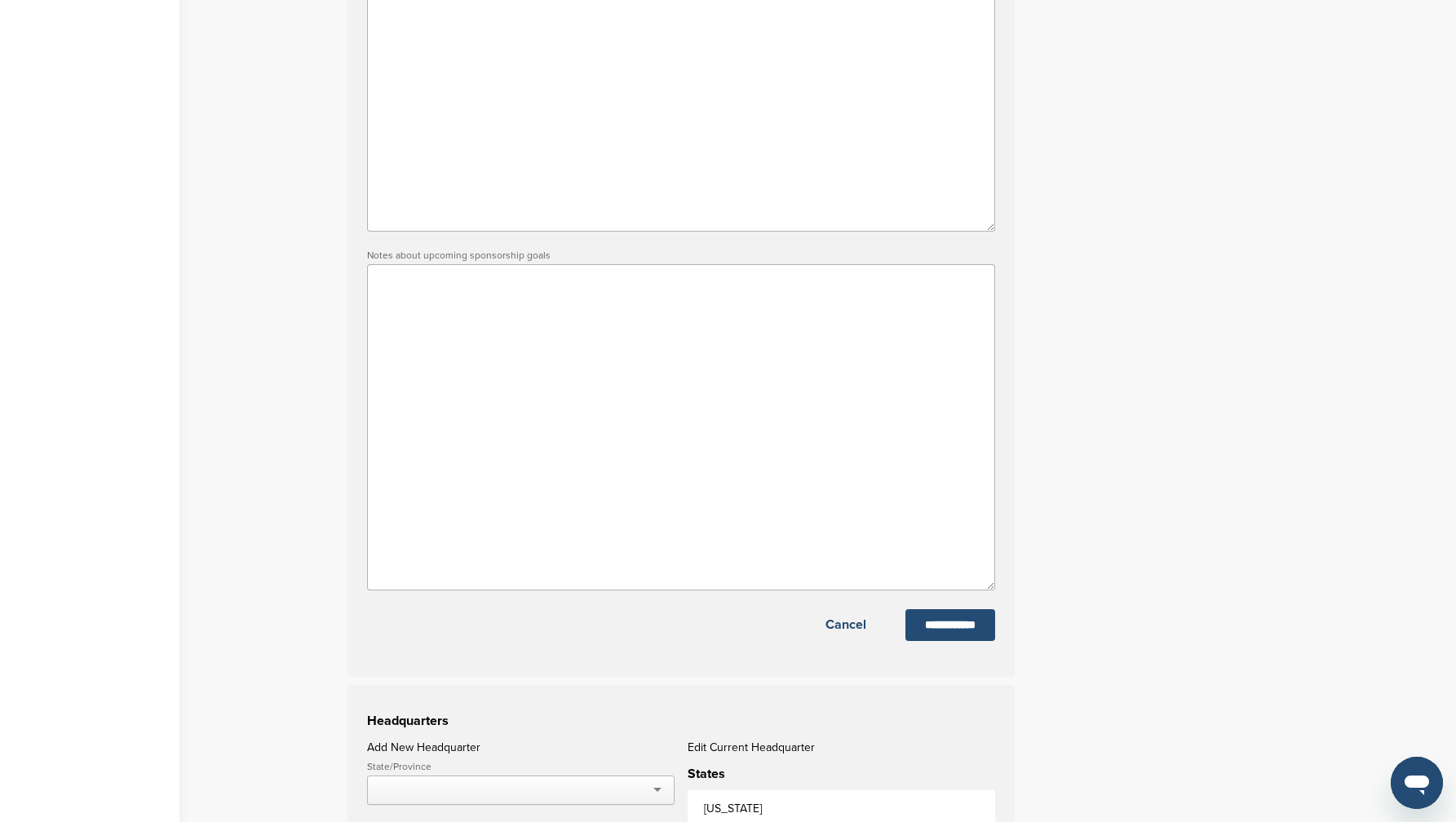
scroll to position [805, 0]
click at [944, 640] on input "**********" at bounding box center [950, 623] width 89 height 32
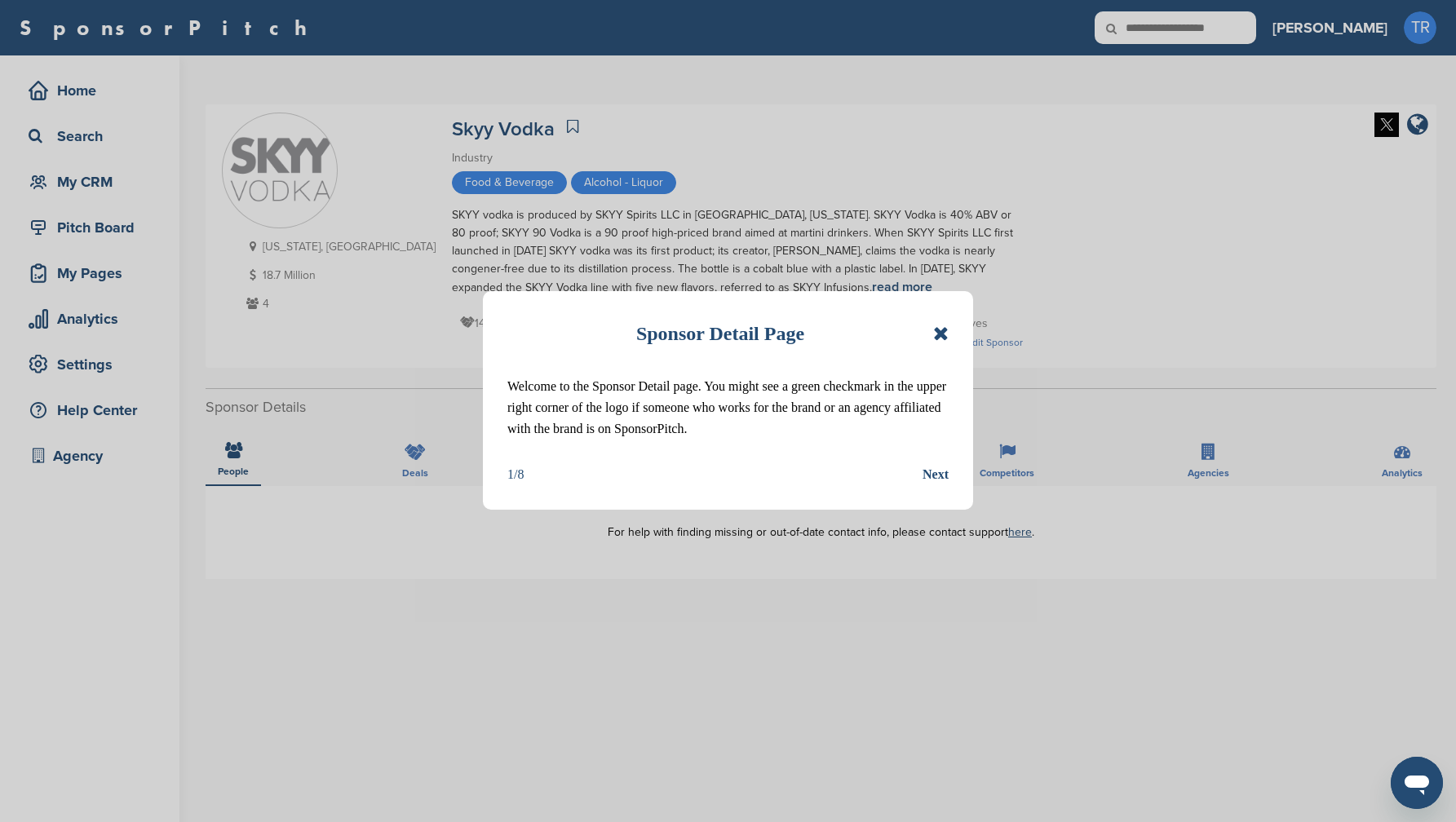
click at [937, 335] on icon at bounding box center [941, 333] width 15 height 20
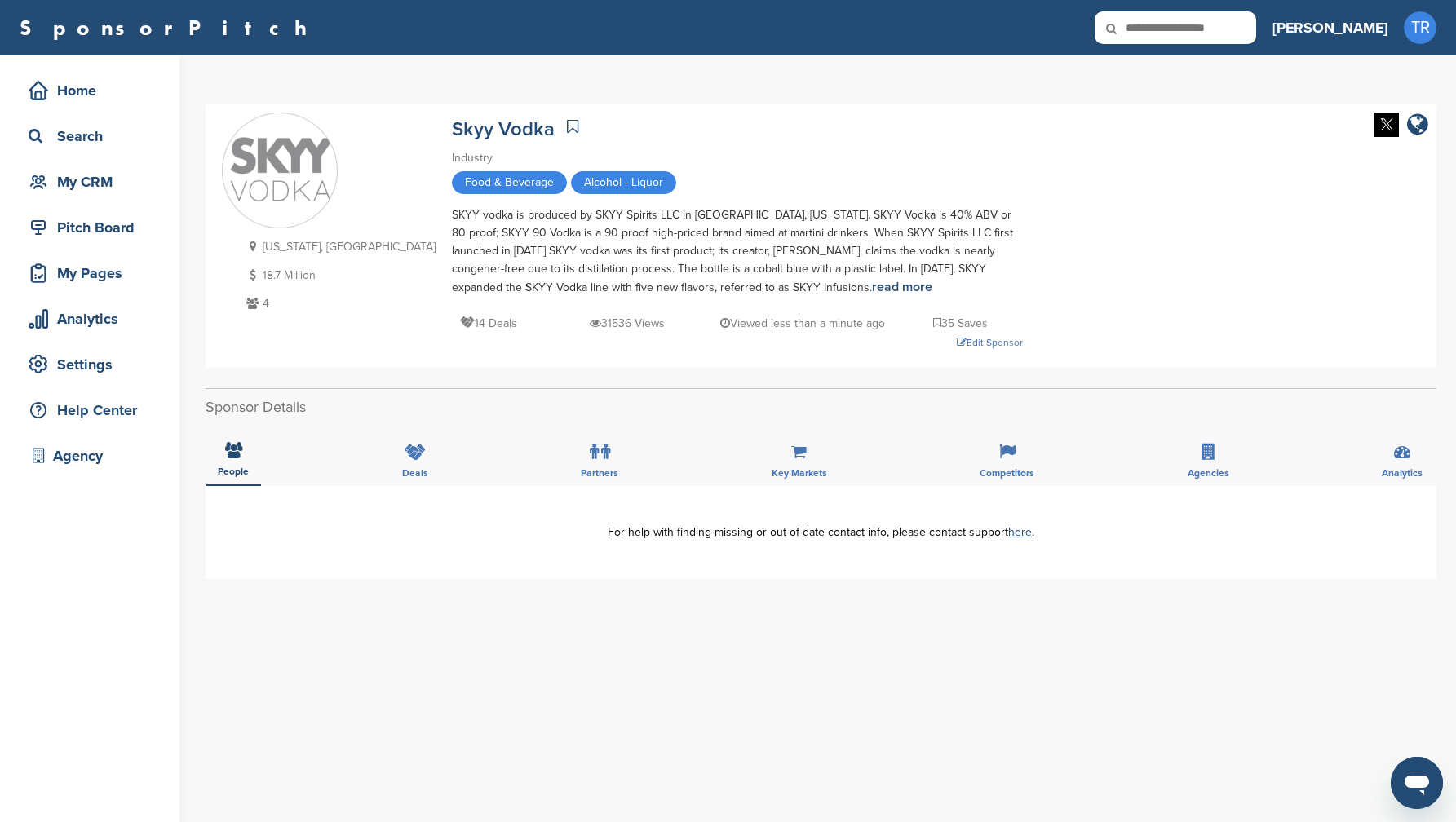
click at [1384, 132] on img at bounding box center [1386, 125] width 24 height 24
click at [897, 345] on div "Edit Sponsor" at bounding box center [737, 342] width 571 height 18
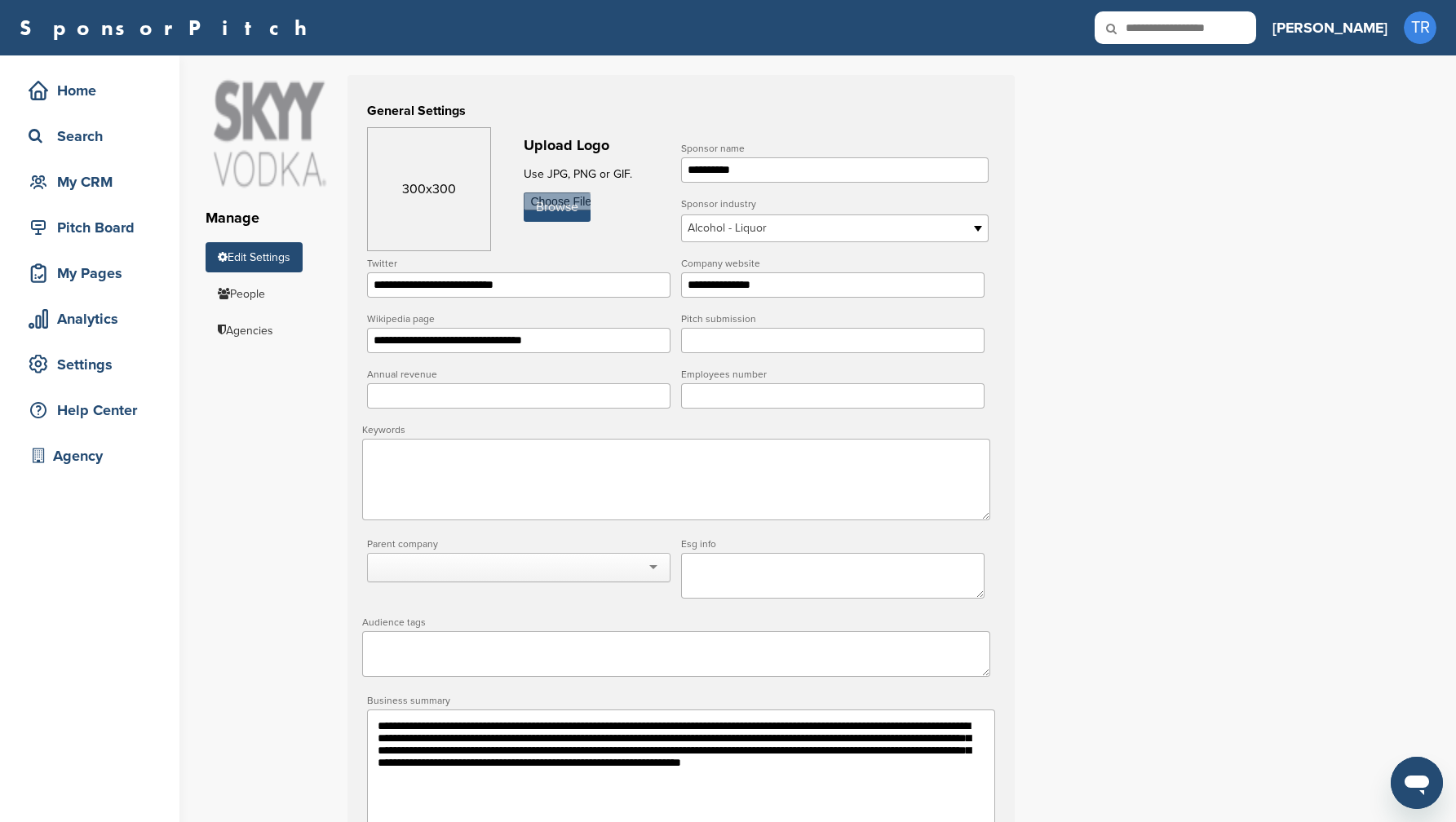
click at [543, 215] on input "file" at bounding box center [558, 207] width 67 height 29
type input "**********"
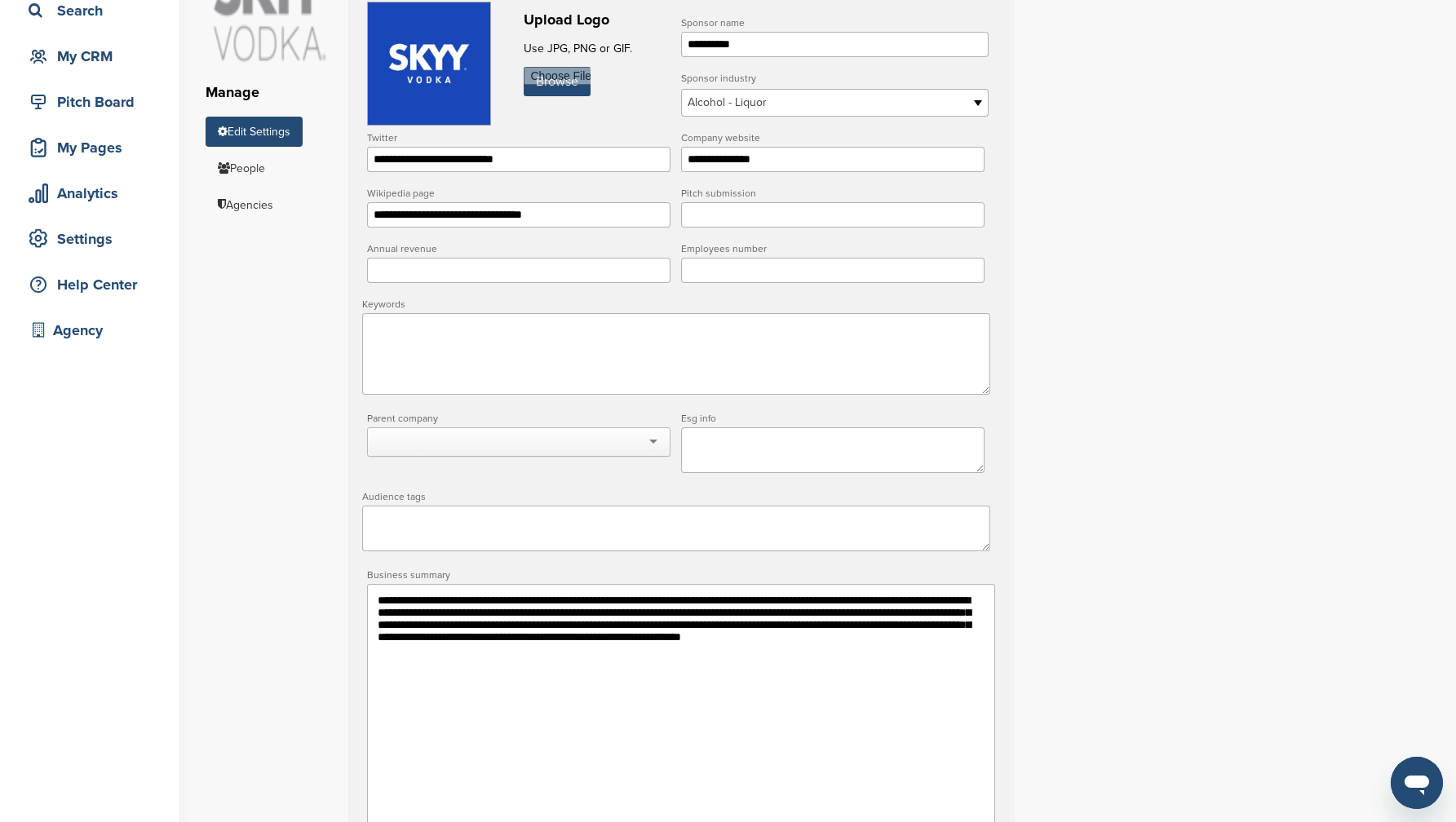
scroll to position [755, 0]
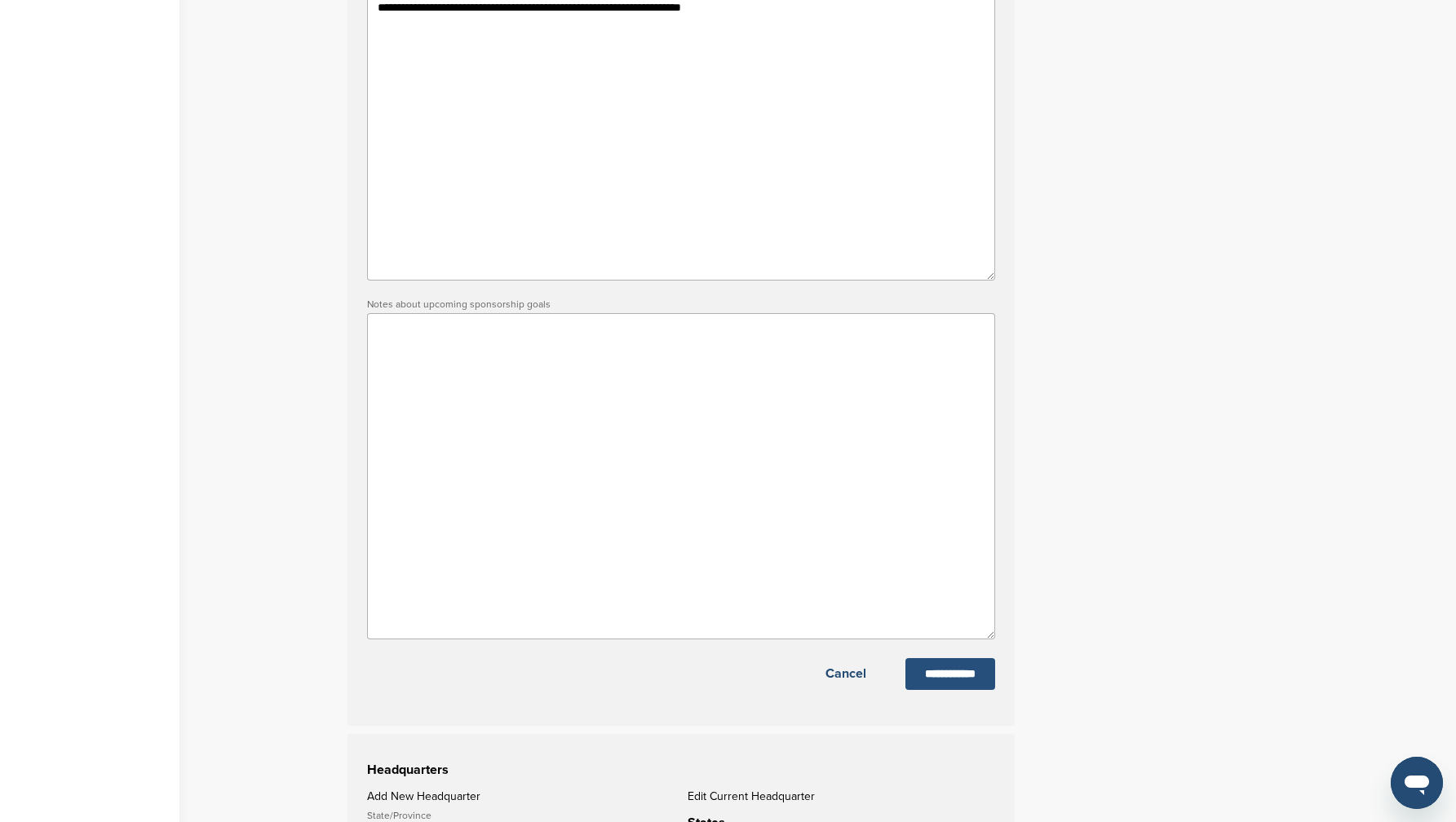
click at [926, 677] on input "**********" at bounding box center [950, 673] width 89 height 32
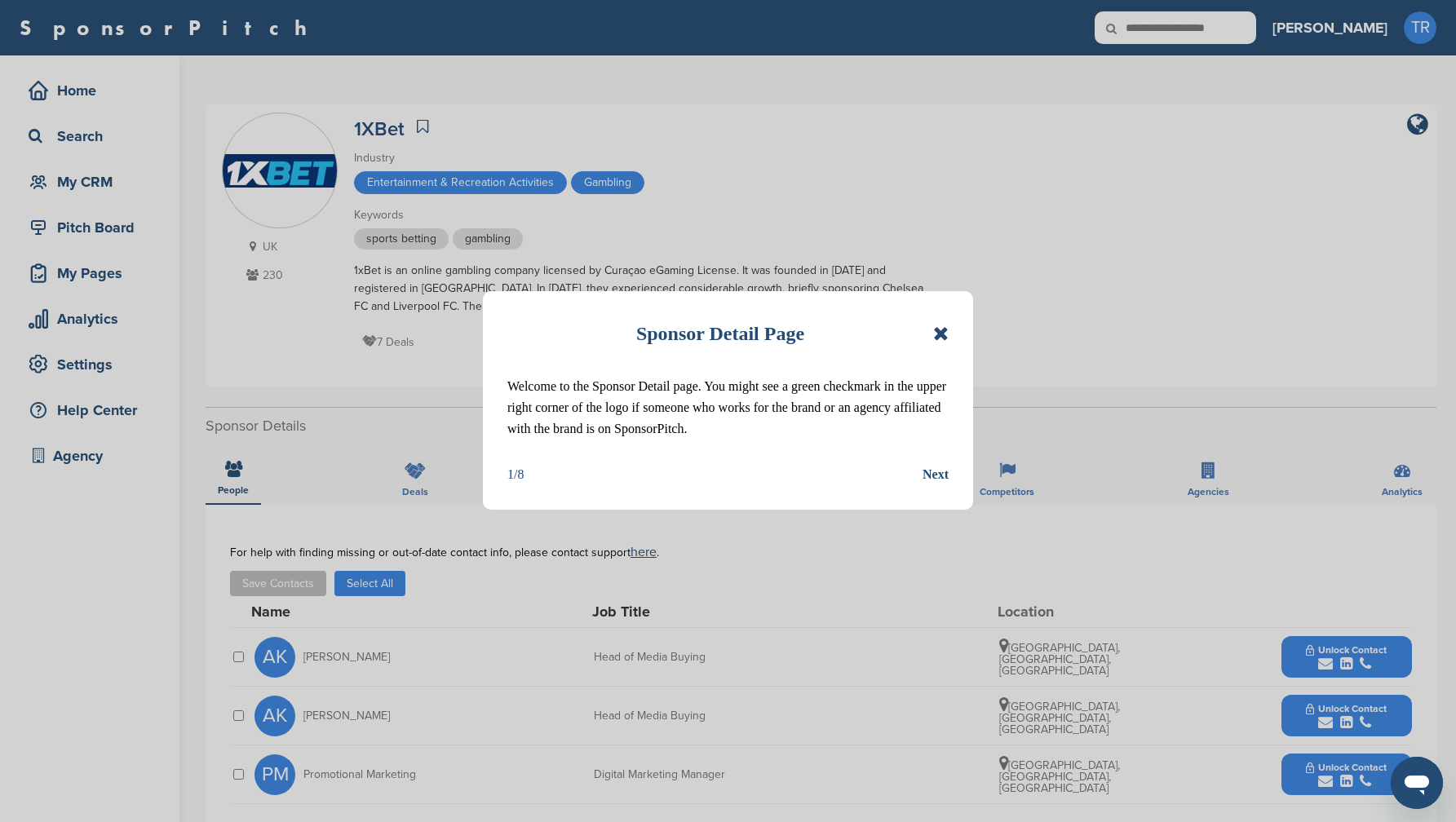
click at [935, 327] on icon at bounding box center [941, 333] width 15 height 20
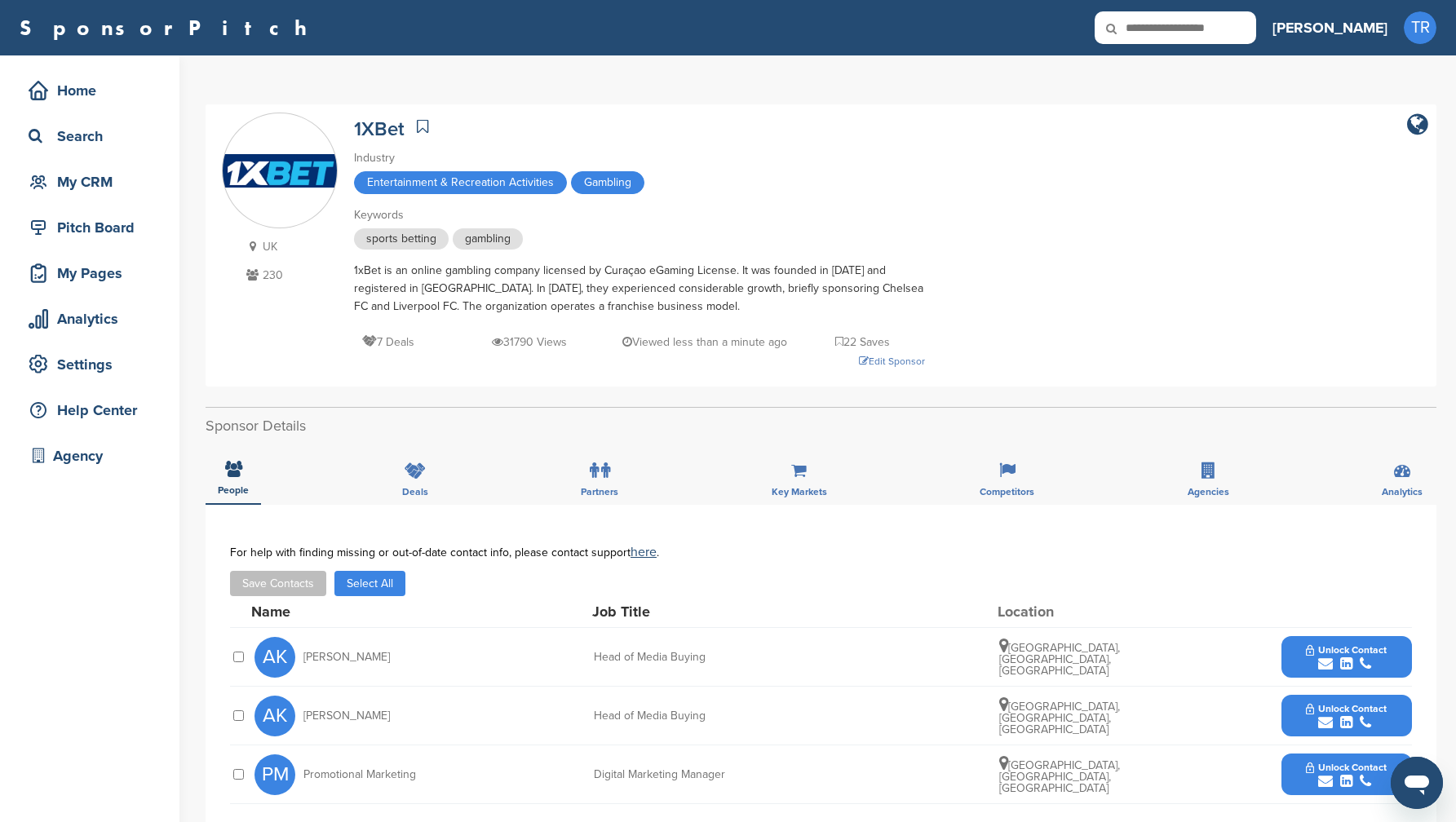
click at [1430, 128] on div "UK 230 1XBet Industry Entertainment & Recreation Activities Gambling Keywords s…" at bounding box center [821, 246] width 1231 height 282
click at [1425, 129] on icon "company link" at bounding box center [1417, 125] width 21 height 24
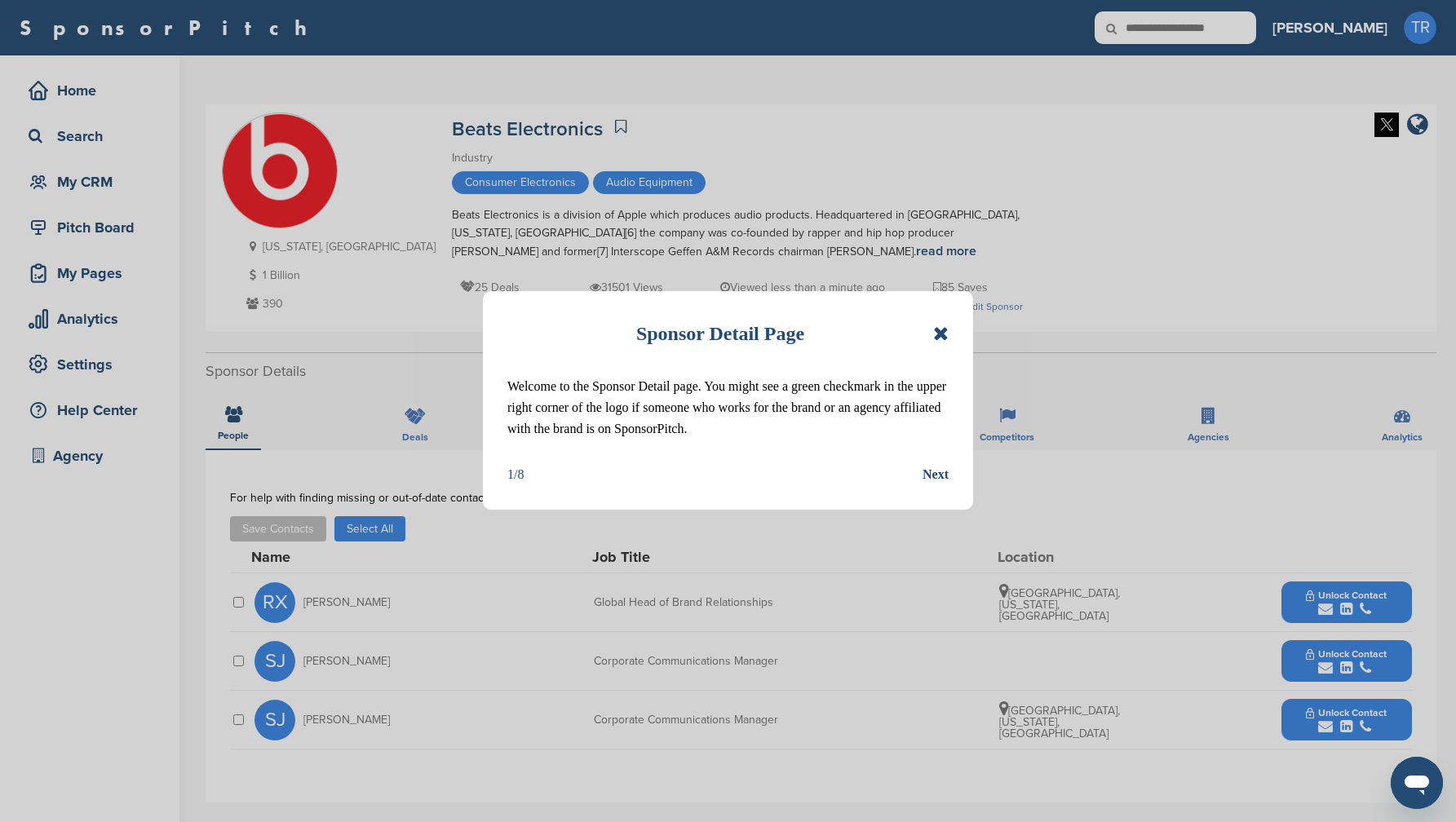
click at [933, 333] on div "Sponsor Detail Page" at bounding box center [728, 333] width 441 height 36
drag, startPoint x: 1367, startPoint y: 126, endPoint x: 976, endPoint y: 345, distance: 448.2
click at [1366, 127] on div "Sponsor Detail Page Welcome to the Sponsor Detail page. You might see a green c…" at bounding box center [728, 411] width 1456 height 822
click at [943, 333] on icon at bounding box center [941, 333] width 15 height 20
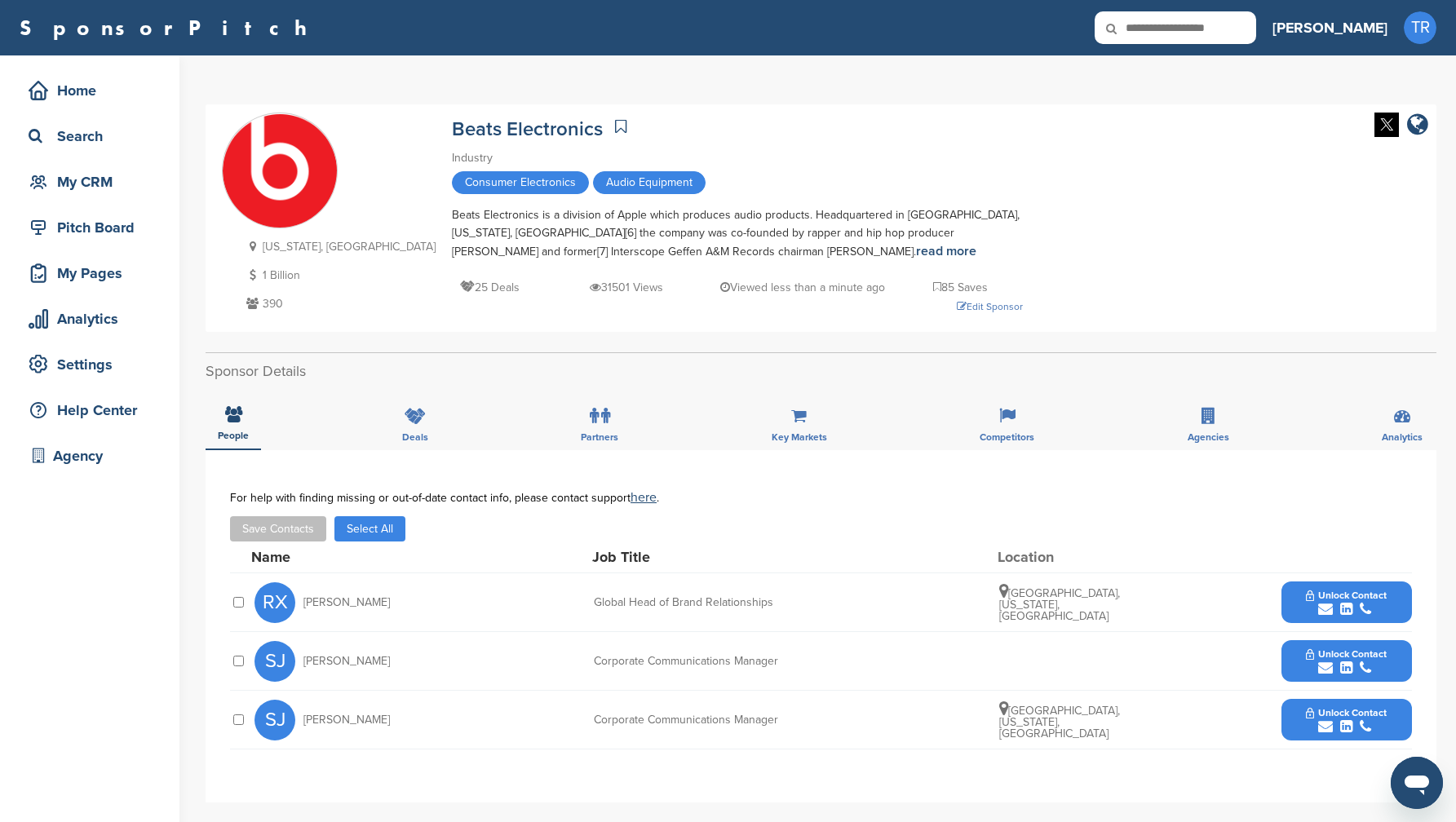
click at [1372, 117] on div at bounding box center [1397, 126] width 62 height 27
click at [1379, 121] on img at bounding box center [1386, 125] width 24 height 24
click at [878, 310] on div "Edit Sponsor" at bounding box center [737, 306] width 571 height 18
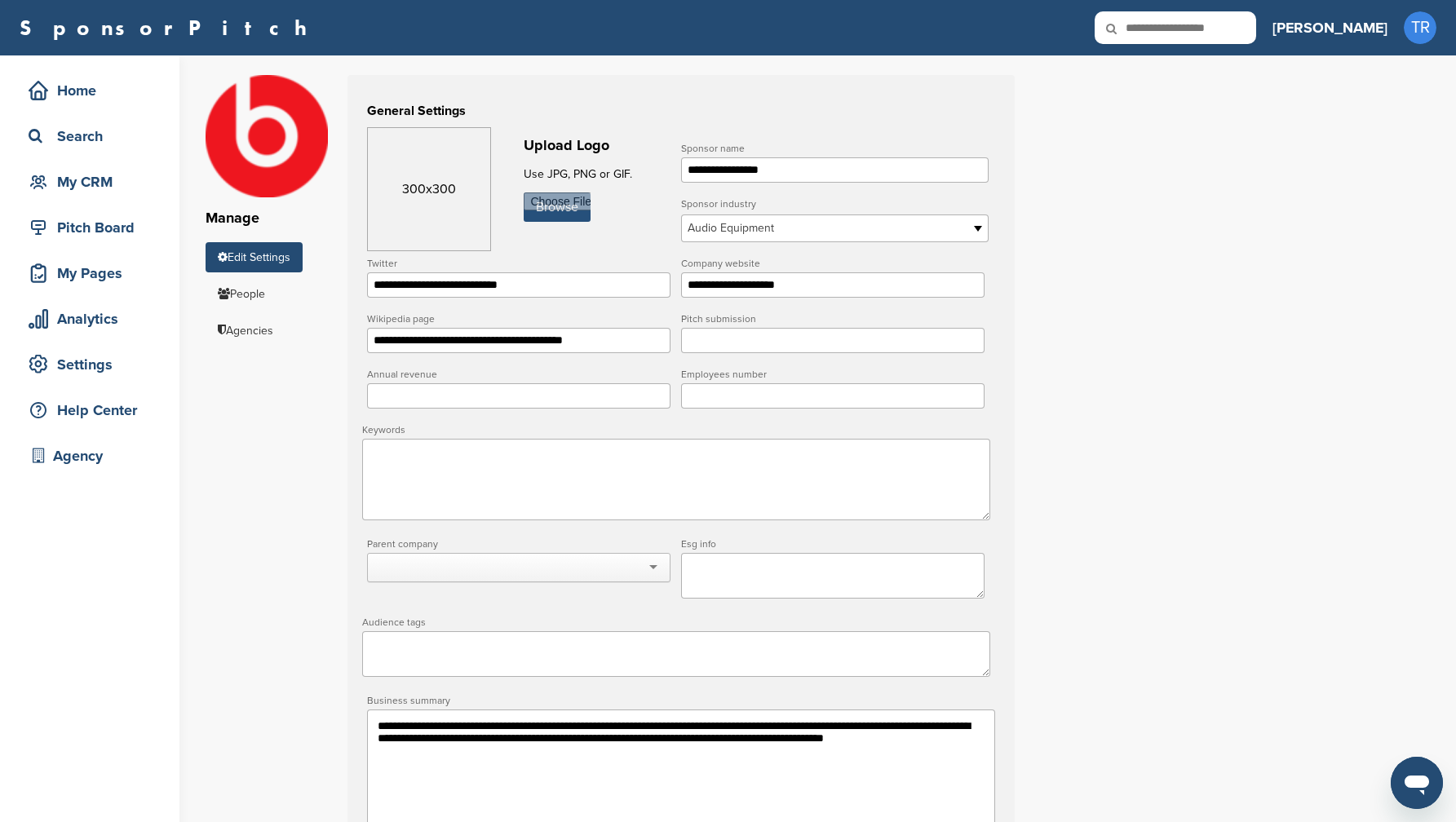
click at [560, 213] on input "file" at bounding box center [558, 207] width 67 height 29
type input "**********"
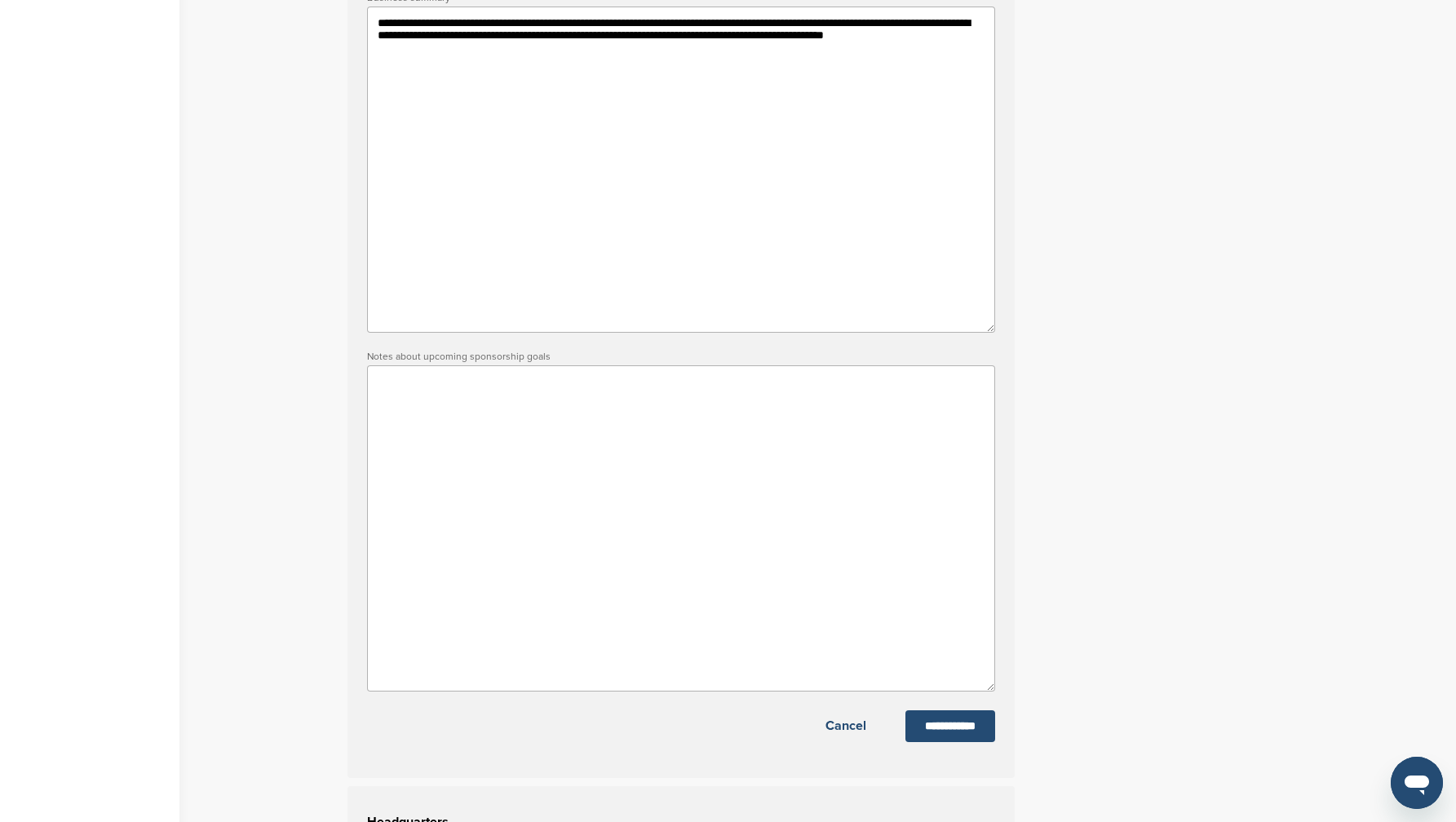
scroll to position [767, 0]
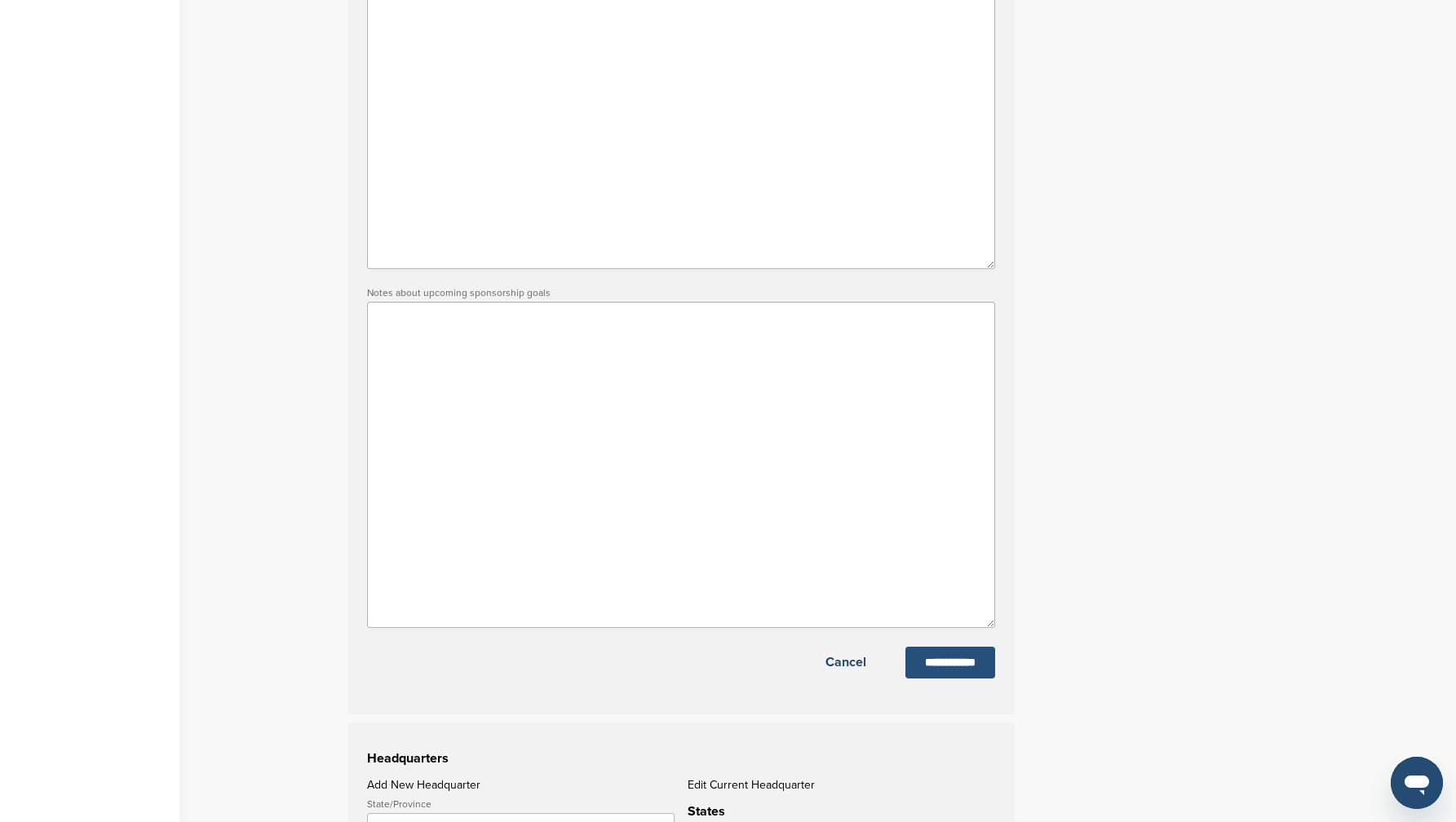
click at [989, 674] on input "**********" at bounding box center [950, 662] width 89 height 32
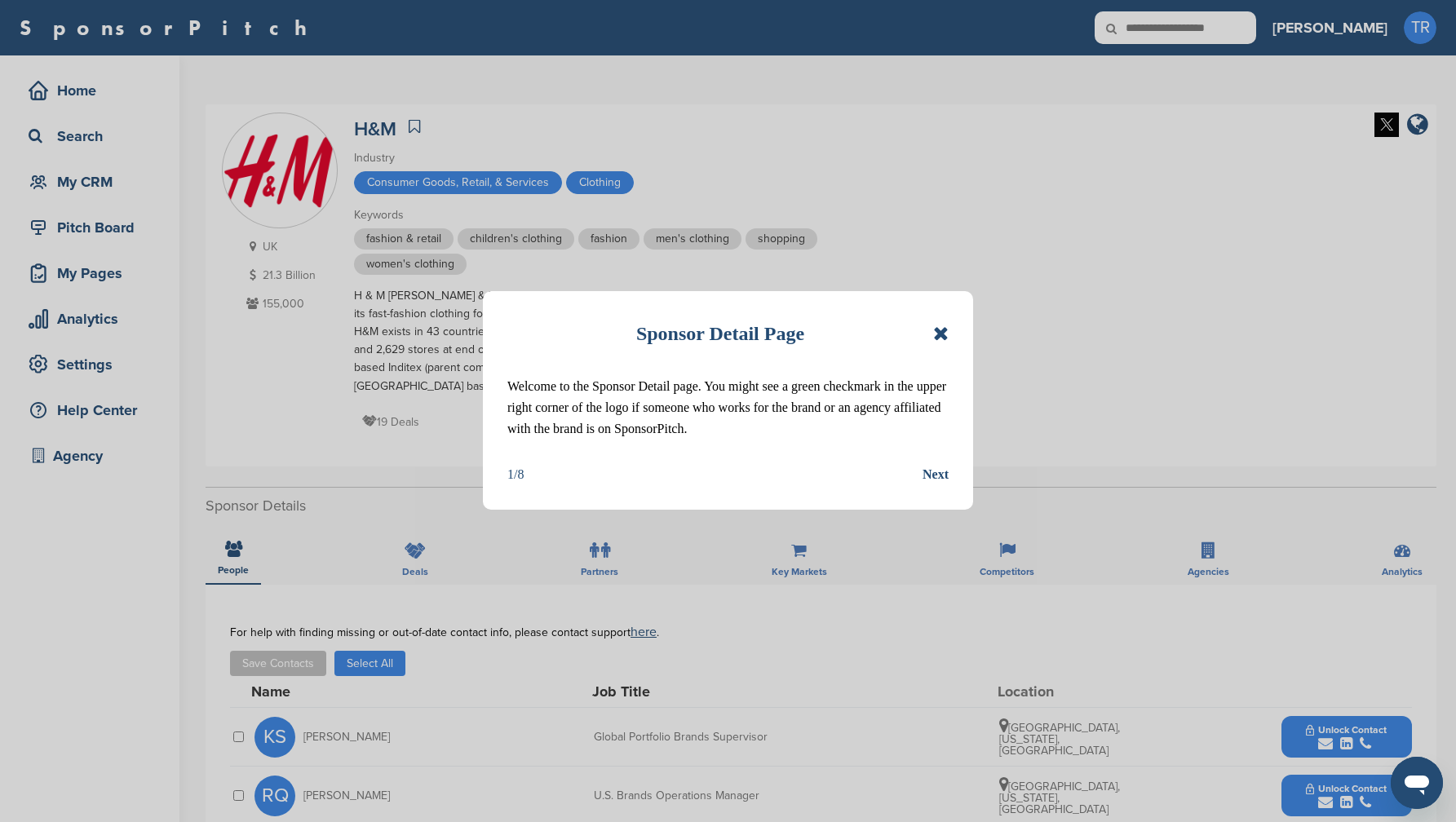
click at [935, 340] on icon at bounding box center [941, 333] width 15 height 20
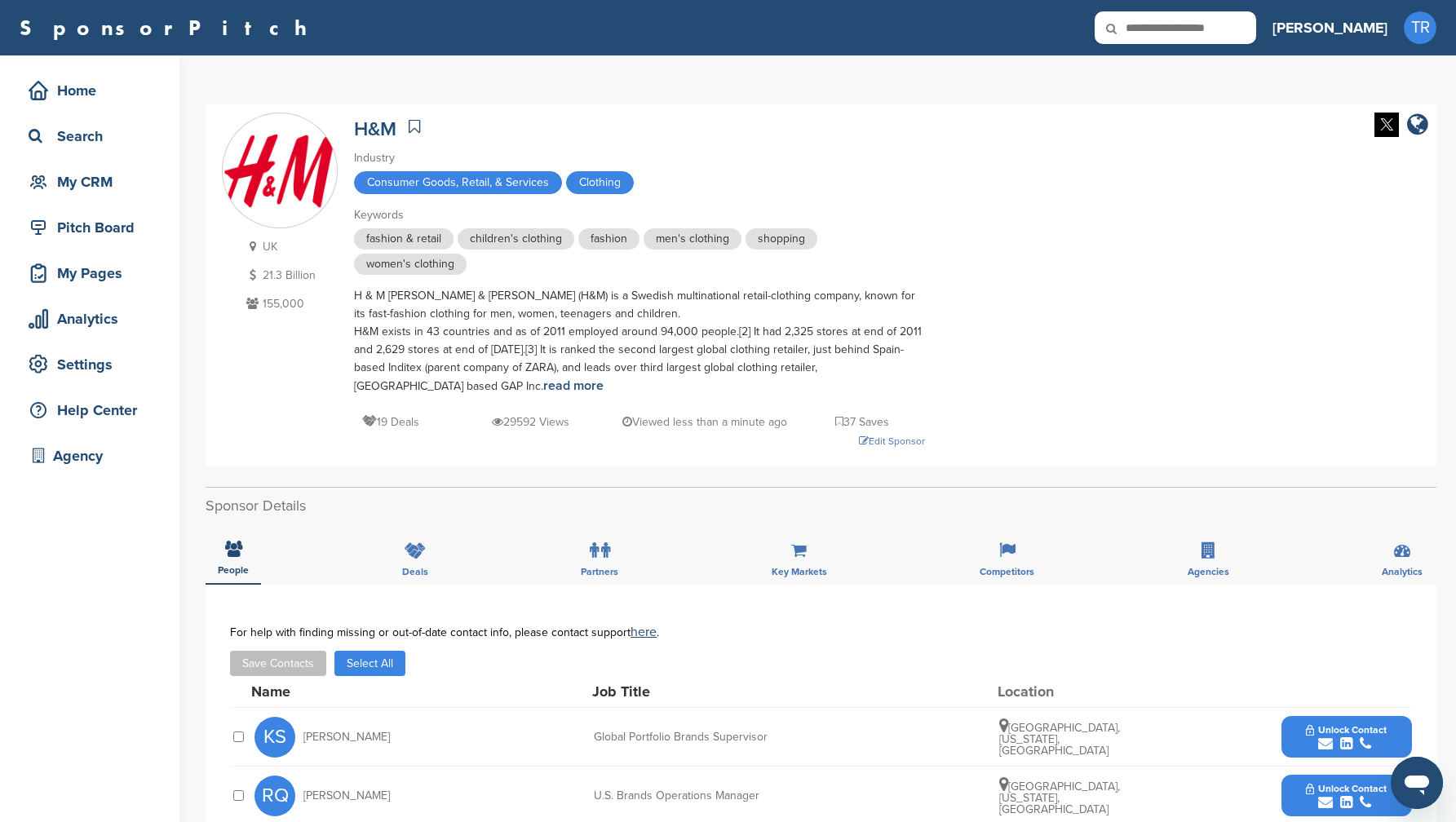
click at [1376, 122] on img at bounding box center [1386, 125] width 24 height 24
click at [888, 432] on div "Edit Sponsor" at bounding box center [640, 441] width 571 height 18
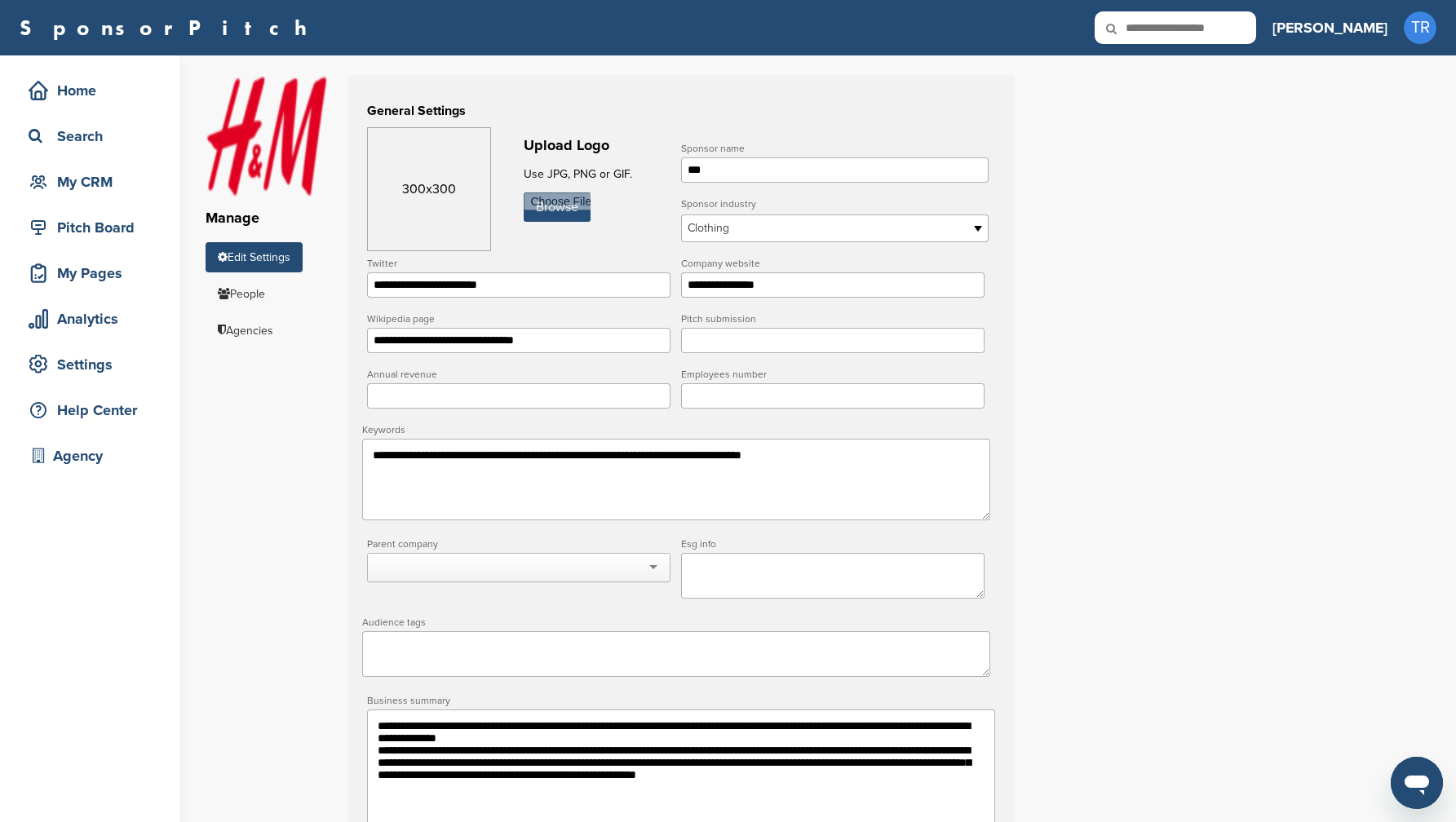
click at [571, 204] on input "file" at bounding box center [558, 207] width 67 height 29
type input "**********"
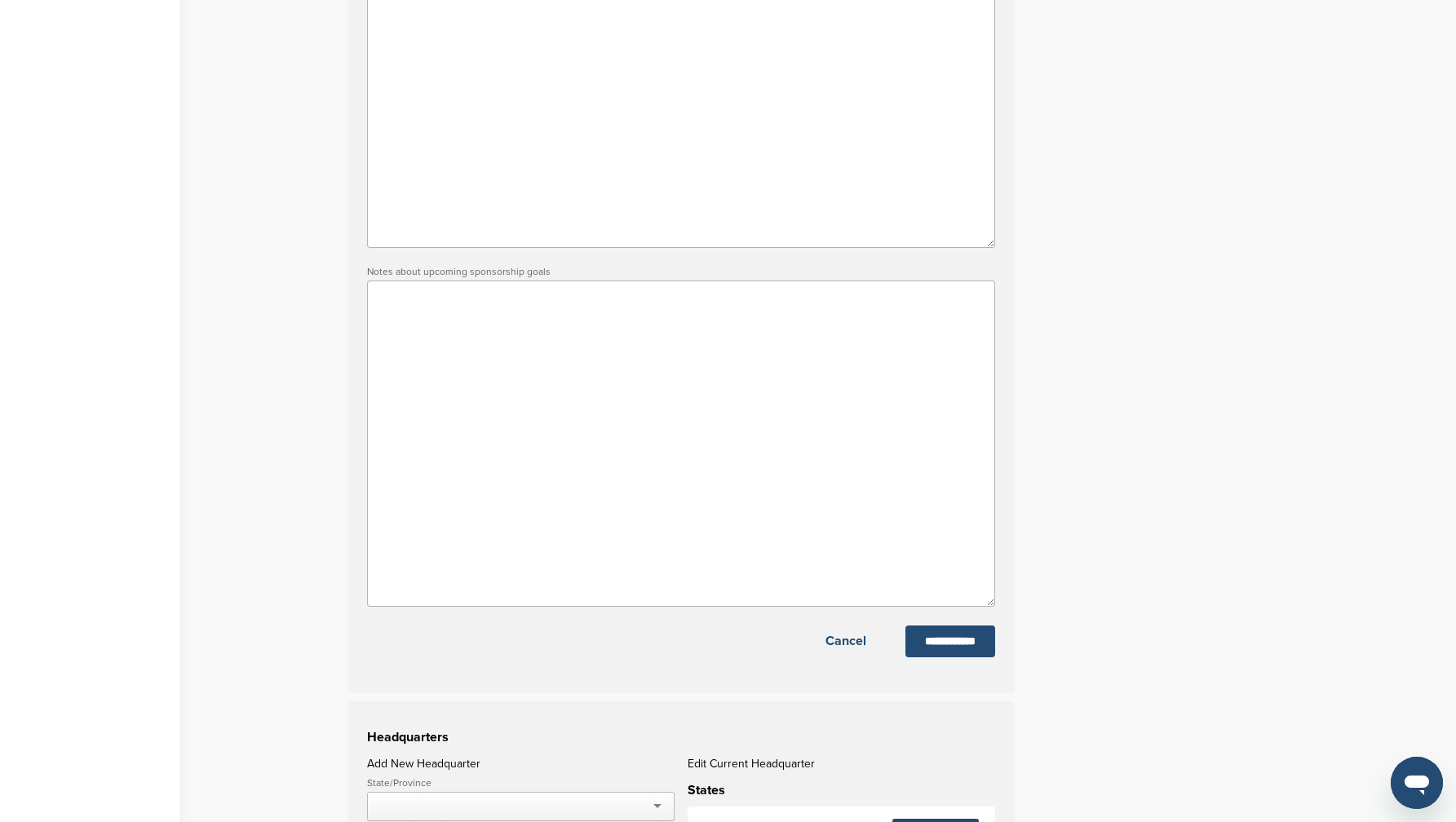
scroll to position [794, 0]
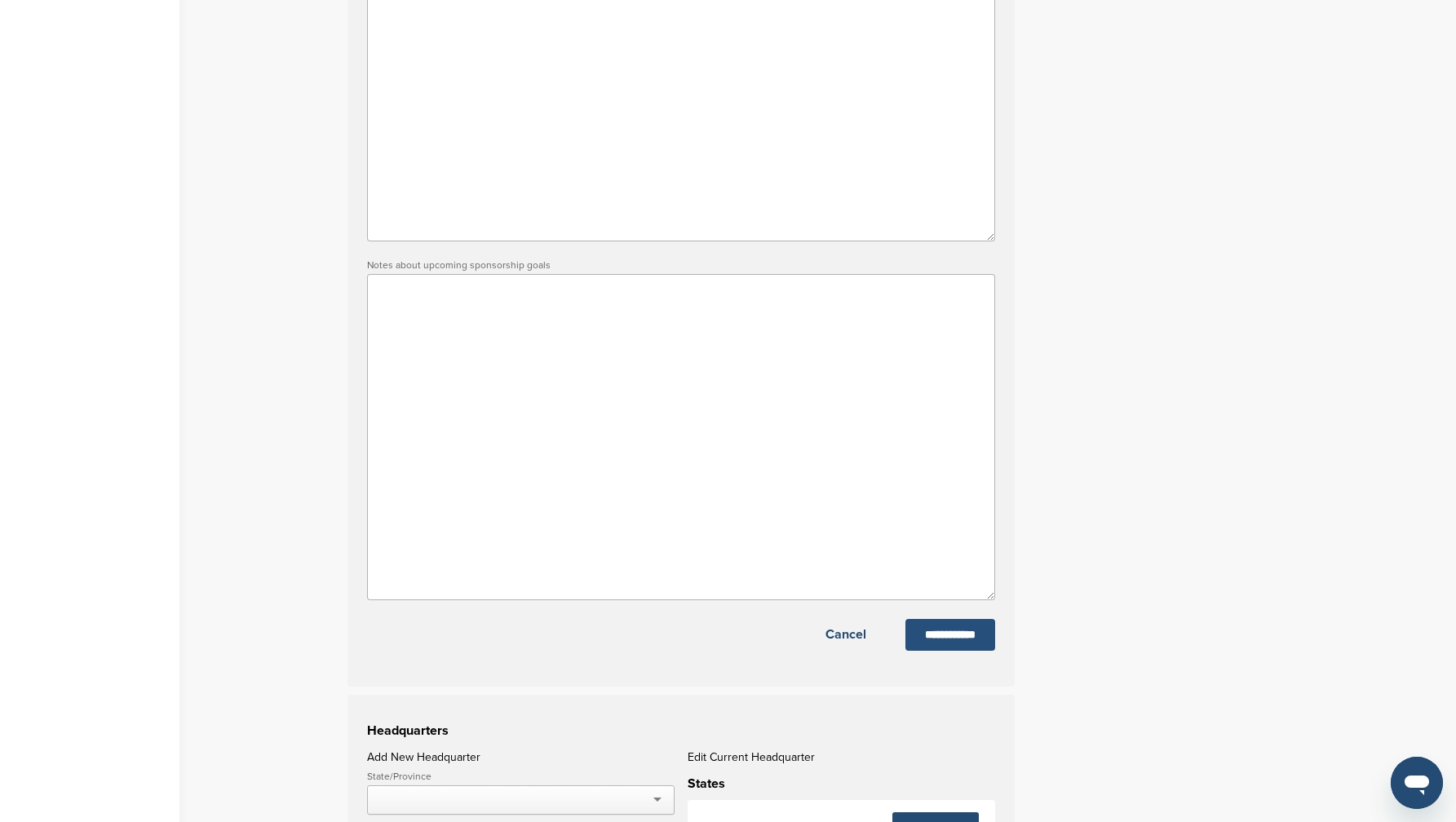
click at [957, 650] on input "**********" at bounding box center [950, 634] width 89 height 32
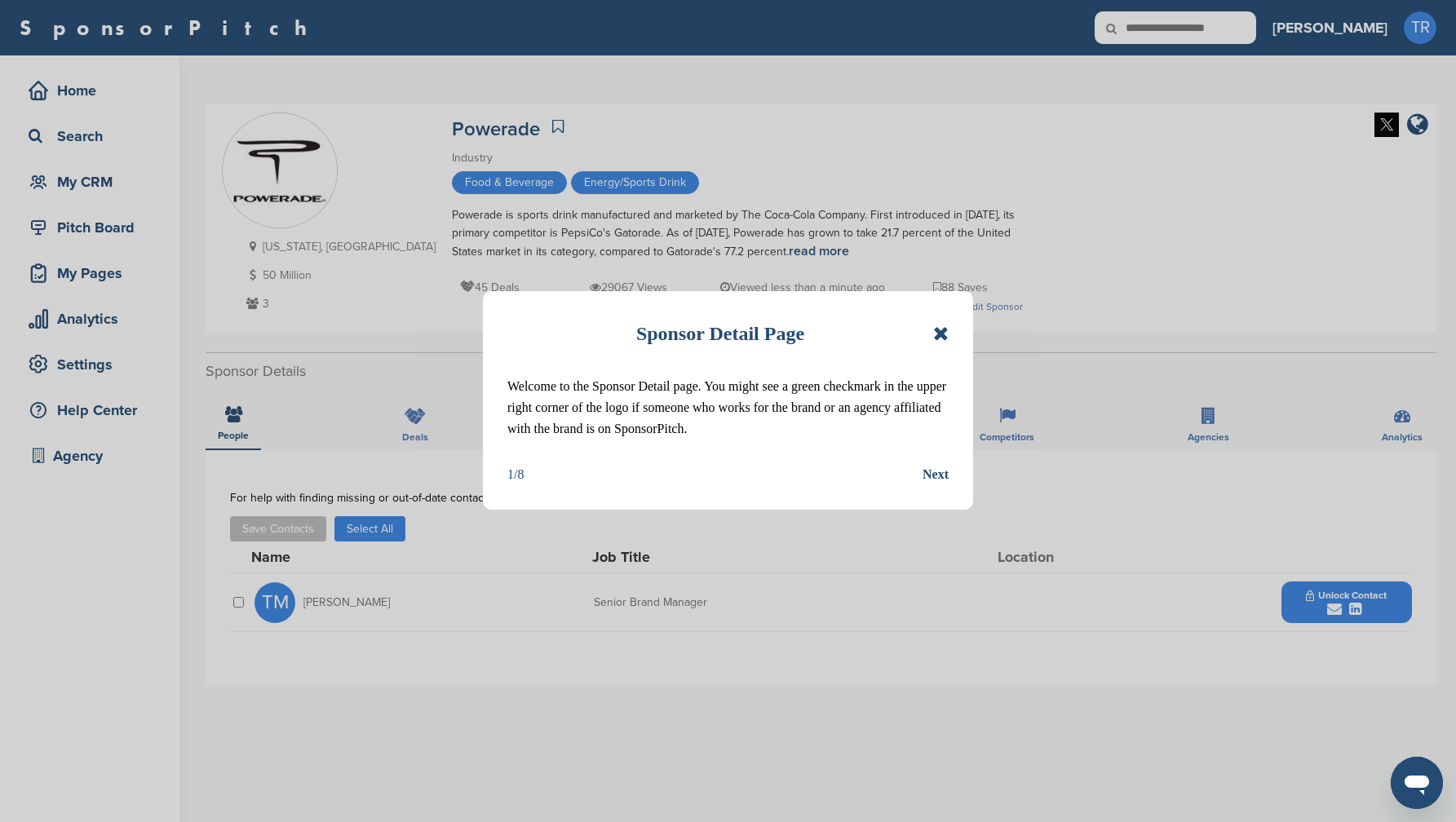
drag, startPoint x: 923, startPoint y: 331, endPoint x: 944, endPoint y: 334, distance: 21.2
click at [925, 330] on div "Sponsor Detail Page" at bounding box center [728, 333] width 441 height 36
click at [944, 334] on icon at bounding box center [941, 333] width 15 height 20
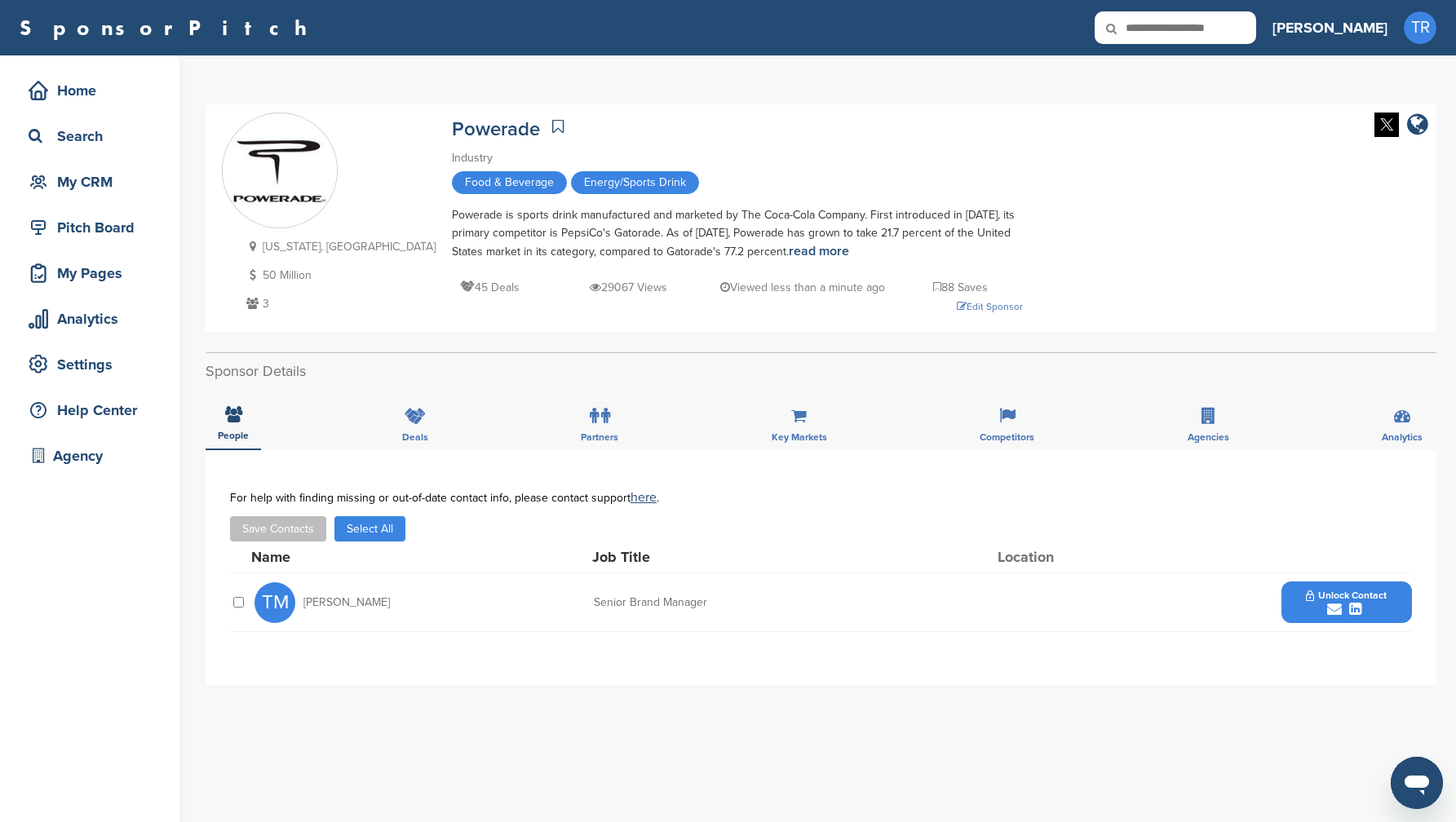
click at [1395, 126] on img at bounding box center [1386, 125] width 24 height 24
click at [925, 306] on div "Georgia, USA 50 Million 3 Powerade Industry Food & Beverage Energy/Sports Drink…" at bounding box center [822, 219] width 1198 height 211
click at [906, 308] on div "Edit Sponsor" at bounding box center [737, 306] width 571 height 18
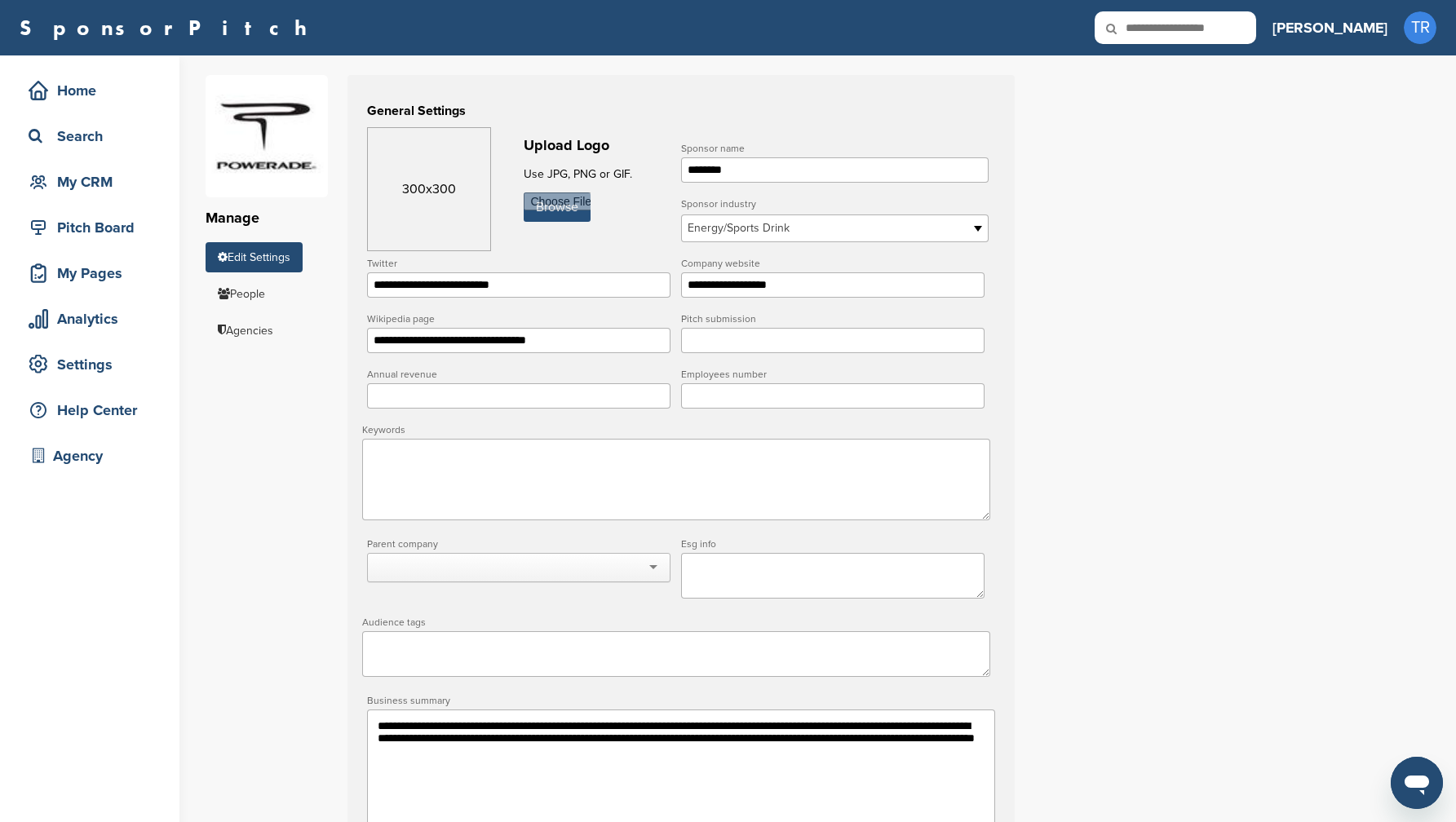
click at [557, 214] on input "file" at bounding box center [558, 207] width 67 height 29
type input "**********"
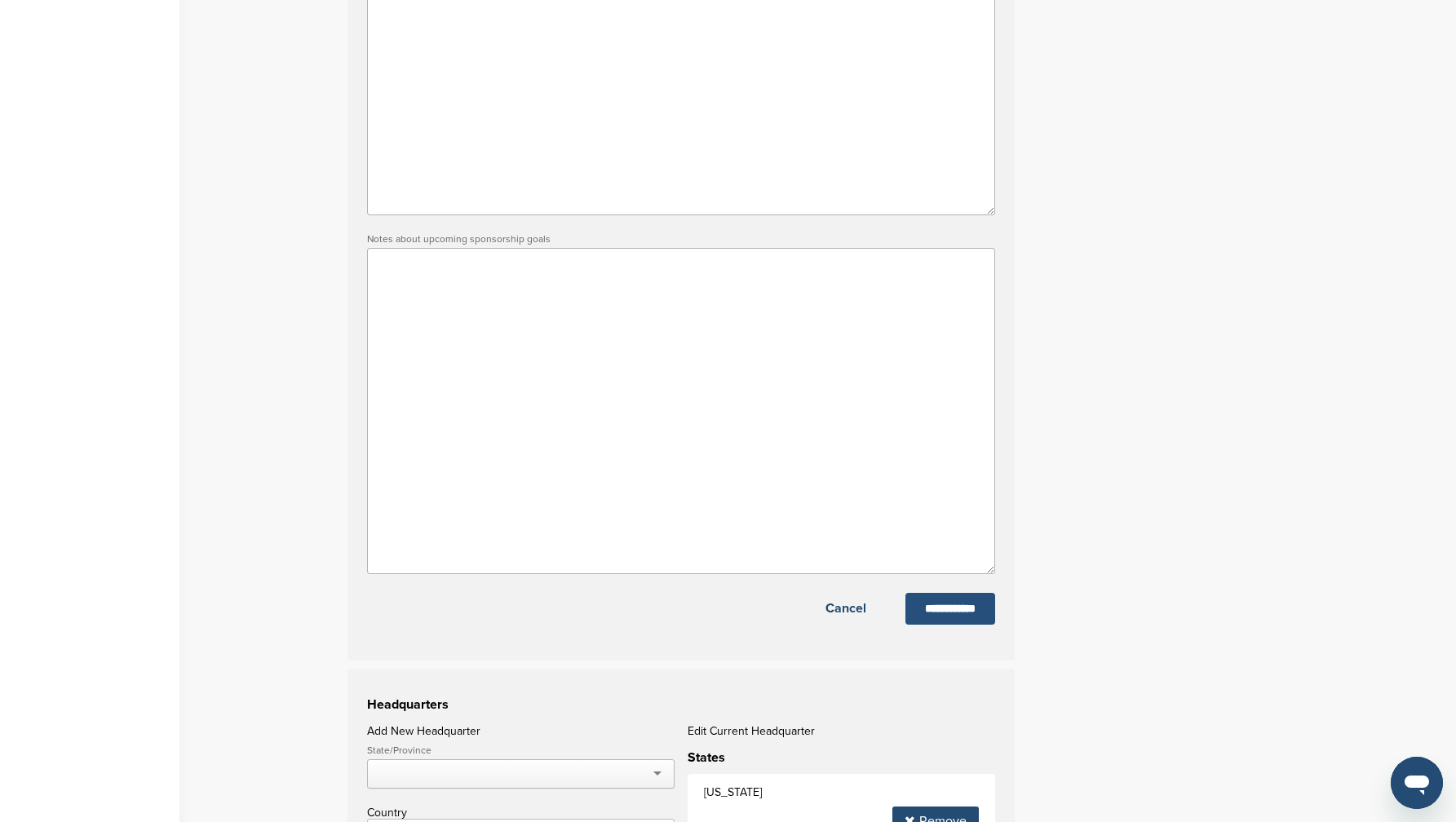
click at [968, 620] on input "**********" at bounding box center [950, 608] width 89 height 32
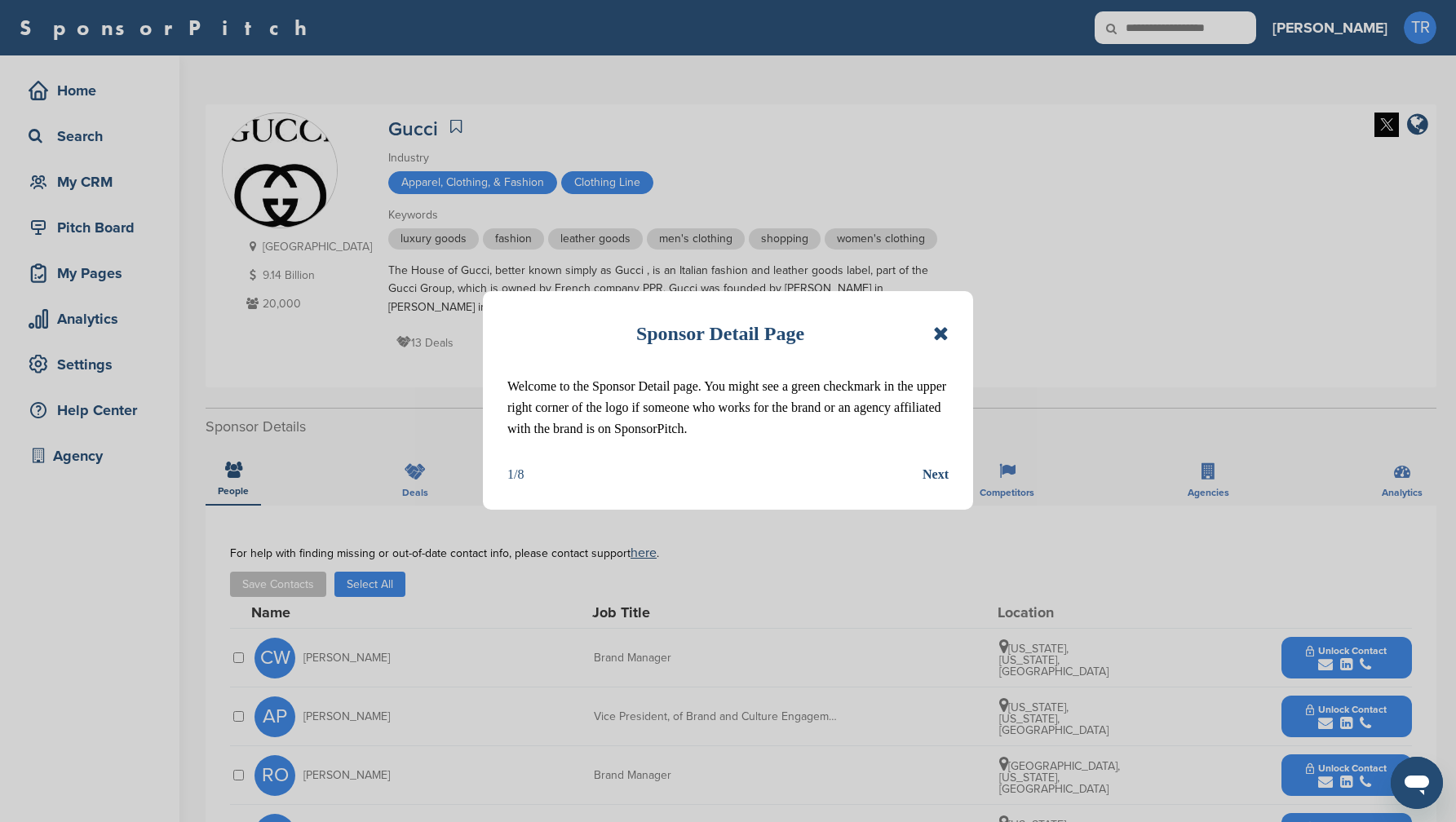
click at [931, 332] on div "Sponsor Detail Page" at bounding box center [728, 333] width 441 height 36
drag, startPoint x: 948, startPoint y: 329, endPoint x: 935, endPoint y: 334, distance: 13.9
click at [948, 329] on icon at bounding box center [941, 333] width 15 height 20
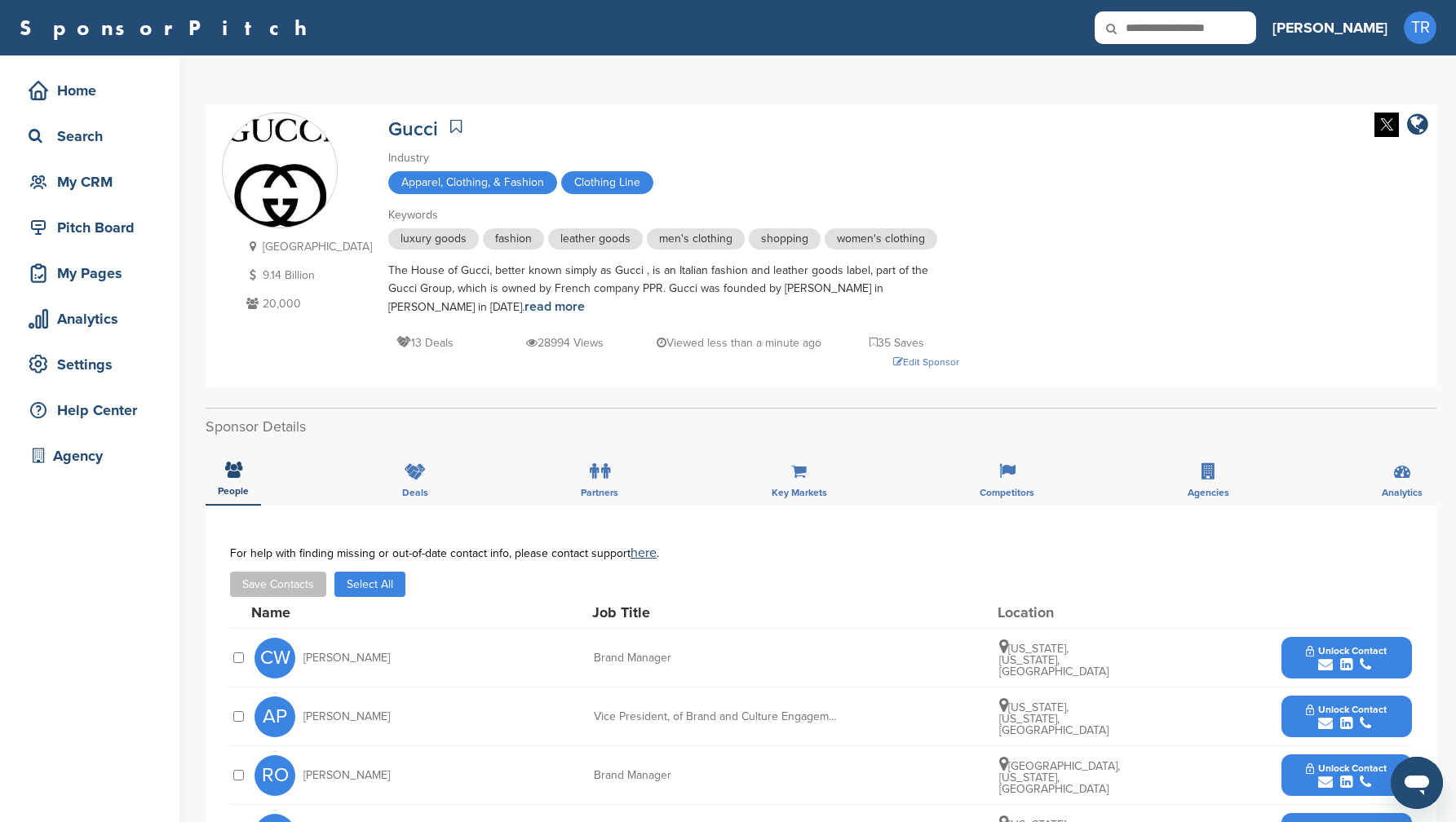
click at [1386, 129] on img at bounding box center [1386, 125] width 24 height 24
click at [903, 357] on div "Edit Sponsor" at bounding box center [674, 362] width 571 height 18
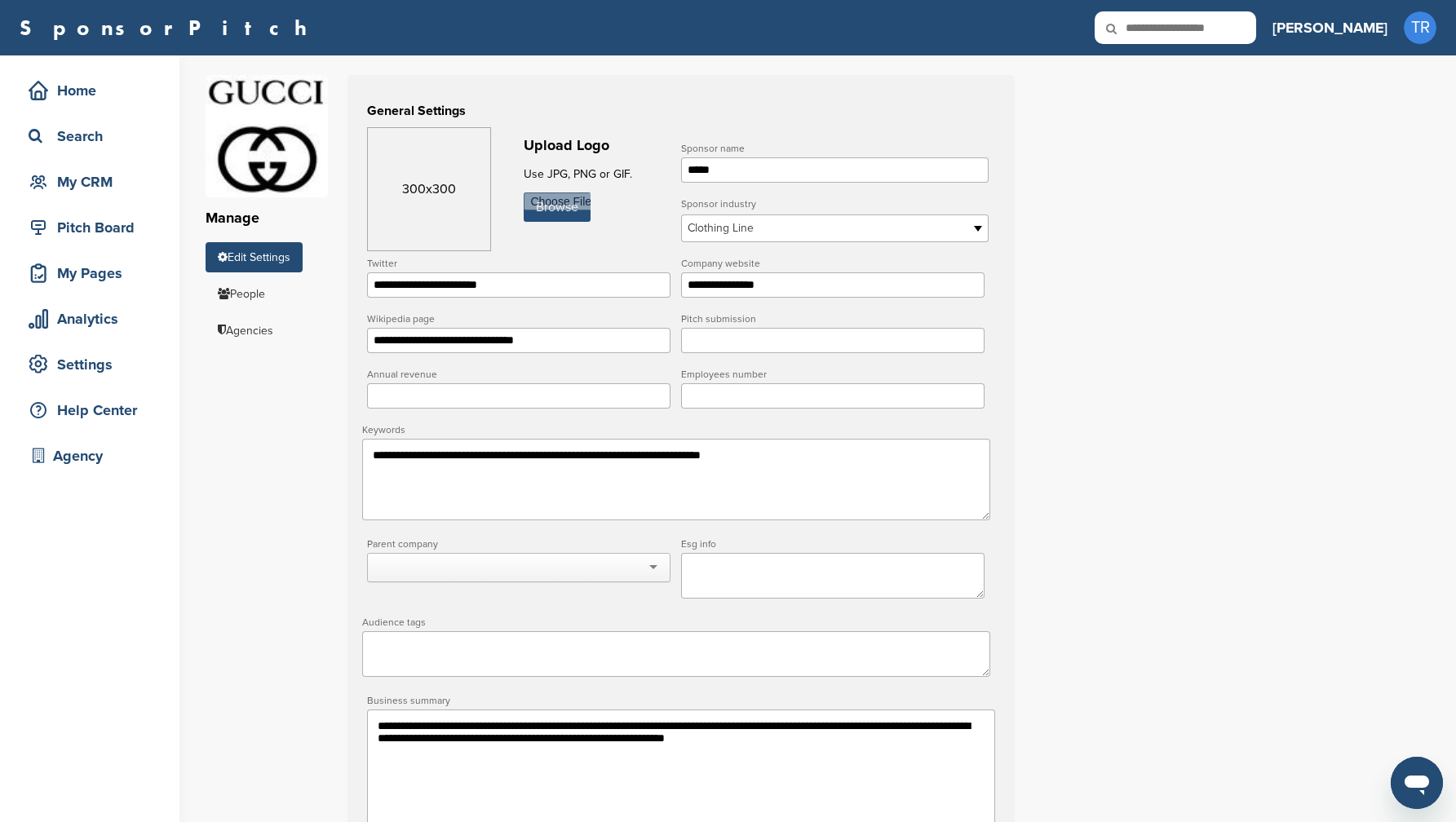
click at [574, 216] on input "file" at bounding box center [558, 207] width 67 height 29
type input "**********"
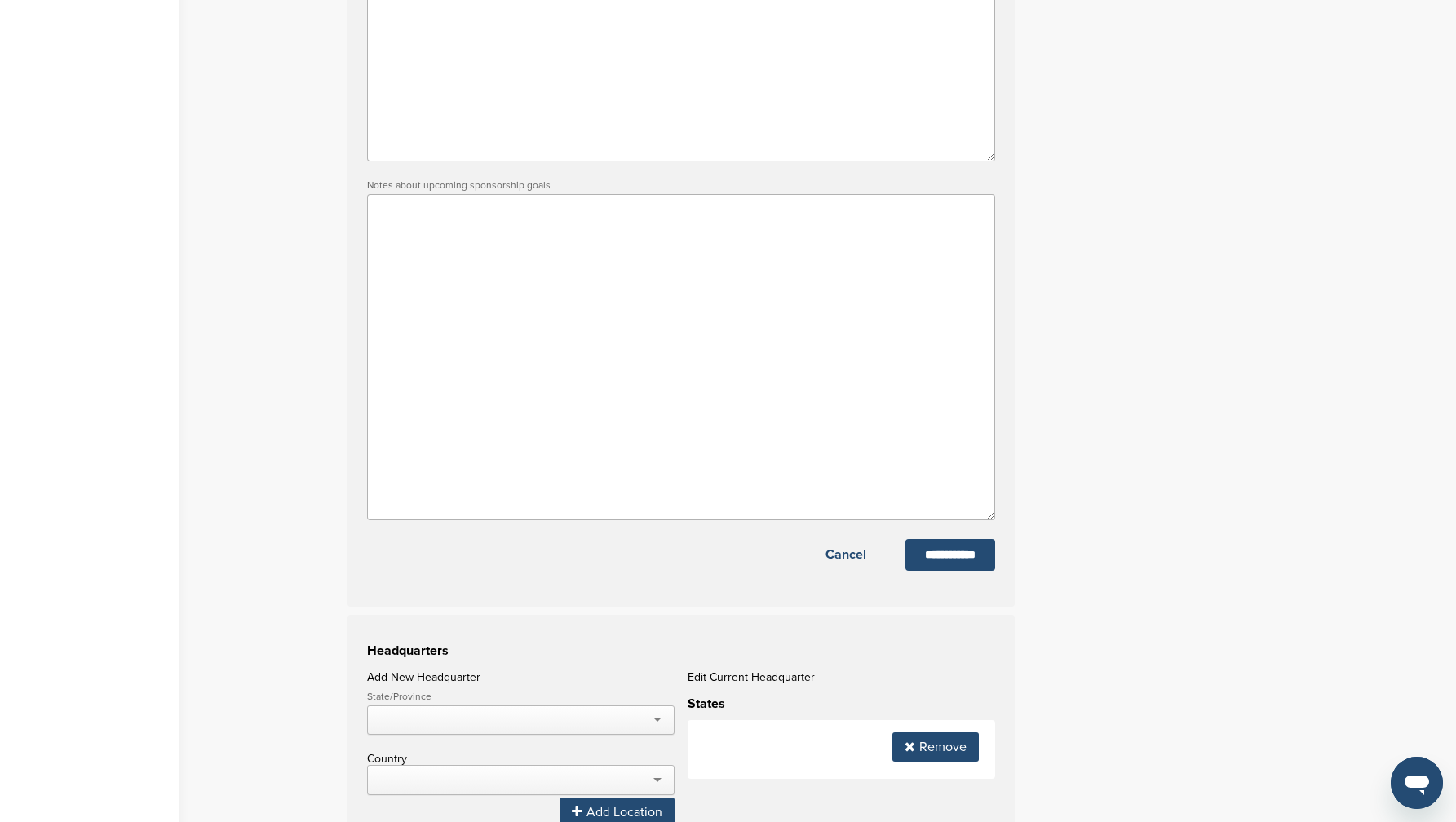
scroll to position [961, 0]
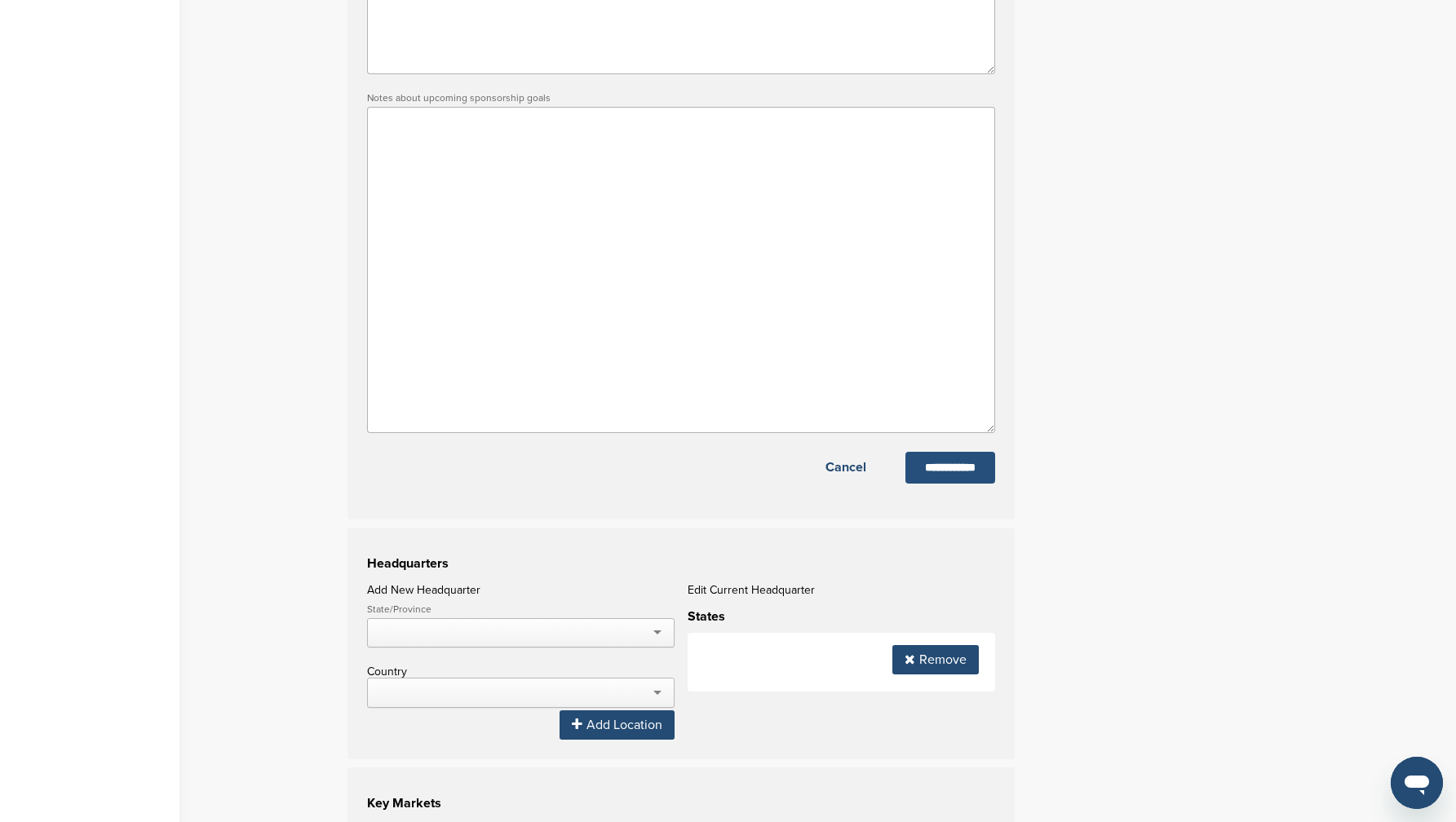
click at [940, 483] on input "**********" at bounding box center [950, 467] width 89 height 32
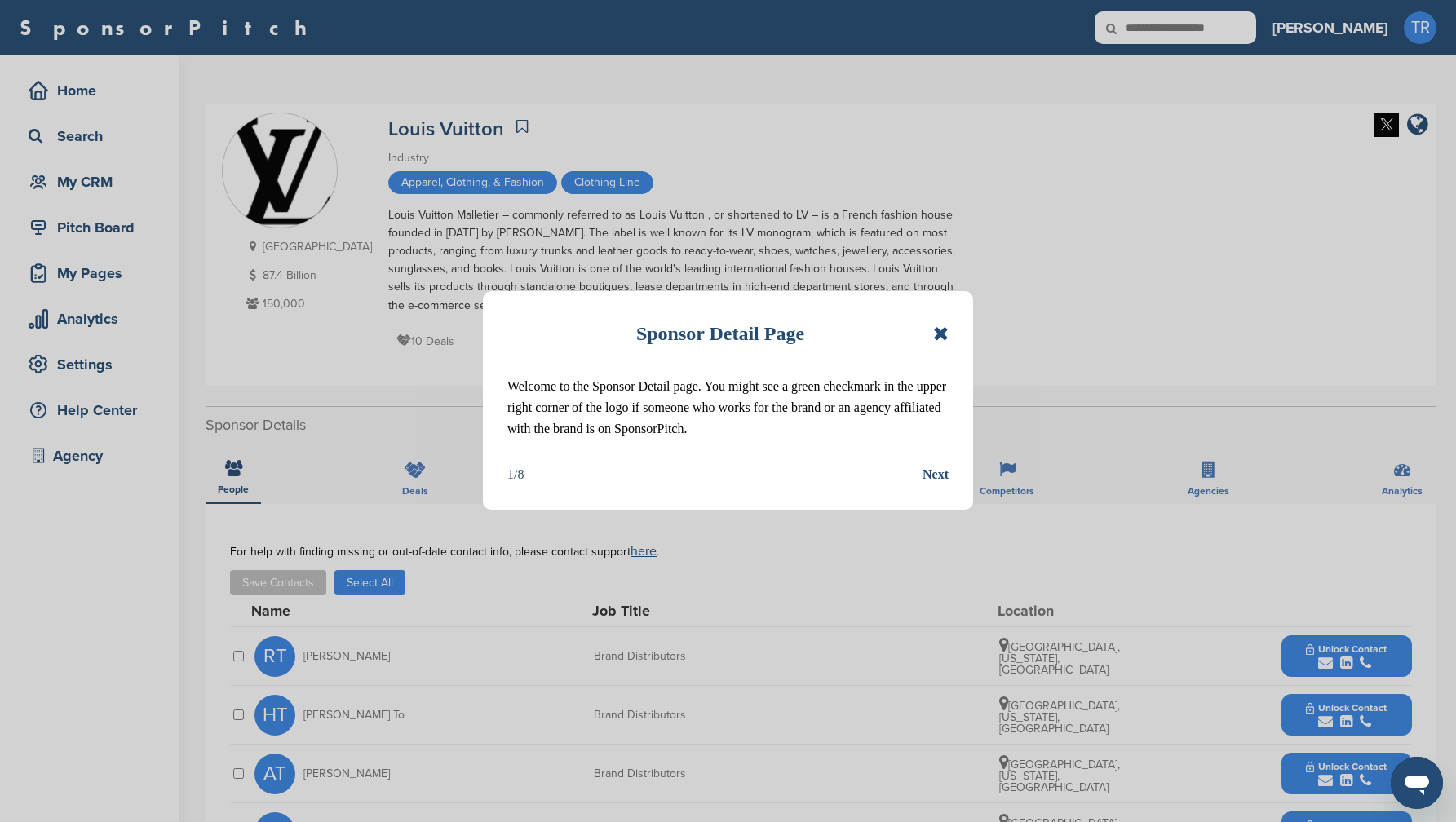
drag, startPoint x: 944, startPoint y: 333, endPoint x: 1141, endPoint y: 263, distance: 209.1
click at [944, 332] on icon at bounding box center [941, 333] width 15 height 20
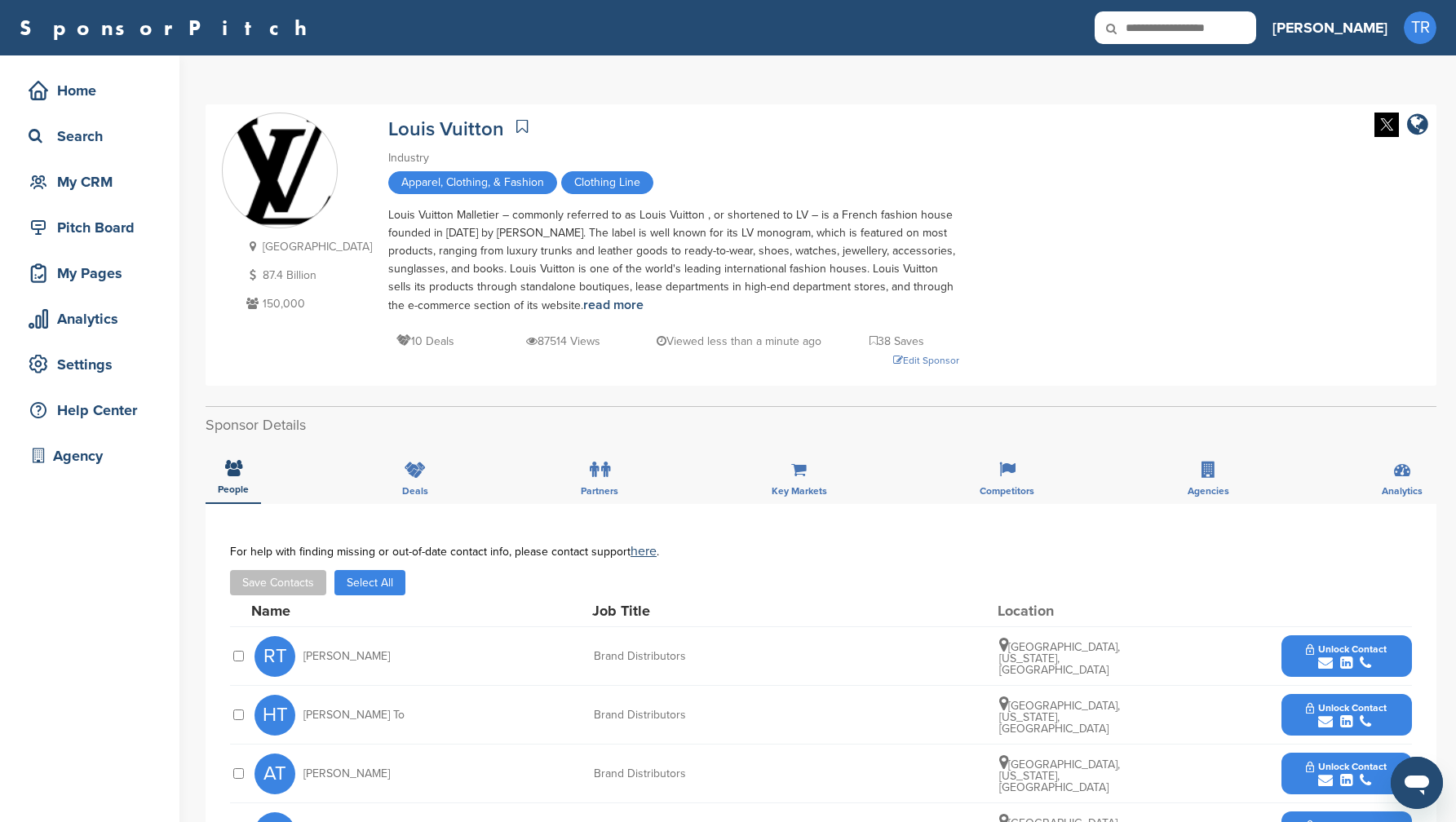
click at [1395, 126] on img at bounding box center [1386, 125] width 24 height 24
click at [885, 357] on div "Edit Sponsor" at bounding box center [674, 360] width 571 height 18
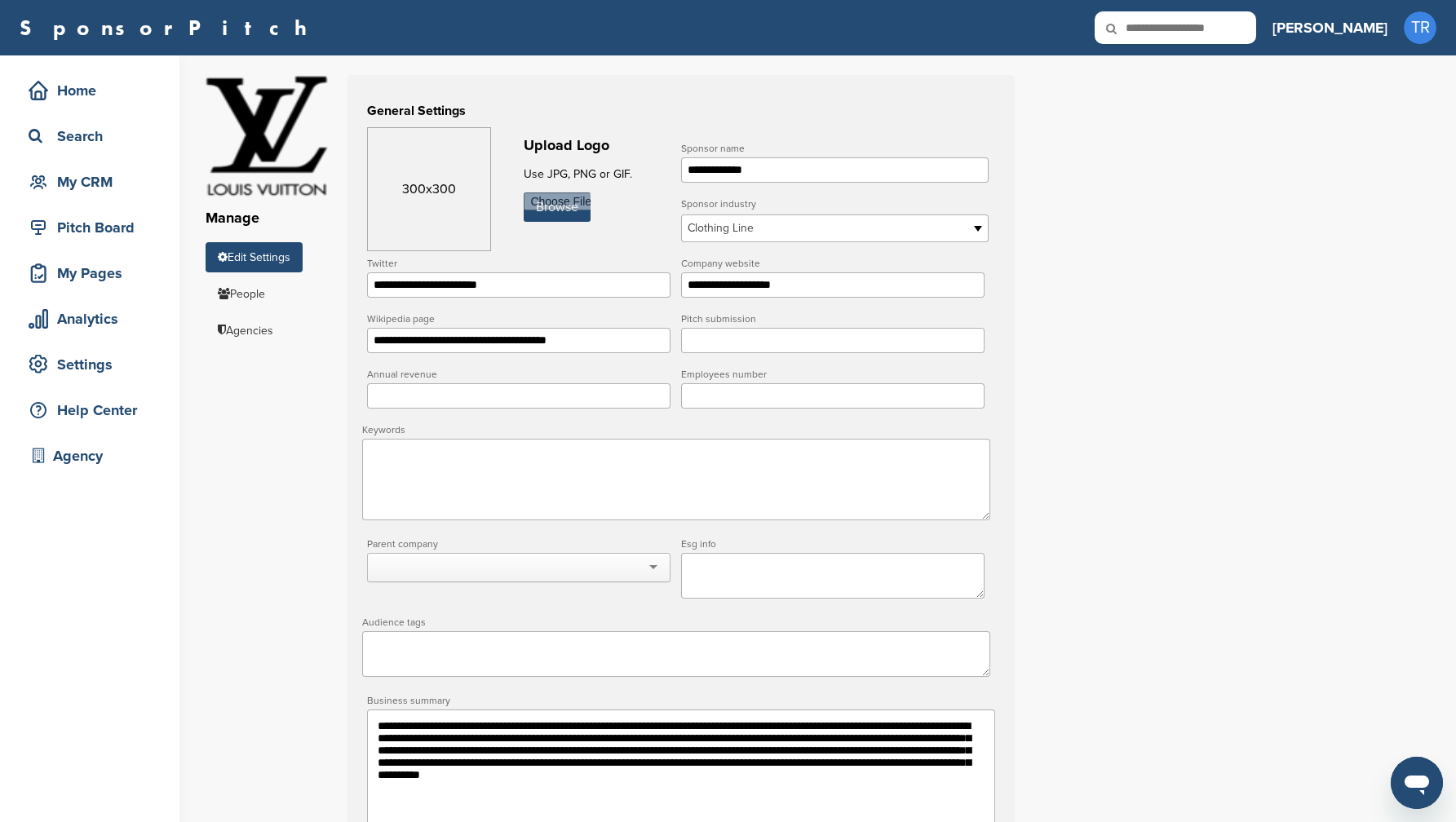
click at [534, 289] on input "**********" at bounding box center [519, 285] width 304 height 25
paste input "*"
type input "**********"
click at [572, 205] on input "file" at bounding box center [558, 207] width 67 height 29
type input "**********"
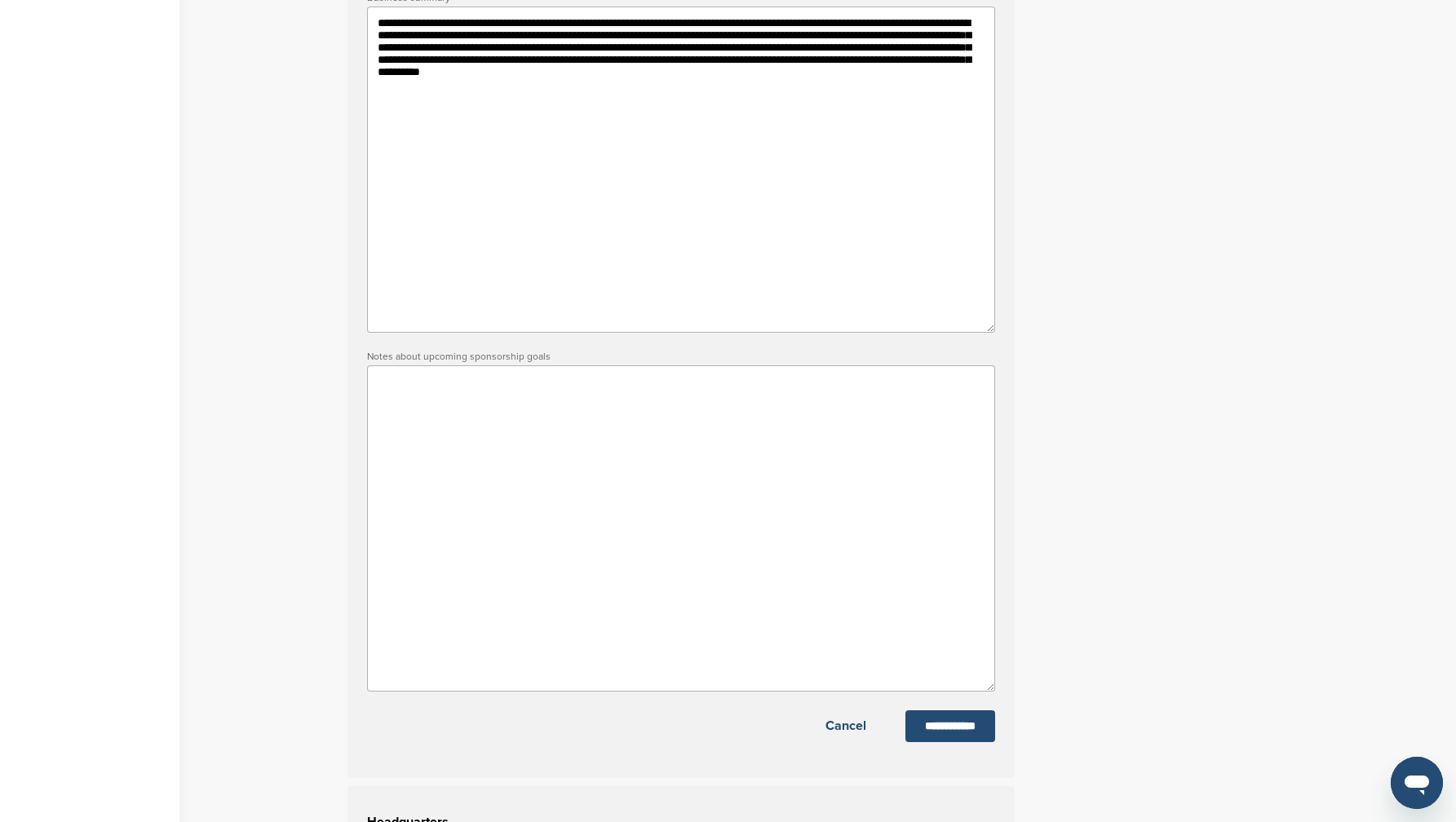
scroll to position [802, 0]
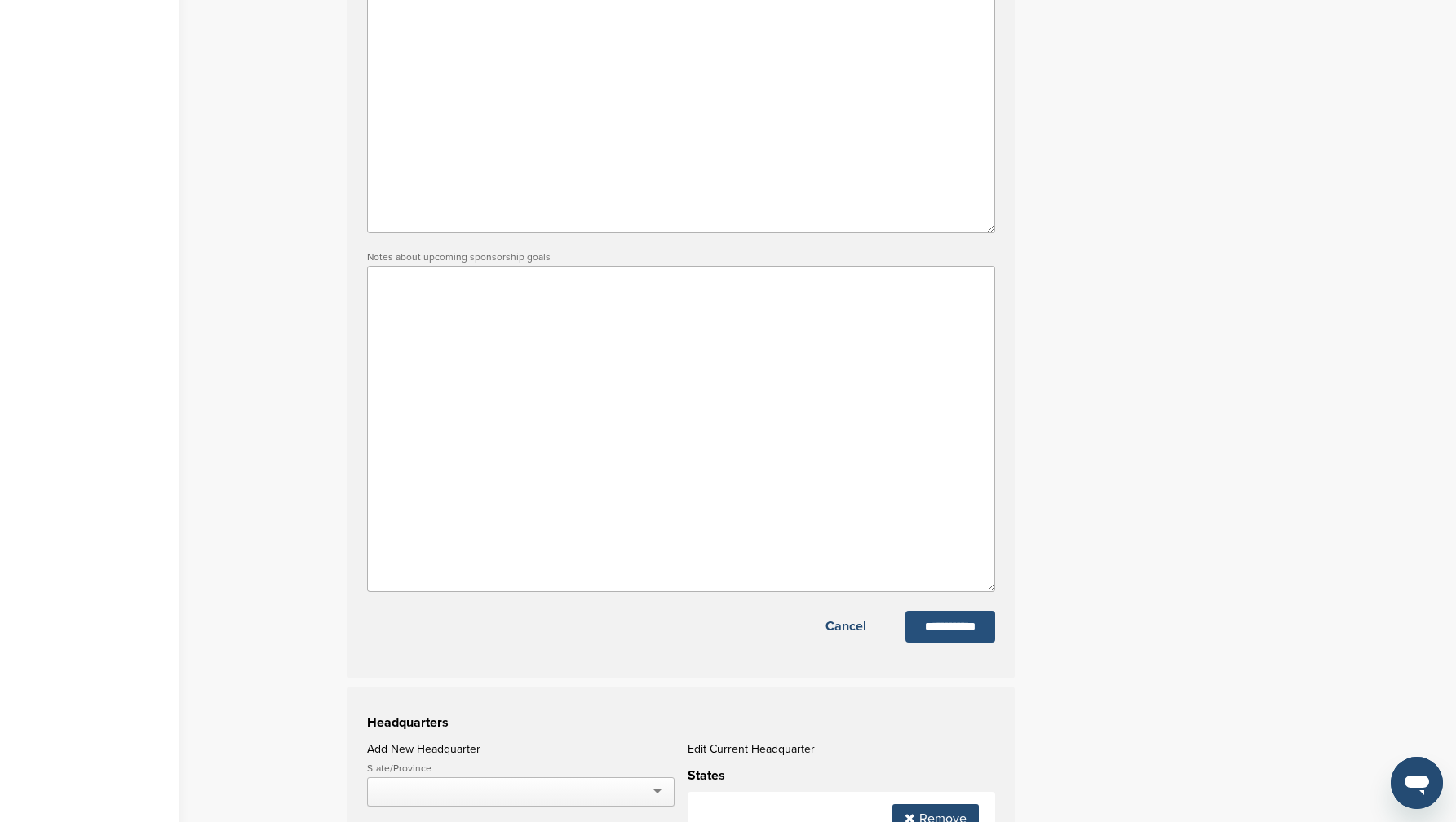
click at [953, 642] on input "**********" at bounding box center [950, 626] width 89 height 32
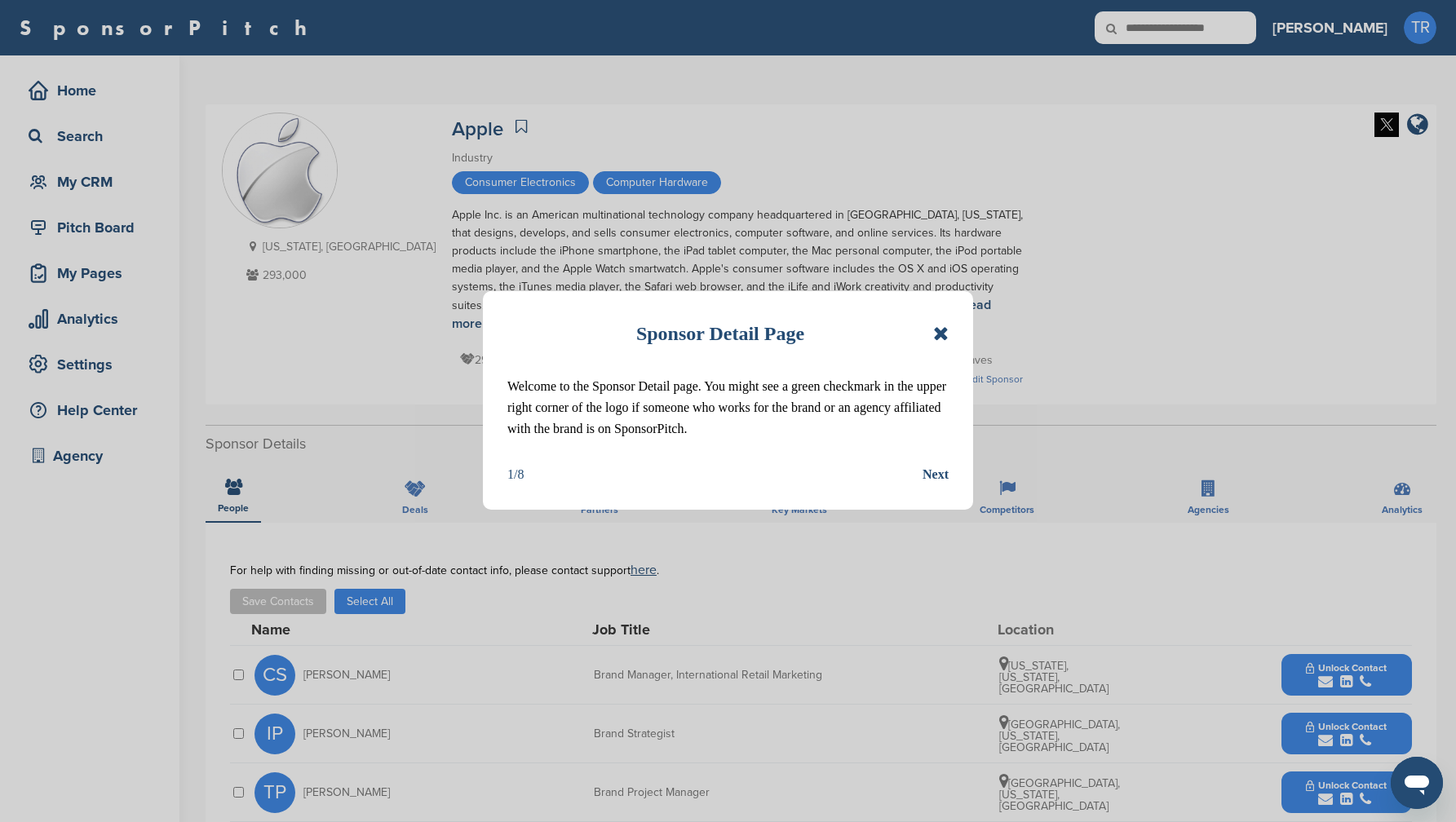
click at [943, 337] on icon at bounding box center [941, 333] width 15 height 20
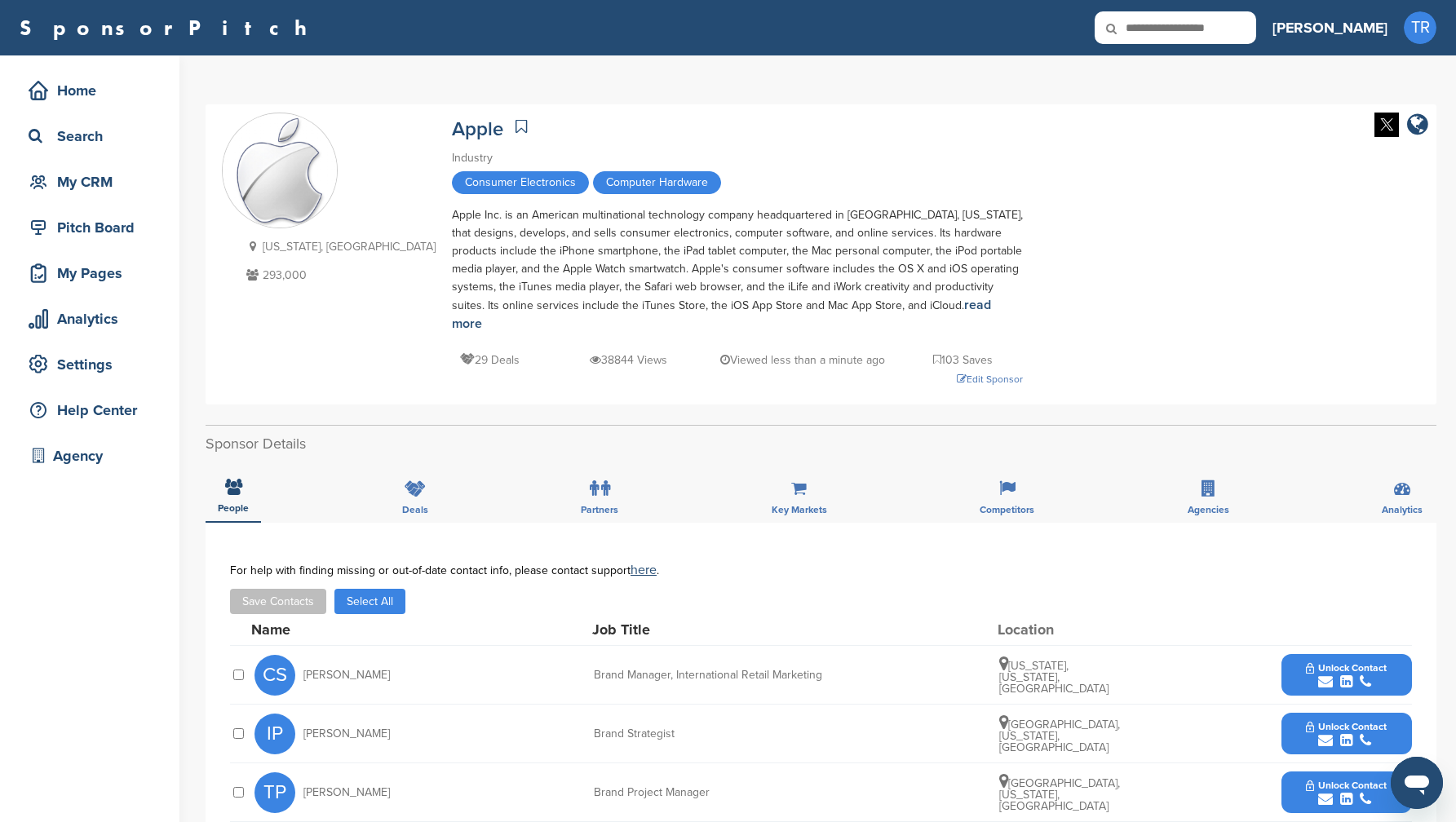
click at [1394, 121] on img at bounding box center [1386, 125] width 24 height 24
click at [934, 350] on p "103 Saves" at bounding box center [963, 360] width 60 height 21
click at [878, 370] on div "Edit Sponsor" at bounding box center [737, 379] width 571 height 18
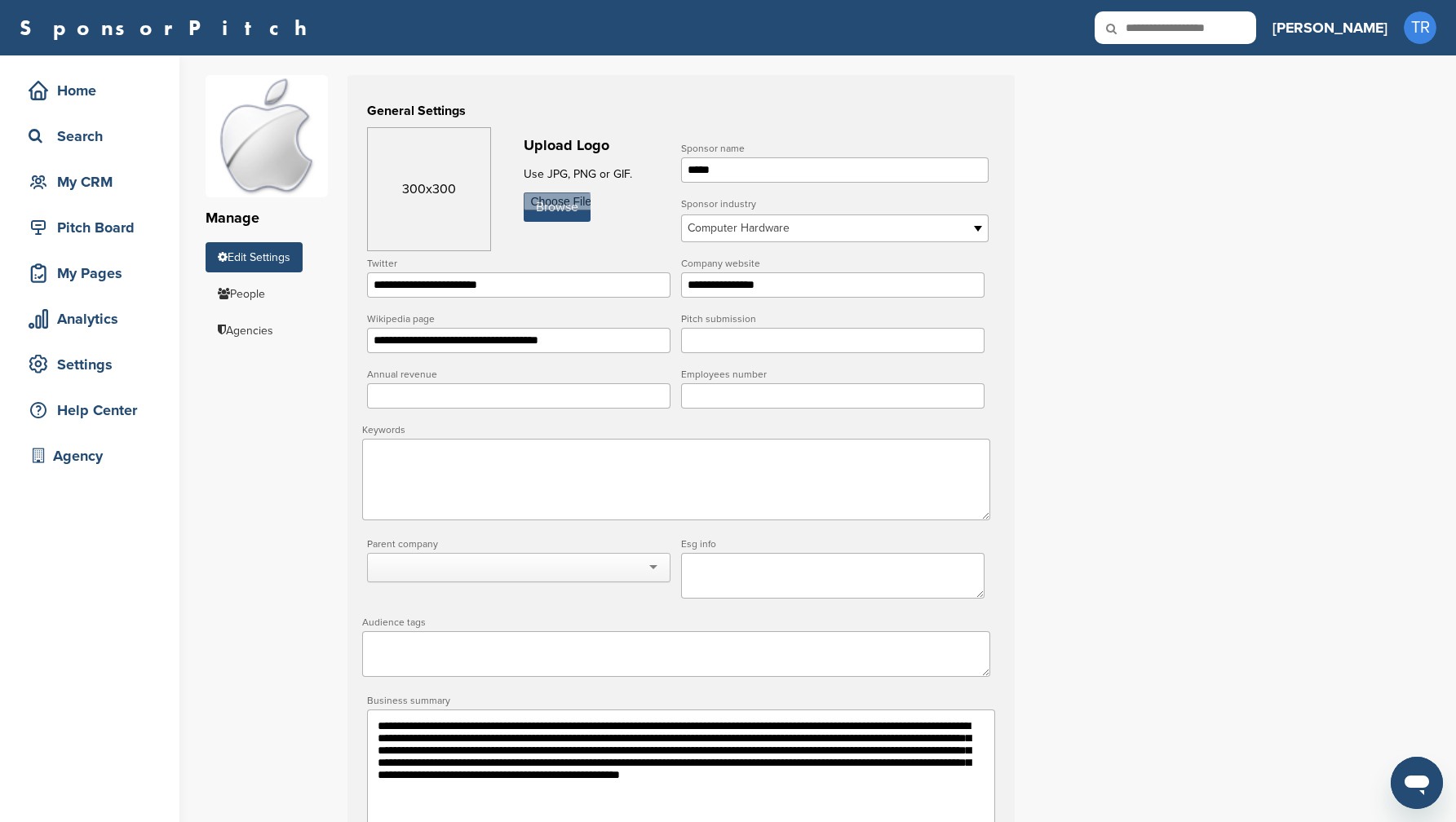
click at [550, 214] on input "file" at bounding box center [558, 207] width 67 height 29
type input "**********"
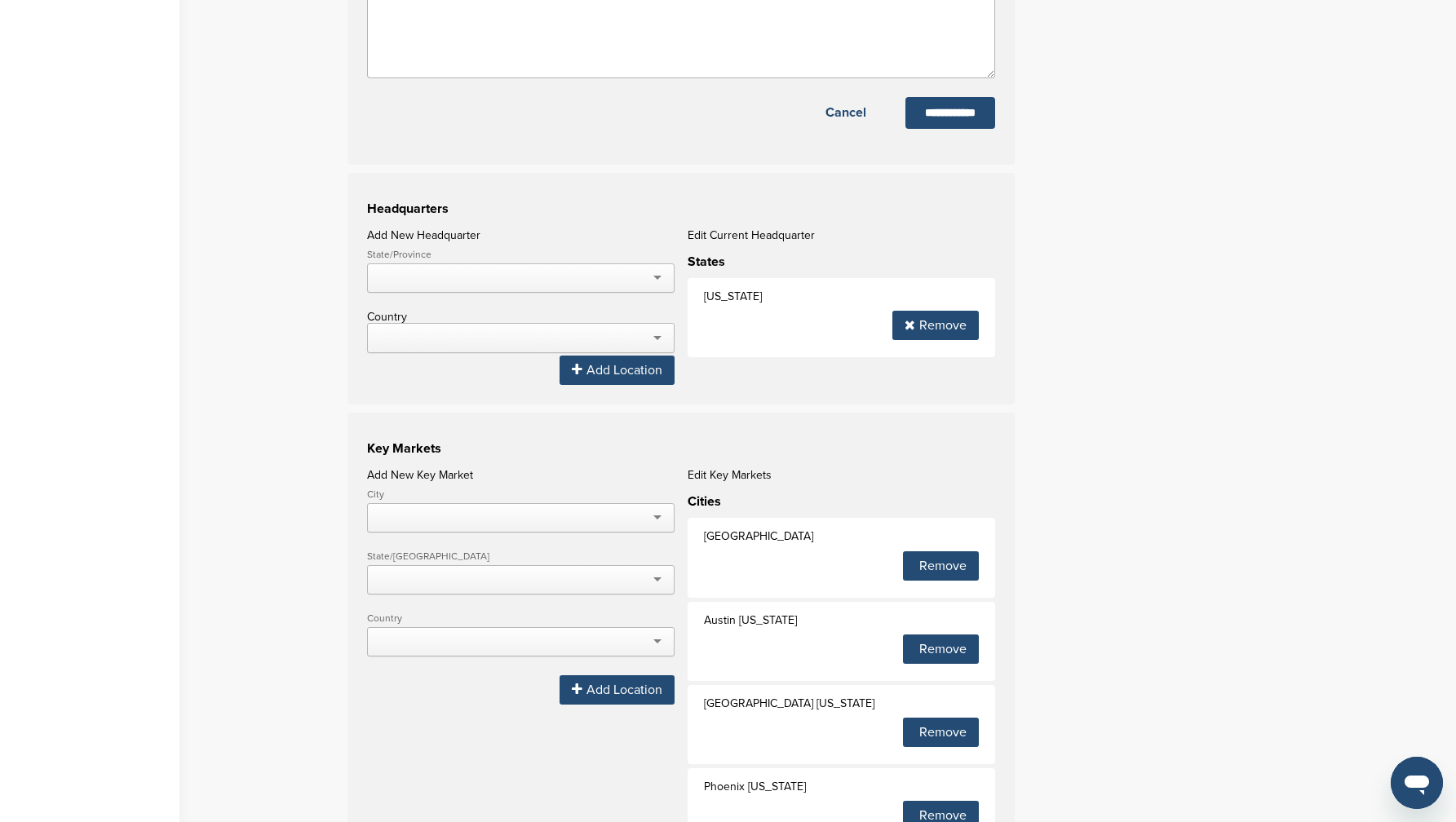
scroll to position [1326, 0]
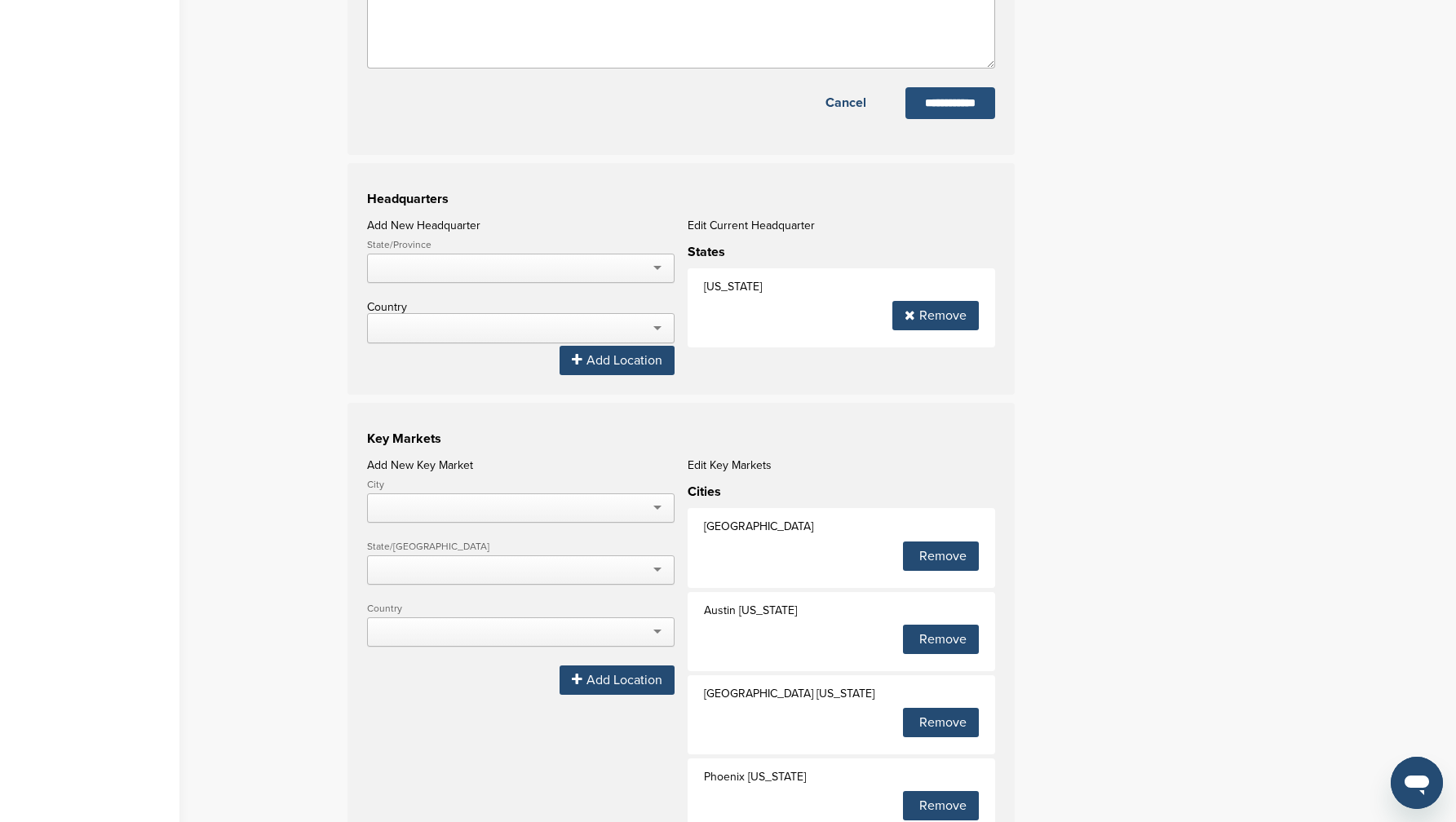
click at [915, 113] on input "**********" at bounding box center [950, 103] width 89 height 32
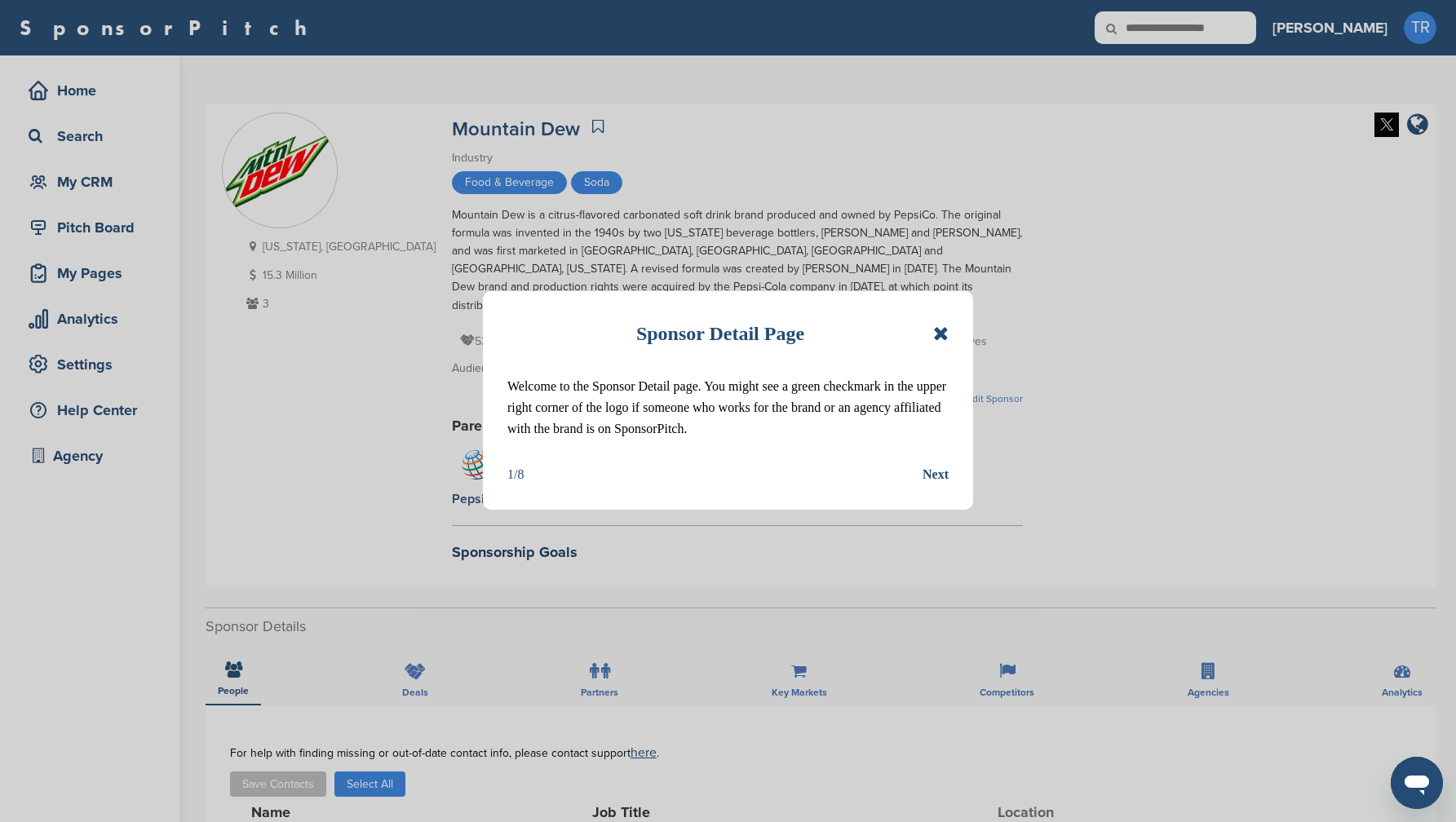
drag, startPoint x: 932, startPoint y: 335, endPoint x: 990, endPoint y: 320, distance: 59.9
click at [932, 333] on div "Sponsor Detail Page" at bounding box center [728, 333] width 441 height 36
click at [947, 329] on icon at bounding box center [941, 333] width 15 height 20
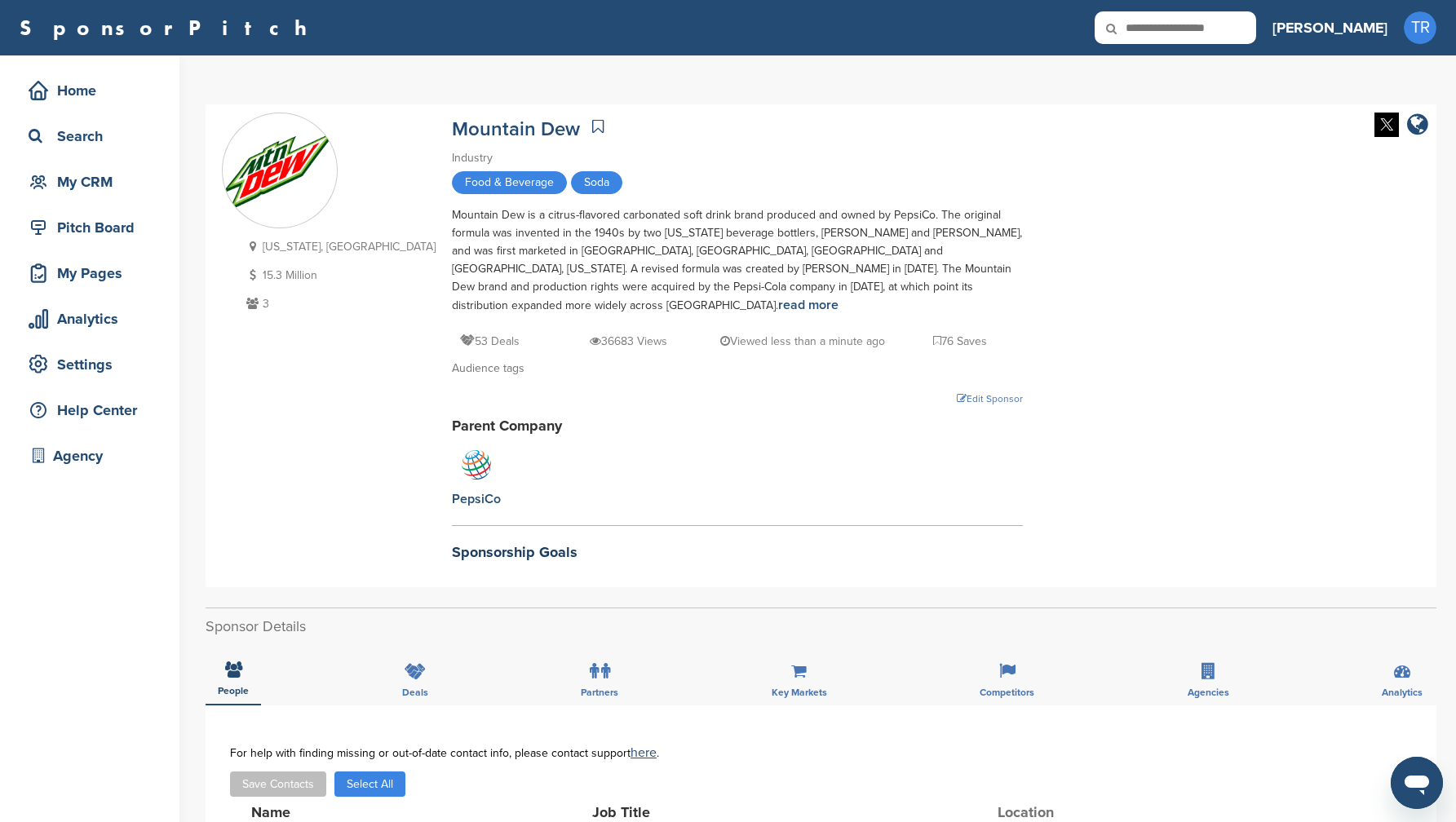
click at [1379, 127] on img at bounding box center [1386, 125] width 24 height 24
click at [906, 389] on div "Edit Sponsor" at bounding box center [737, 398] width 571 height 18
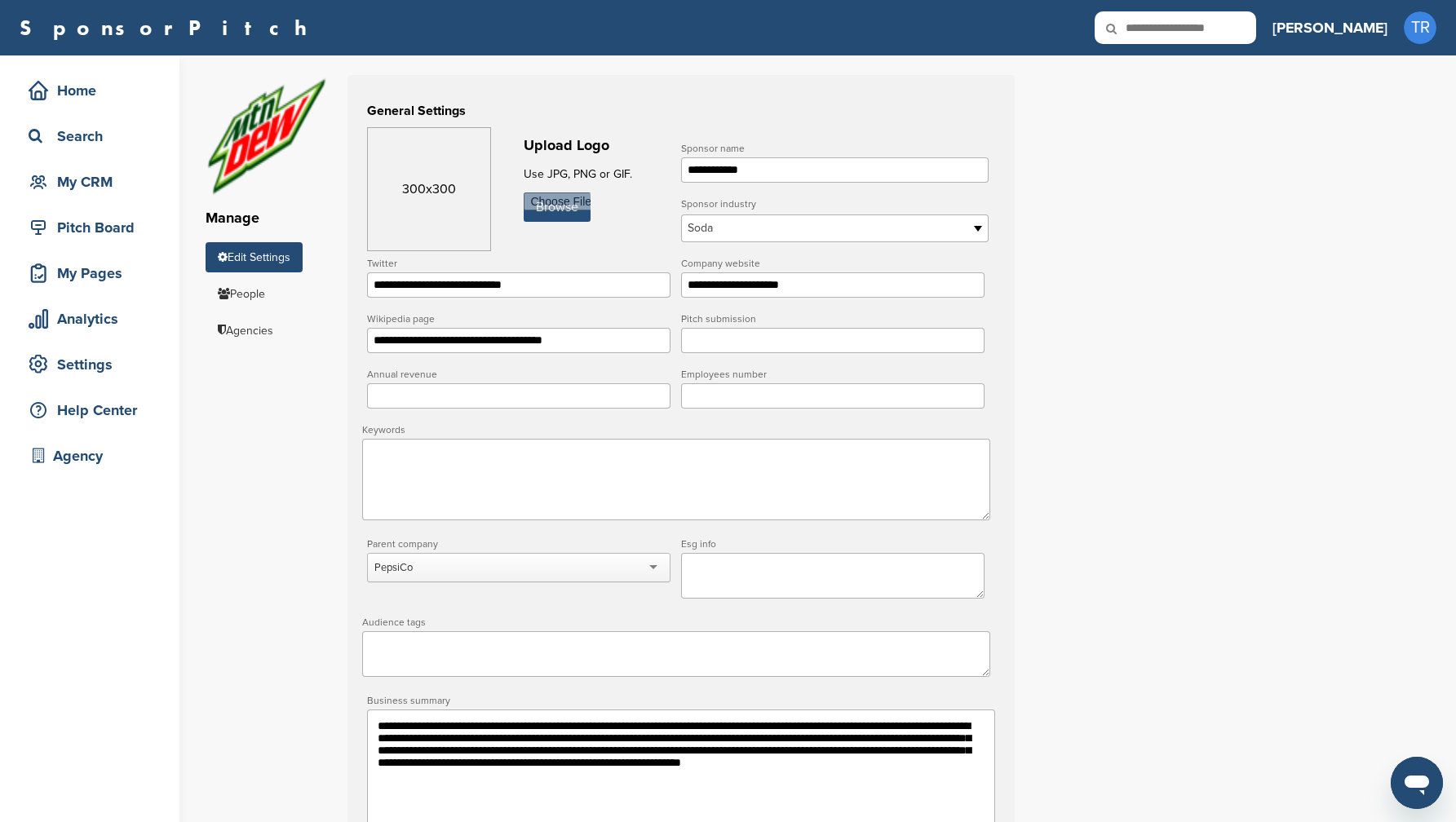
click at [570, 205] on input "file" at bounding box center [558, 207] width 67 height 29
type input "**********"
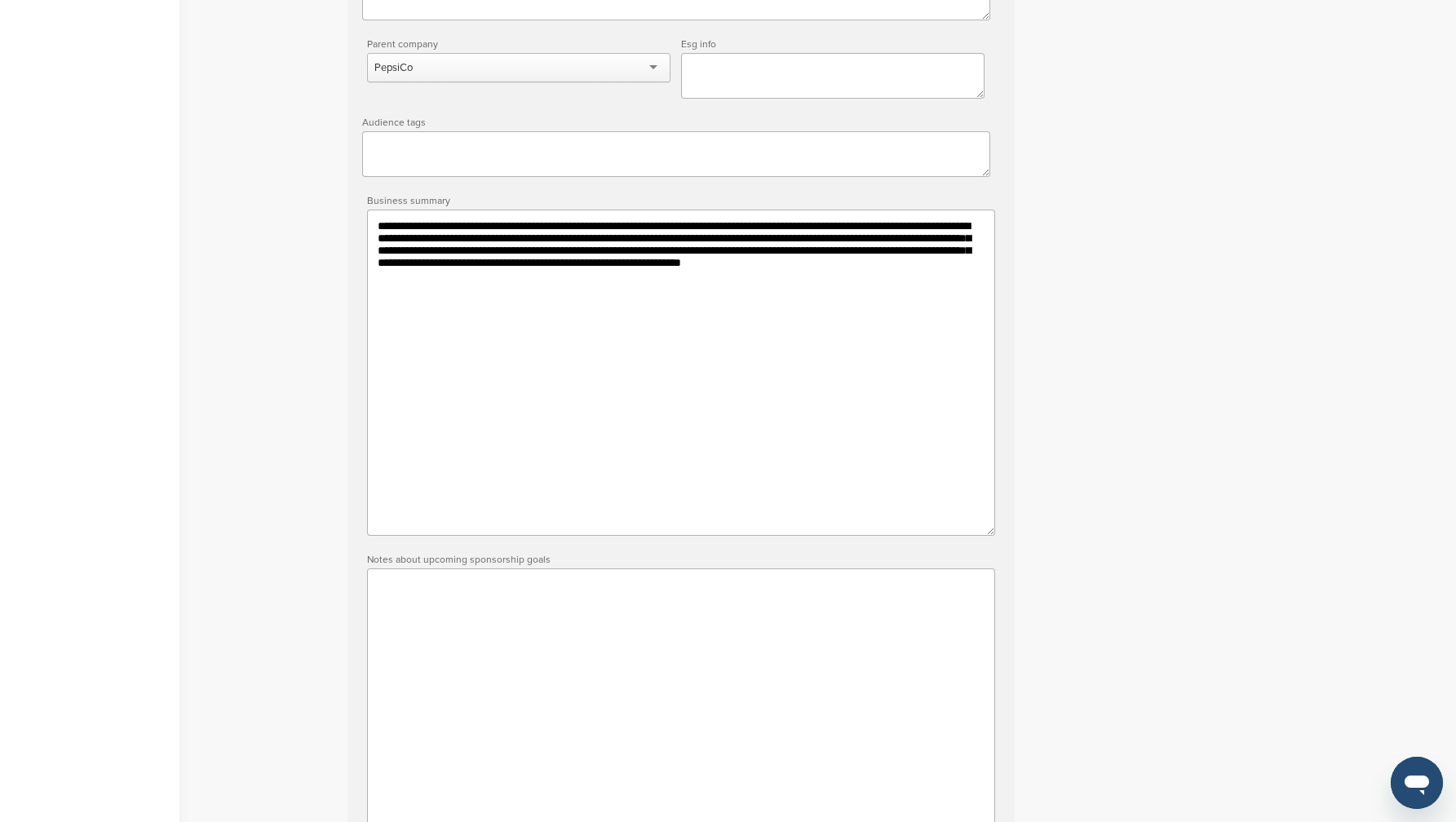
scroll to position [1195, 0]
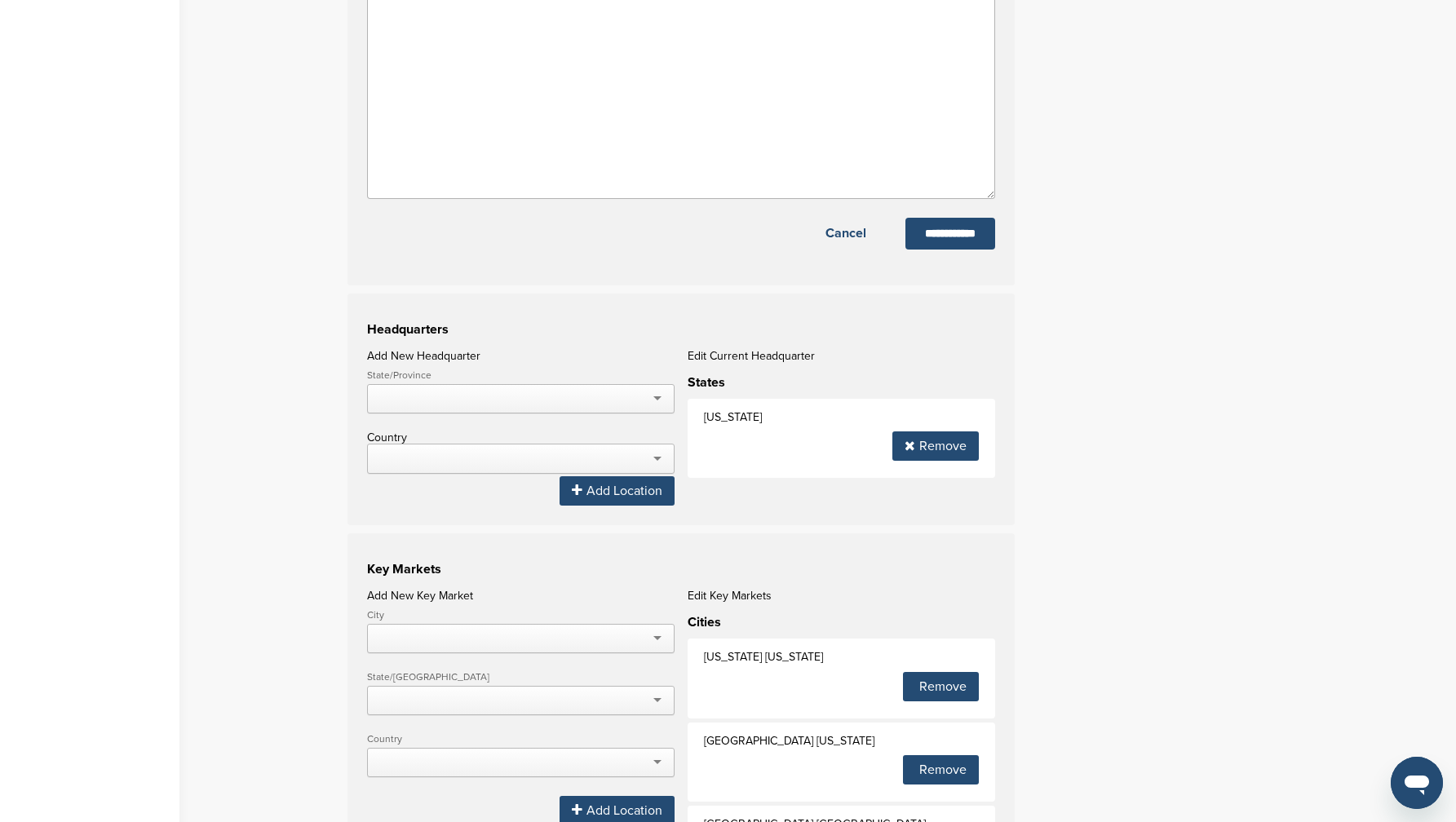
click at [936, 249] on input "**********" at bounding box center [950, 233] width 89 height 32
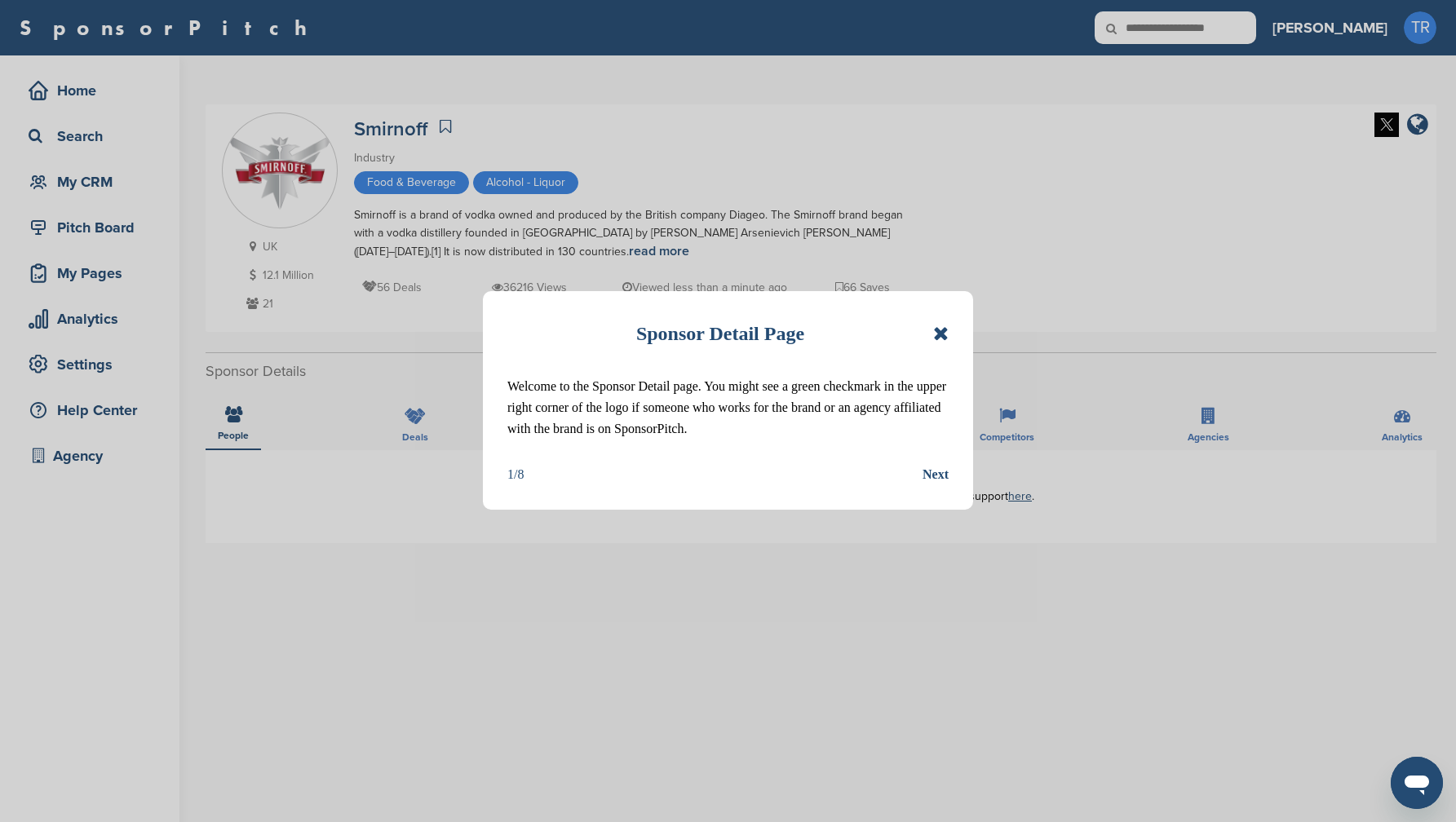
drag, startPoint x: 939, startPoint y: 331, endPoint x: 1245, endPoint y: 202, distance: 332.1
click at [939, 331] on icon at bounding box center [941, 333] width 15 height 20
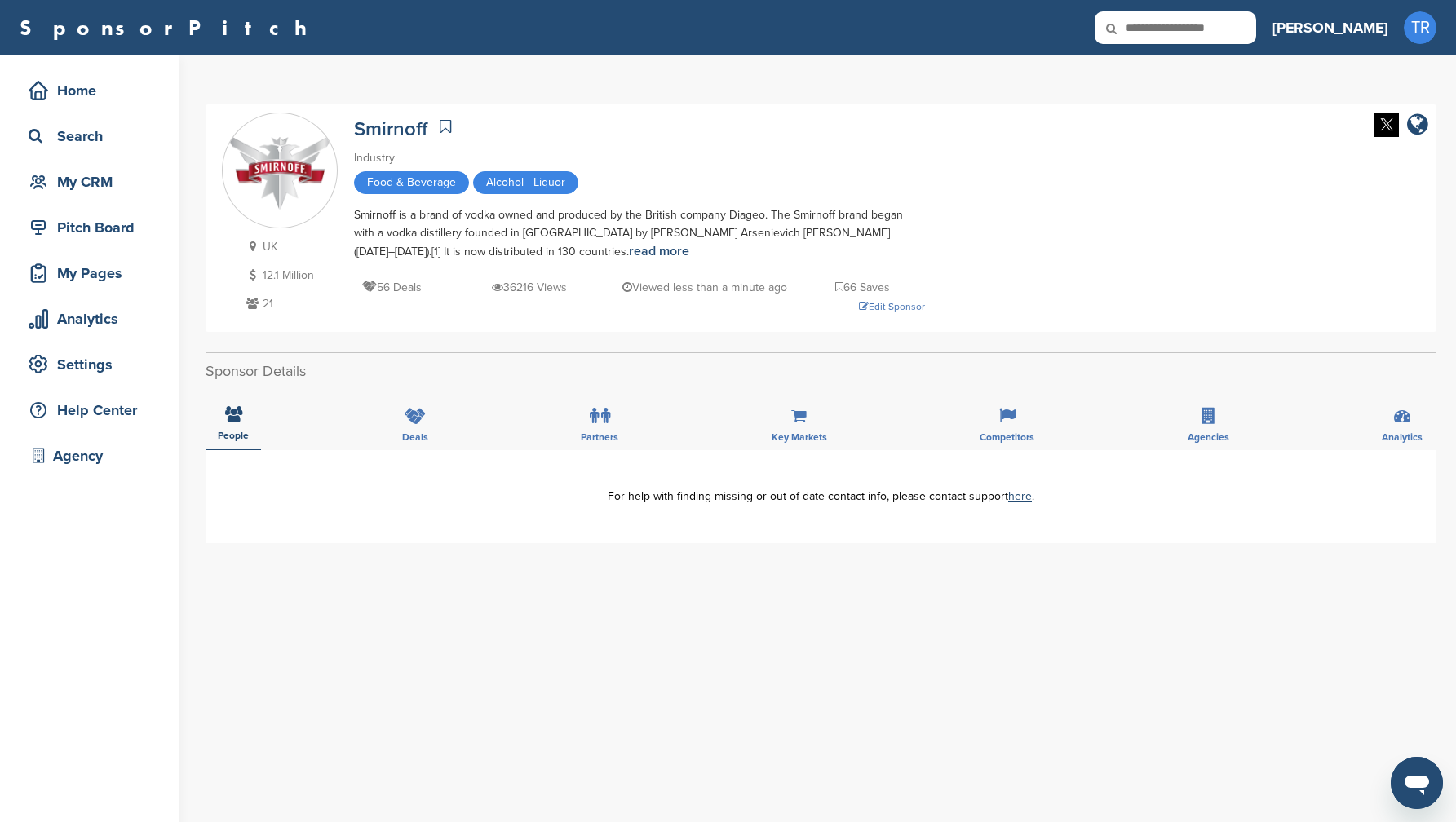
click at [1388, 127] on img at bounding box center [1386, 125] width 24 height 24
click at [881, 308] on div "Edit Sponsor" at bounding box center [640, 306] width 571 height 18
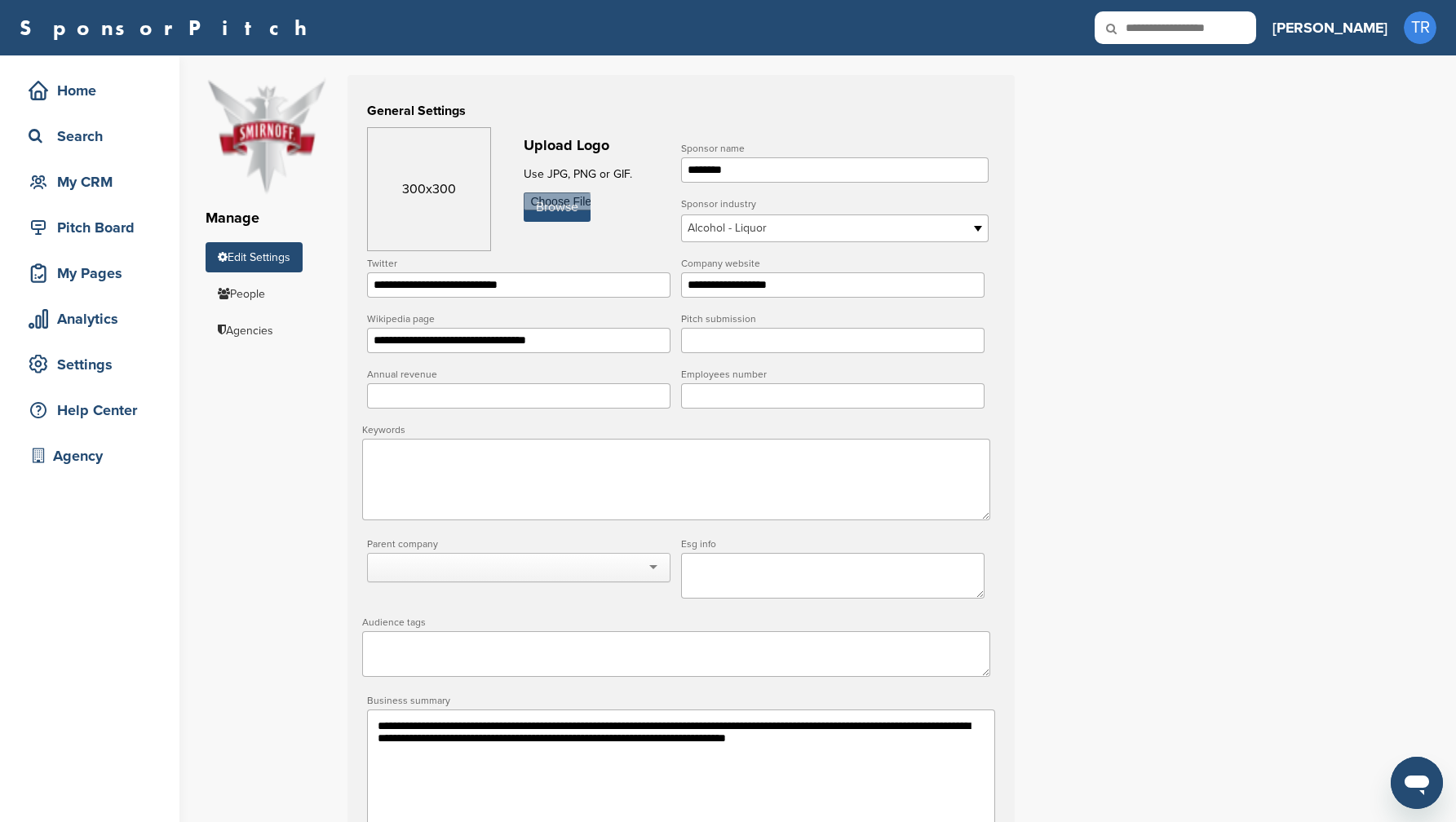
click at [562, 220] on input "file" at bounding box center [558, 207] width 67 height 29
type input "**********"
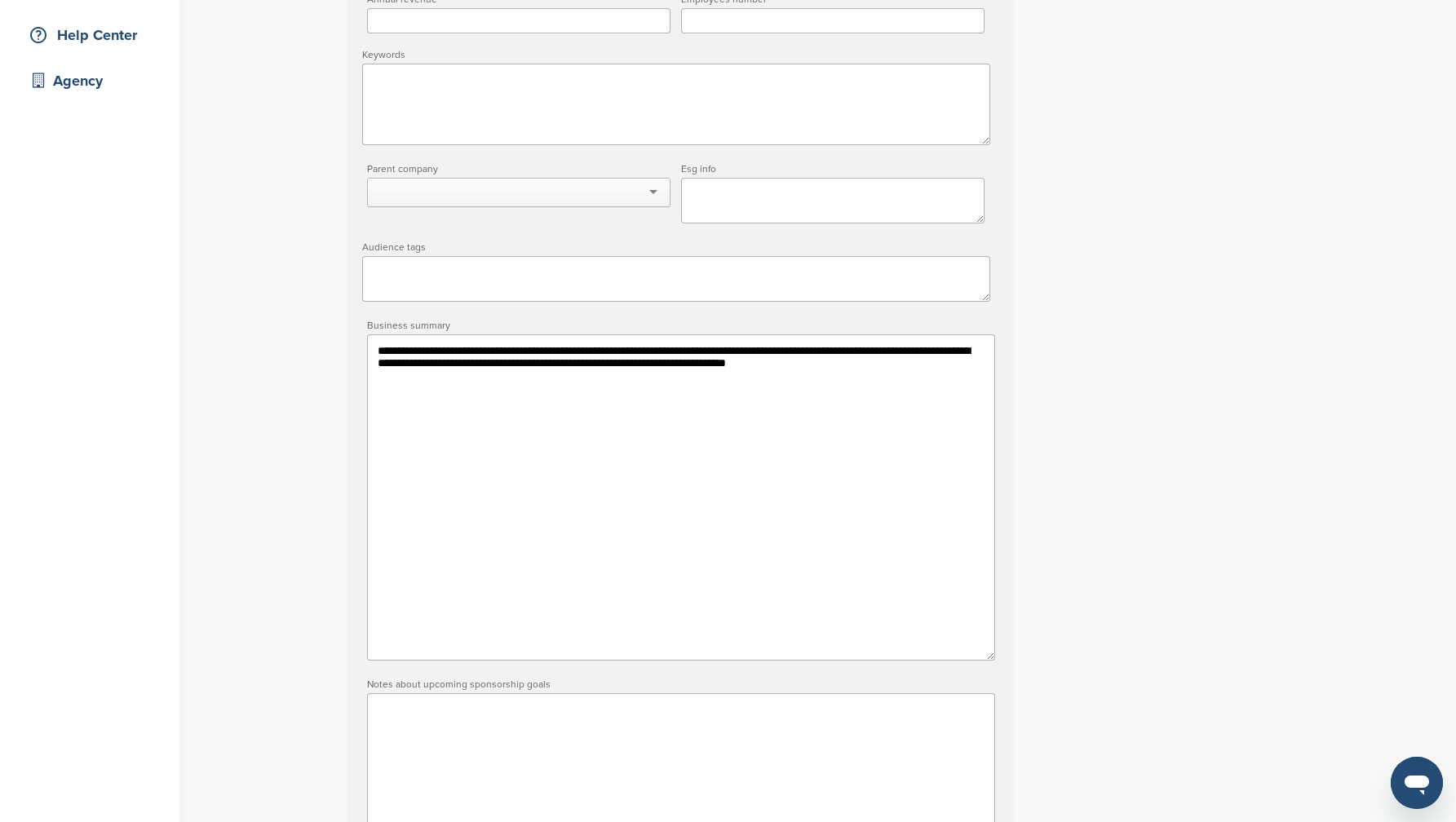
scroll to position [752, 0]
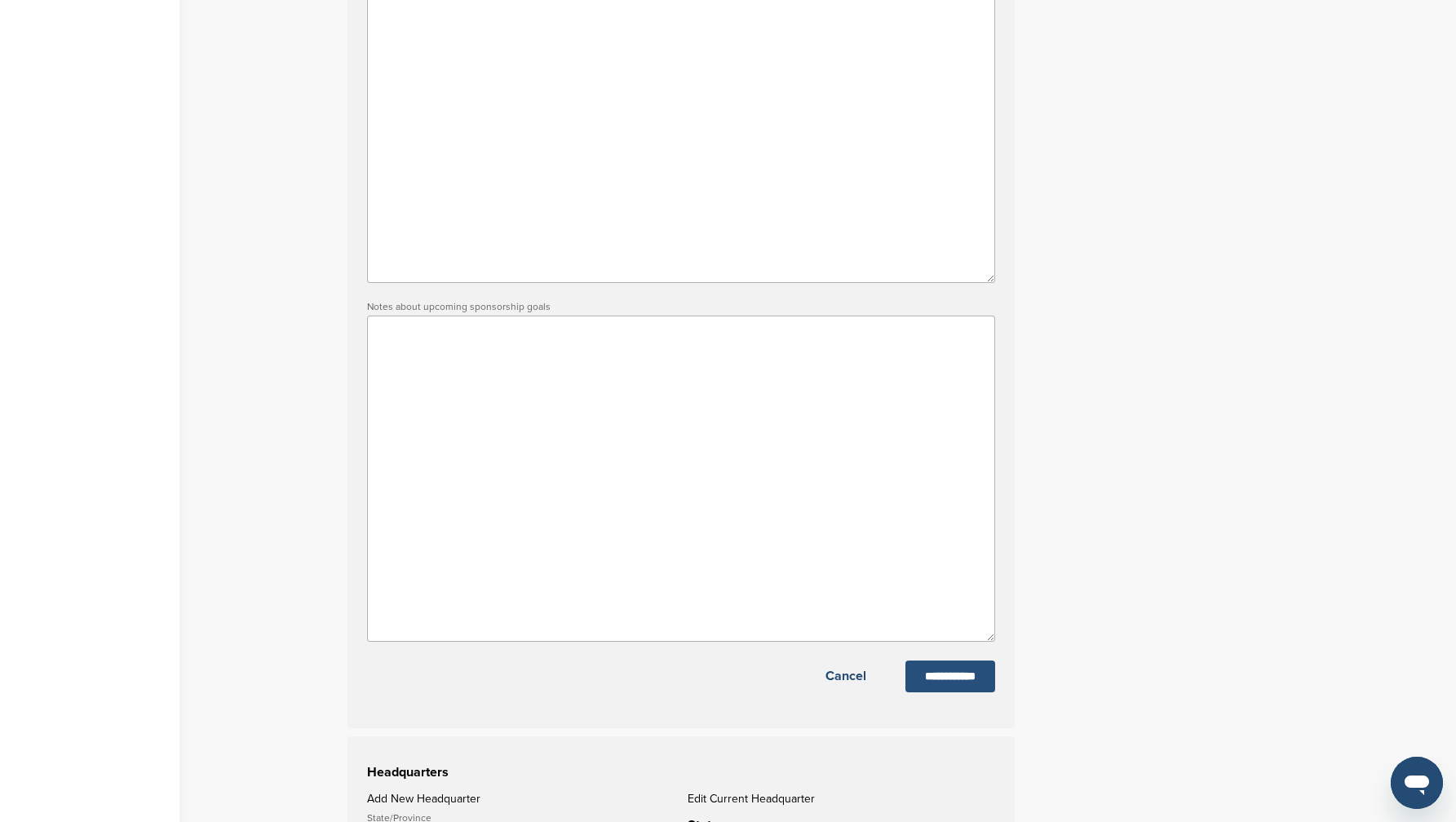
click at [992, 682] on input "**********" at bounding box center [950, 676] width 89 height 32
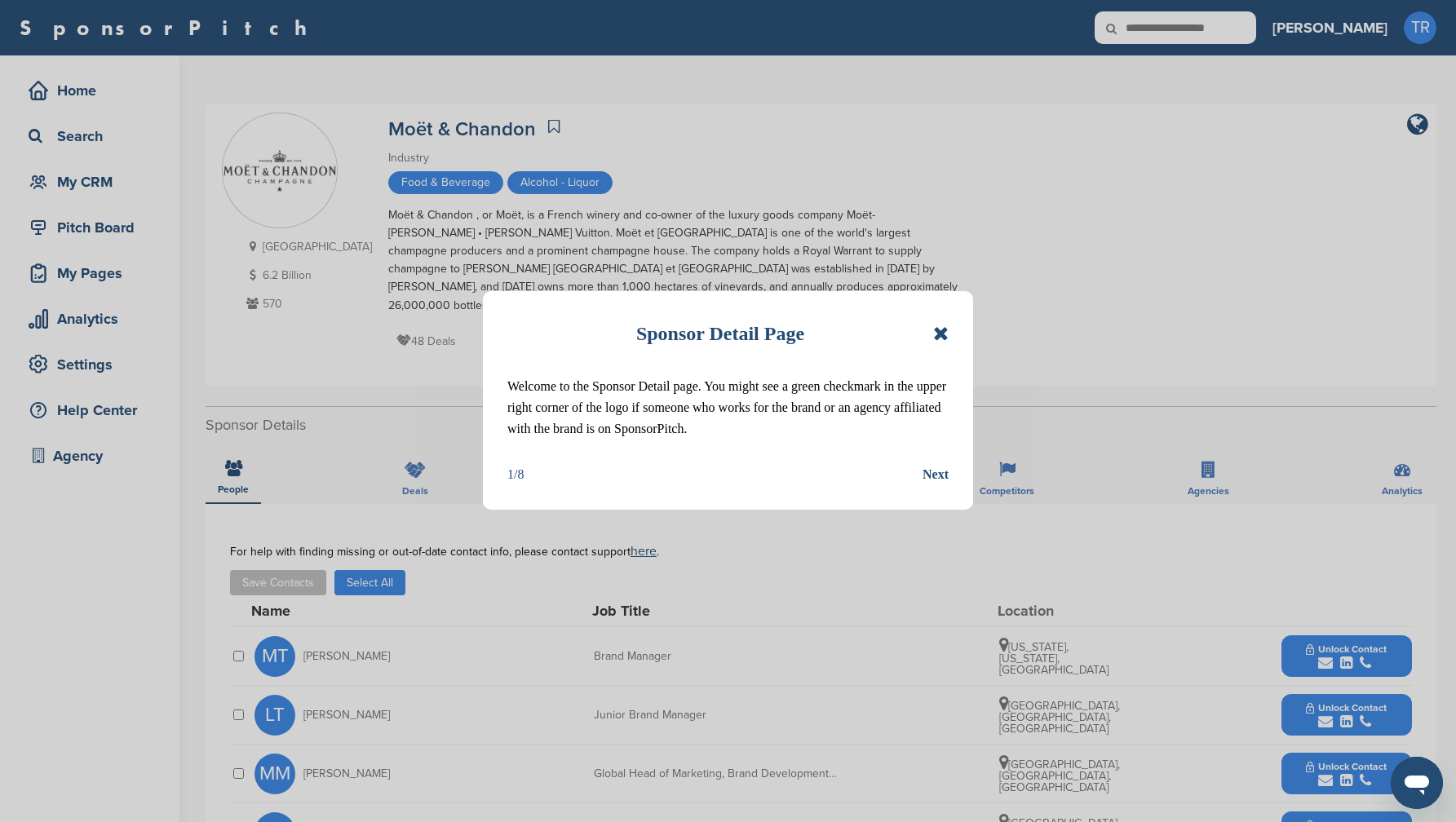
click at [947, 325] on icon at bounding box center [941, 333] width 15 height 20
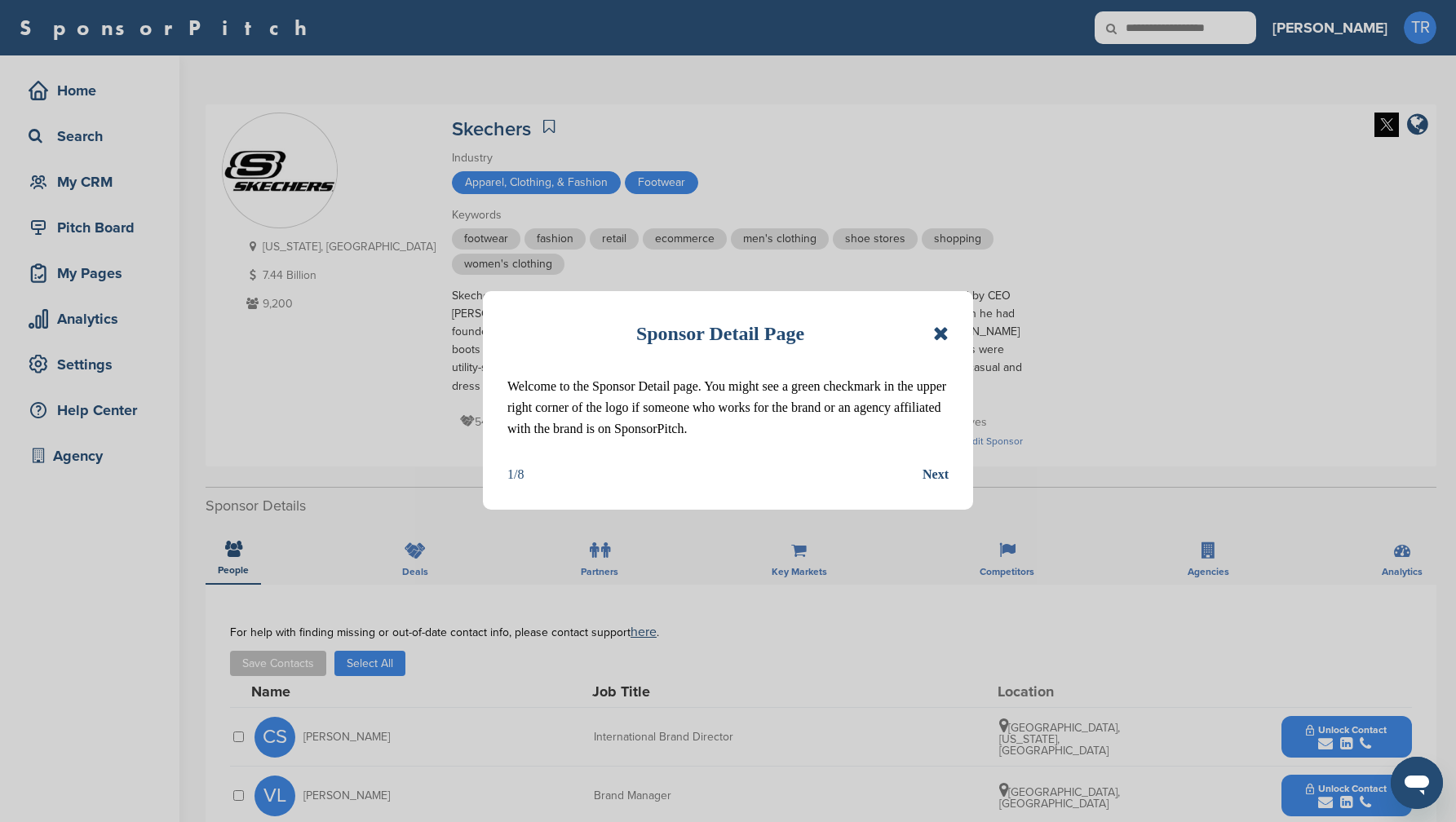
click at [929, 339] on div "Sponsor Detail Page" at bounding box center [728, 333] width 441 height 36
click at [925, 323] on div "Sponsor Detail Page" at bounding box center [728, 333] width 441 height 36
click at [940, 323] on icon at bounding box center [941, 333] width 15 height 20
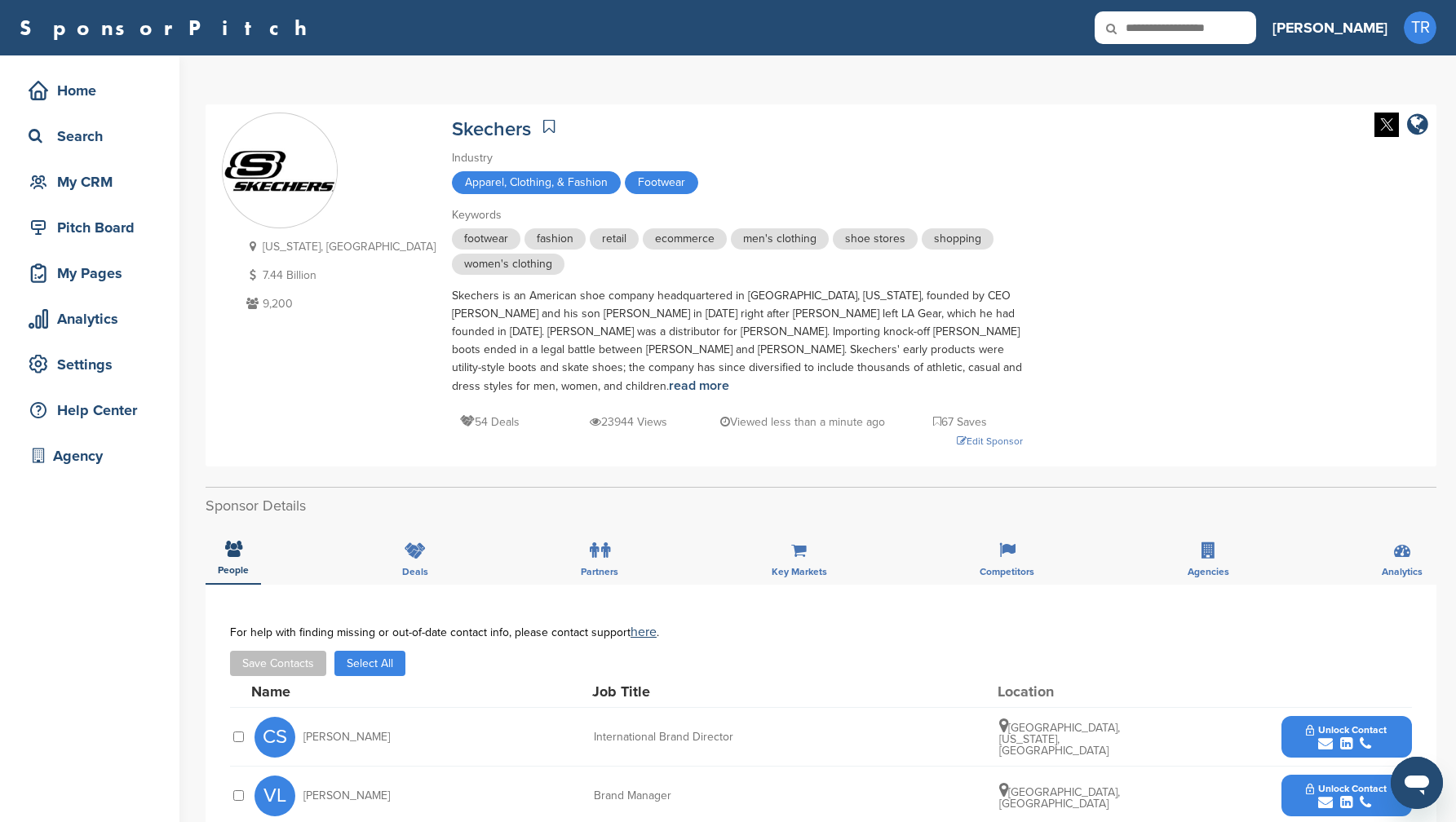
click at [1376, 122] on img at bounding box center [1386, 125] width 24 height 24
click at [910, 432] on div "Edit Sponsor" at bounding box center [737, 441] width 571 height 18
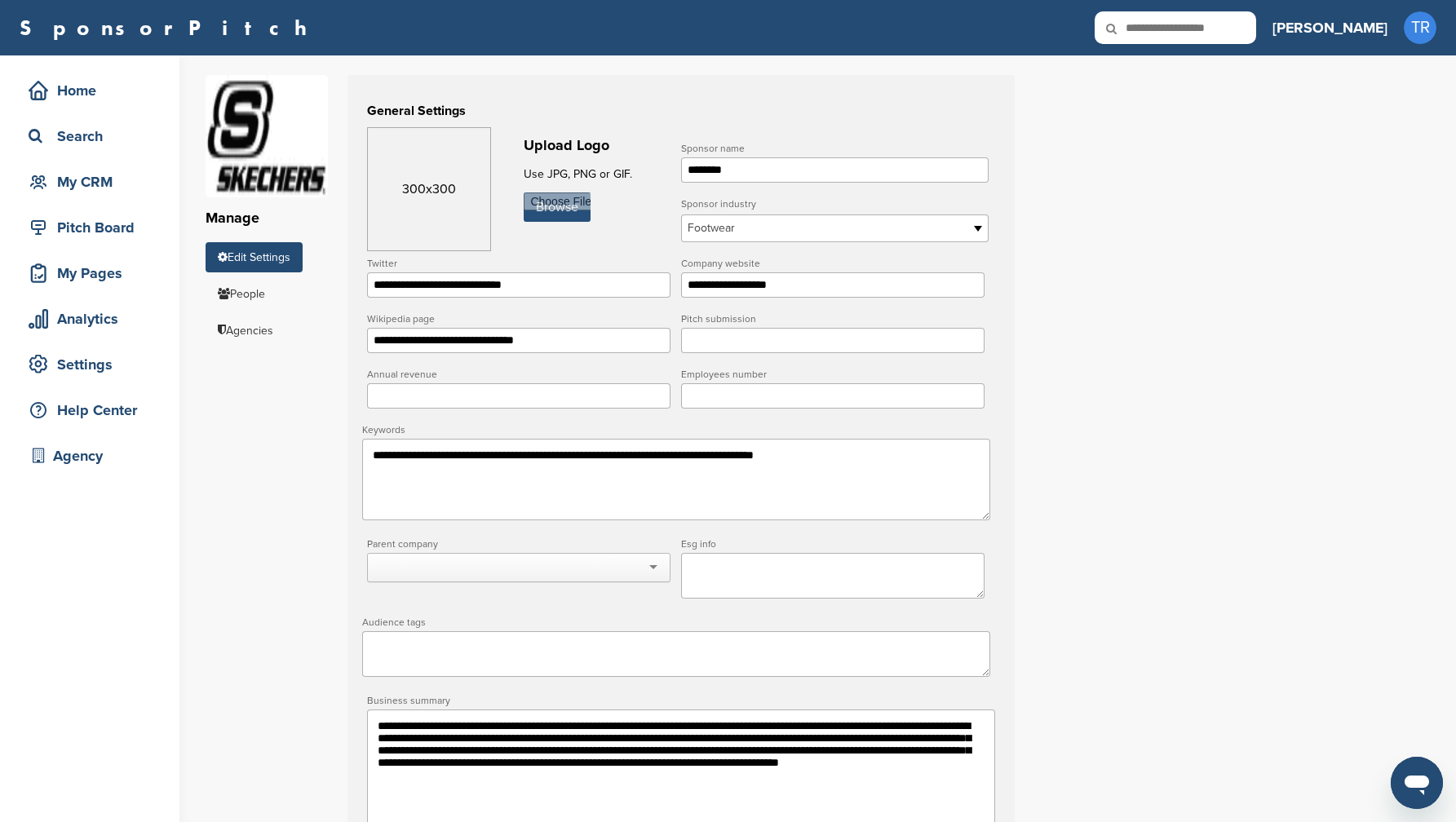
click at [566, 201] on input "file" at bounding box center [558, 207] width 67 height 29
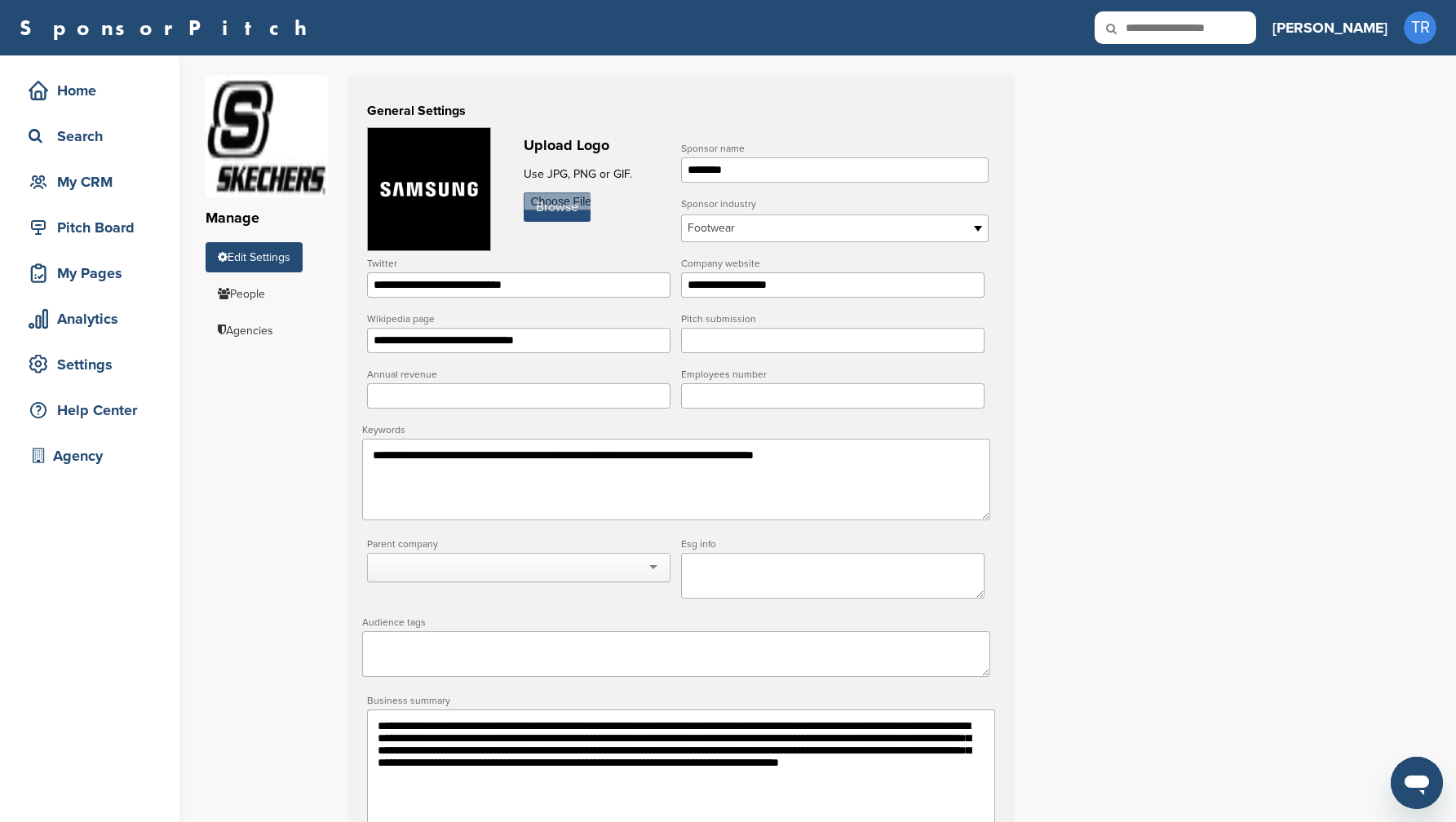
click at [565, 205] on input "file" at bounding box center [558, 207] width 67 height 29
type input "**********"
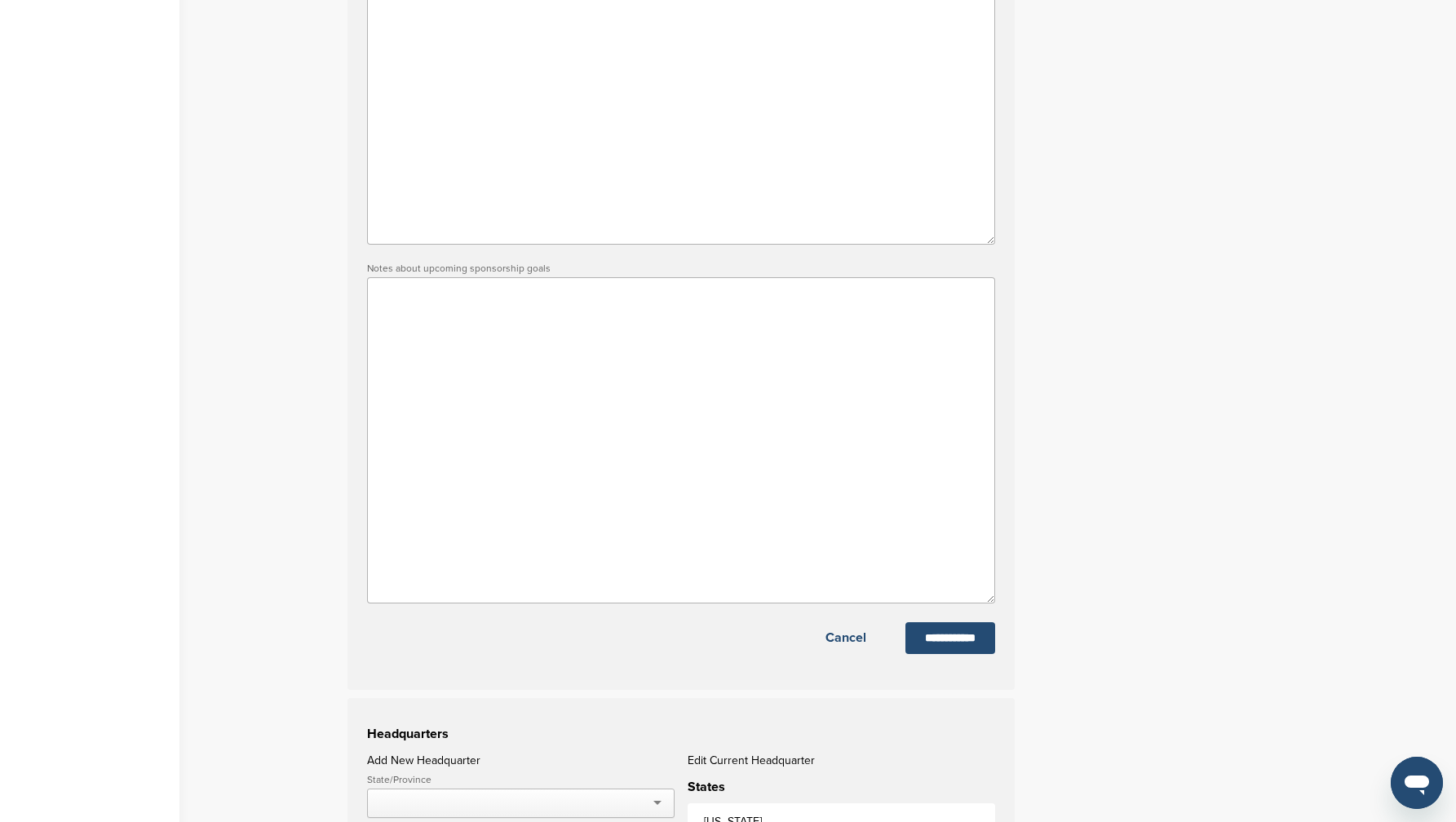
scroll to position [893, 0]
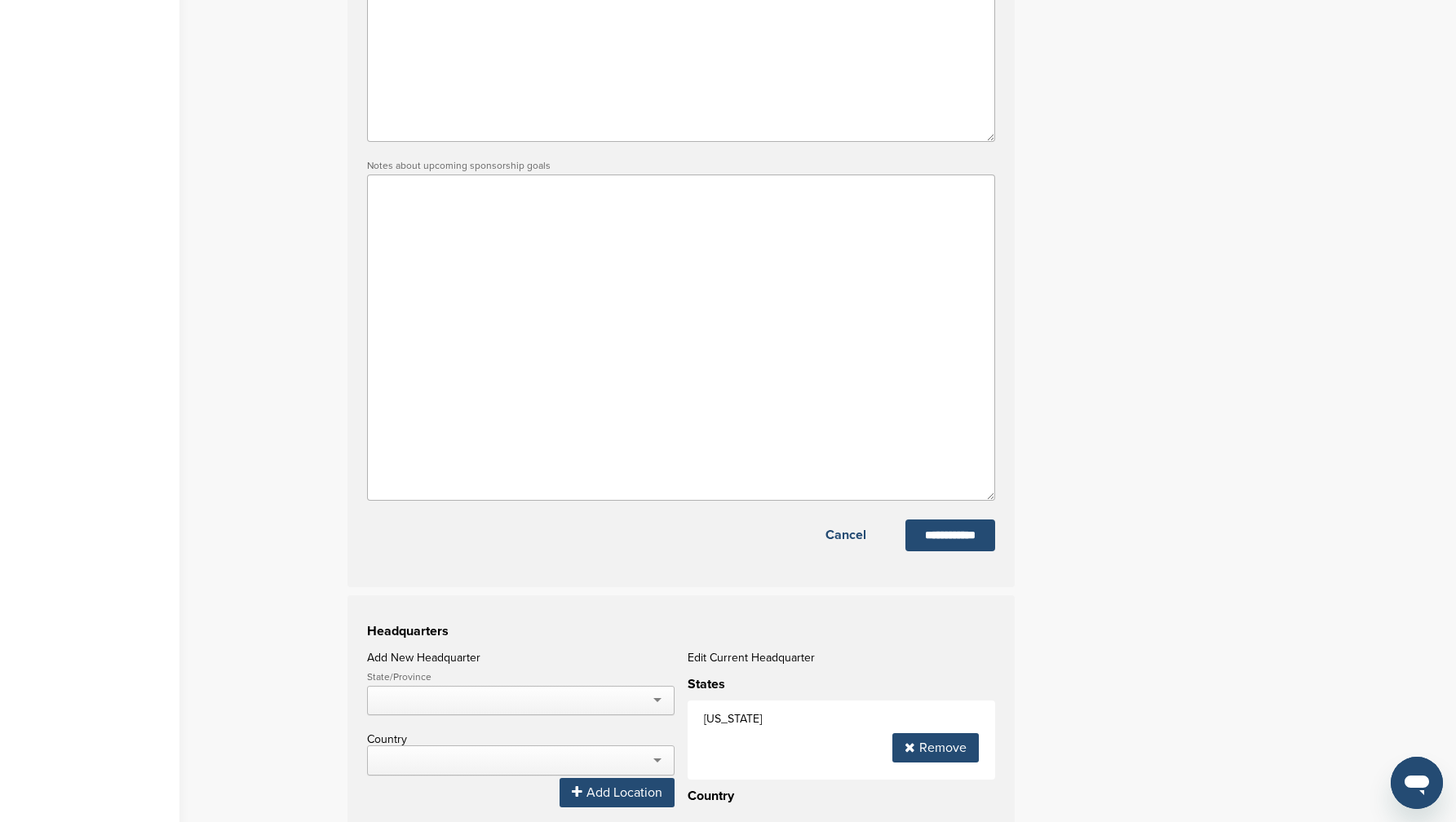
drag, startPoint x: 963, startPoint y: 545, endPoint x: 1041, endPoint y: 544, distance: 78.0
click at [963, 545] on input "**********" at bounding box center [950, 535] width 89 height 32
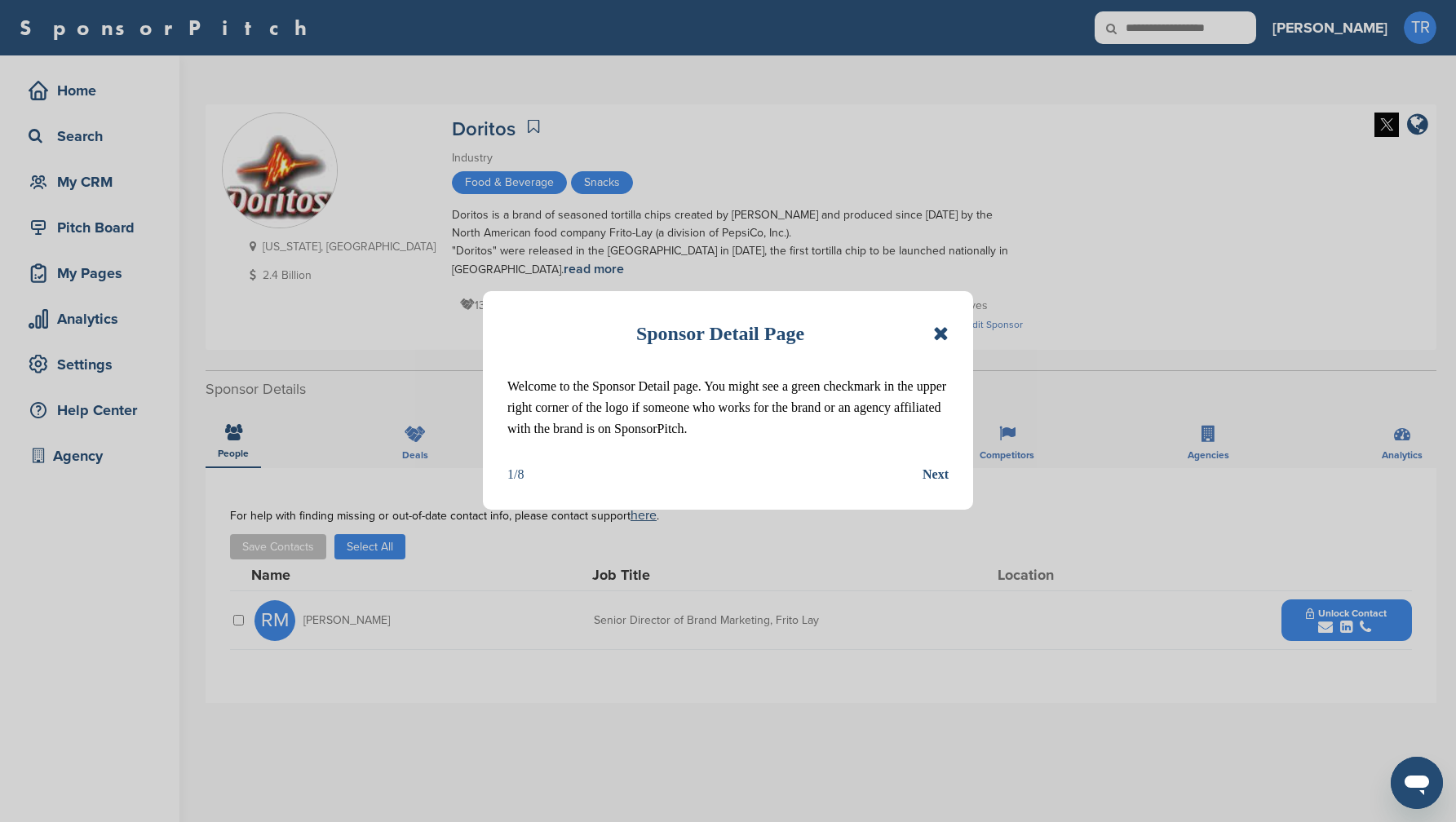
click at [944, 338] on icon at bounding box center [941, 333] width 15 height 20
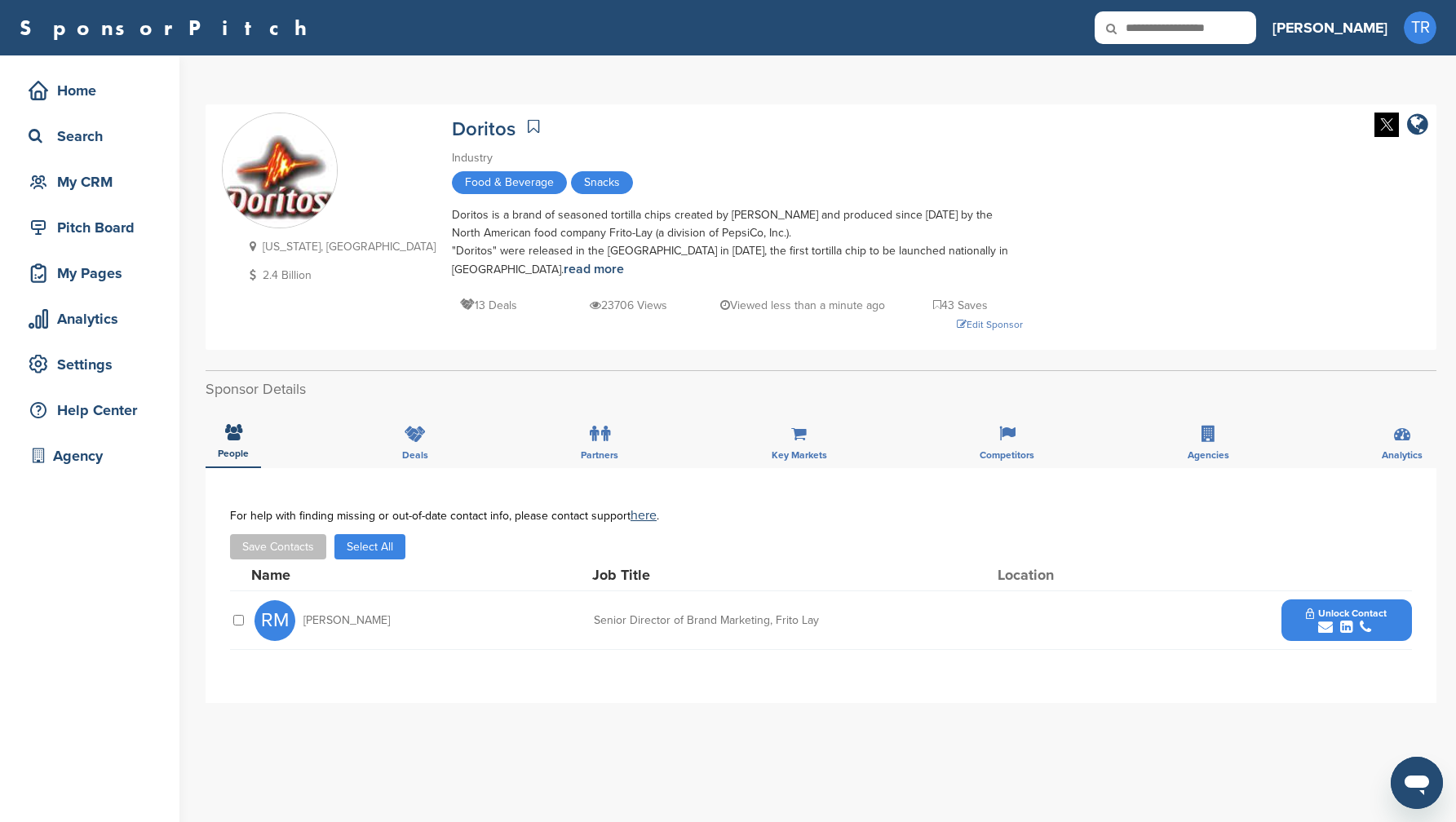
click at [1386, 124] on img at bounding box center [1386, 125] width 24 height 24
click at [884, 322] on div "Edit Sponsor" at bounding box center [737, 324] width 571 height 18
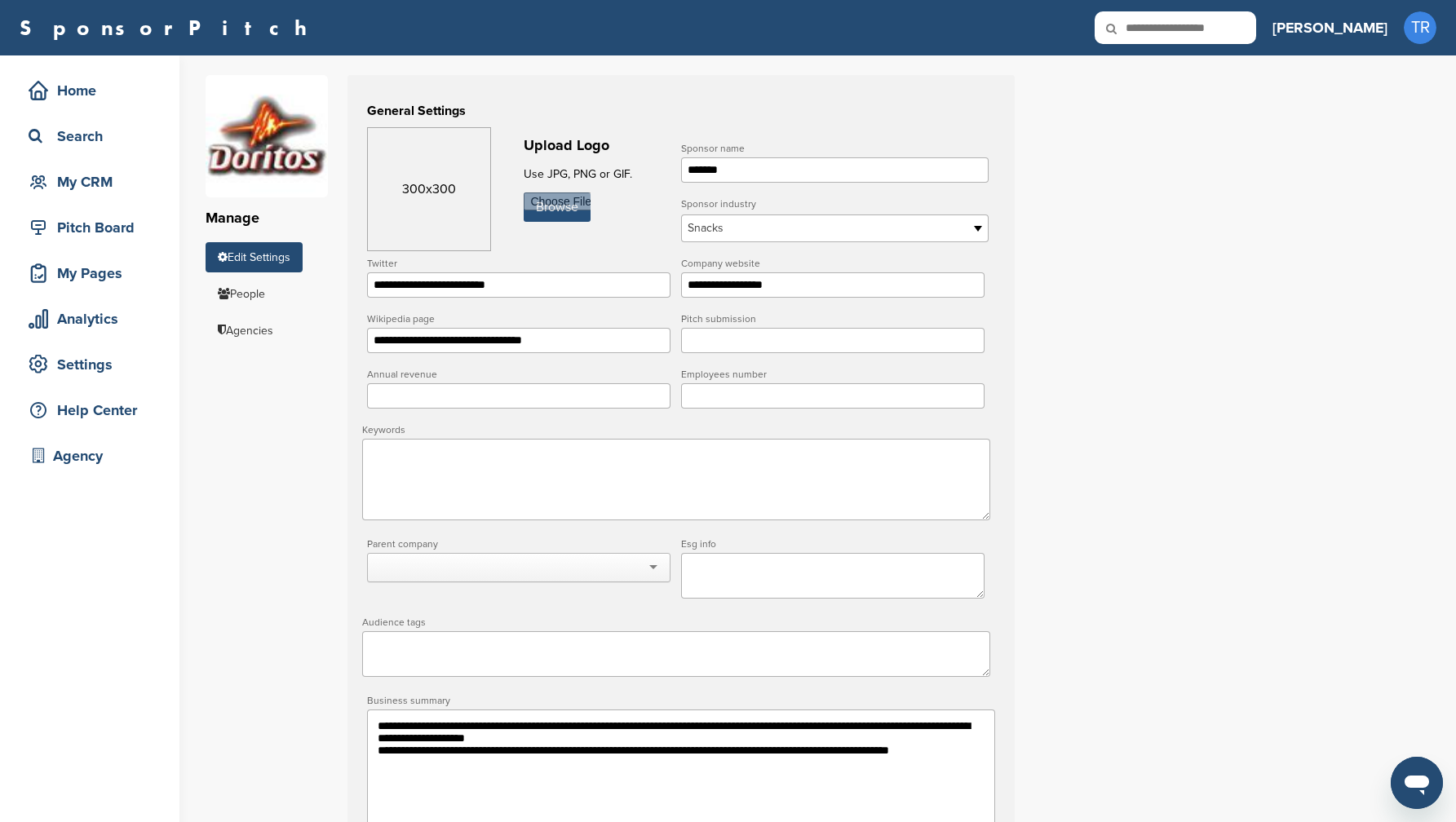
click at [561, 217] on input "file" at bounding box center [558, 207] width 67 height 29
type input "**********"
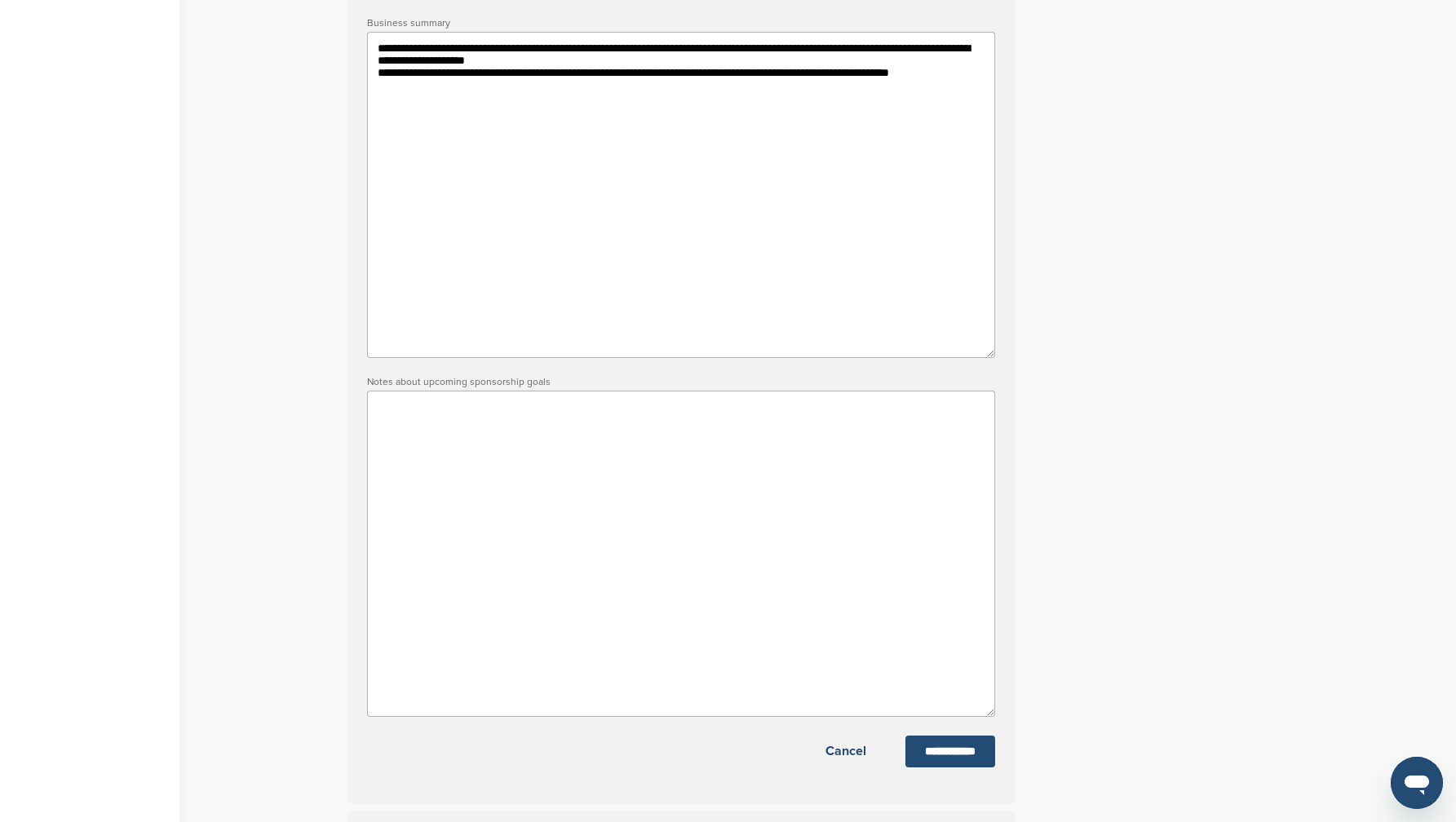
scroll to position [797, 0]
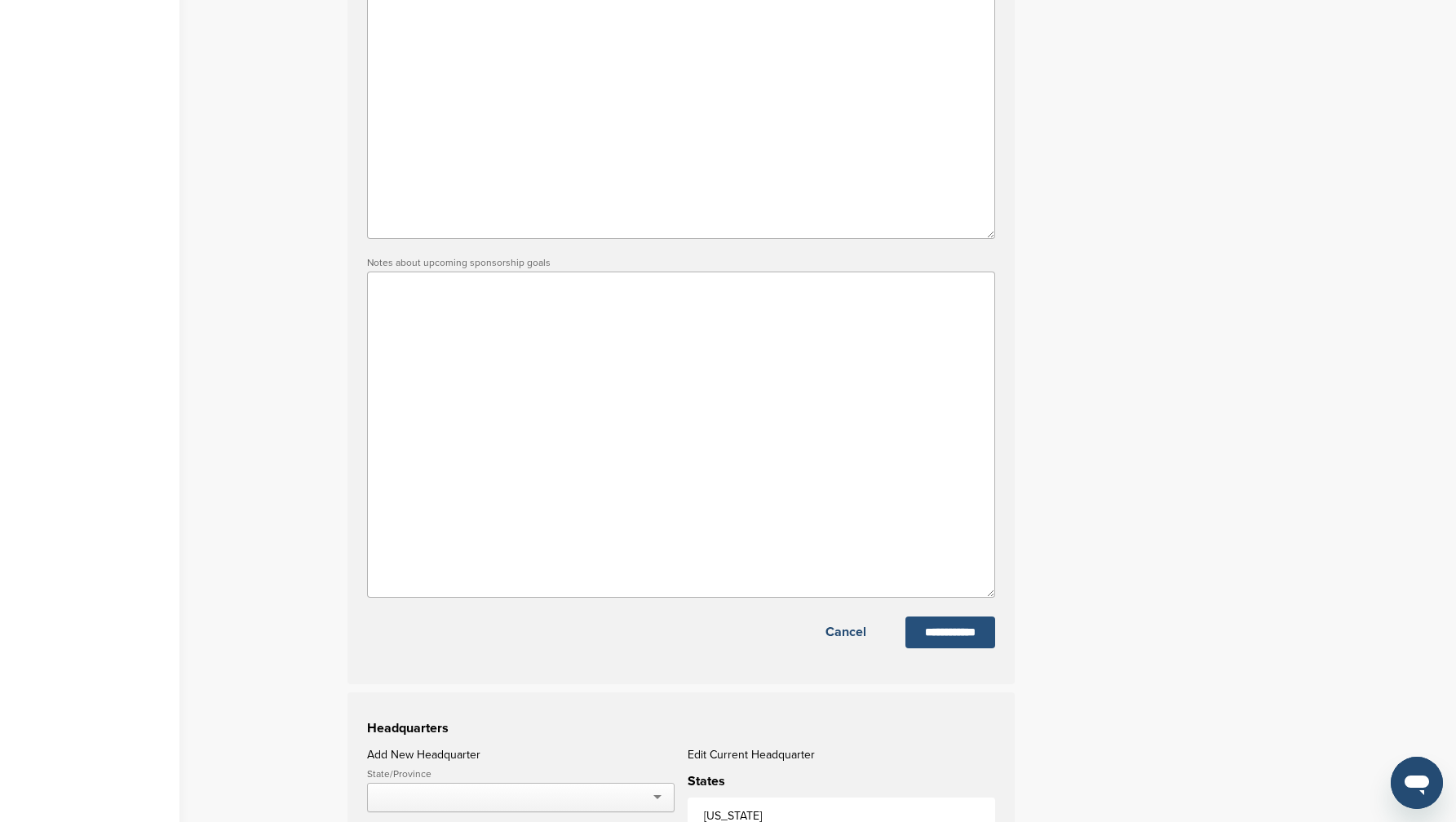
click at [970, 631] on input "**********" at bounding box center [950, 631] width 89 height 32
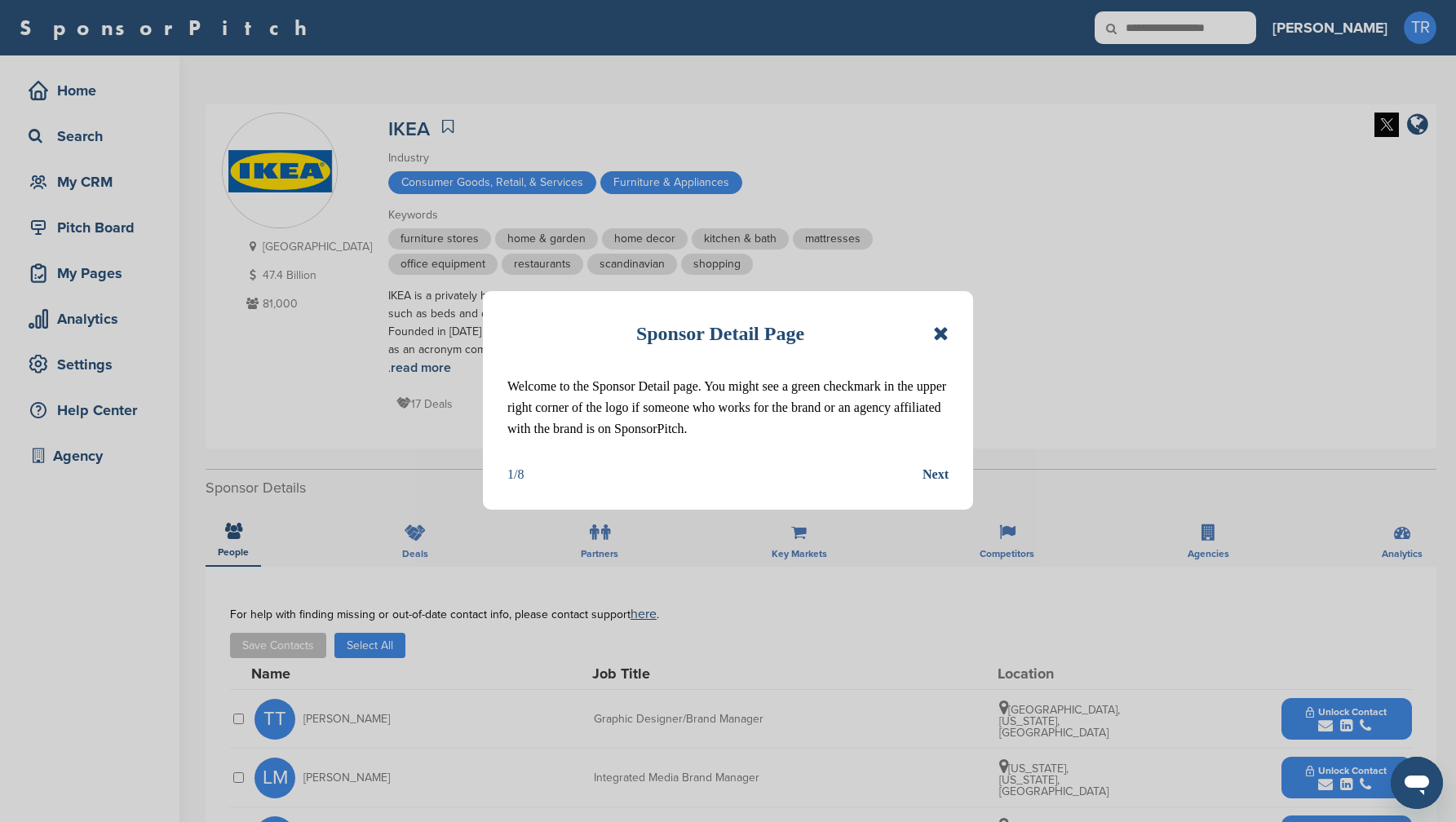
click at [940, 331] on icon at bounding box center [941, 333] width 15 height 20
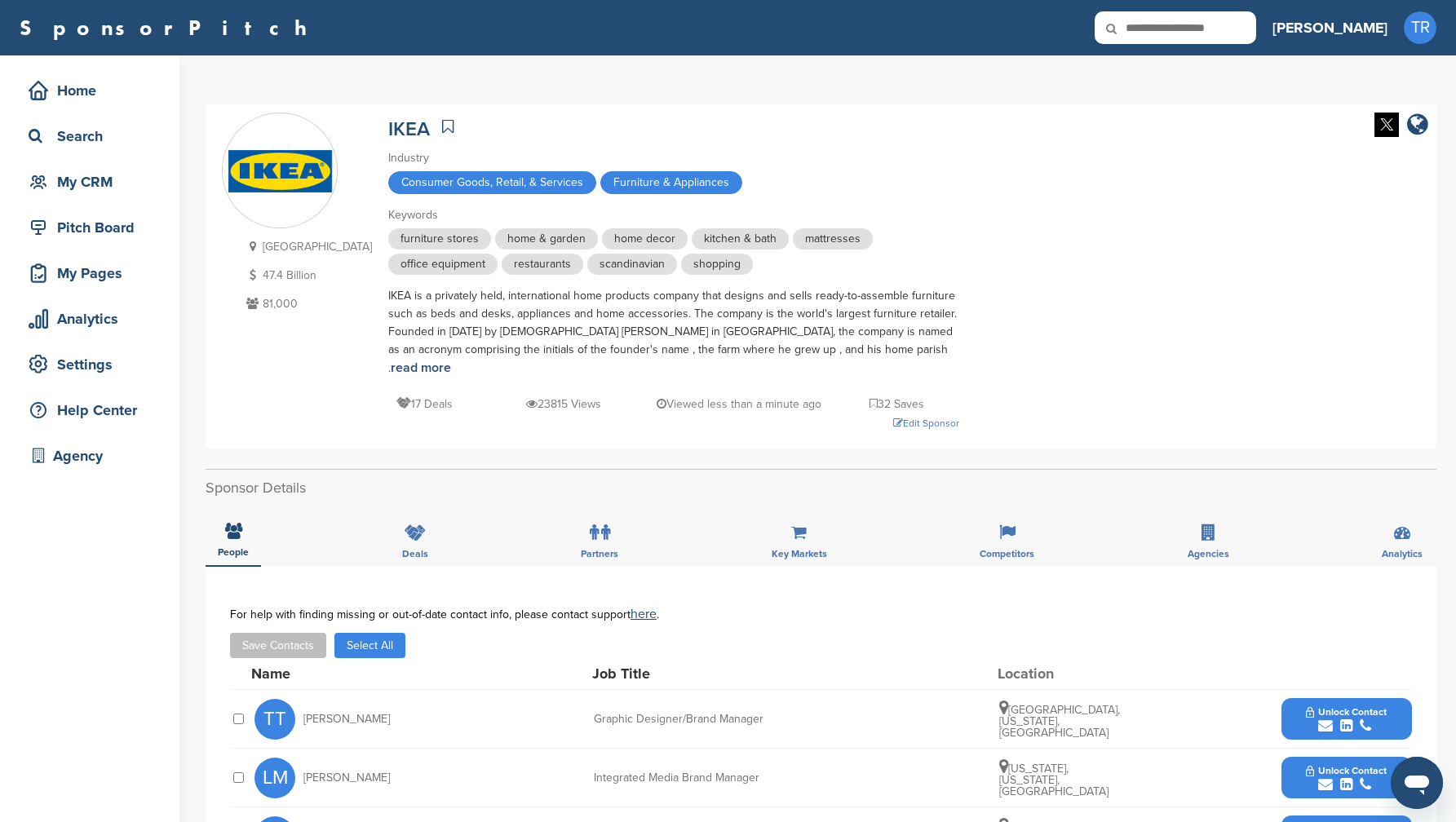
click at [1386, 130] on img at bounding box center [1386, 125] width 24 height 24
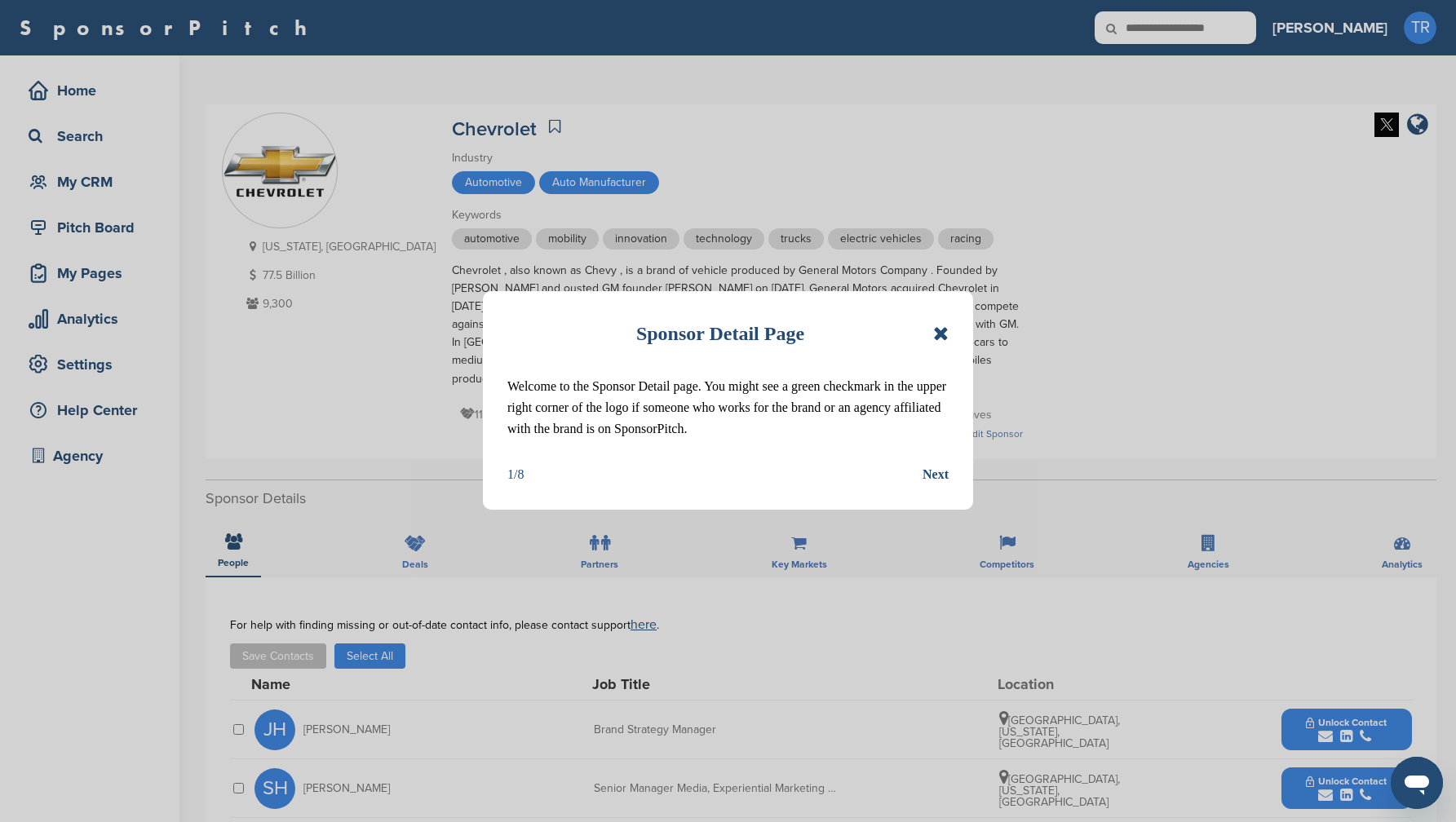
click at [934, 331] on icon at bounding box center [941, 333] width 15 height 20
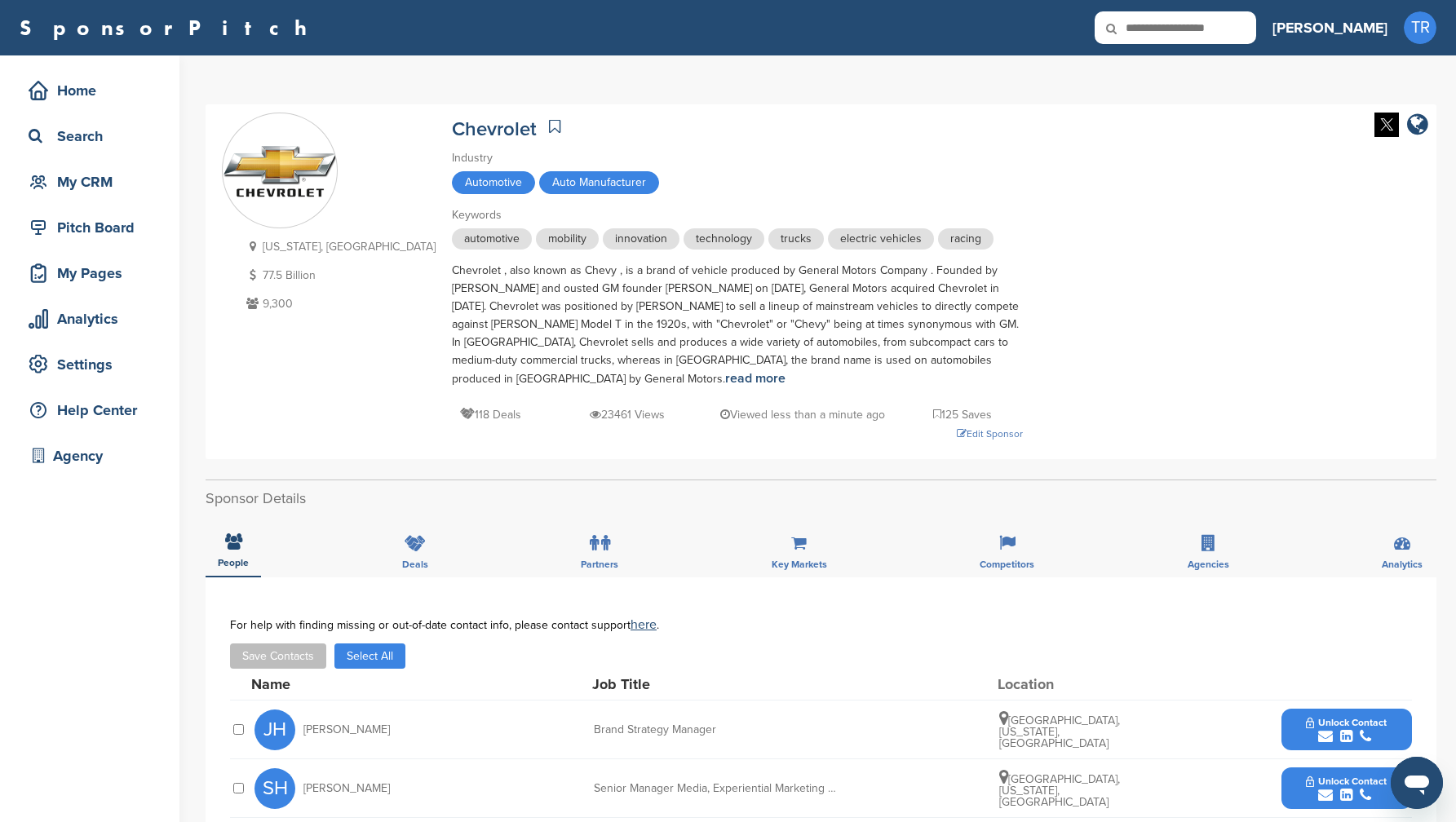
click at [1386, 130] on img at bounding box center [1386, 125] width 24 height 24
click at [918, 432] on div "Edit Sponsor" at bounding box center [737, 434] width 571 height 18
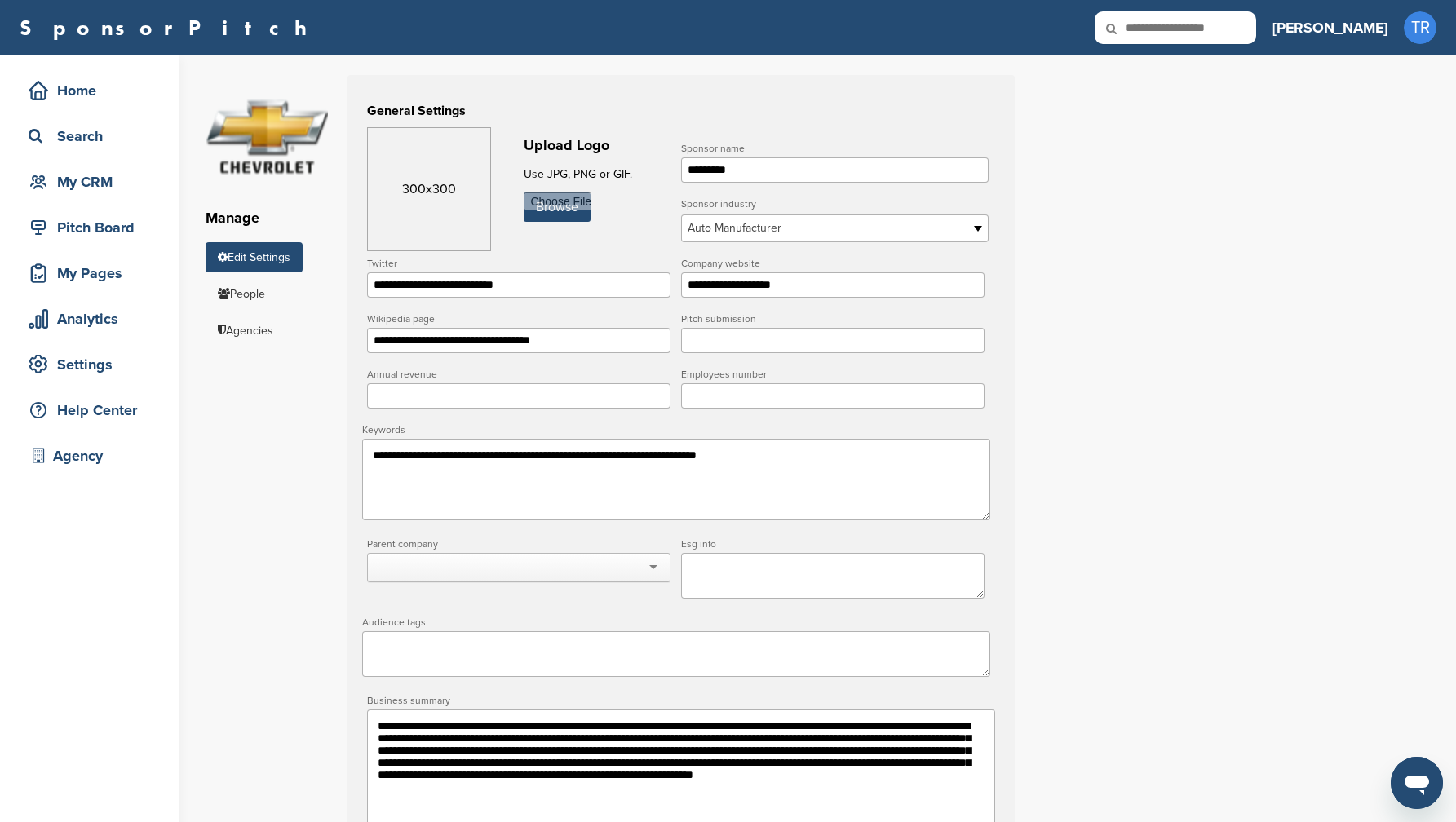
click at [593, 218] on div "Browse" at bounding box center [599, 203] width 151 height 38
click at [567, 208] on input "file" at bounding box center [558, 207] width 67 height 29
type input "**********"
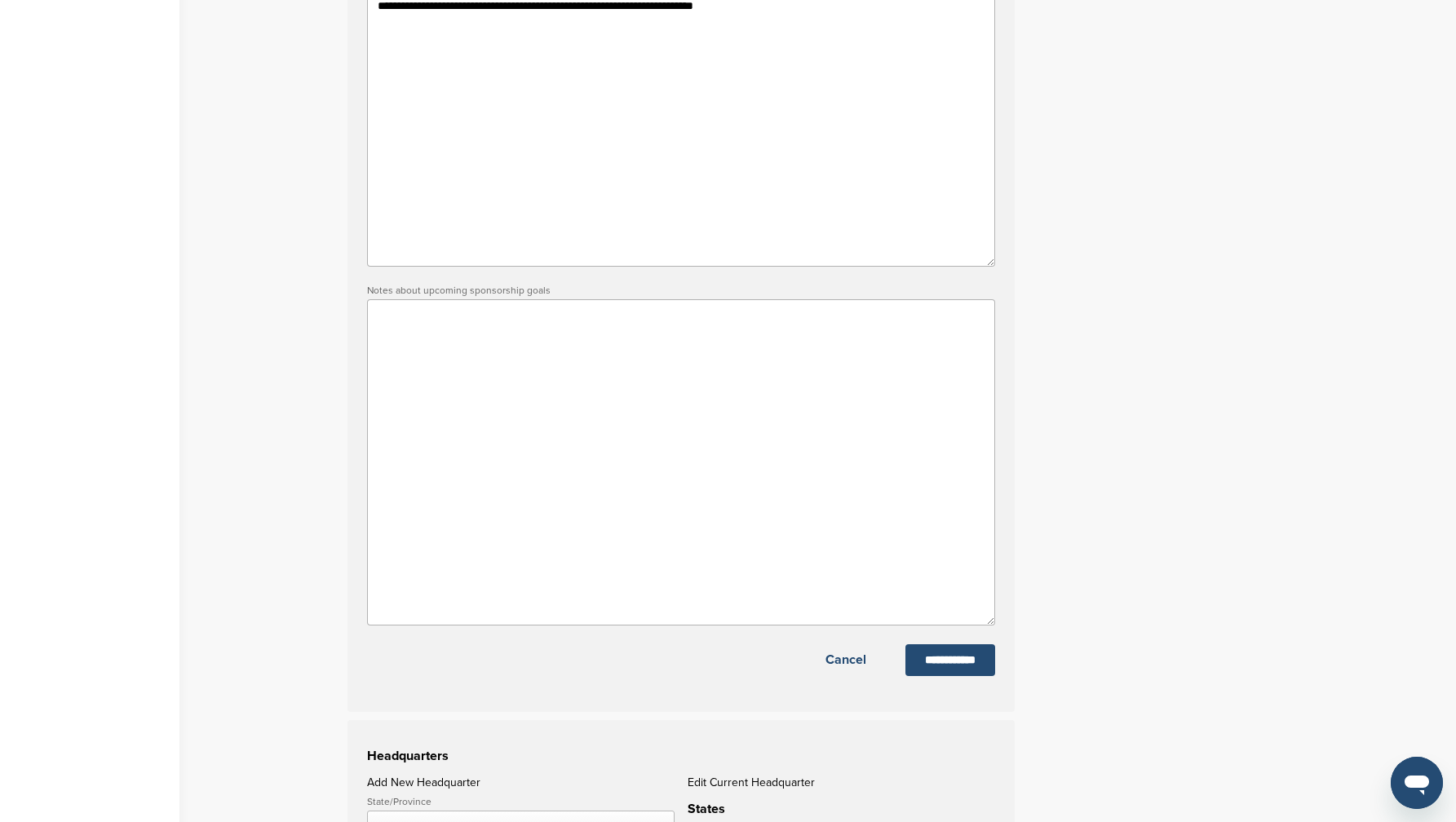
scroll to position [794, 0]
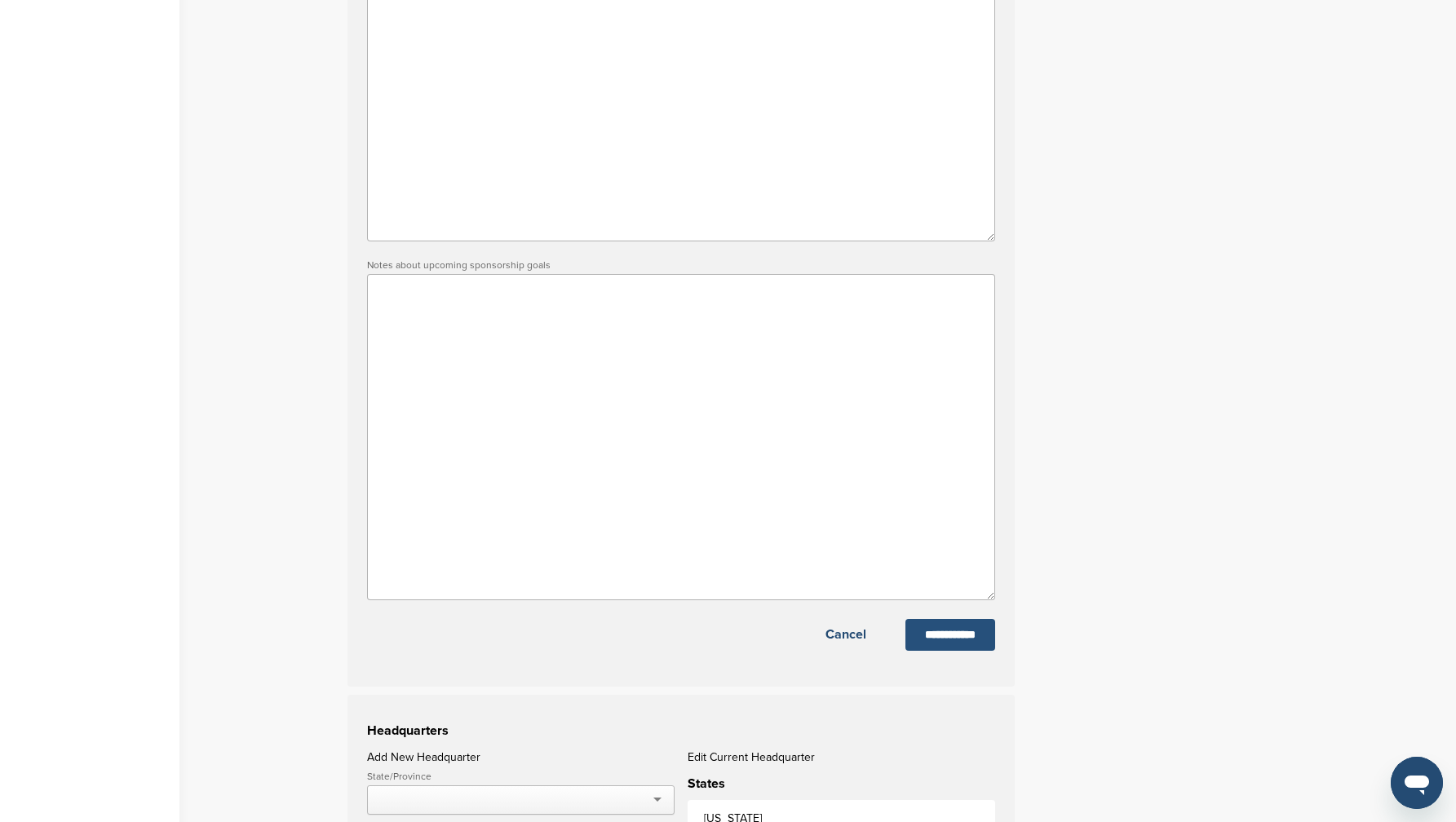
click at [971, 648] on input "**********" at bounding box center [950, 634] width 89 height 32
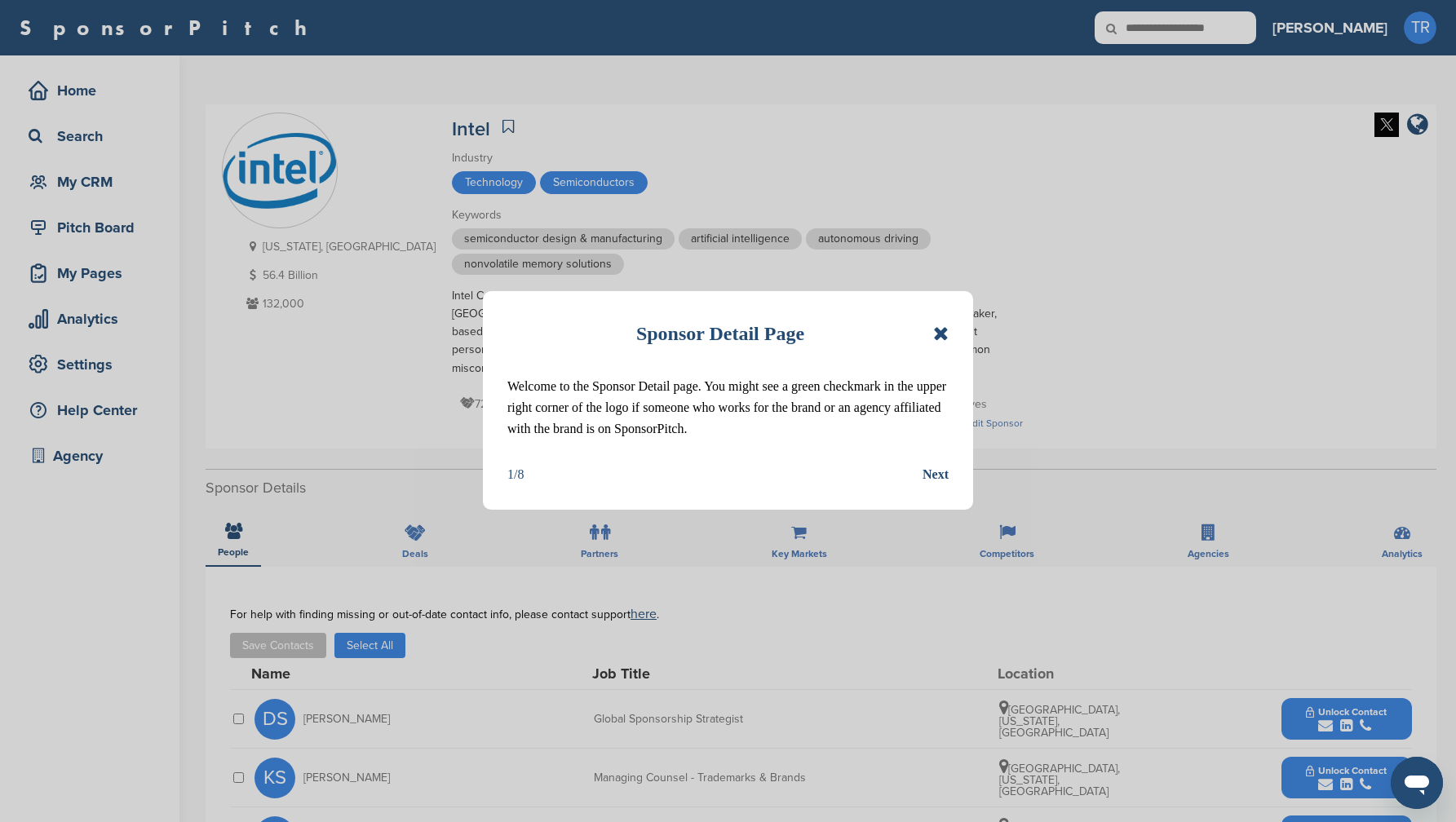
click at [945, 330] on icon at bounding box center [941, 333] width 15 height 20
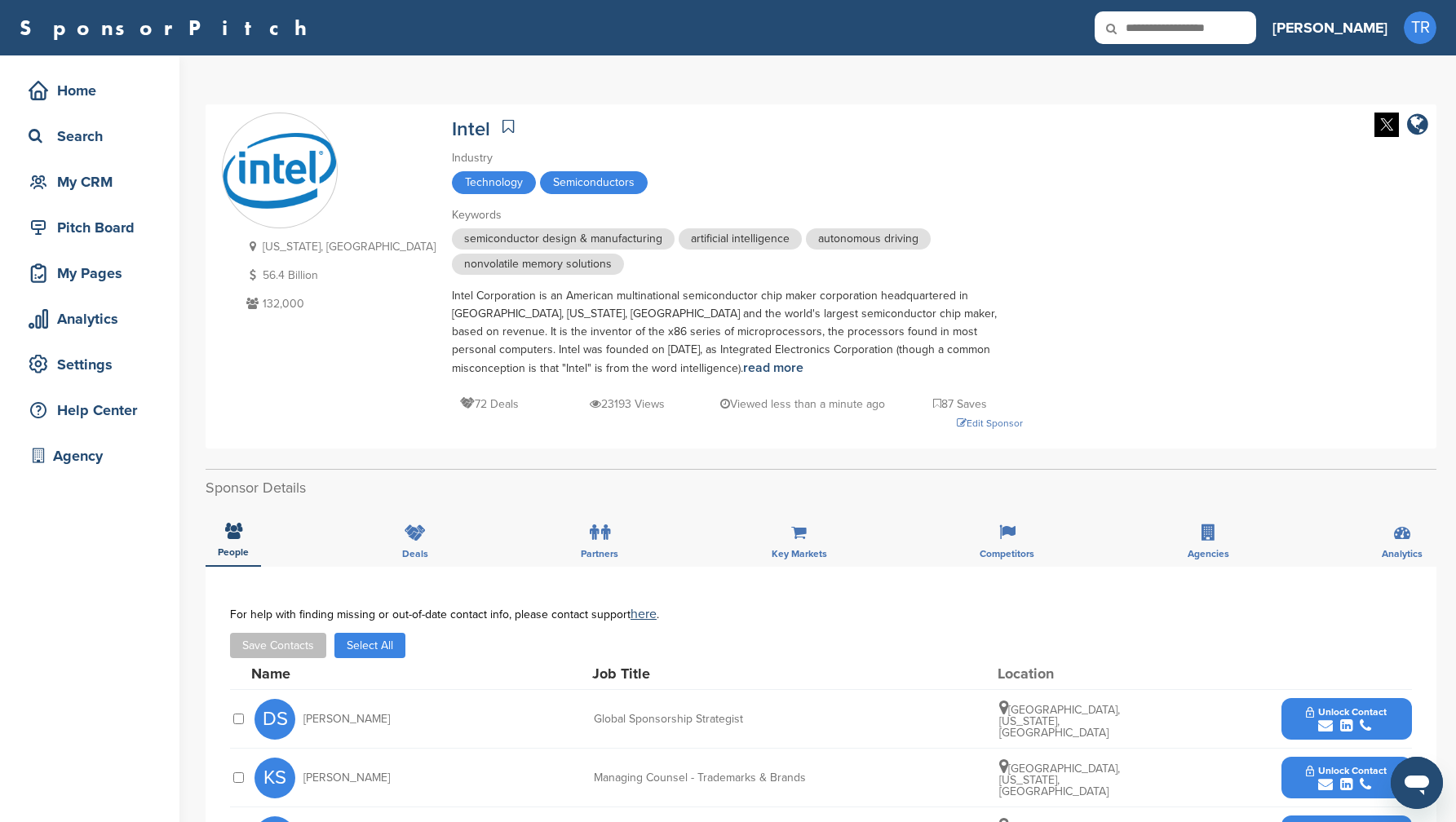
click at [1380, 127] on img at bounding box center [1386, 125] width 24 height 24
click at [897, 417] on div "Edit Sponsor" at bounding box center [737, 424] width 571 height 18
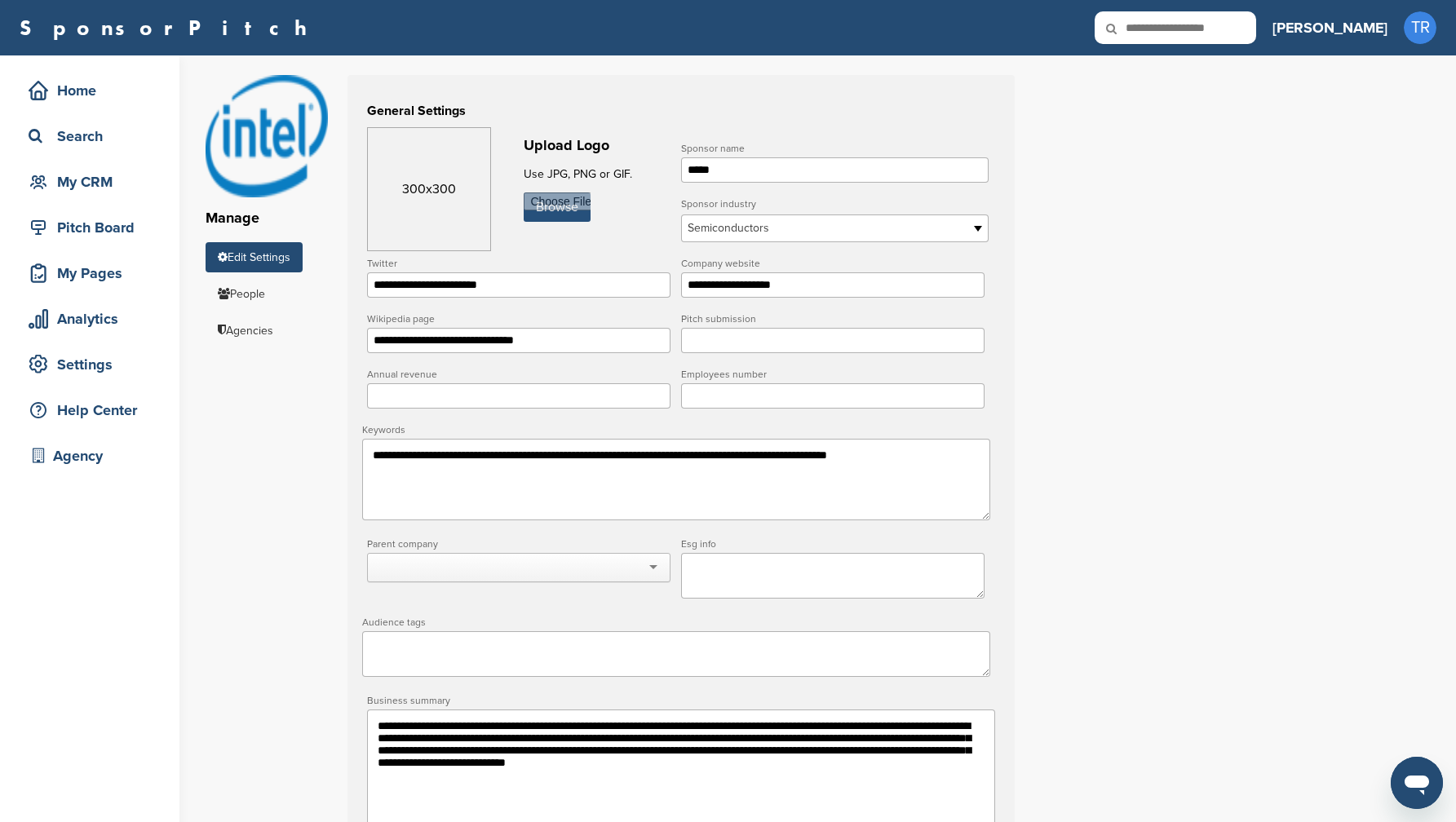
click at [576, 214] on input "file" at bounding box center [558, 207] width 67 height 29
type input "**********"
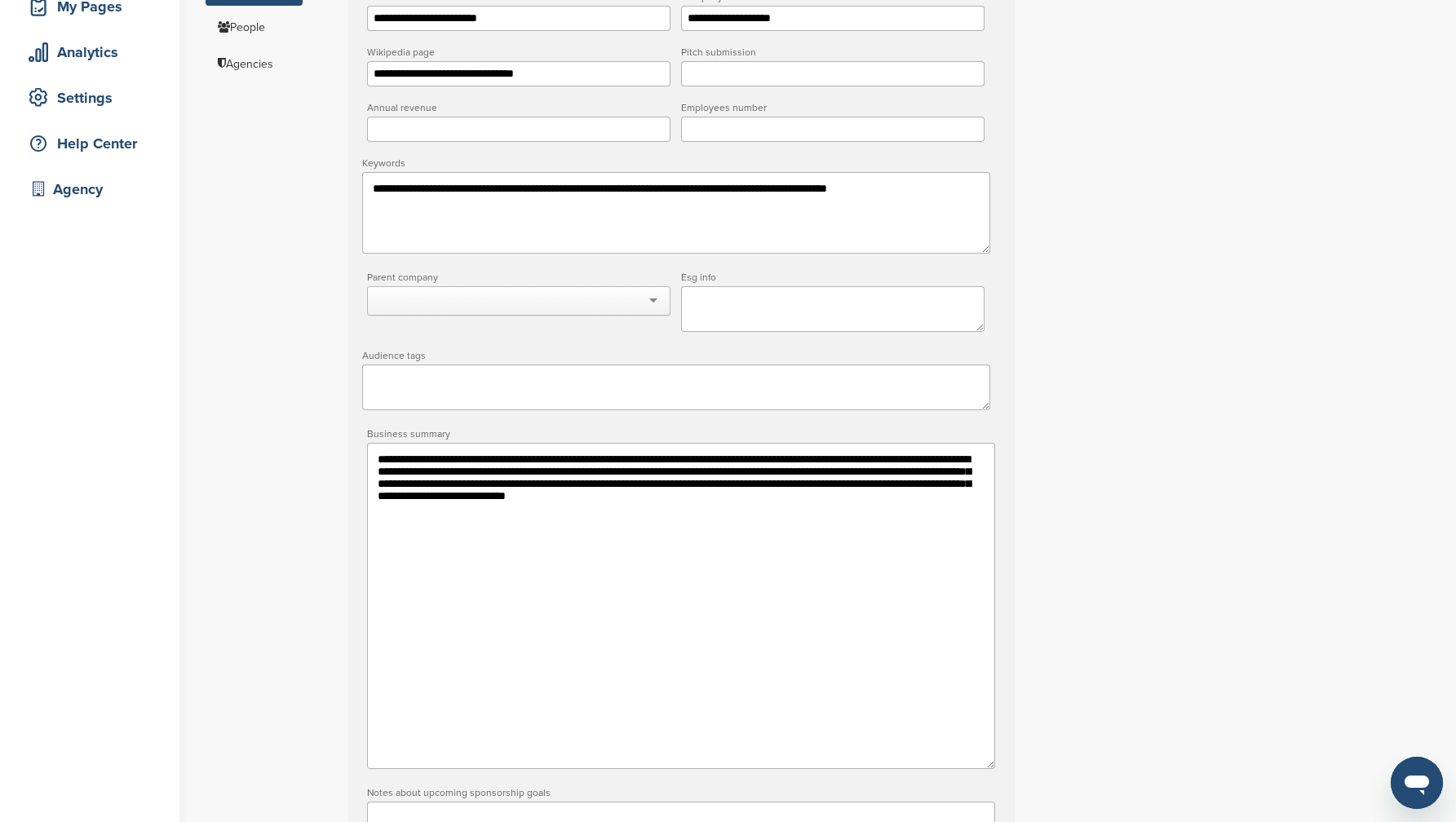
scroll to position [763, 0]
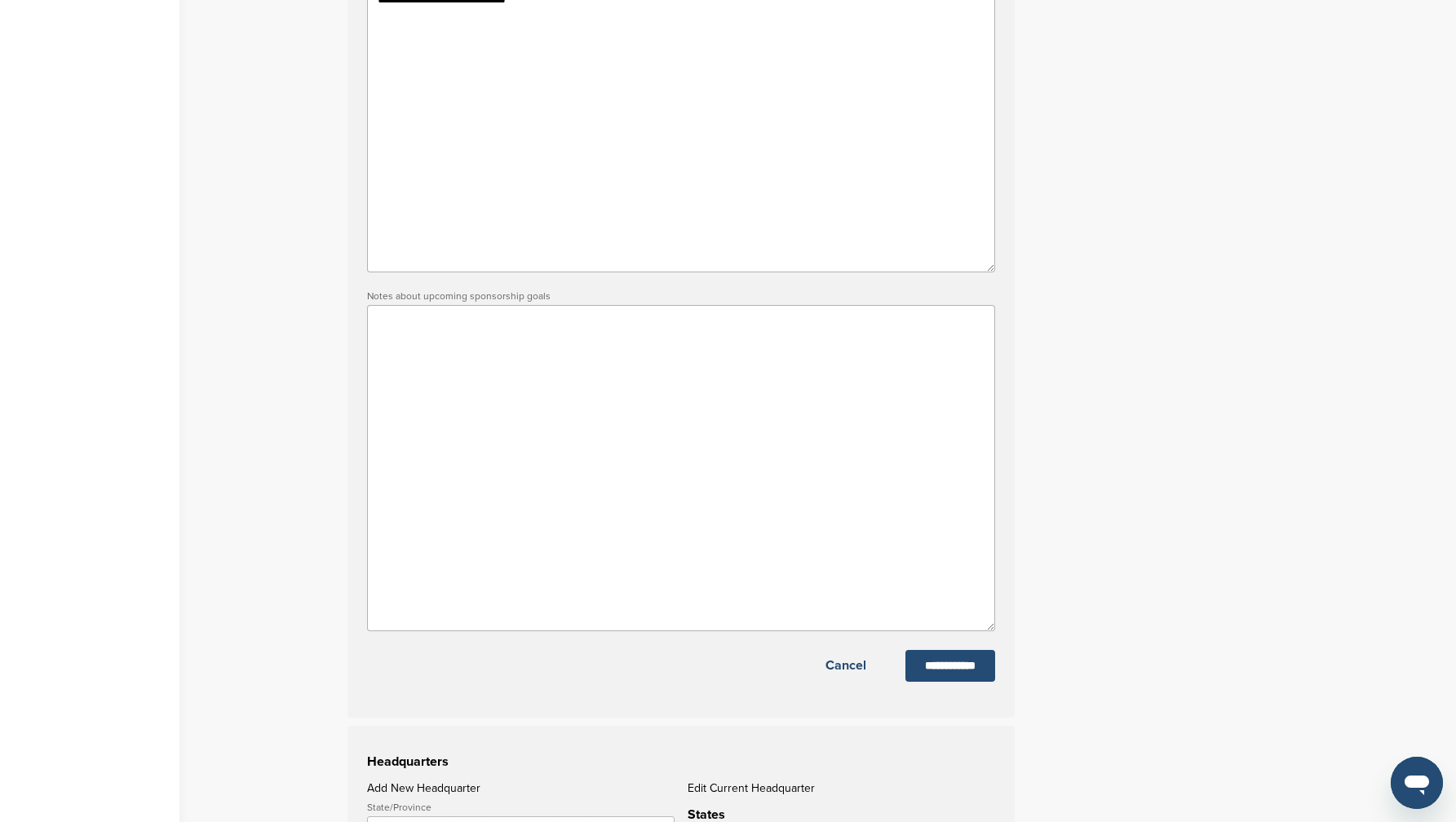
drag, startPoint x: 964, startPoint y: 684, endPoint x: 928, endPoint y: 631, distance: 64.1
click at [964, 682] on input "**********" at bounding box center [950, 665] width 89 height 32
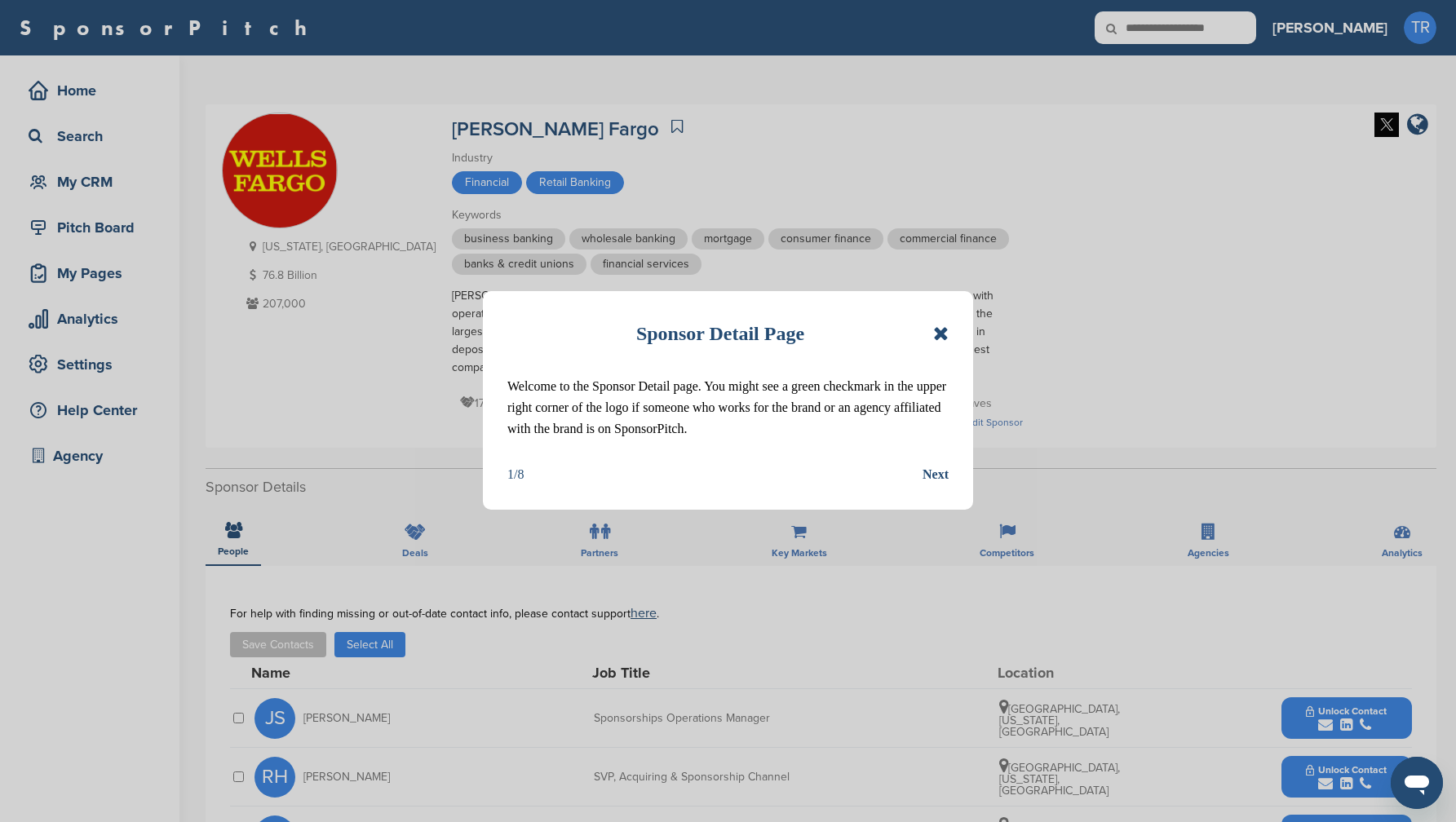
click at [942, 332] on icon at bounding box center [941, 333] width 15 height 20
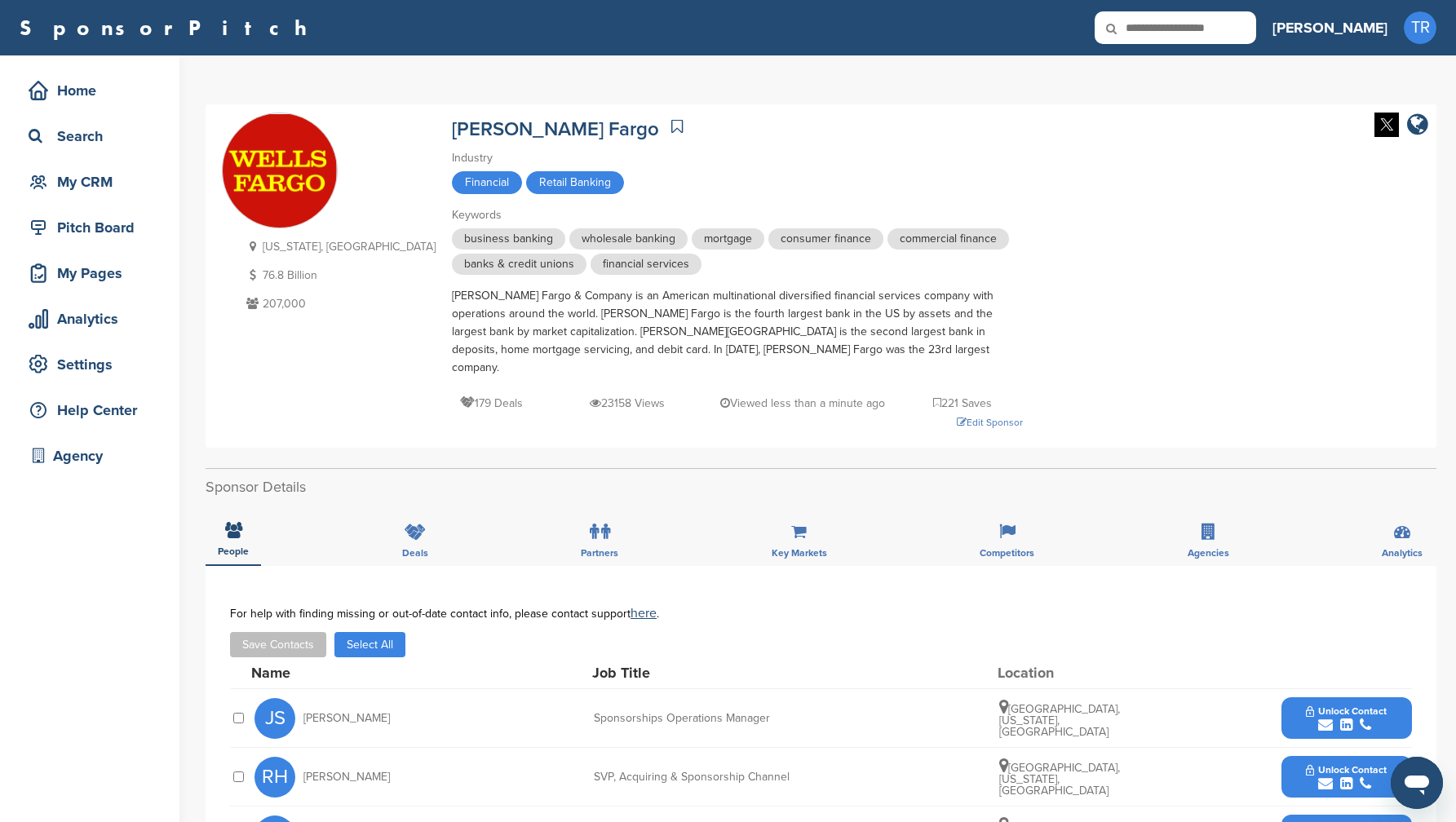
click at [1378, 134] on img at bounding box center [1386, 125] width 24 height 24
click at [847, 174] on div "Financial Retail Banking" at bounding box center [737, 185] width 571 height 27
click at [881, 414] on div "Edit Sponsor" at bounding box center [737, 423] width 571 height 18
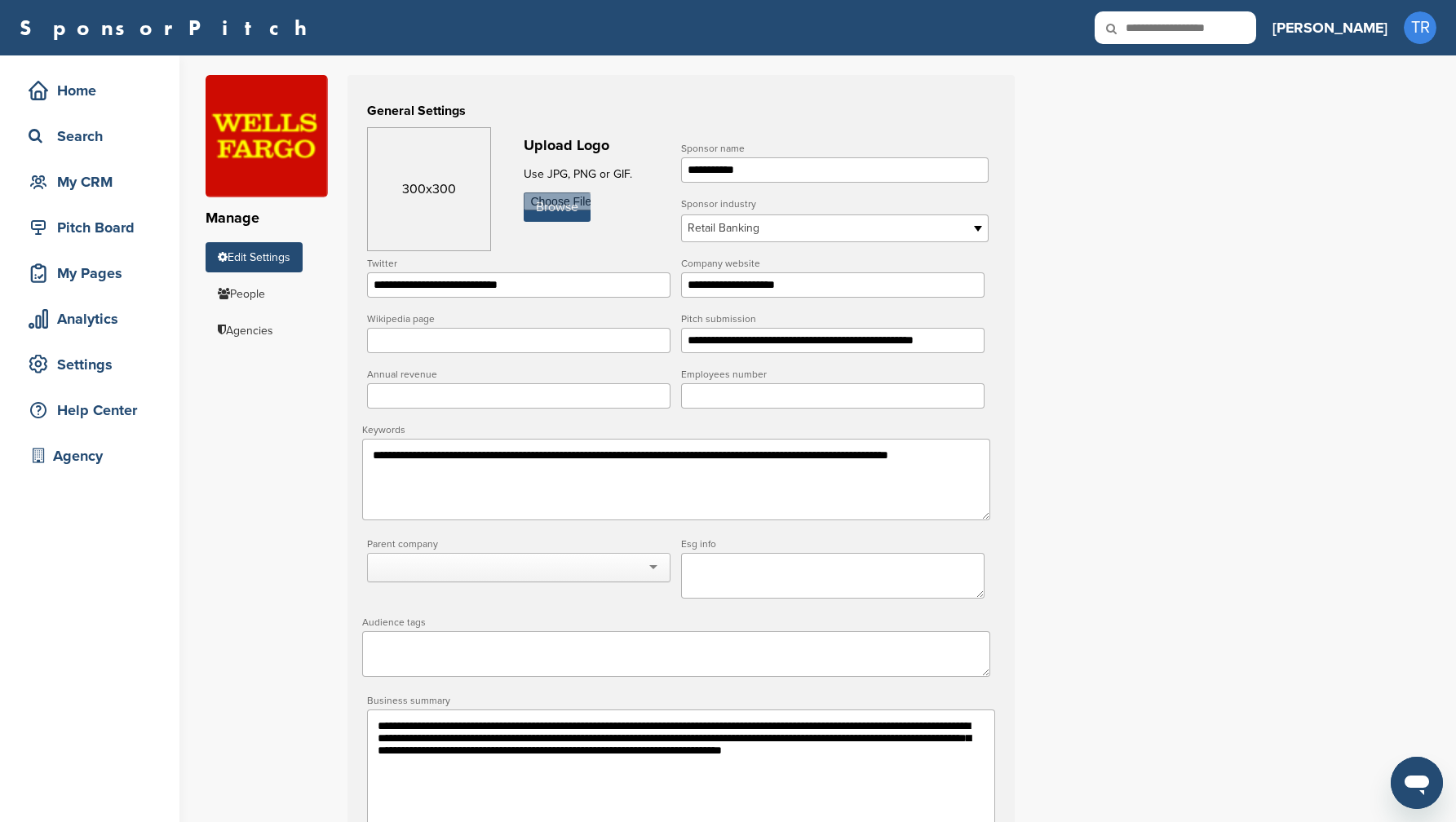
click at [550, 205] on input "file" at bounding box center [558, 207] width 67 height 29
type input "**********"
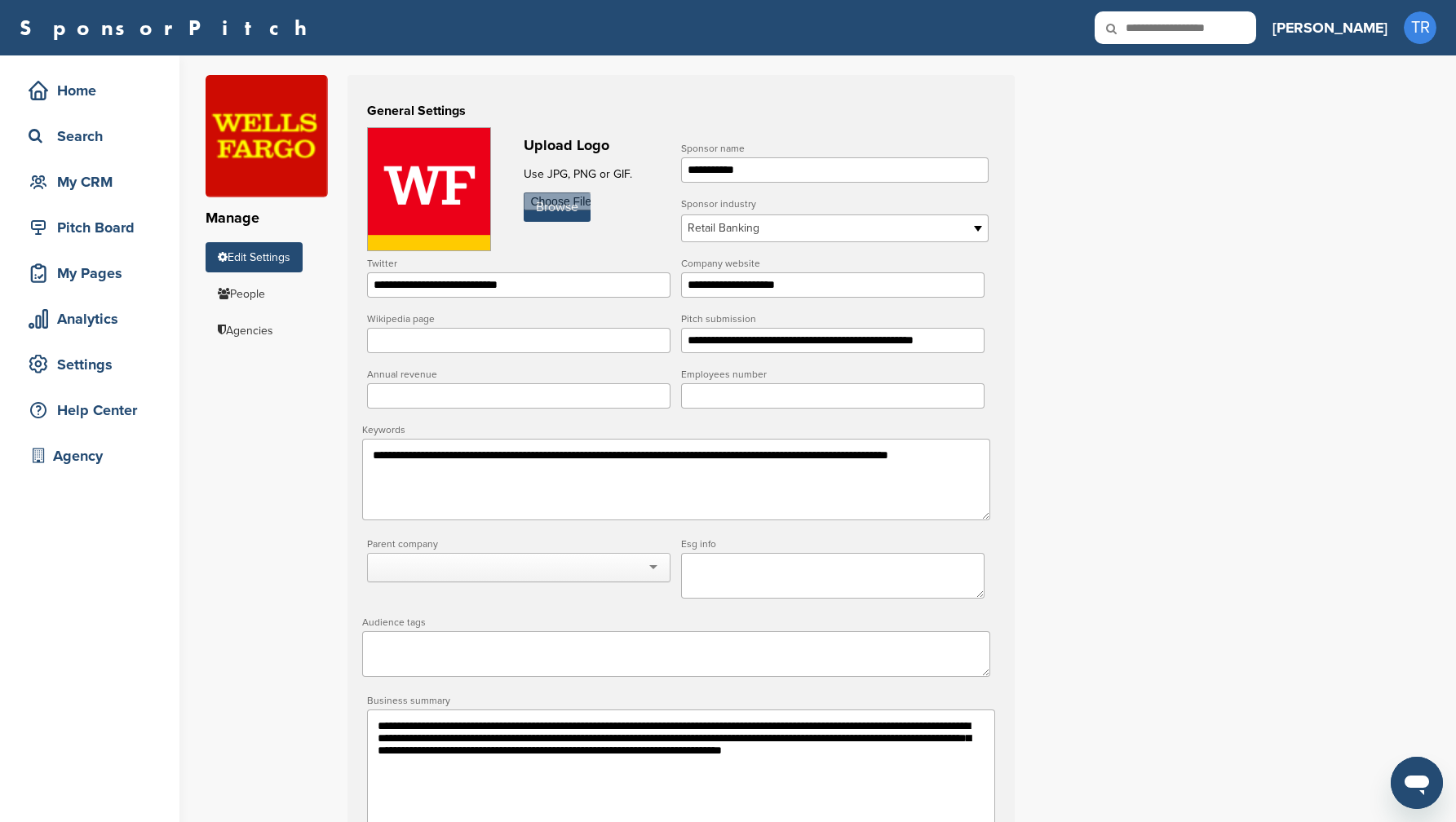
scroll to position [803, 0]
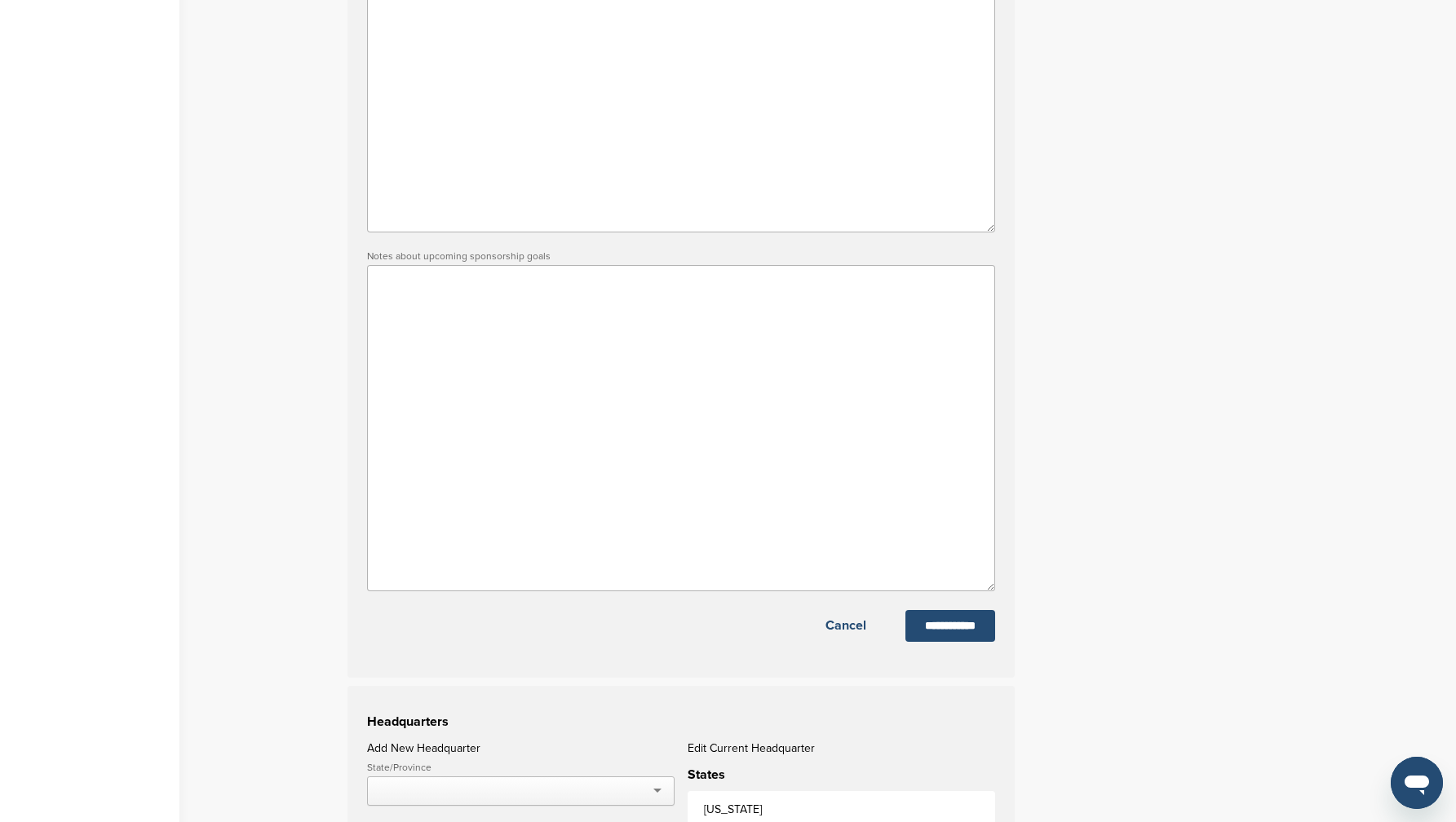
click at [960, 641] on input "**********" at bounding box center [950, 625] width 89 height 32
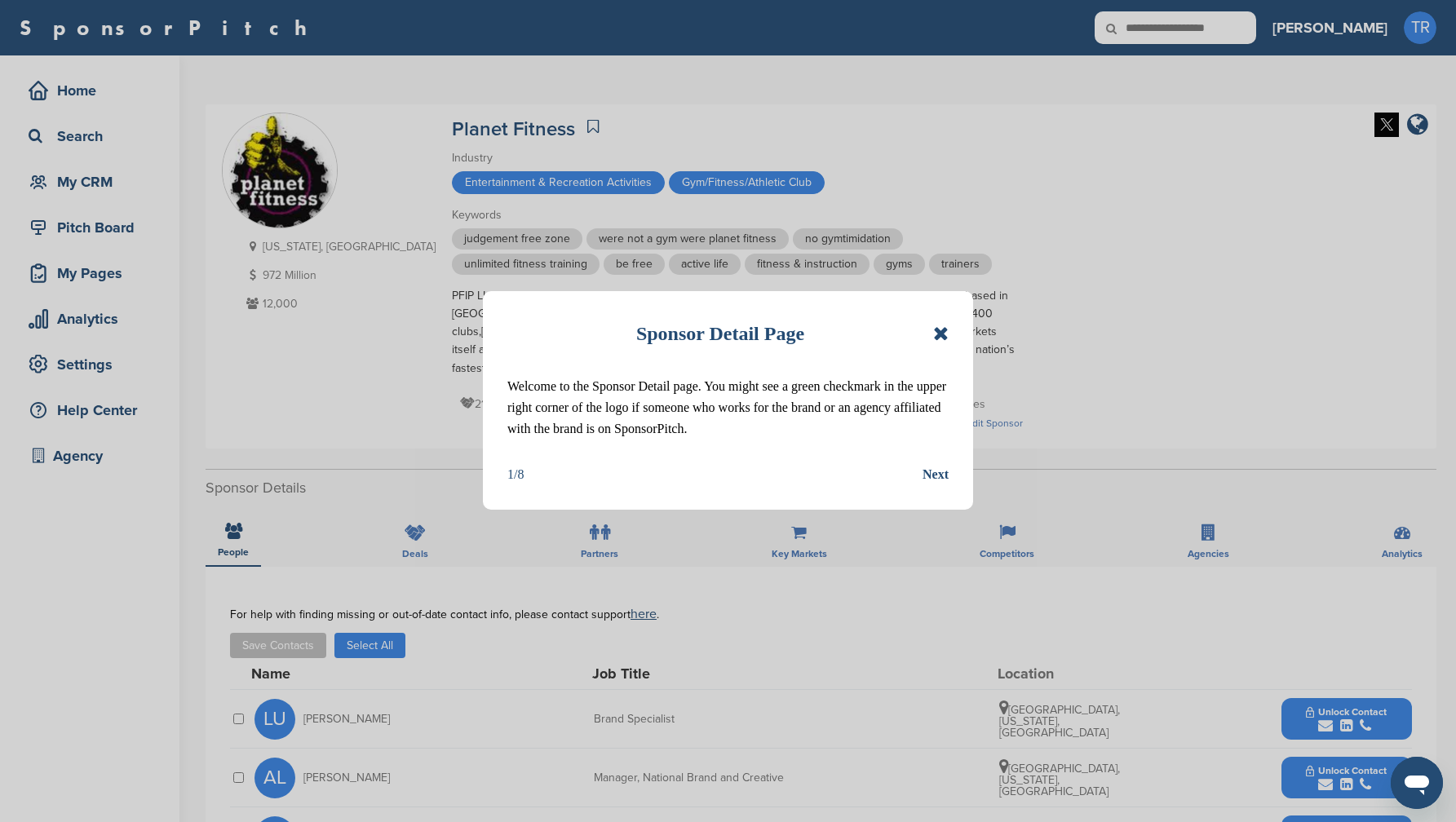
drag, startPoint x: 944, startPoint y: 331, endPoint x: 993, endPoint y: 306, distance: 55.0
click at [944, 330] on icon at bounding box center [941, 333] width 15 height 20
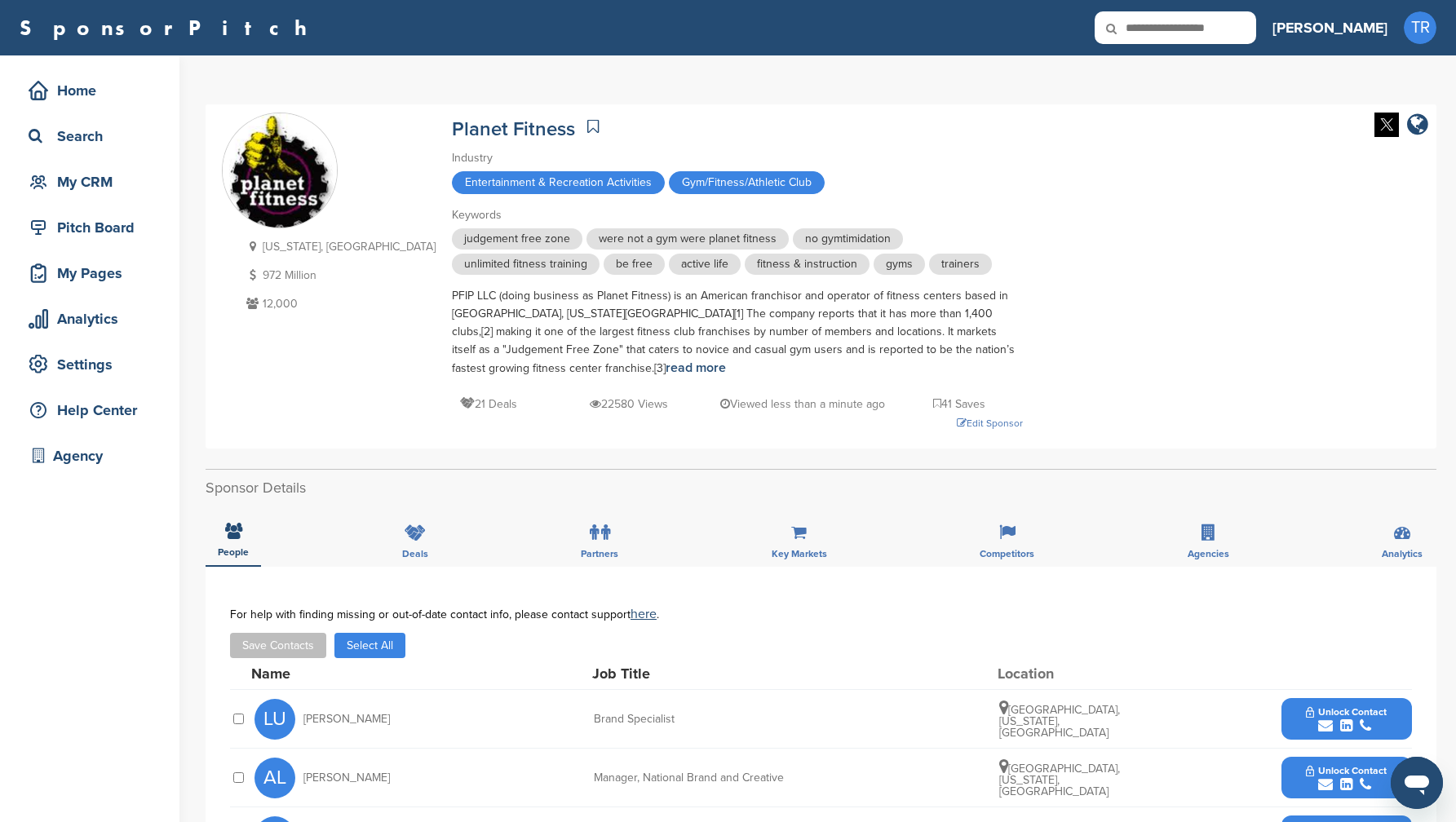
click at [1386, 122] on img at bounding box center [1386, 125] width 24 height 24
click at [933, 415] on div "Edit Sponsor" at bounding box center [737, 424] width 571 height 18
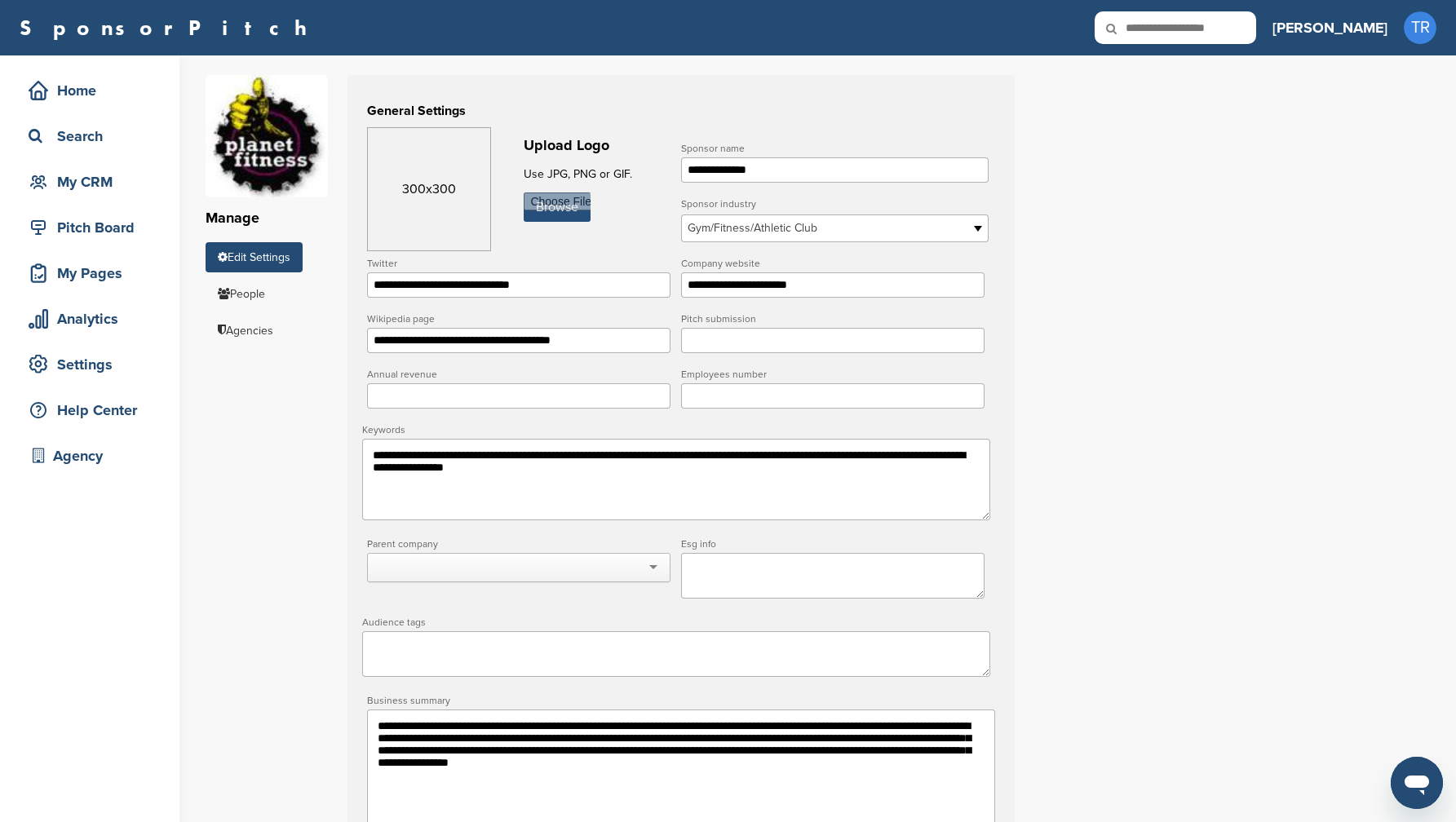
click at [559, 206] on input "file" at bounding box center [558, 207] width 67 height 29
type input "**********"
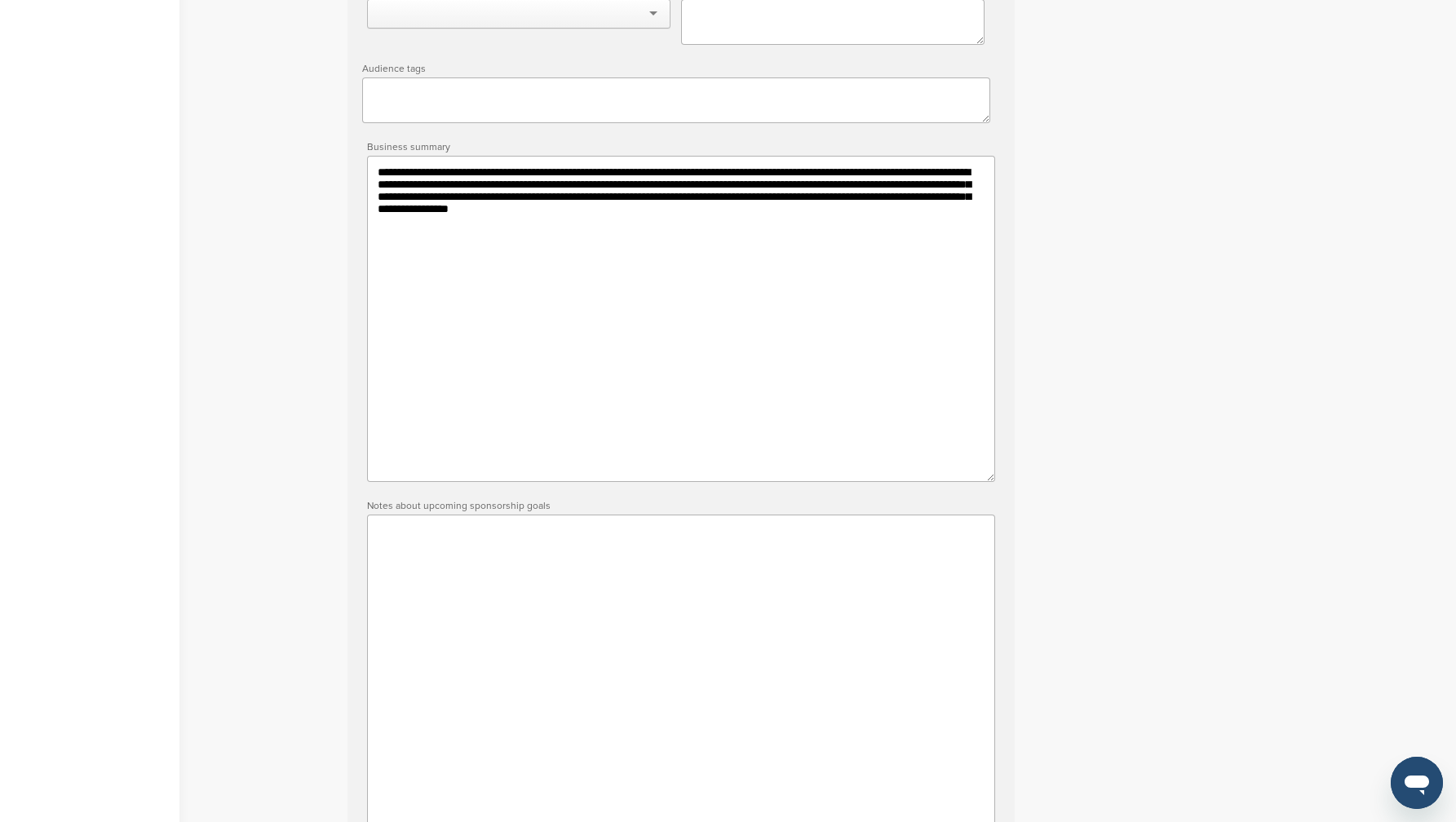
scroll to position [1144, 0]
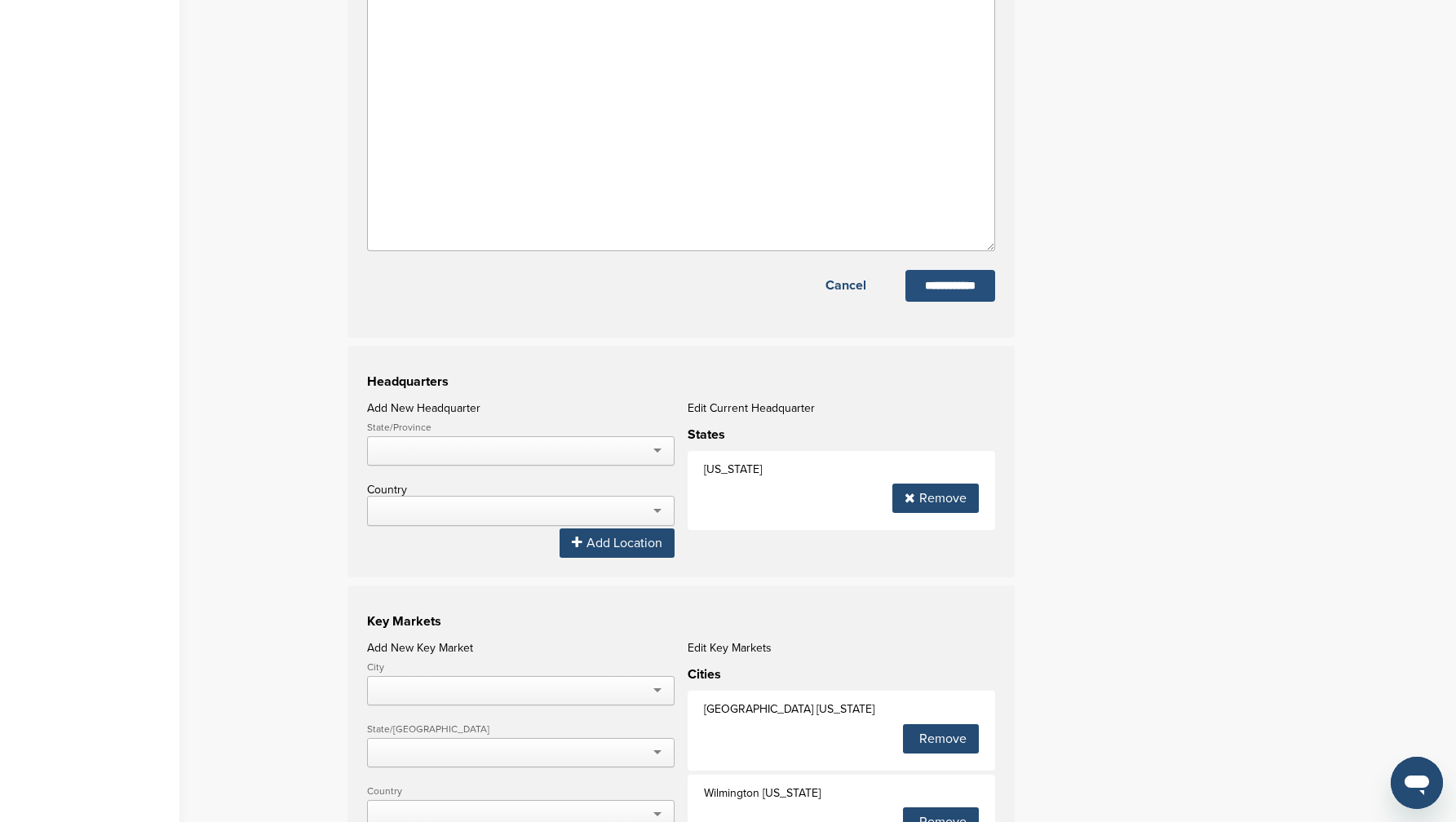
click at [939, 302] on input "**********" at bounding box center [950, 285] width 89 height 32
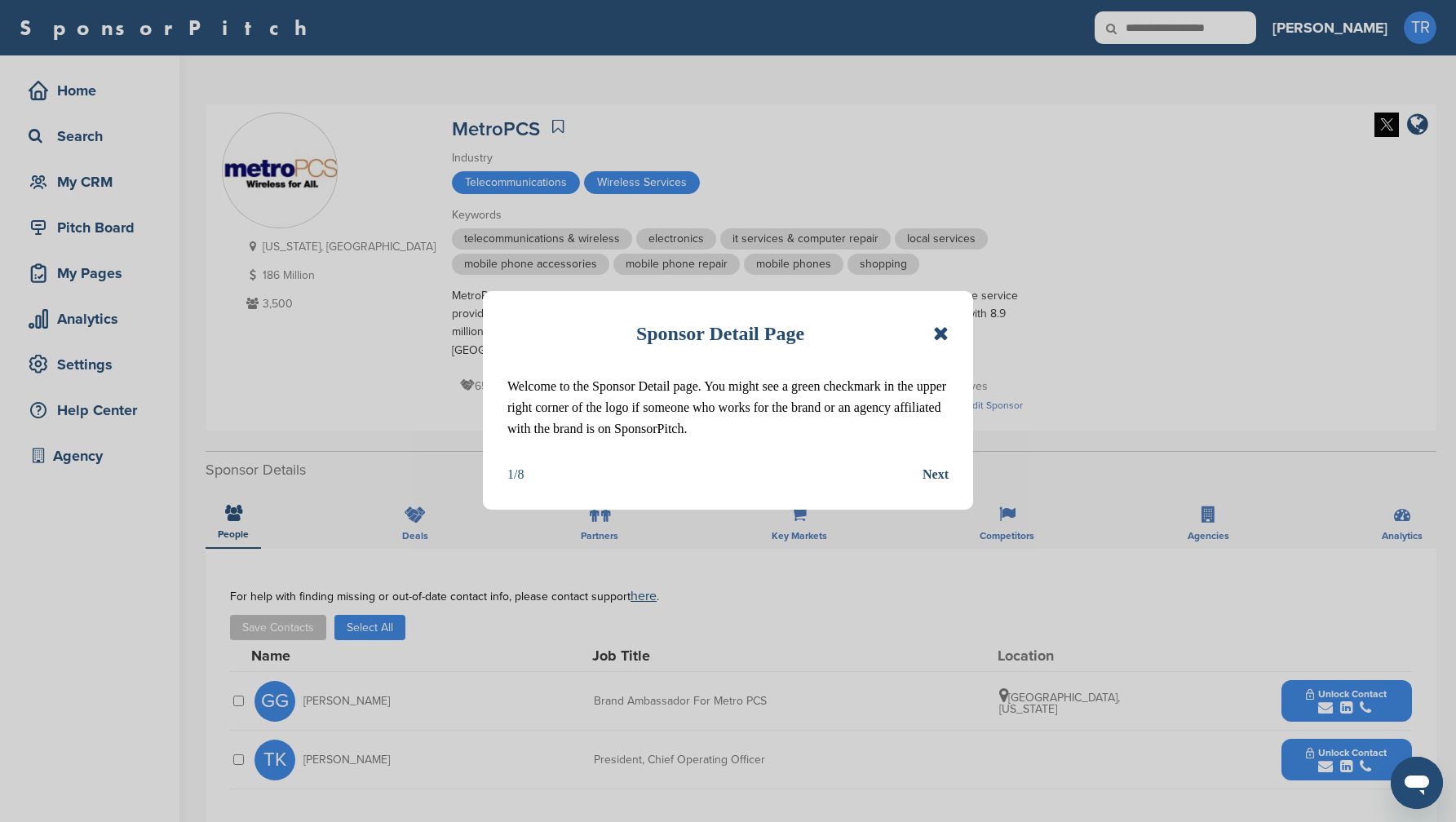
click at [948, 327] on icon at bounding box center [941, 333] width 15 height 20
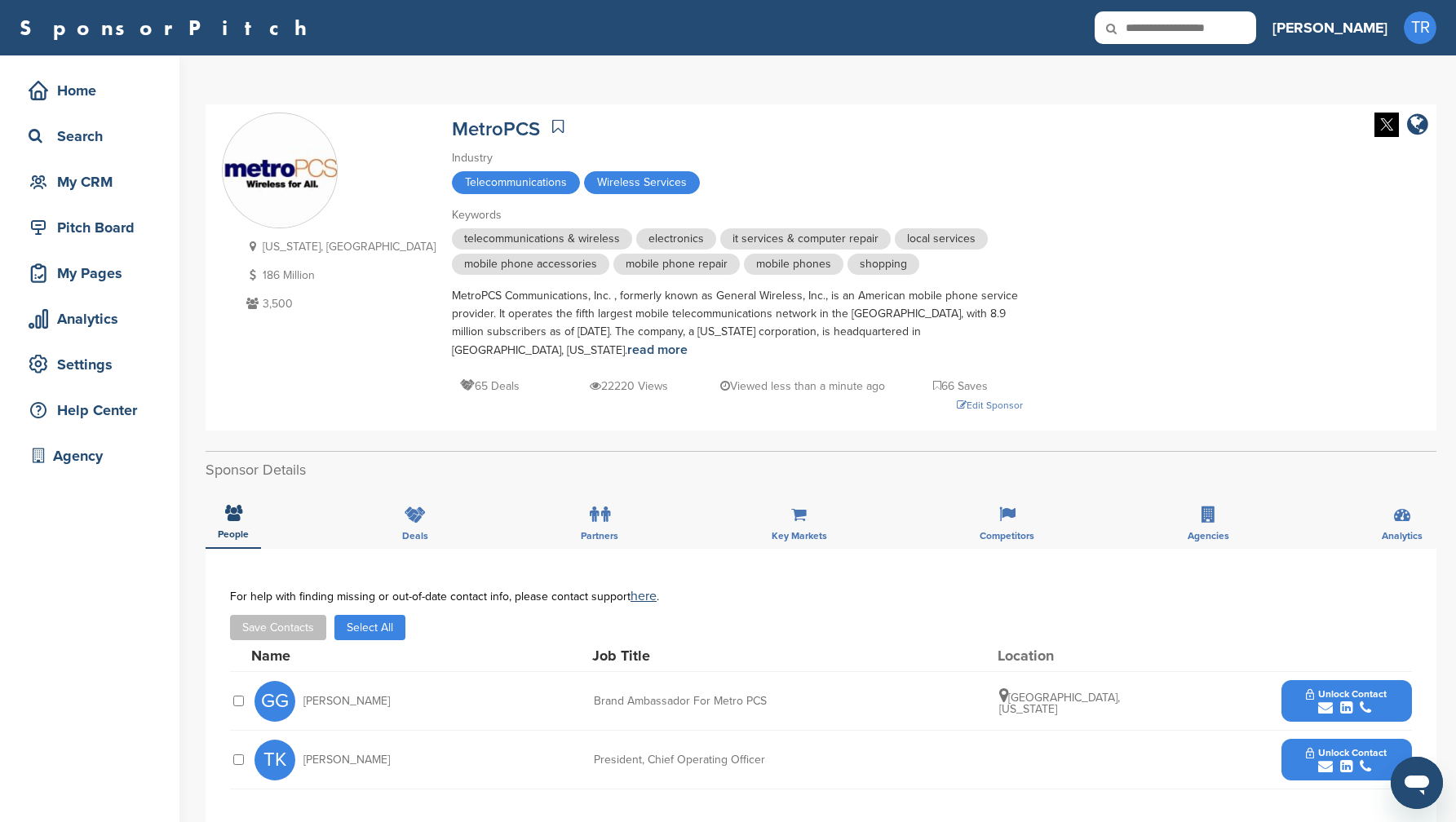
click at [1376, 129] on img at bounding box center [1386, 125] width 24 height 24
click at [897, 153] on div "Industry" at bounding box center [737, 158] width 571 height 18
click at [872, 397] on div "Edit Sponsor" at bounding box center [737, 406] width 571 height 18
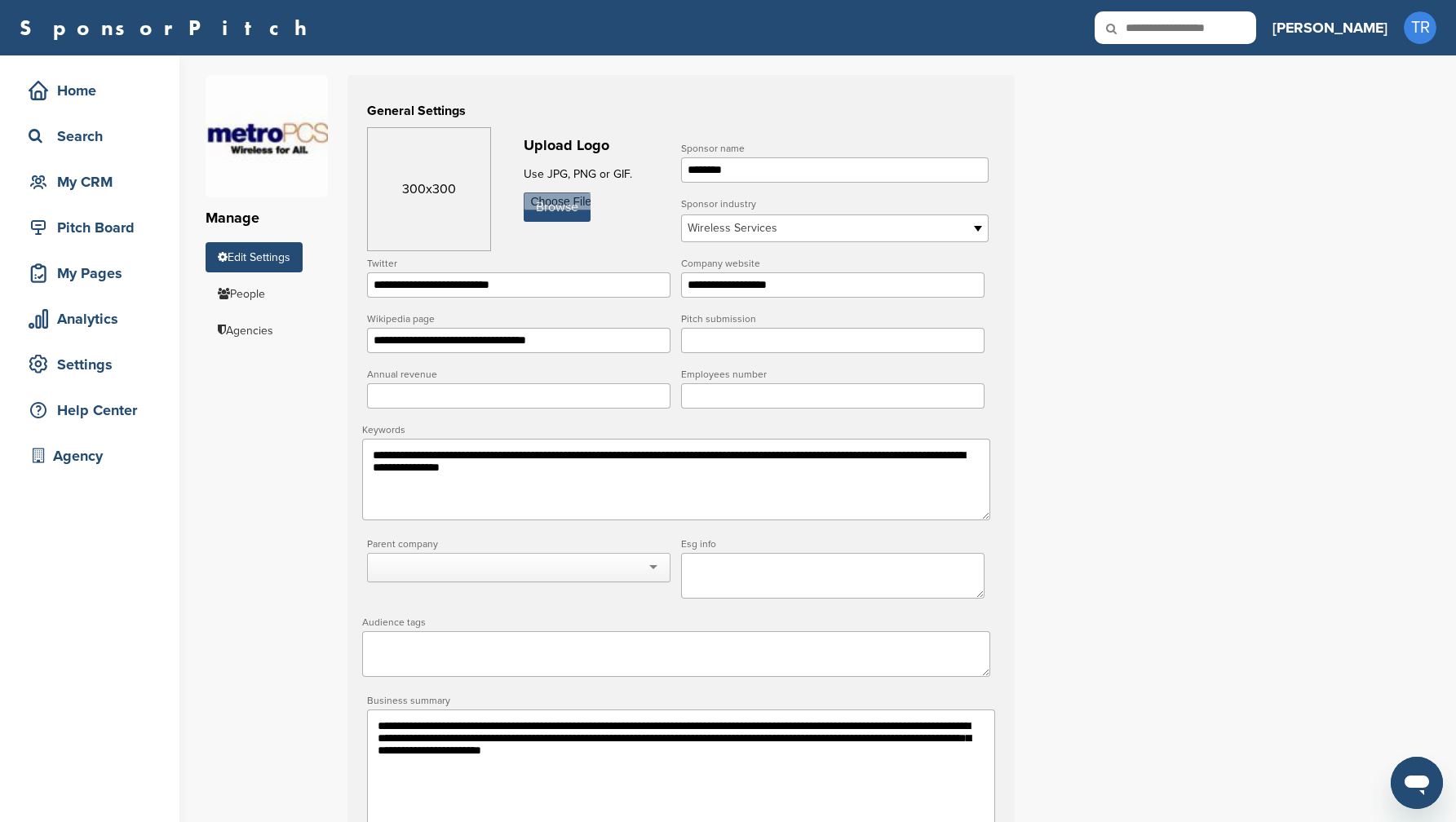
click at [557, 214] on input "file" at bounding box center [558, 207] width 67 height 29
type input "**********"
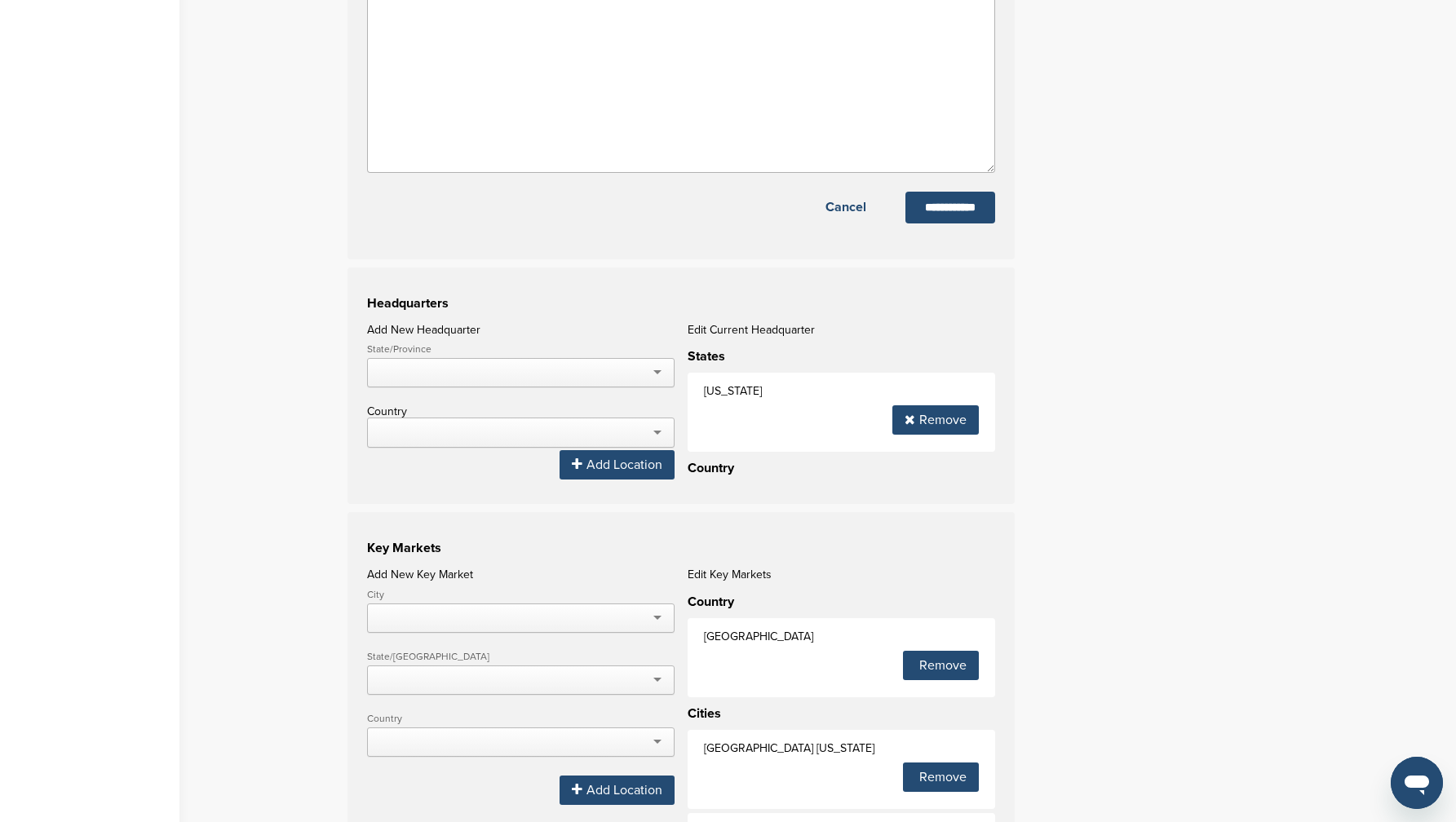
scroll to position [1303, 0]
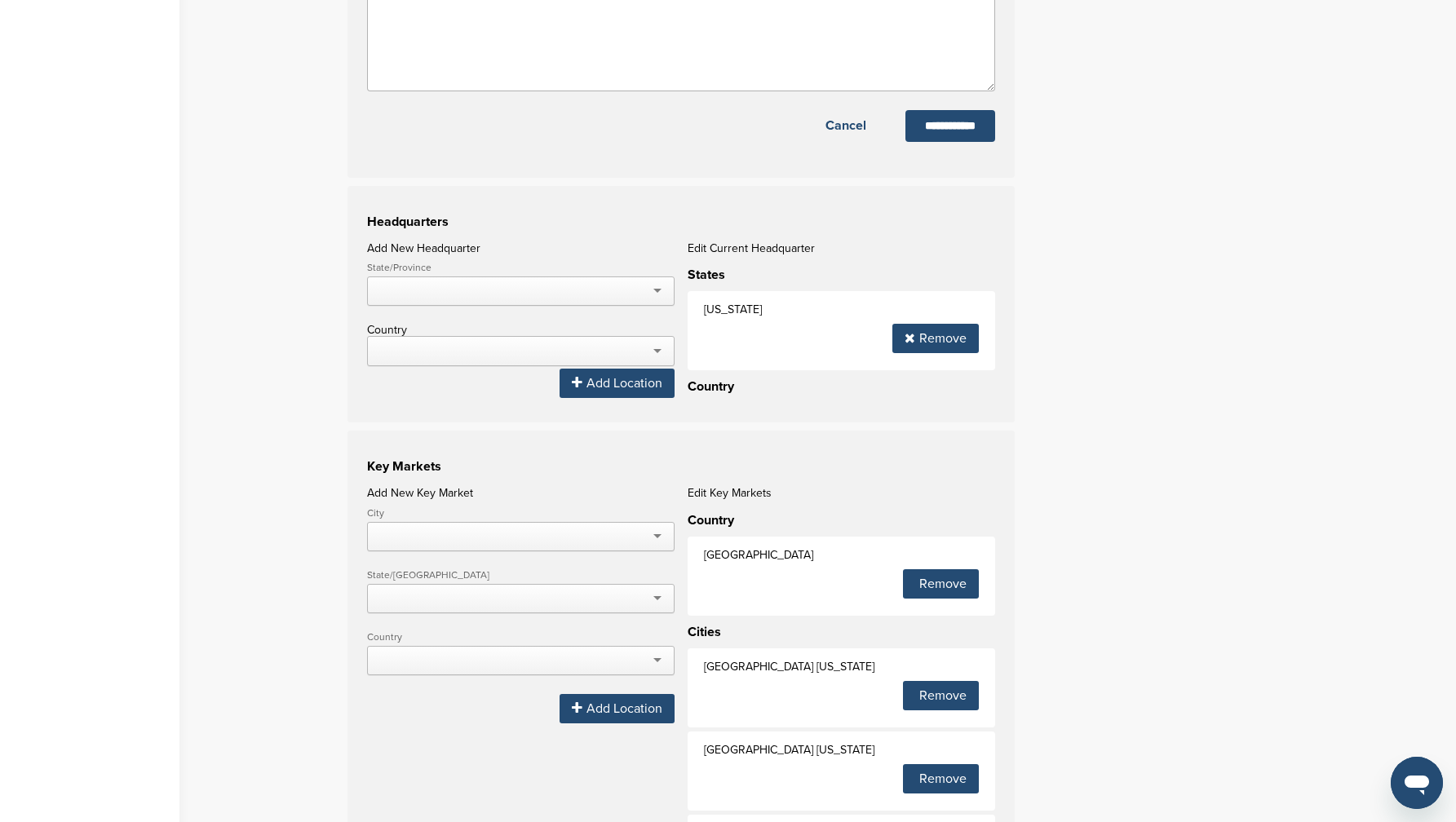
click at [937, 142] on input "**********" at bounding box center [950, 126] width 89 height 32
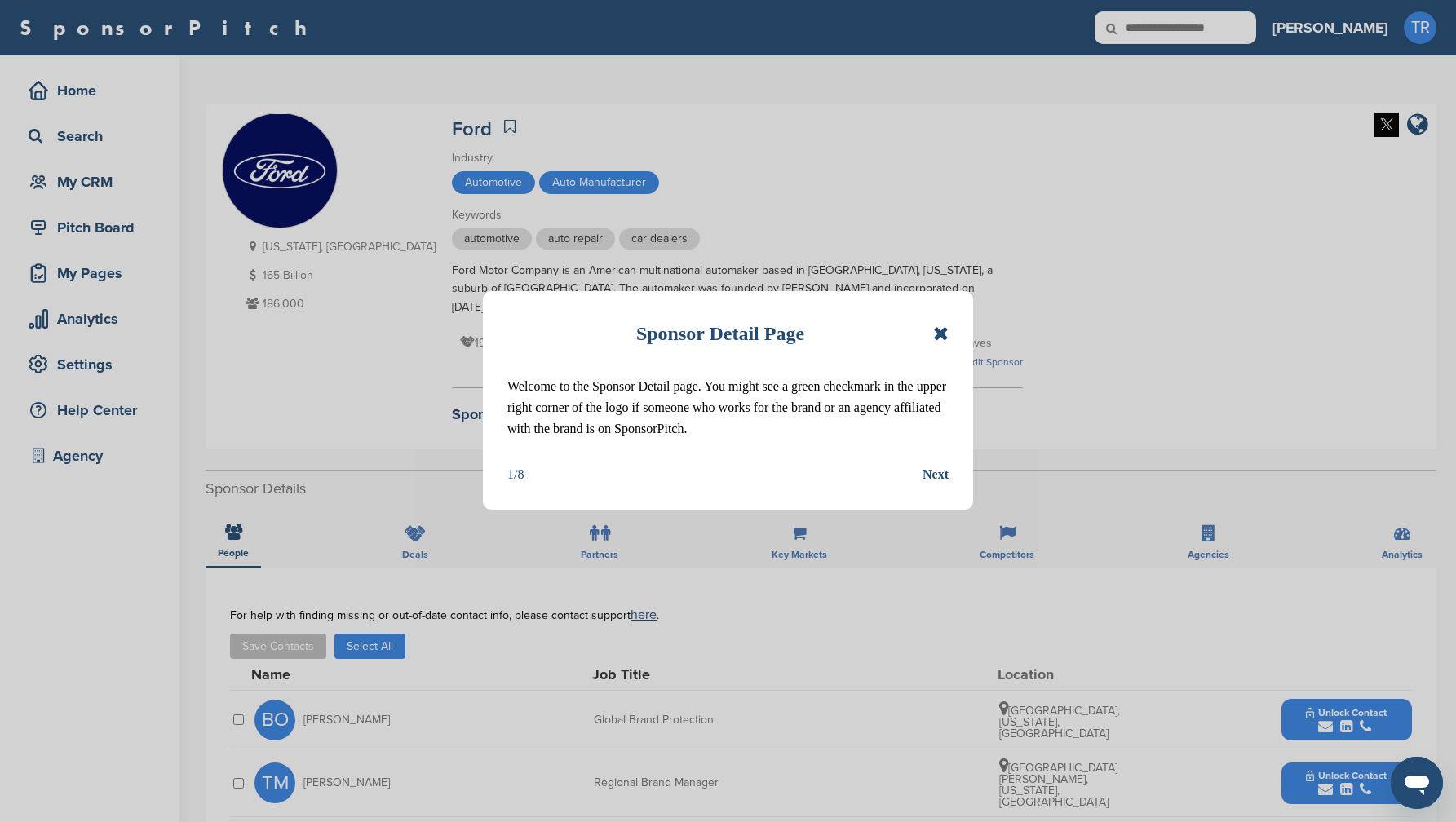
click at [939, 318] on div "Sponsor Detail Page" at bounding box center [728, 333] width 441 height 36
click at [949, 332] on div "Sponsor Detail Page Welcome to the Sponsor Detail page. You might see a green c…" at bounding box center [728, 400] width 491 height 219
click at [952, 331] on div "Sponsor Detail Page Welcome to the Sponsor Detail page. You might see a green c…" at bounding box center [728, 400] width 491 height 219
click at [940, 333] on icon at bounding box center [941, 333] width 15 height 20
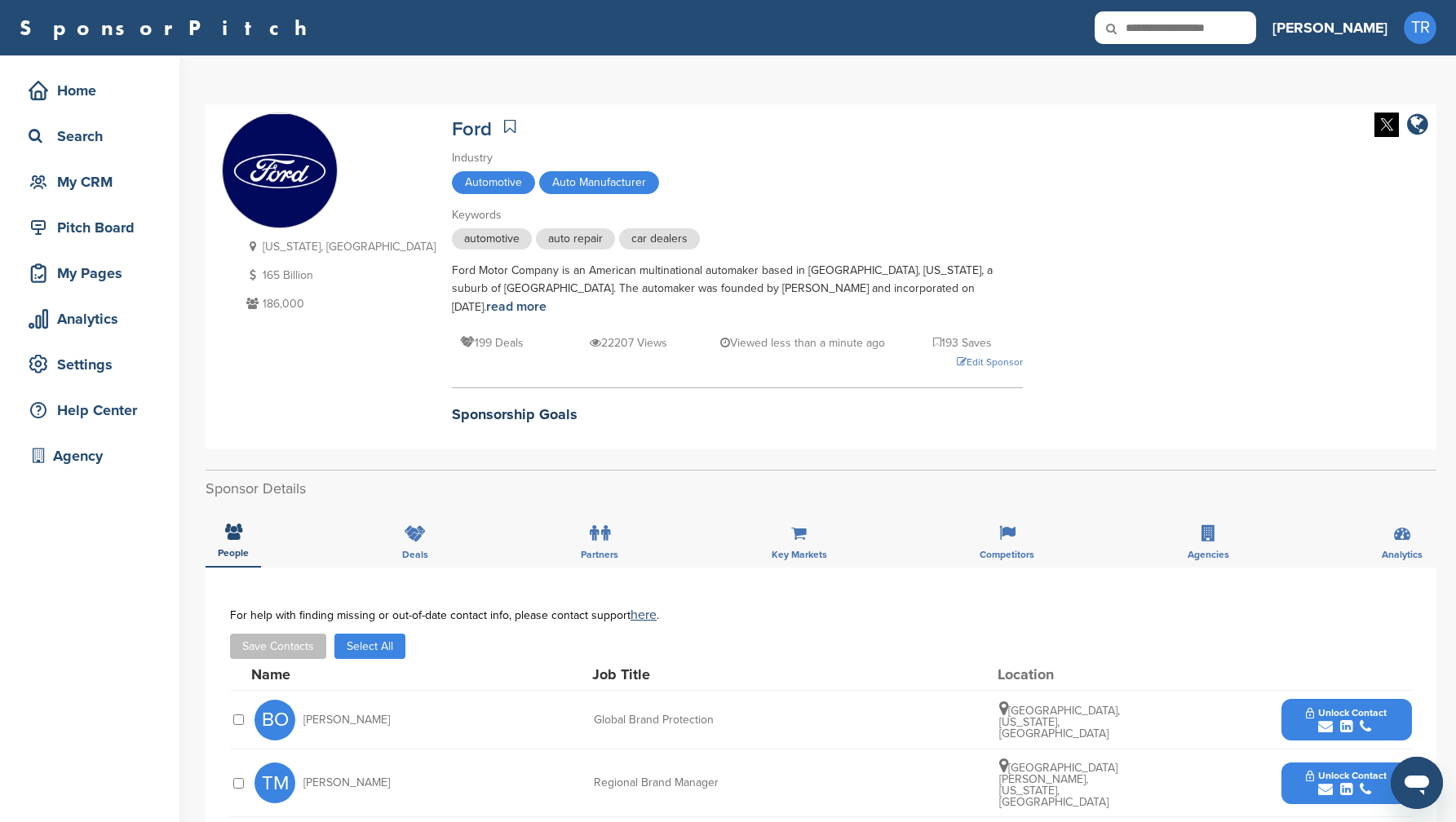
click at [1389, 123] on img at bounding box center [1386, 125] width 24 height 24
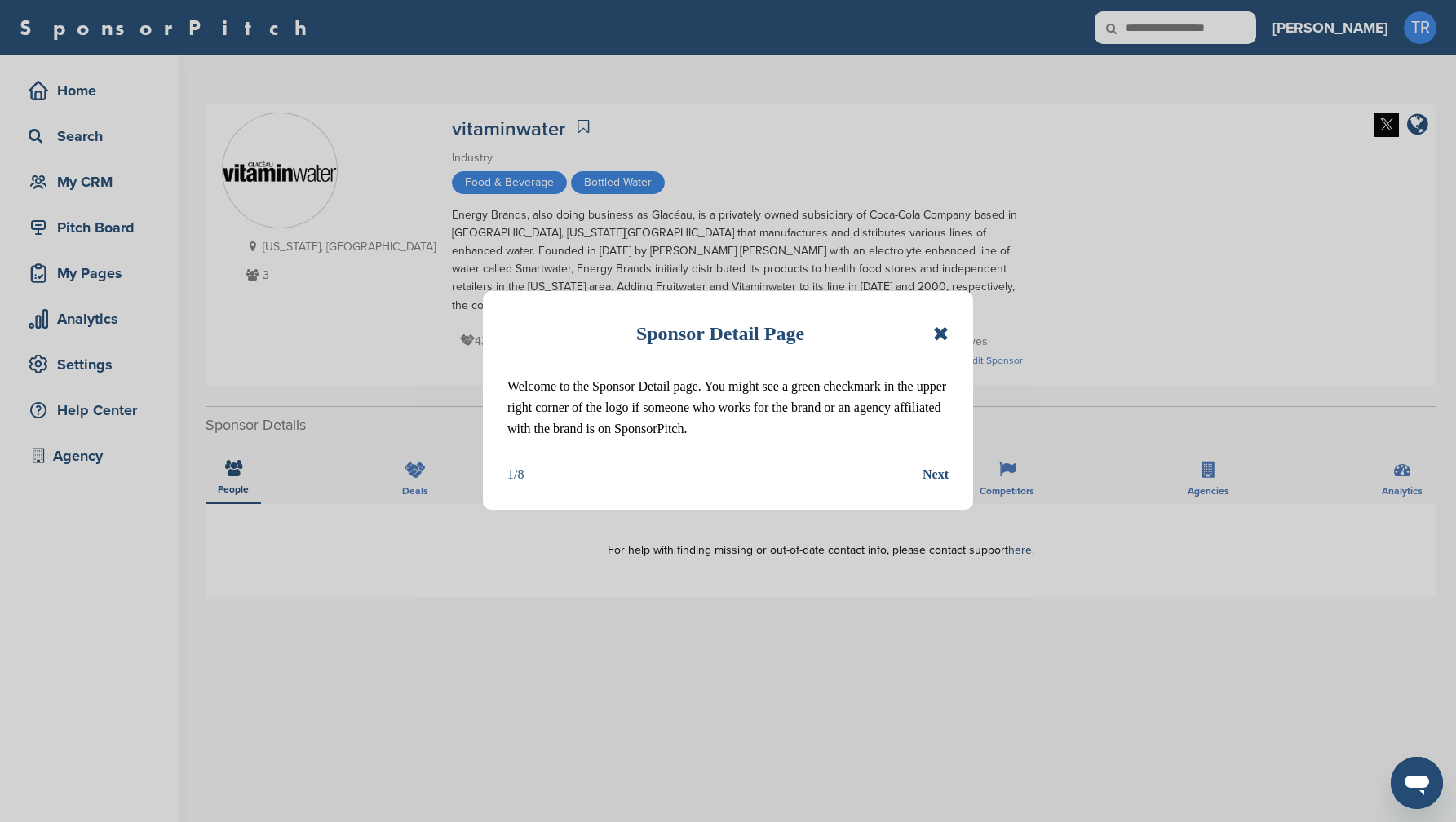
click at [939, 330] on icon at bounding box center [941, 333] width 15 height 20
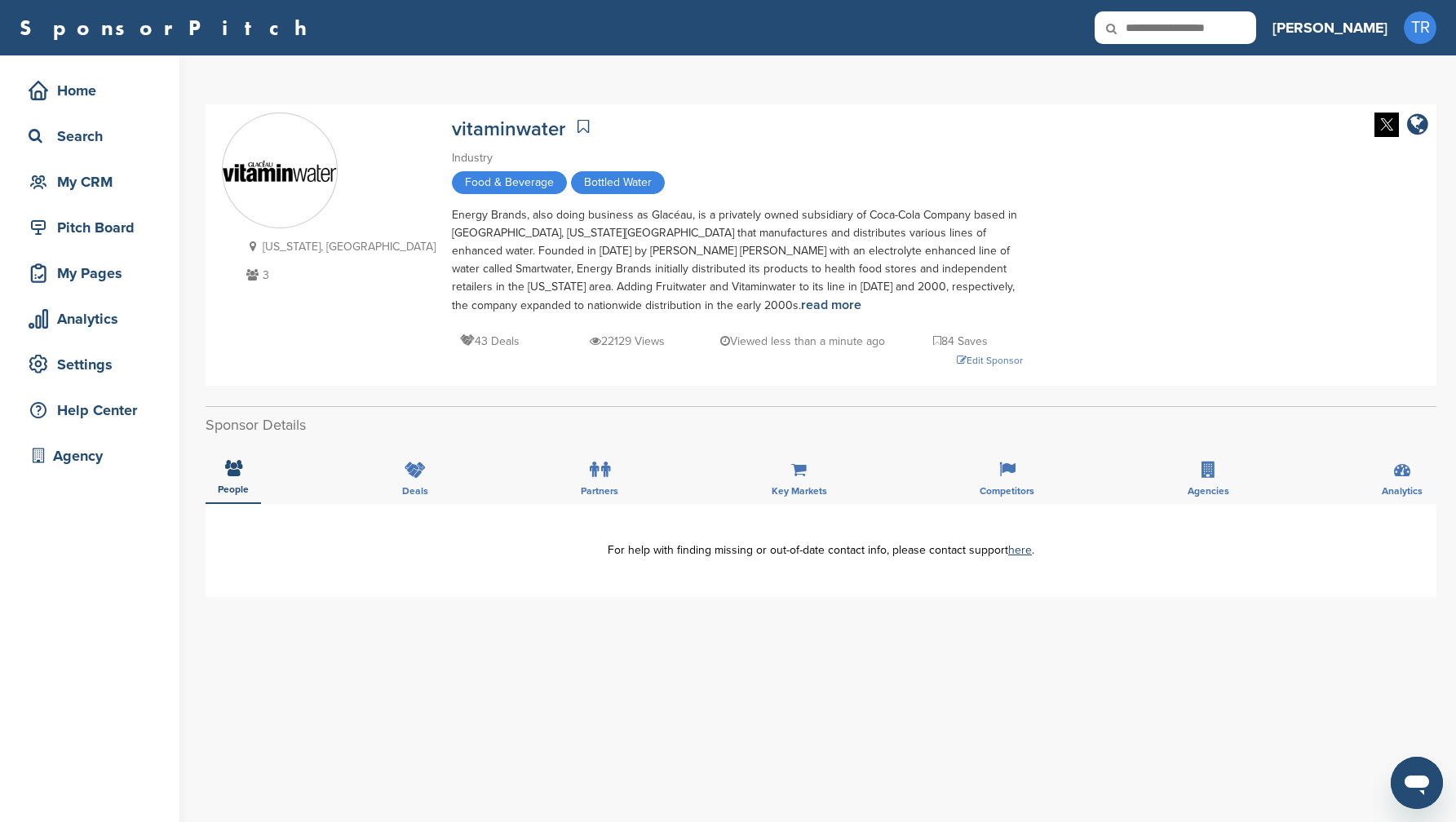
click at [1379, 130] on img at bounding box center [1386, 125] width 24 height 24
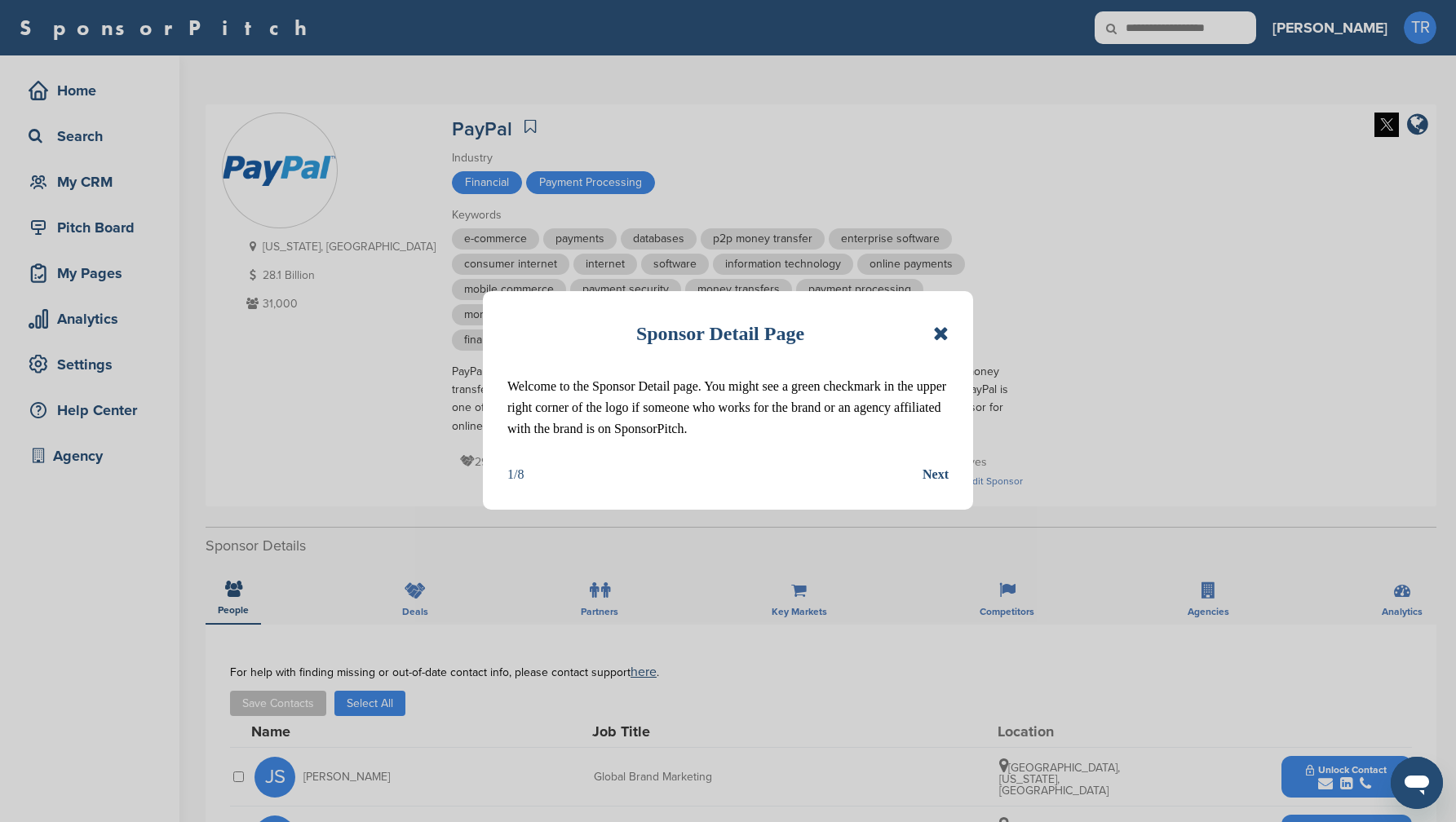
click at [944, 332] on icon at bounding box center [941, 333] width 15 height 20
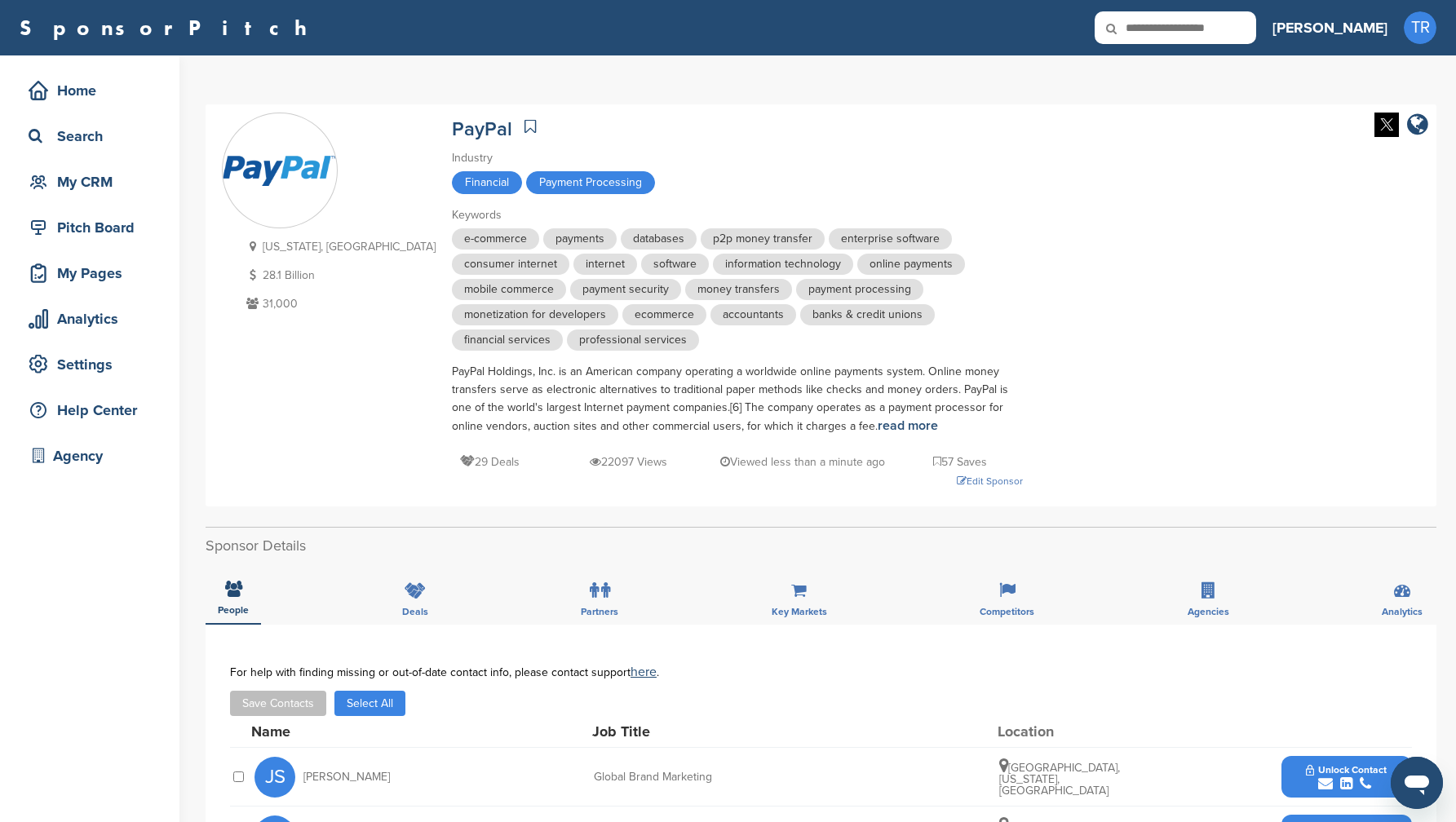
click at [1384, 127] on img at bounding box center [1386, 125] width 24 height 24
click at [1076, 203] on div "[US_STATE], [GEOGRAPHIC_DATA] 28.1 Billion 31,000 PayPal Industry Financial Pay…" at bounding box center [822, 305] width 1198 height 386
click at [901, 475] on div "Edit Sponsor" at bounding box center [737, 481] width 571 height 18
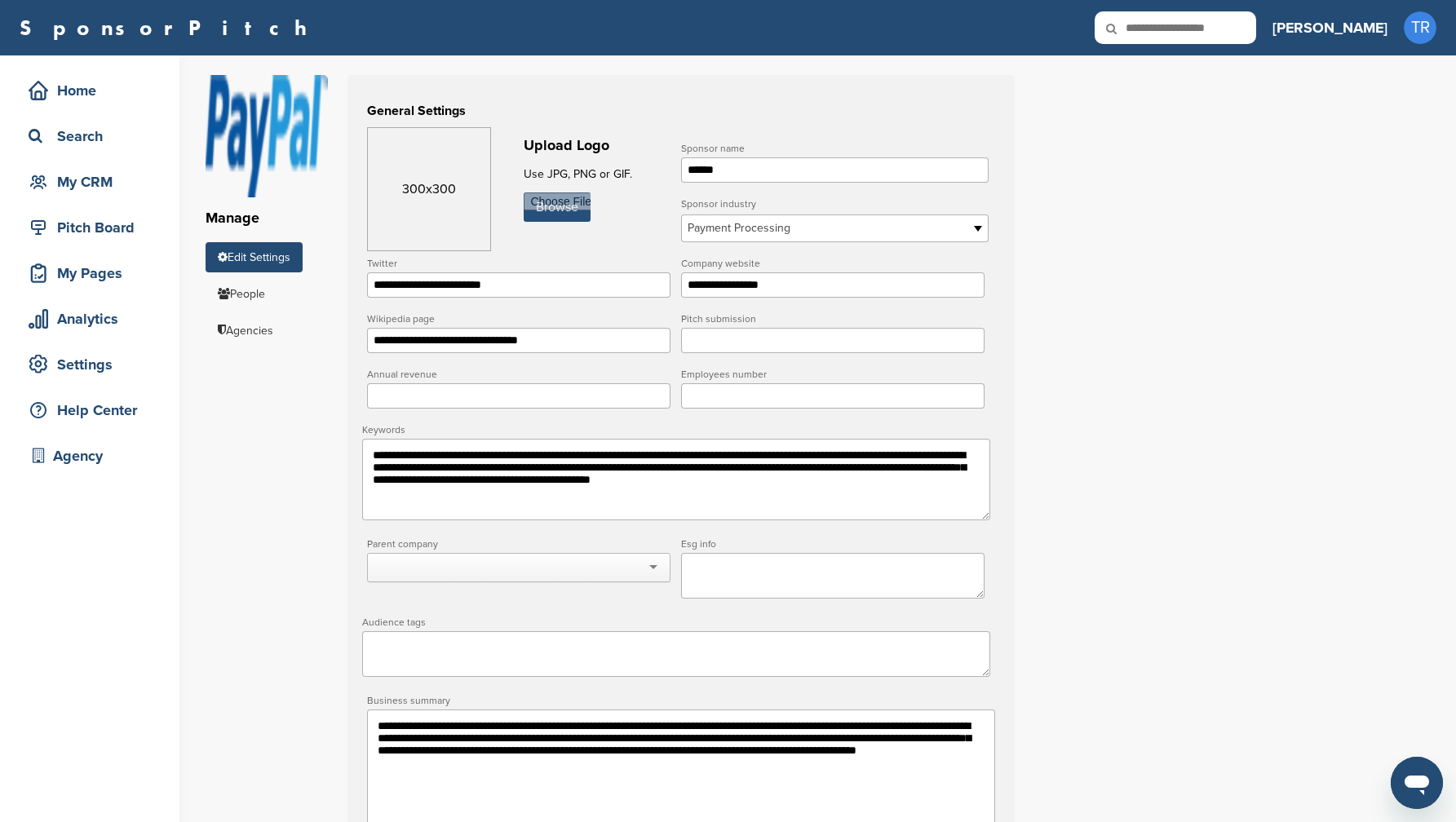
click at [566, 214] on input "file" at bounding box center [558, 207] width 67 height 29
type input "**********"
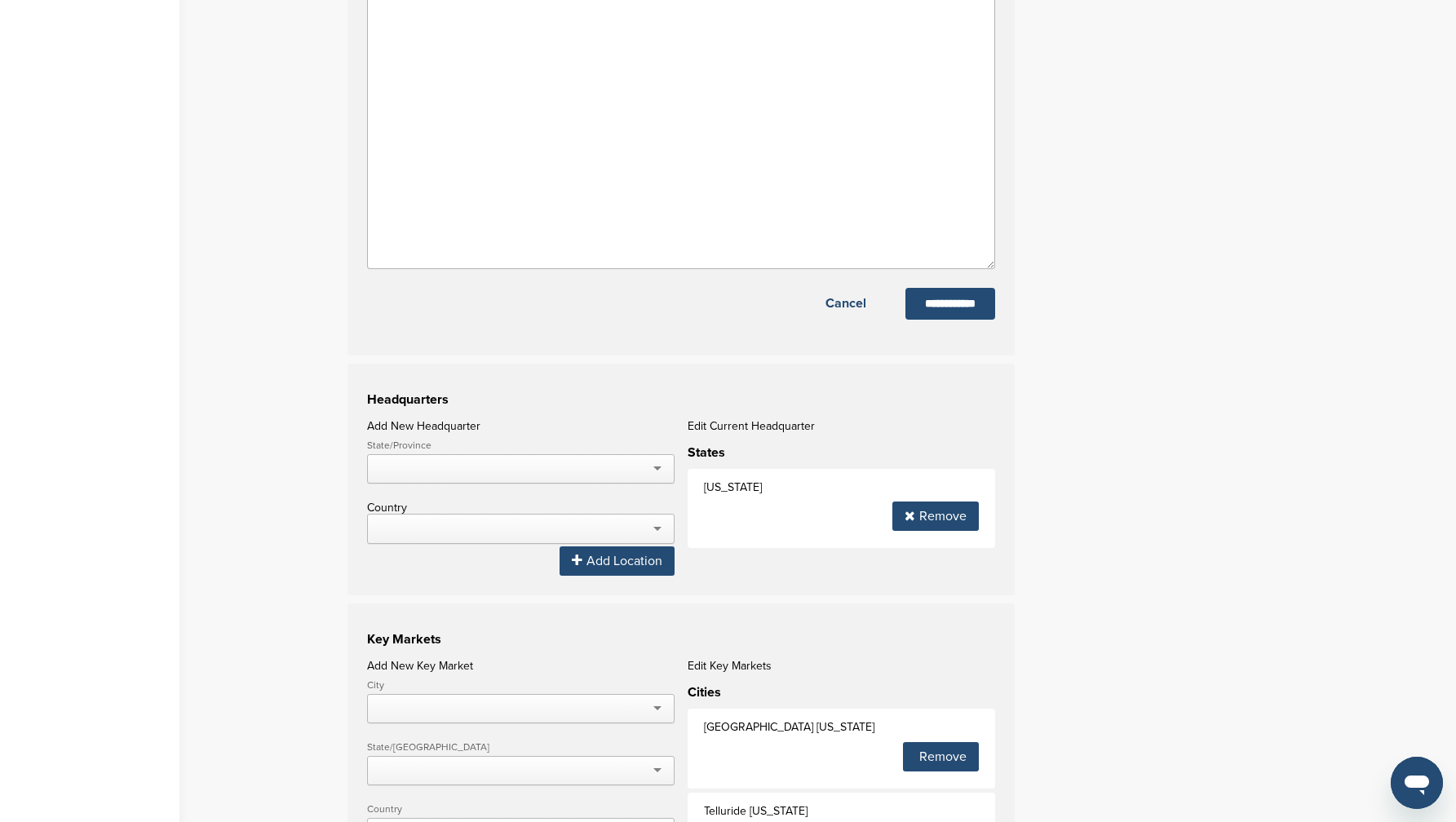
scroll to position [1144, 0]
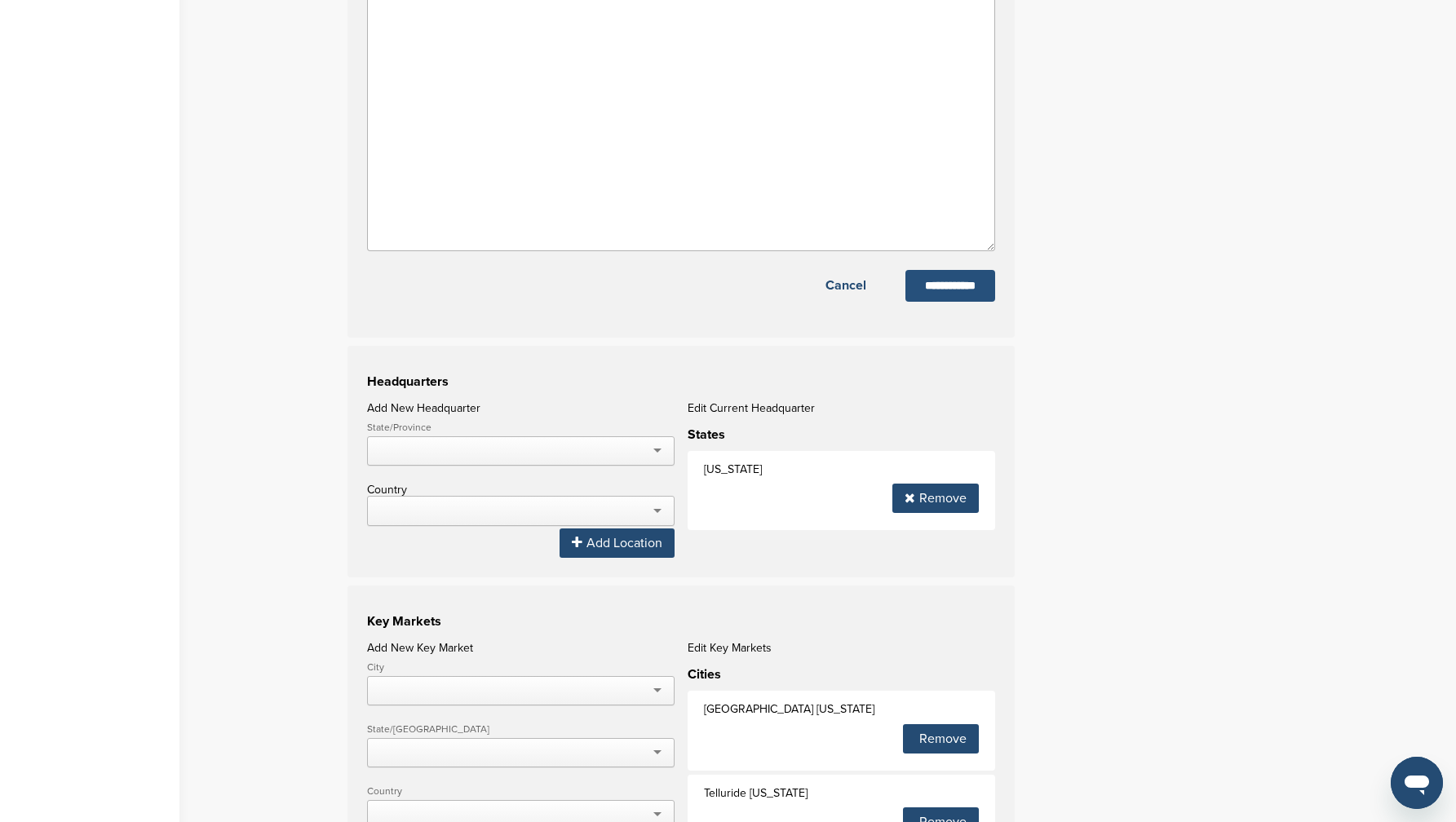
click at [939, 297] on input "**********" at bounding box center [950, 285] width 89 height 32
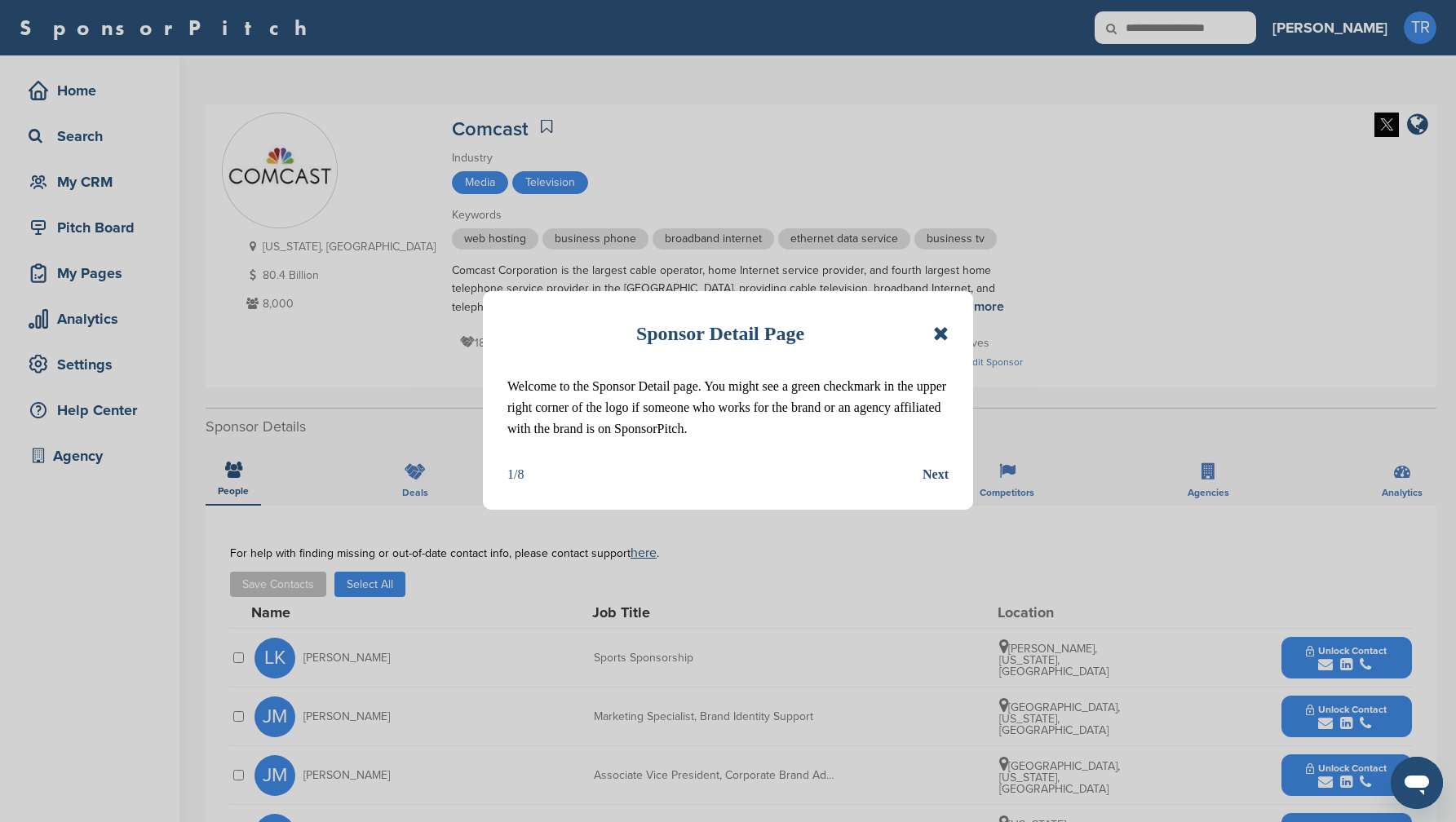
click at [948, 328] on icon at bounding box center [941, 333] width 15 height 20
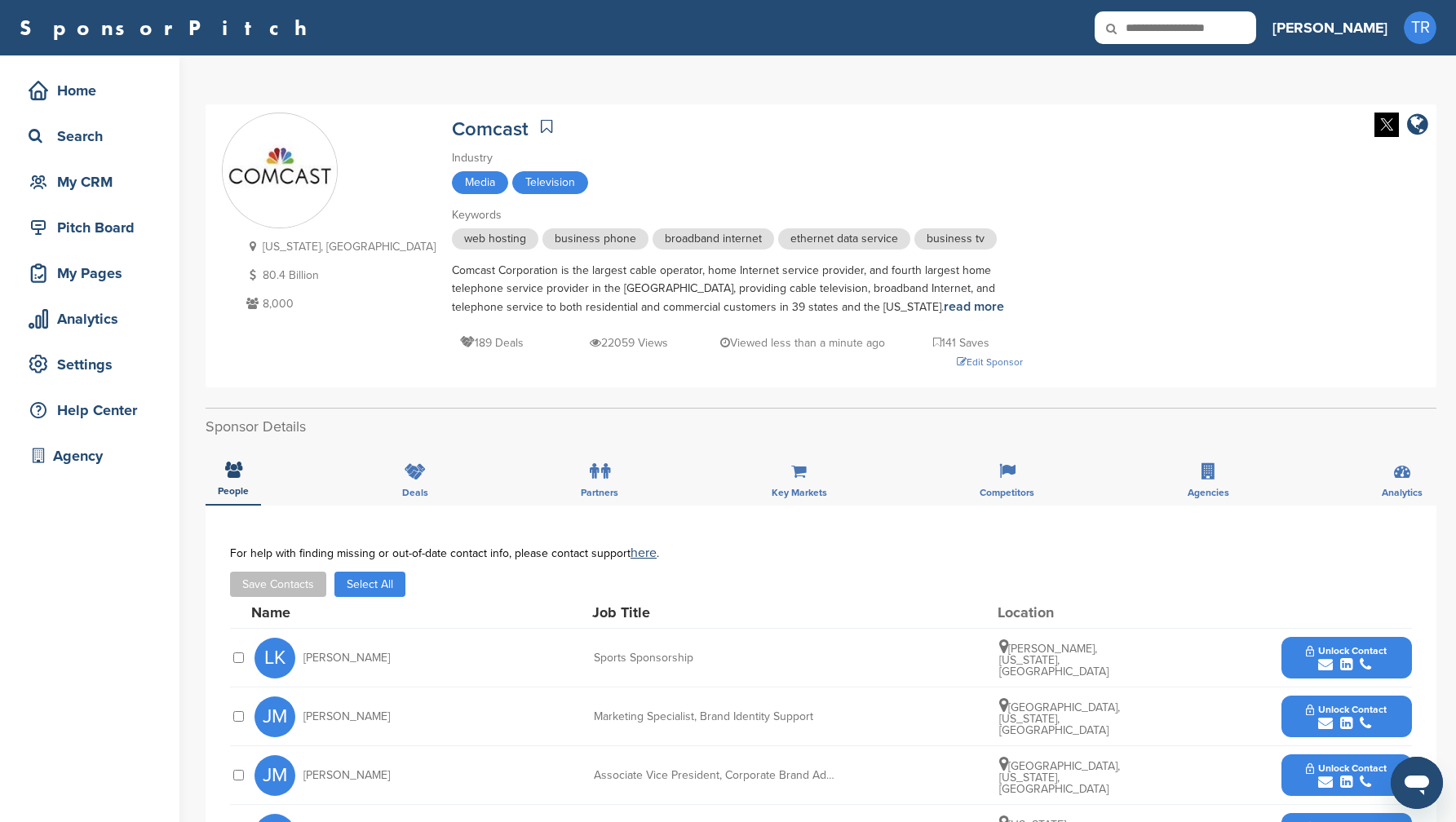
click at [1373, 123] on div at bounding box center [1397, 126] width 62 height 27
click at [1385, 122] on img at bounding box center [1386, 125] width 24 height 24
click at [915, 364] on div "Edit Sponsor" at bounding box center [737, 362] width 571 height 18
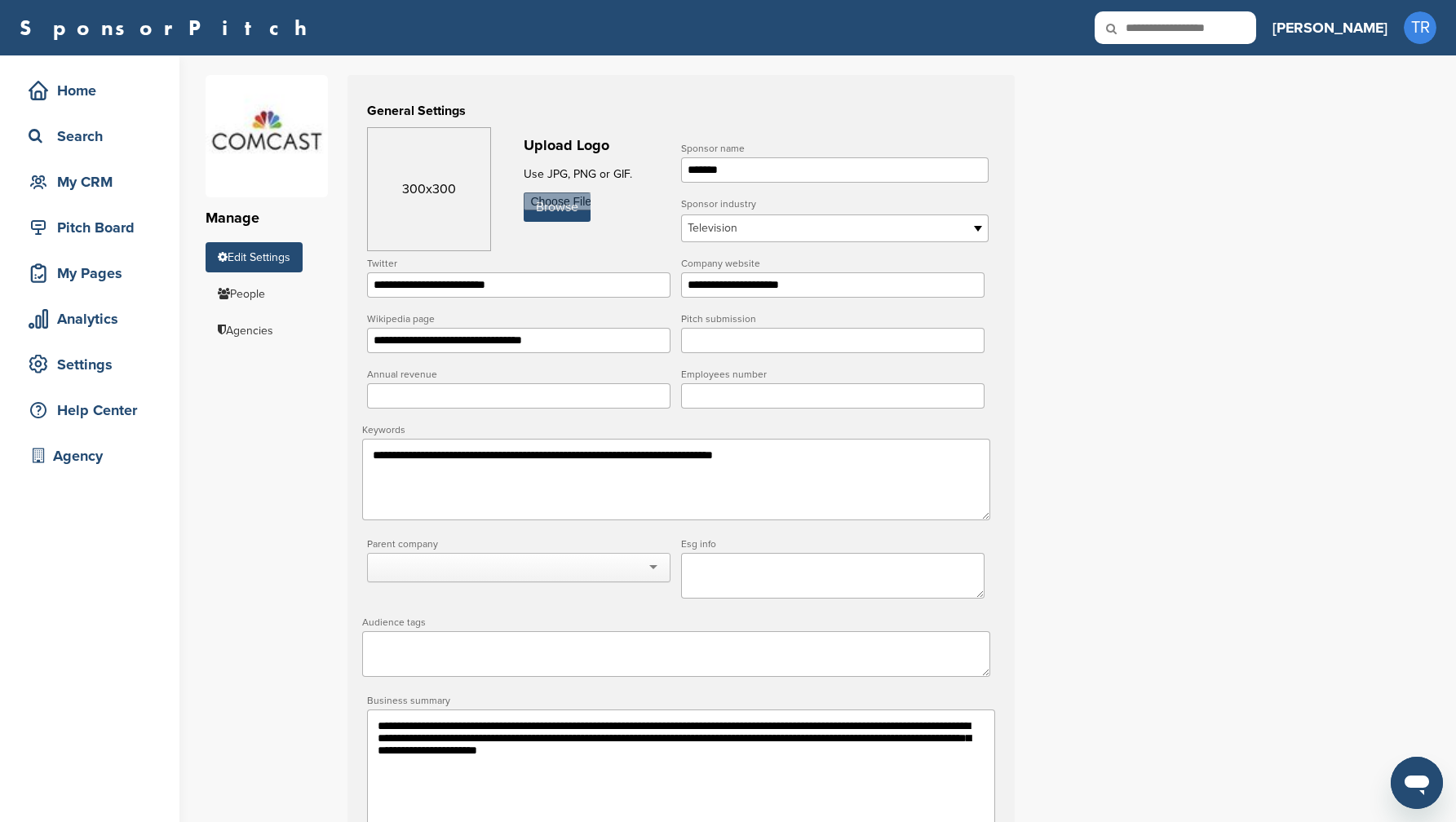
click at [531, 297] on input "**********" at bounding box center [519, 285] width 304 height 25
paste input "url"
type input "**********"
click at [554, 209] on input "file" at bounding box center [558, 207] width 67 height 29
type input "**********"
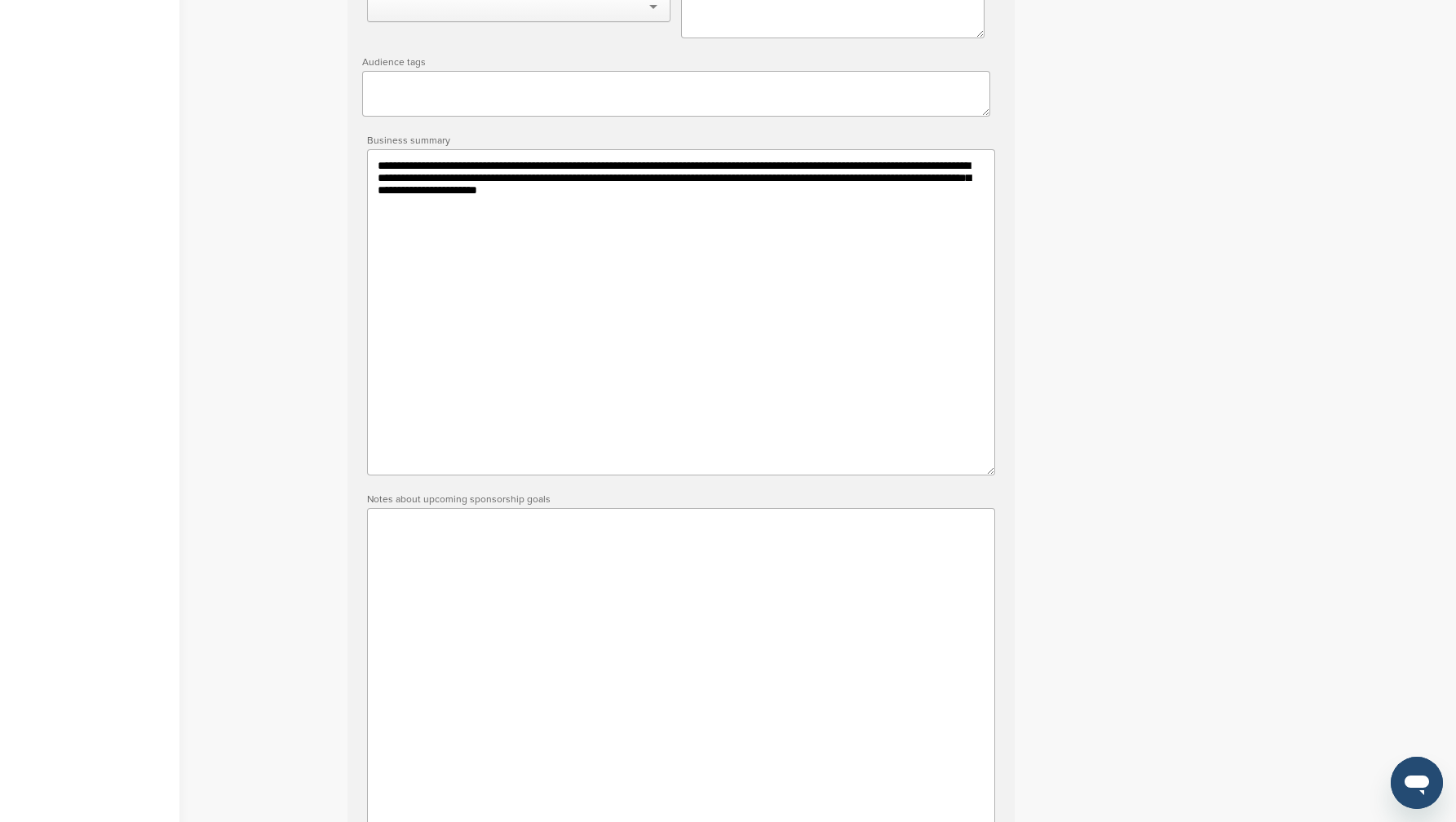
scroll to position [1144, 0]
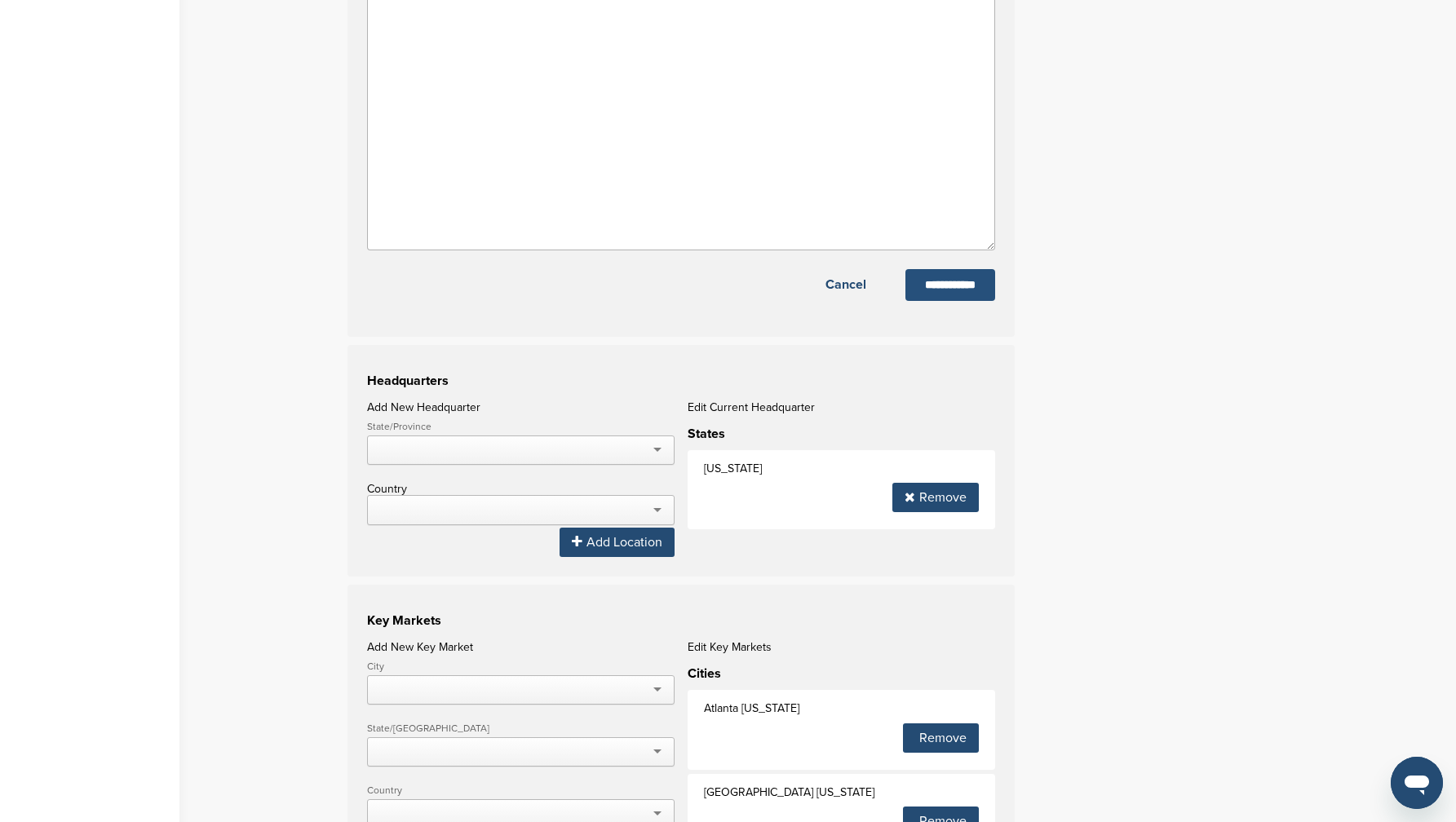
click at [938, 301] on input "**********" at bounding box center [950, 285] width 89 height 32
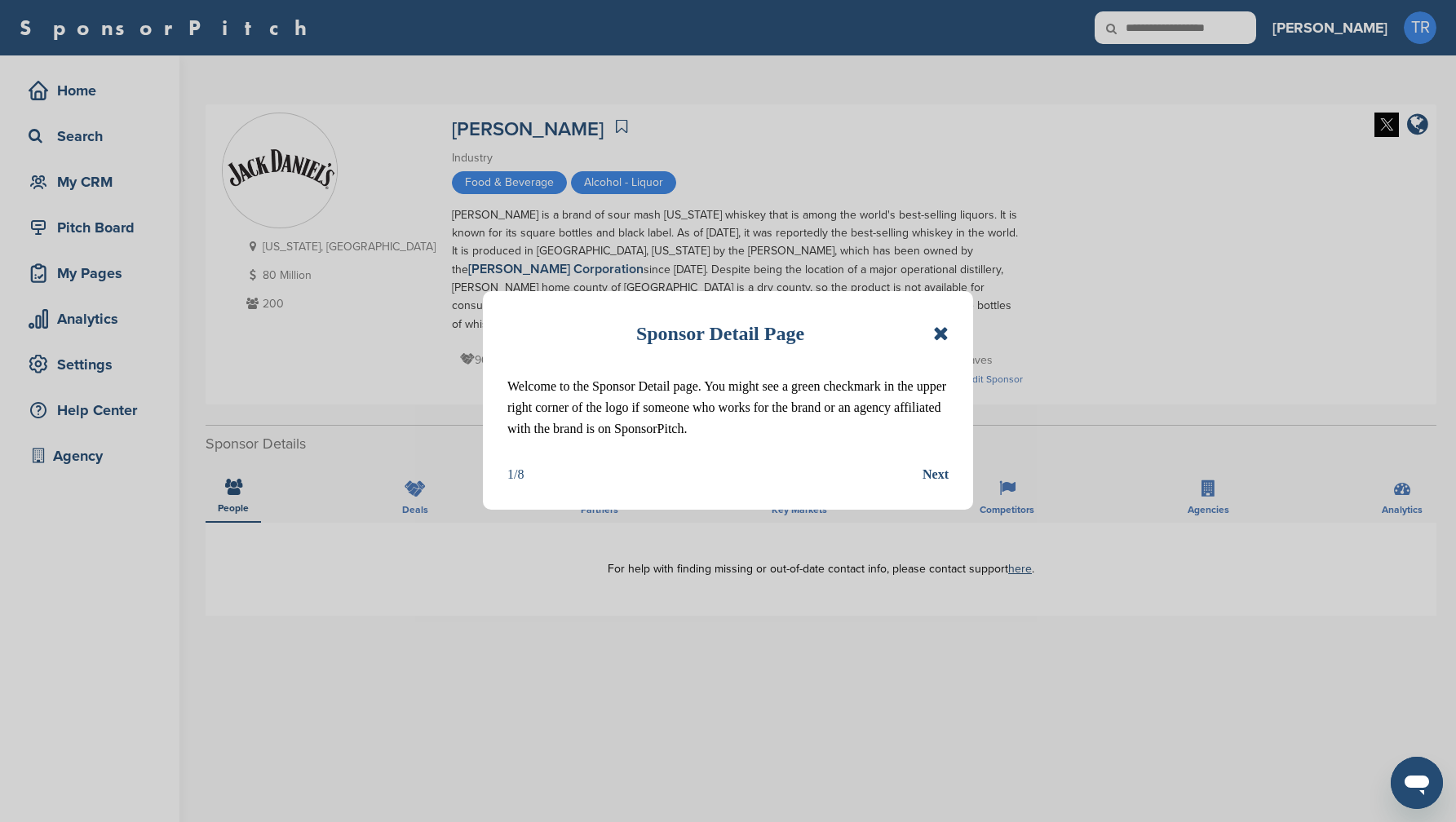
click at [935, 336] on icon at bounding box center [941, 333] width 15 height 20
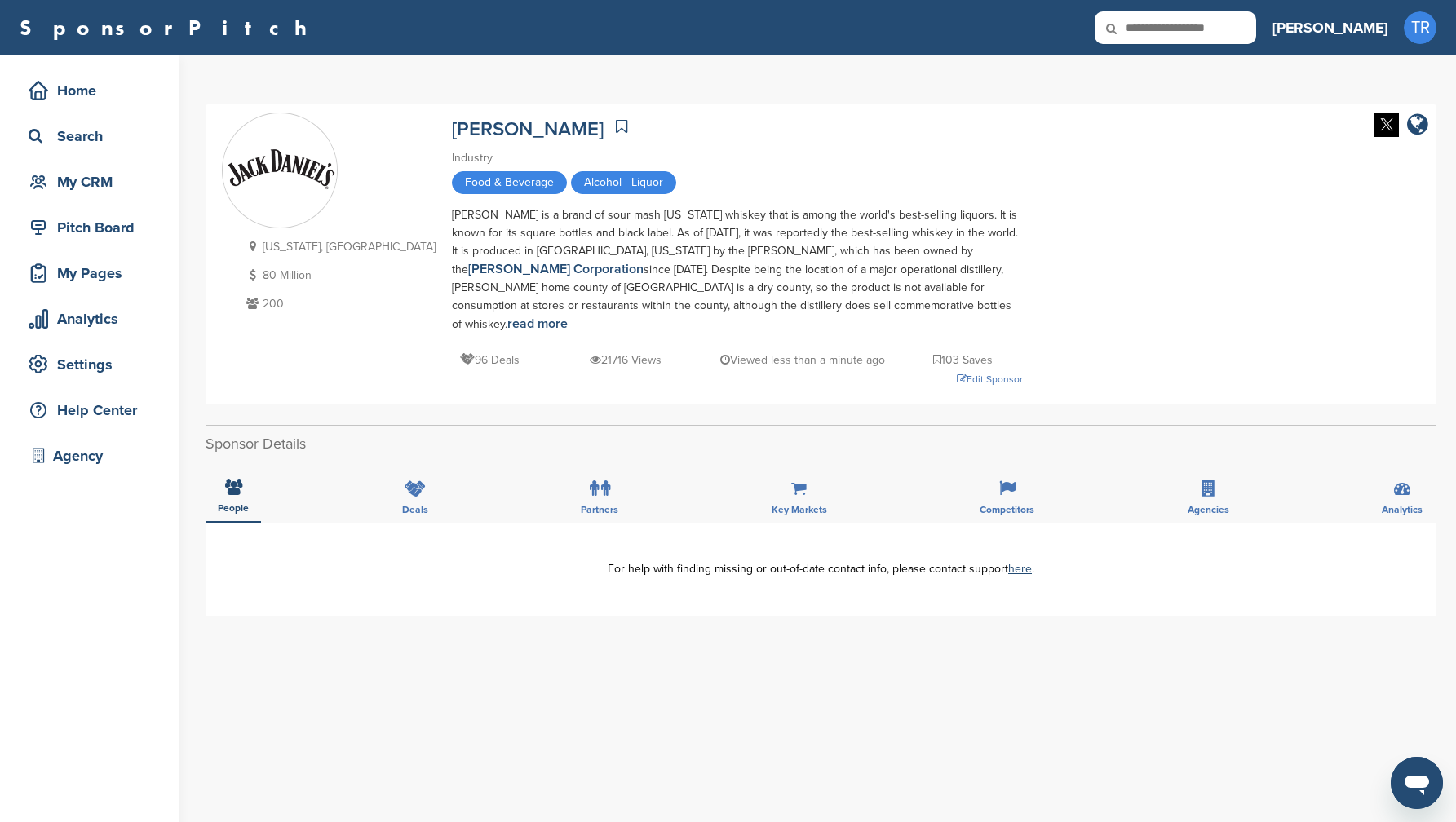
click at [1377, 125] on img at bounding box center [1386, 125] width 24 height 24
click at [897, 370] on div "Edit Sponsor" at bounding box center [737, 379] width 571 height 18
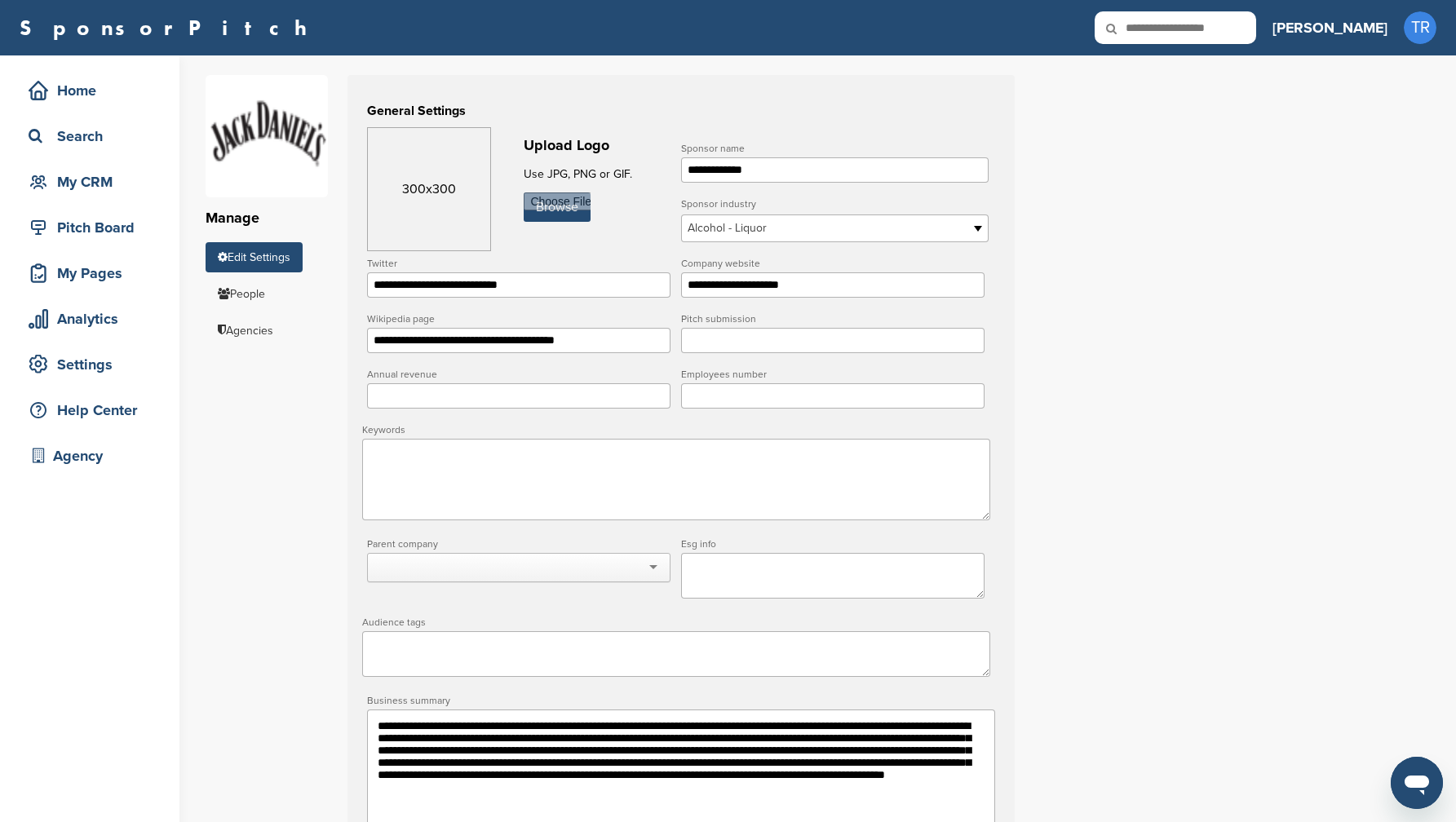
click at [556, 297] on input "**********" at bounding box center [519, 285] width 304 height 25
paste input "url"
type input "**********"
click at [550, 207] on input "file" at bounding box center [558, 207] width 67 height 29
type input "**********"
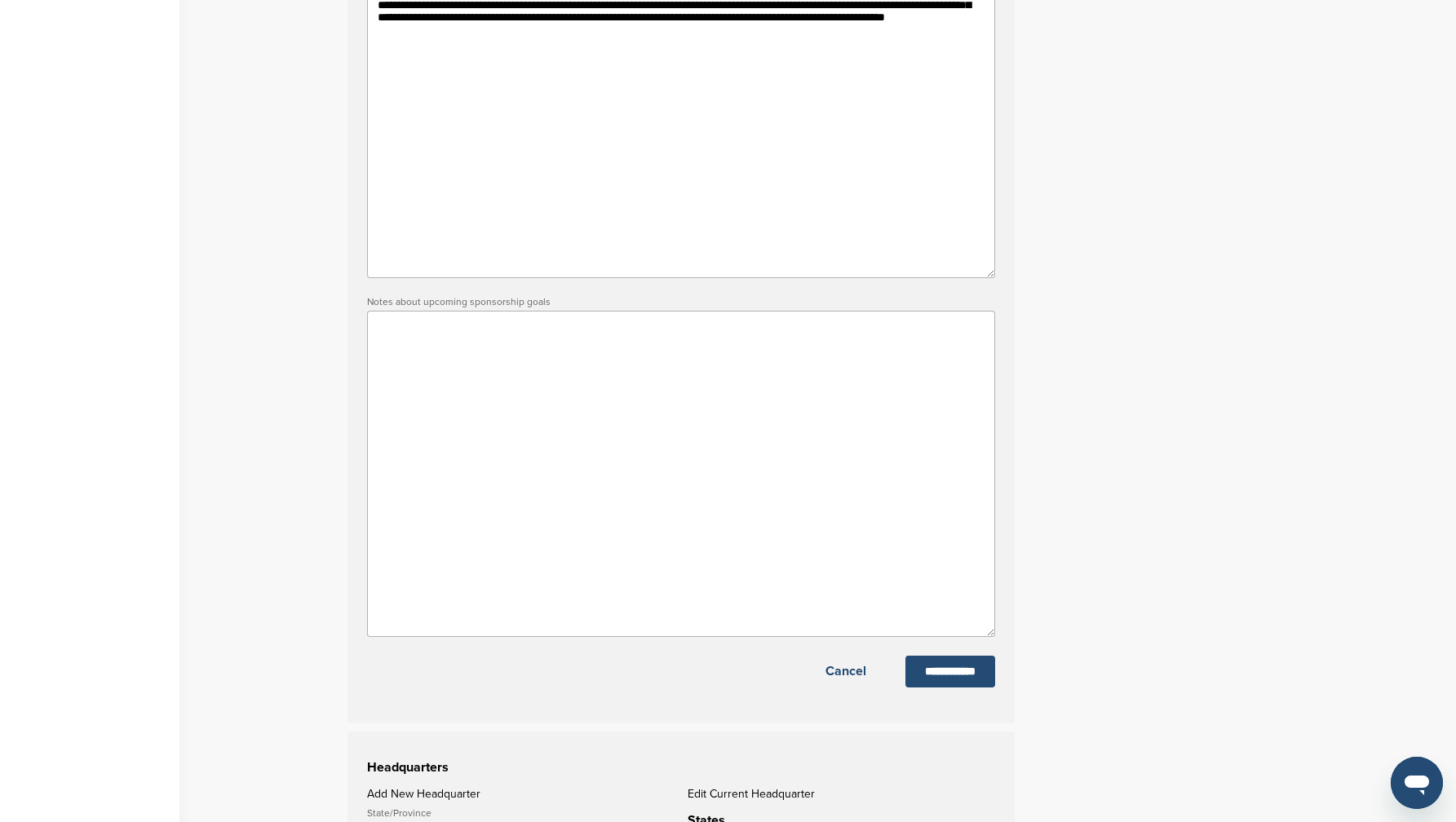
scroll to position [789, 0]
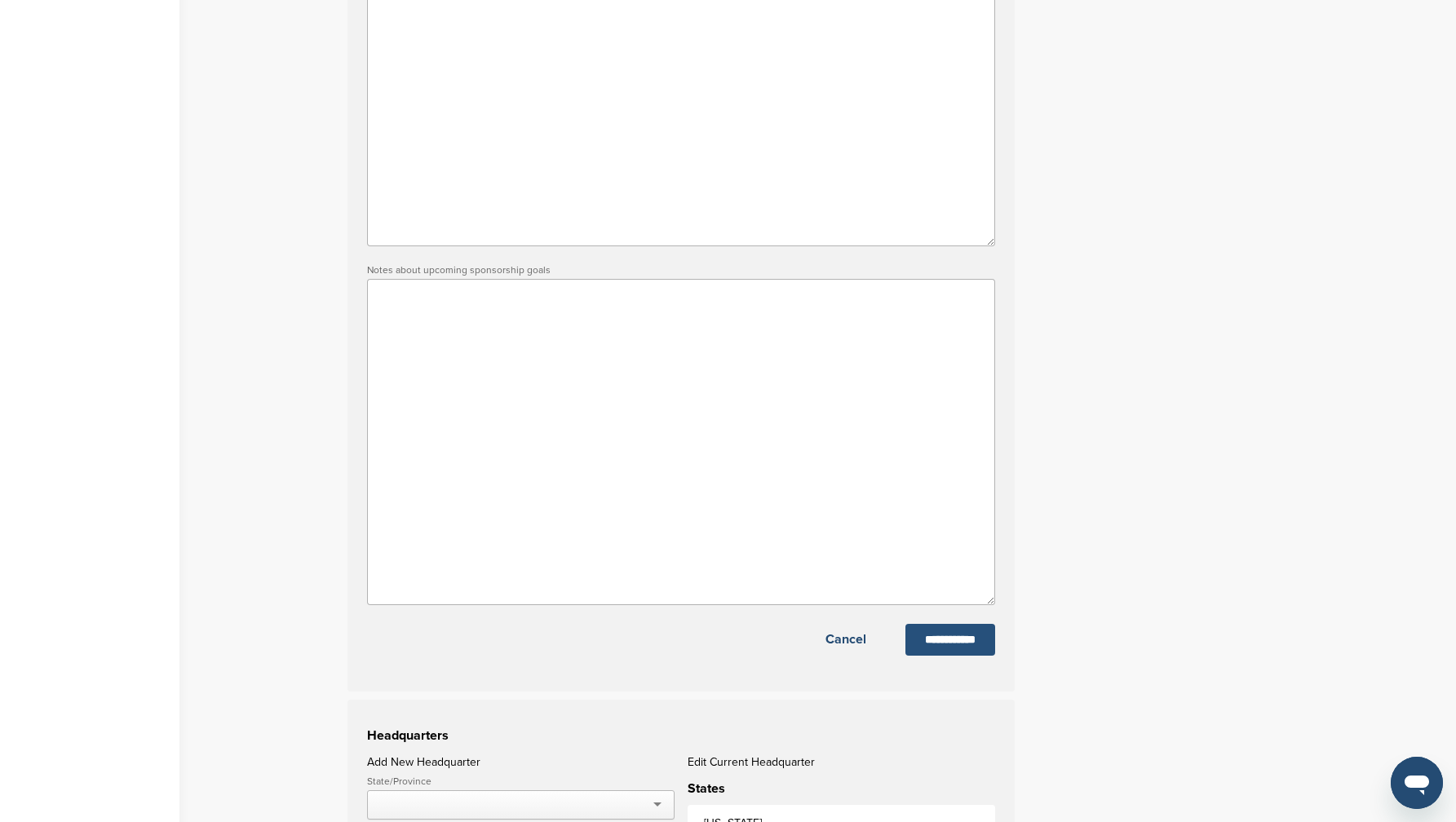
click at [966, 648] on input "**********" at bounding box center [950, 640] width 89 height 32
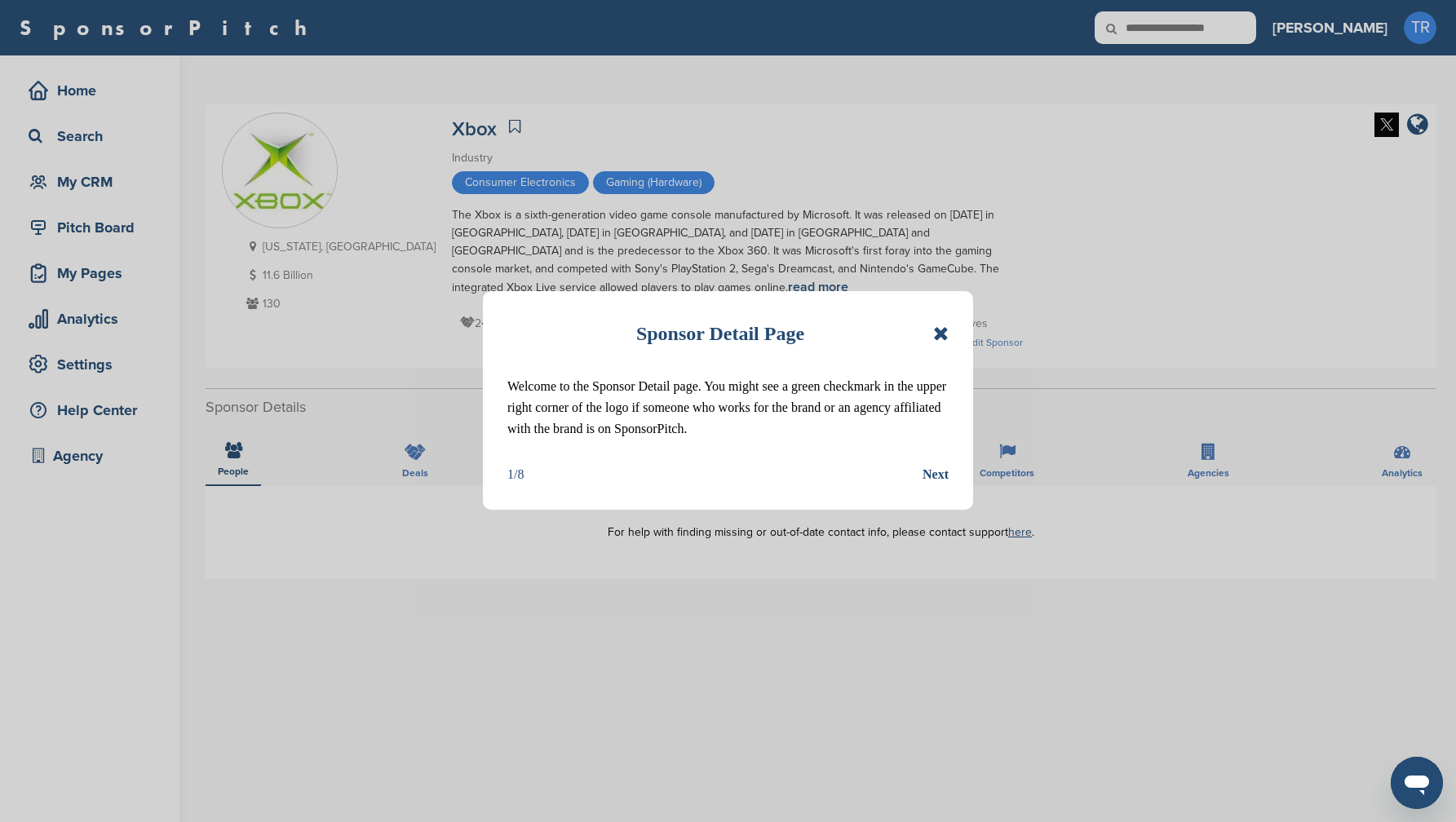
drag, startPoint x: 935, startPoint y: 336, endPoint x: 1052, endPoint y: 290, distance: 125.7
click at [935, 336] on icon at bounding box center [941, 333] width 15 height 20
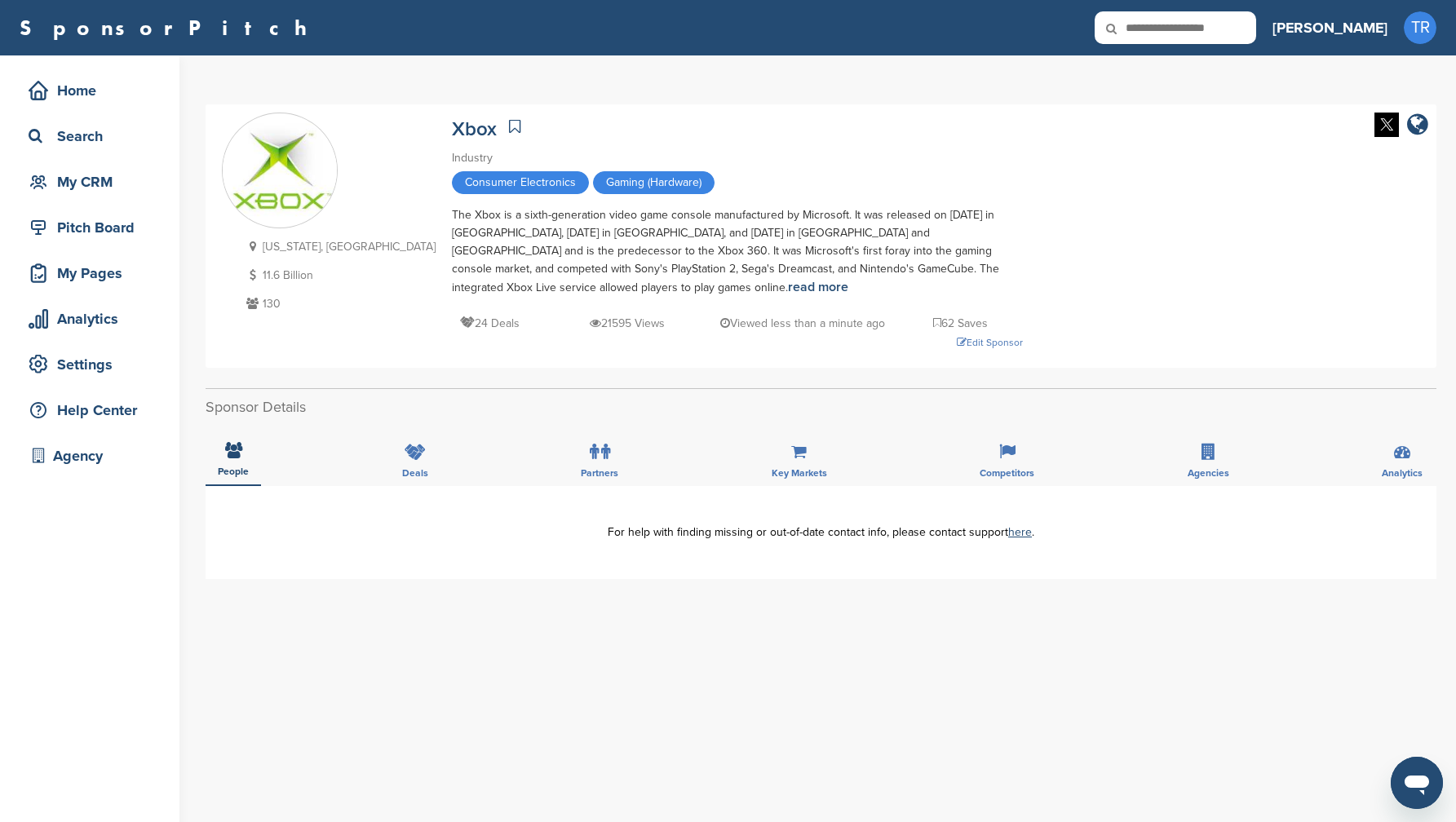
click at [1377, 124] on img at bounding box center [1386, 125] width 24 height 24
click at [916, 345] on div "Edit Sponsor" at bounding box center [737, 342] width 571 height 18
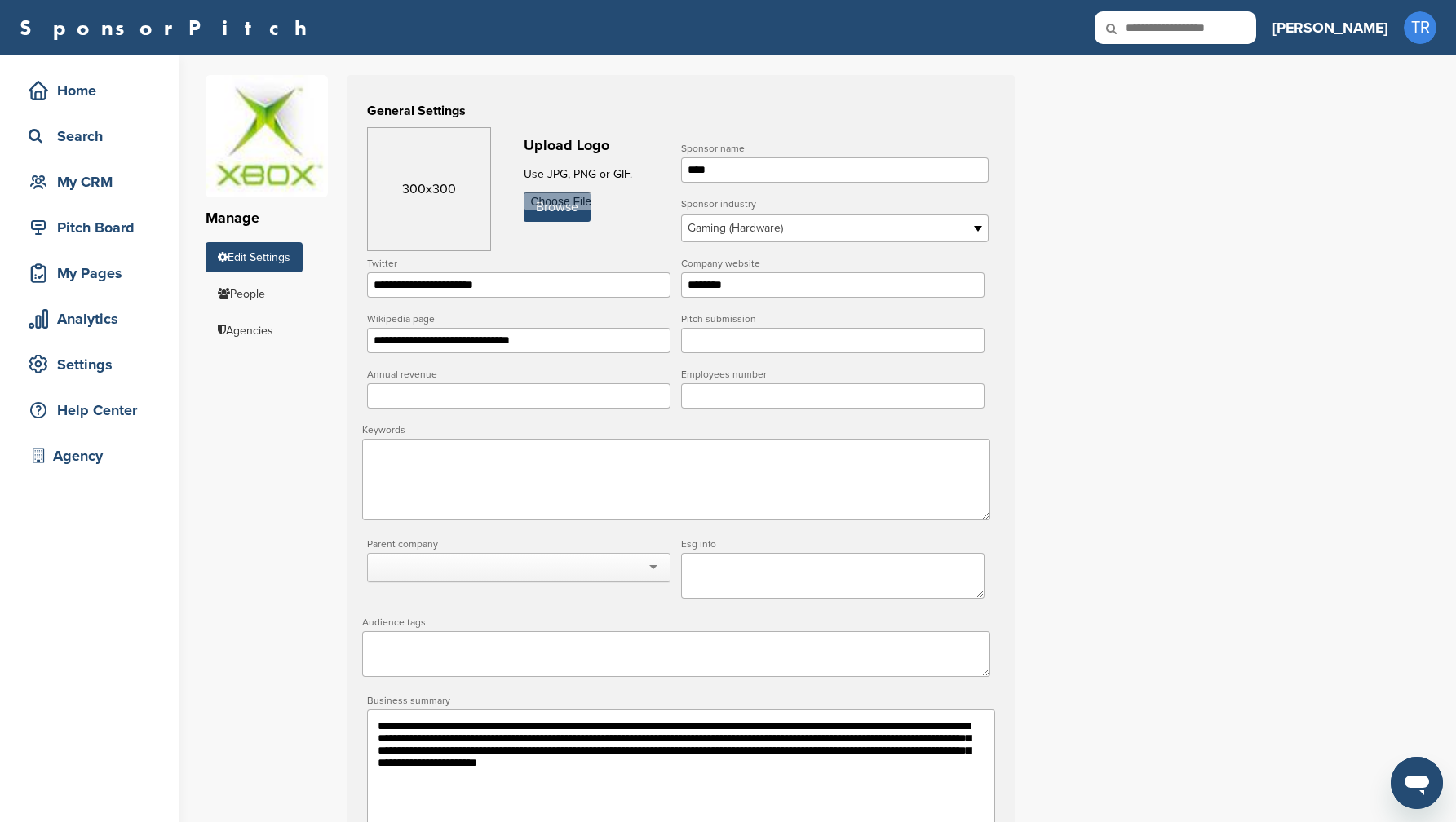
click at [583, 226] on div "Upload Logo Use JPG, PNG or GIF. Browse" at bounding box center [599, 182] width 151 height 111
click at [583, 214] on input "file" at bounding box center [558, 207] width 67 height 29
type input "**********"
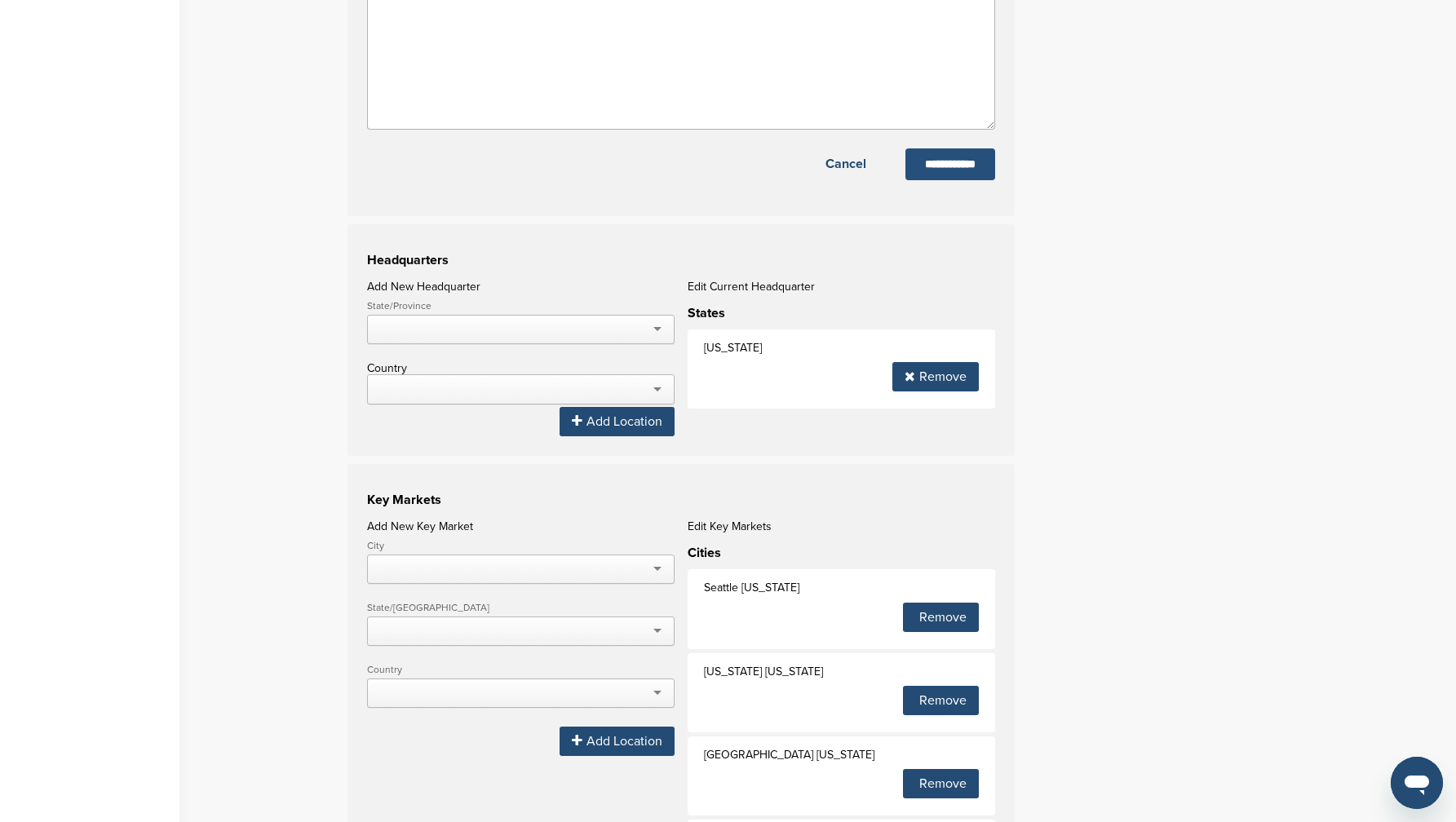
click at [944, 174] on input "**********" at bounding box center [950, 163] width 89 height 32
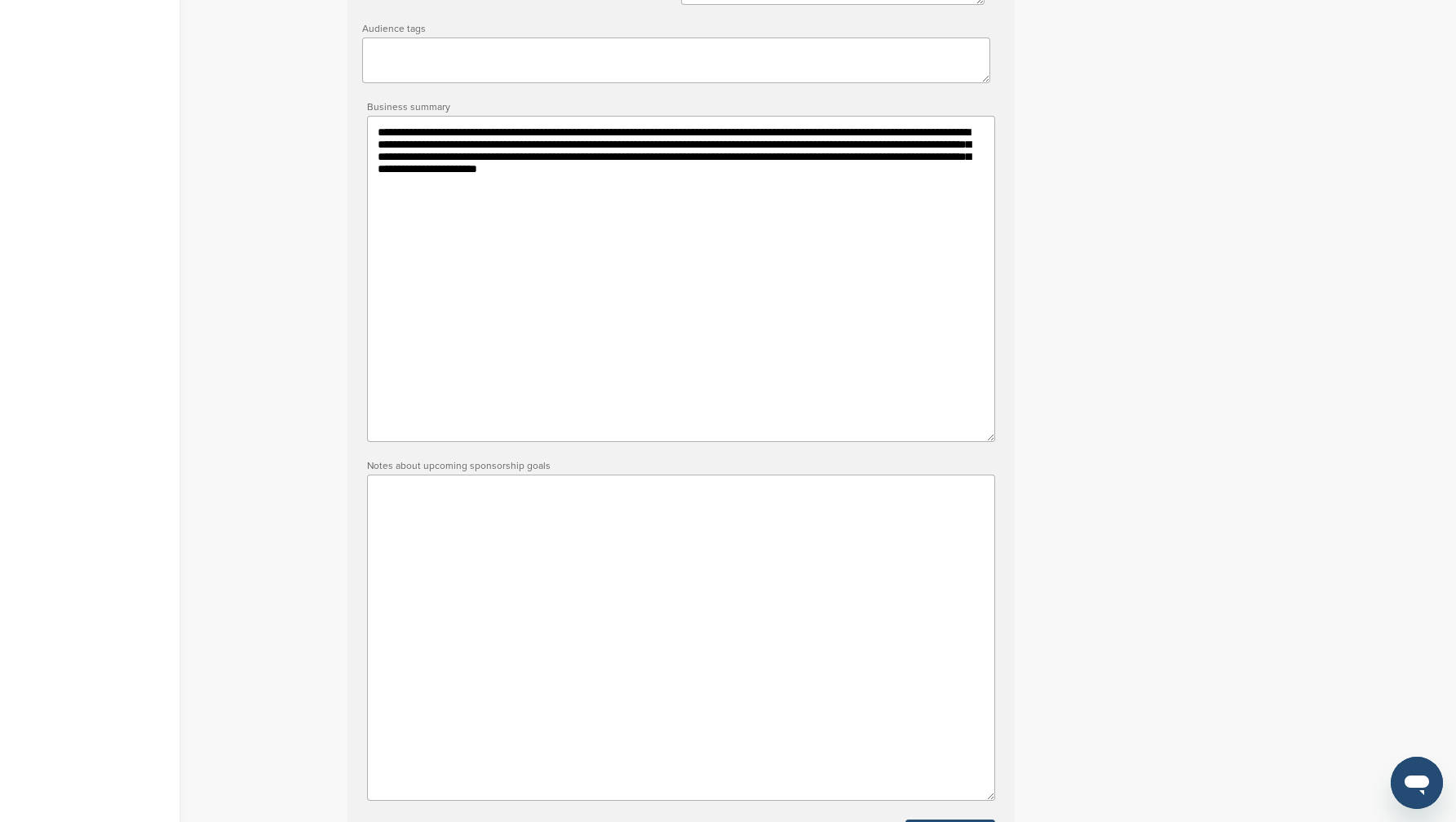
scroll to position [672, 0]
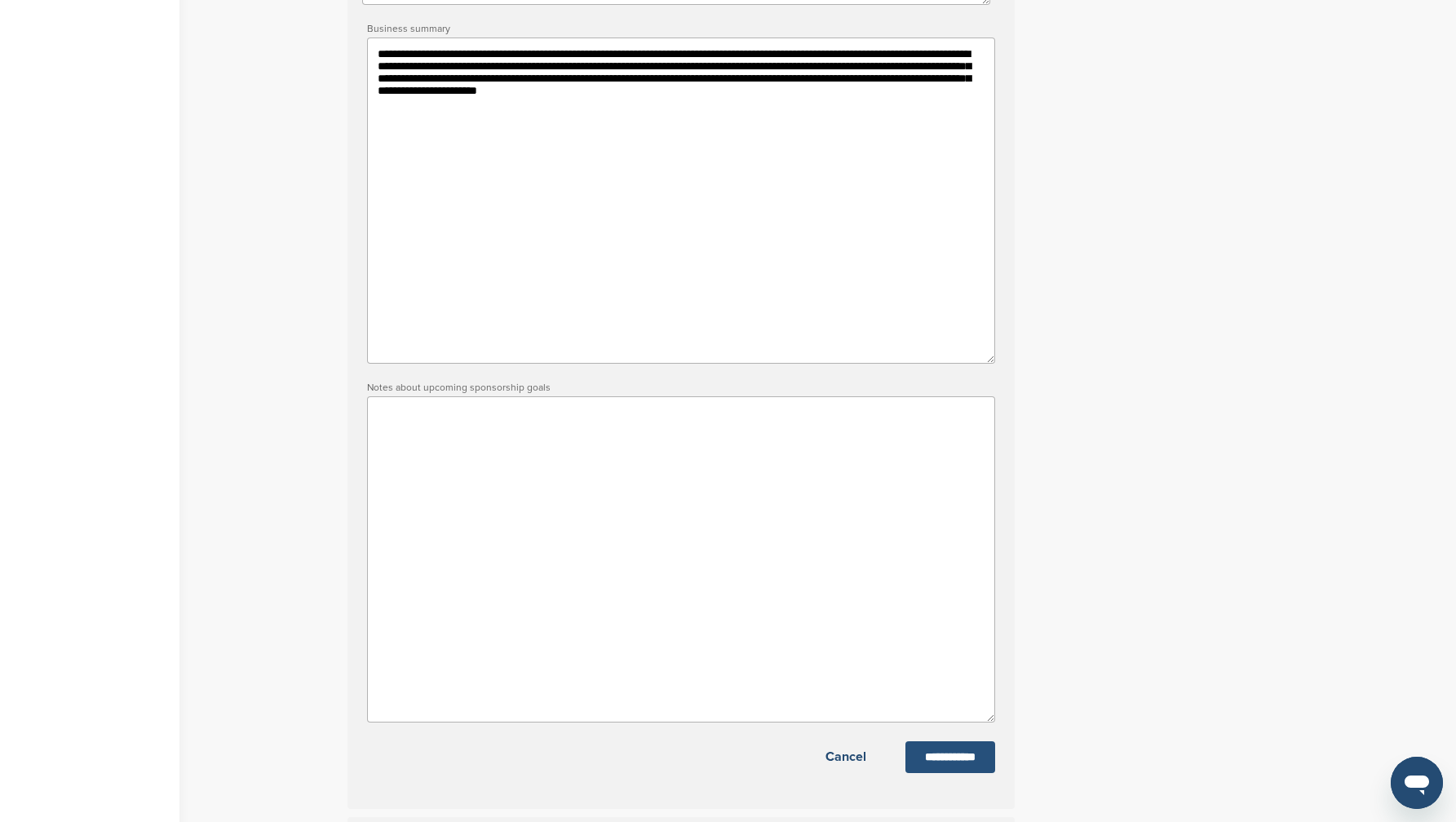
type input "**********"
click at [947, 773] on input "**********" at bounding box center [950, 757] width 89 height 32
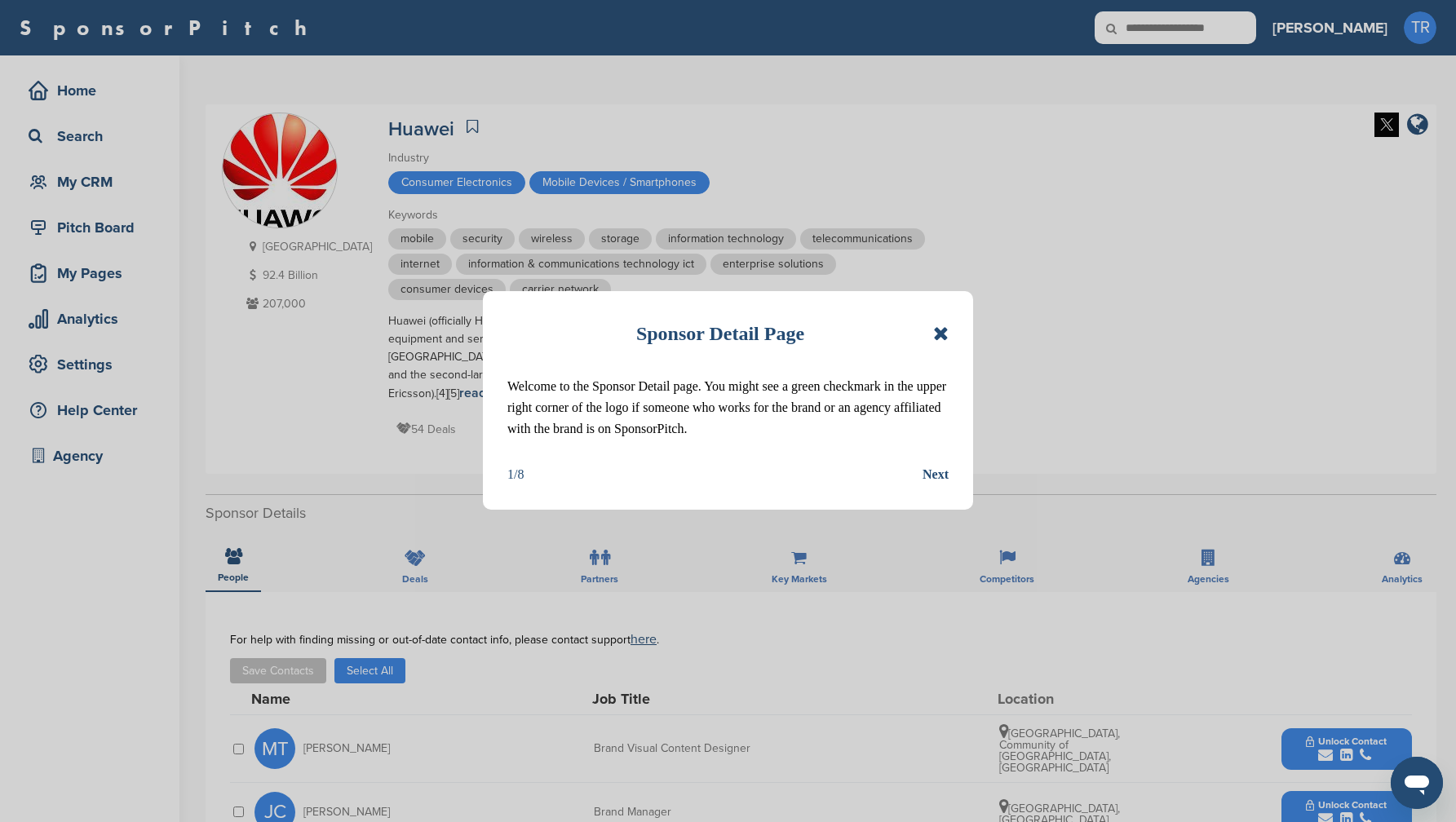
drag, startPoint x: 927, startPoint y: 321, endPoint x: 936, endPoint y: 321, distance: 9.0
click at [928, 322] on div "Sponsor Detail Page" at bounding box center [728, 333] width 441 height 36
click at [943, 328] on icon at bounding box center [941, 333] width 15 height 20
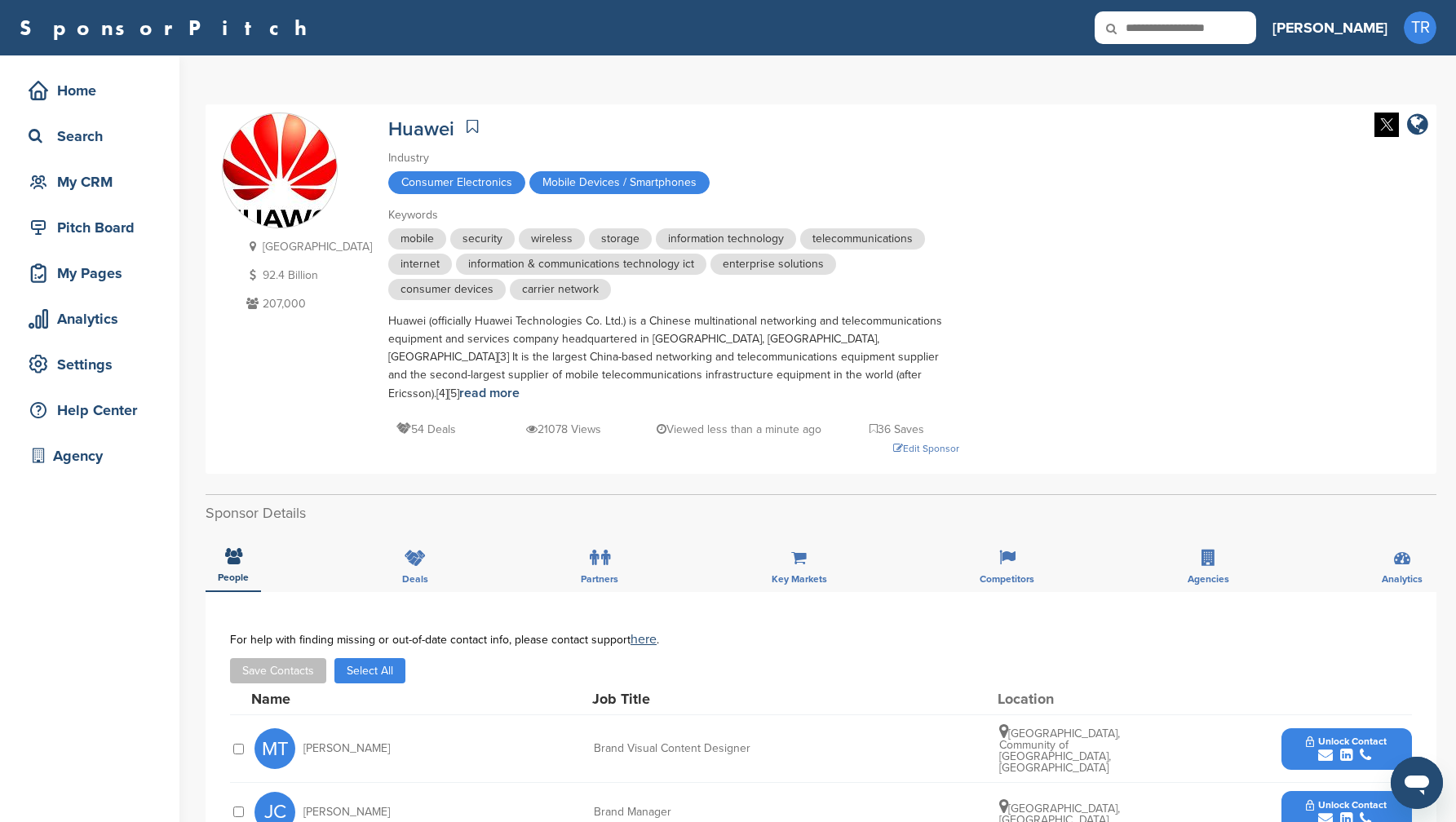
click at [1385, 127] on img at bounding box center [1386, 125] width 24 height 24
click at [888, 440] on div "Edit Sponsor" at bounding box center [674, 449] width 571 height 18
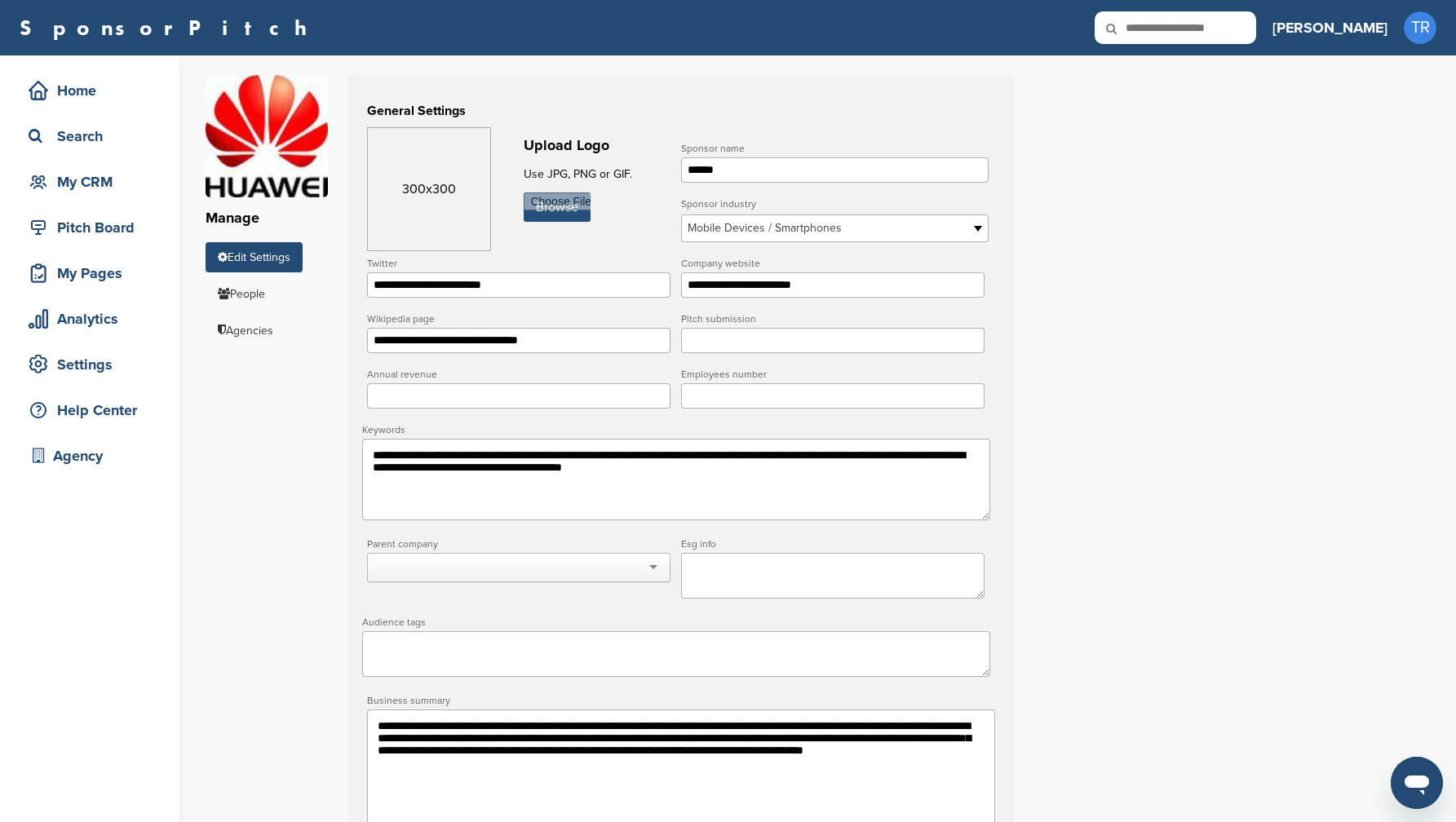
click at [530, 207] on input "file" at bounding box center [558, 207] width 67 height 29
type input "**********"
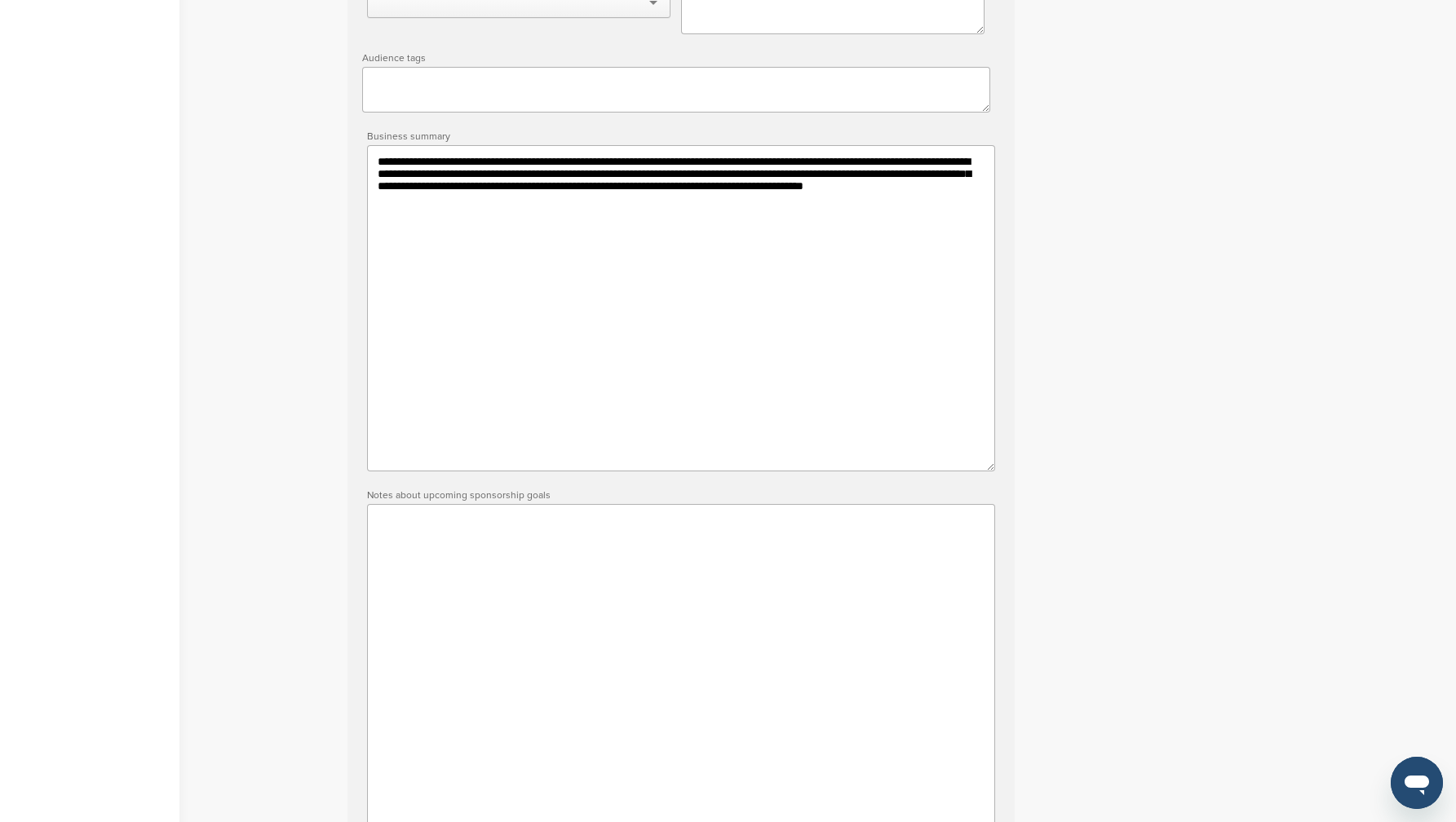
scroll to position [1135, 0]
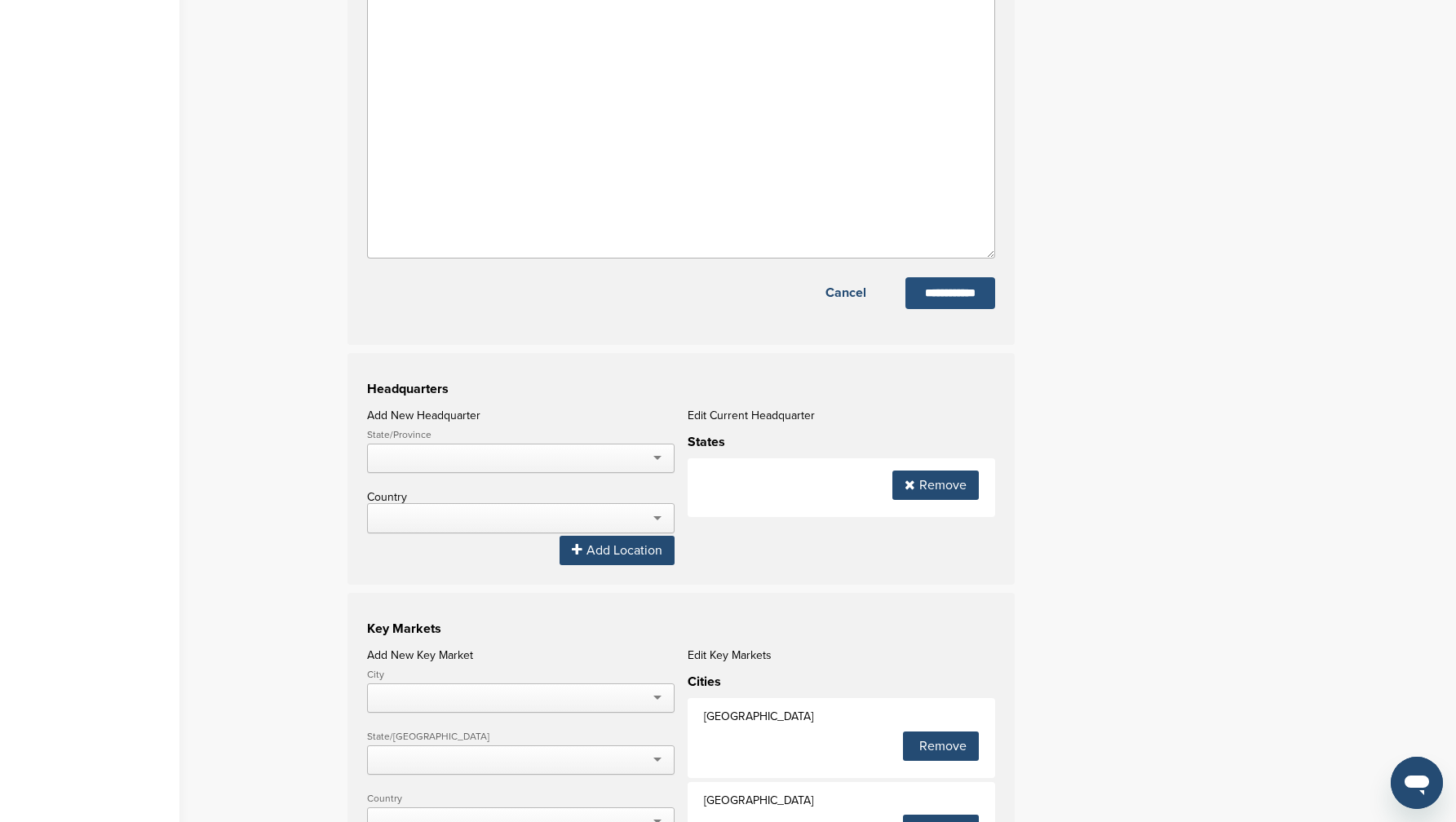
click at [926, 309] on input "**********" at bounding box center [950, 293] width 89 height 32
